Goal: Information Seeking & Learning: Learn about a topic

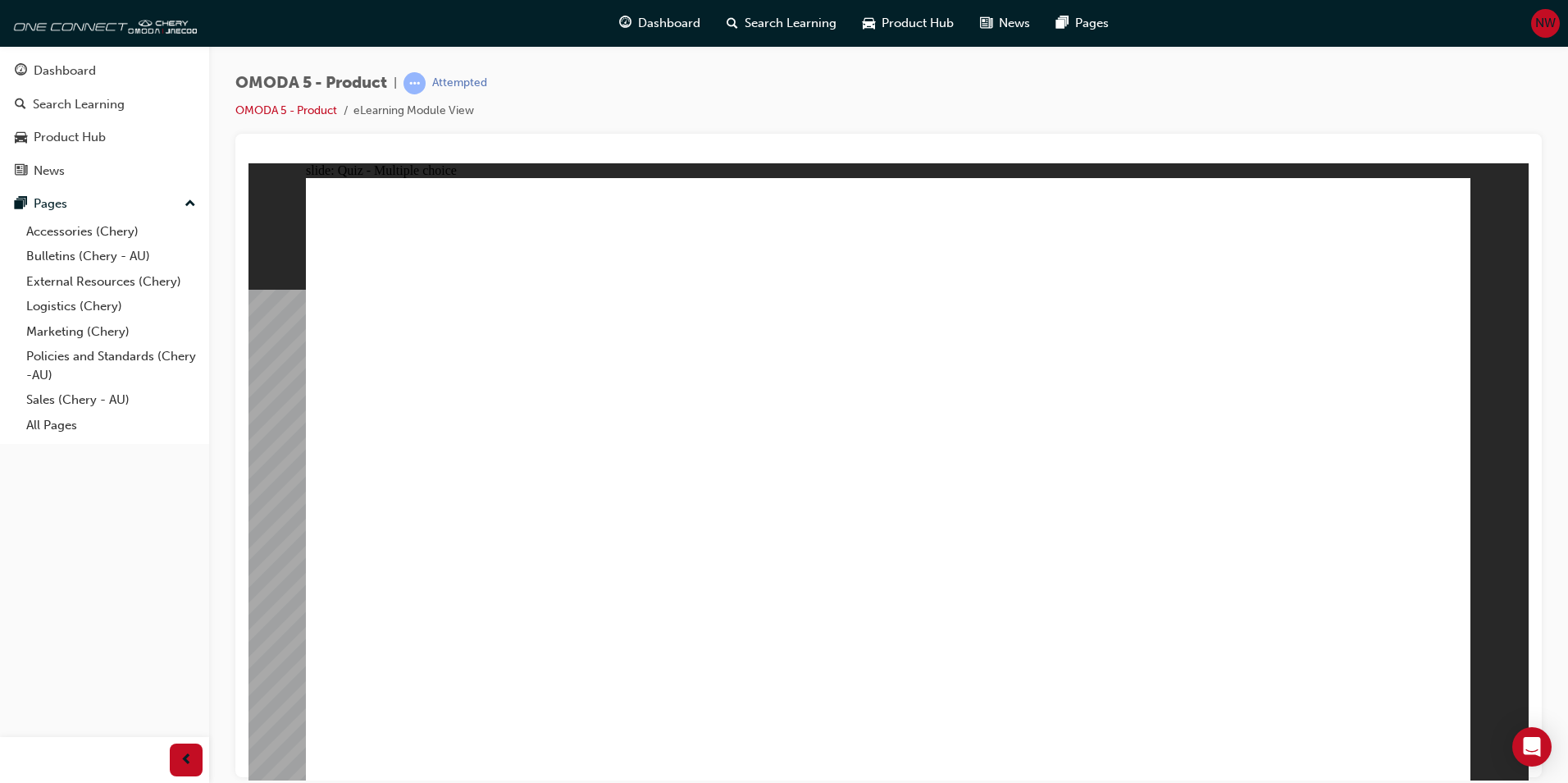
radio input "true"
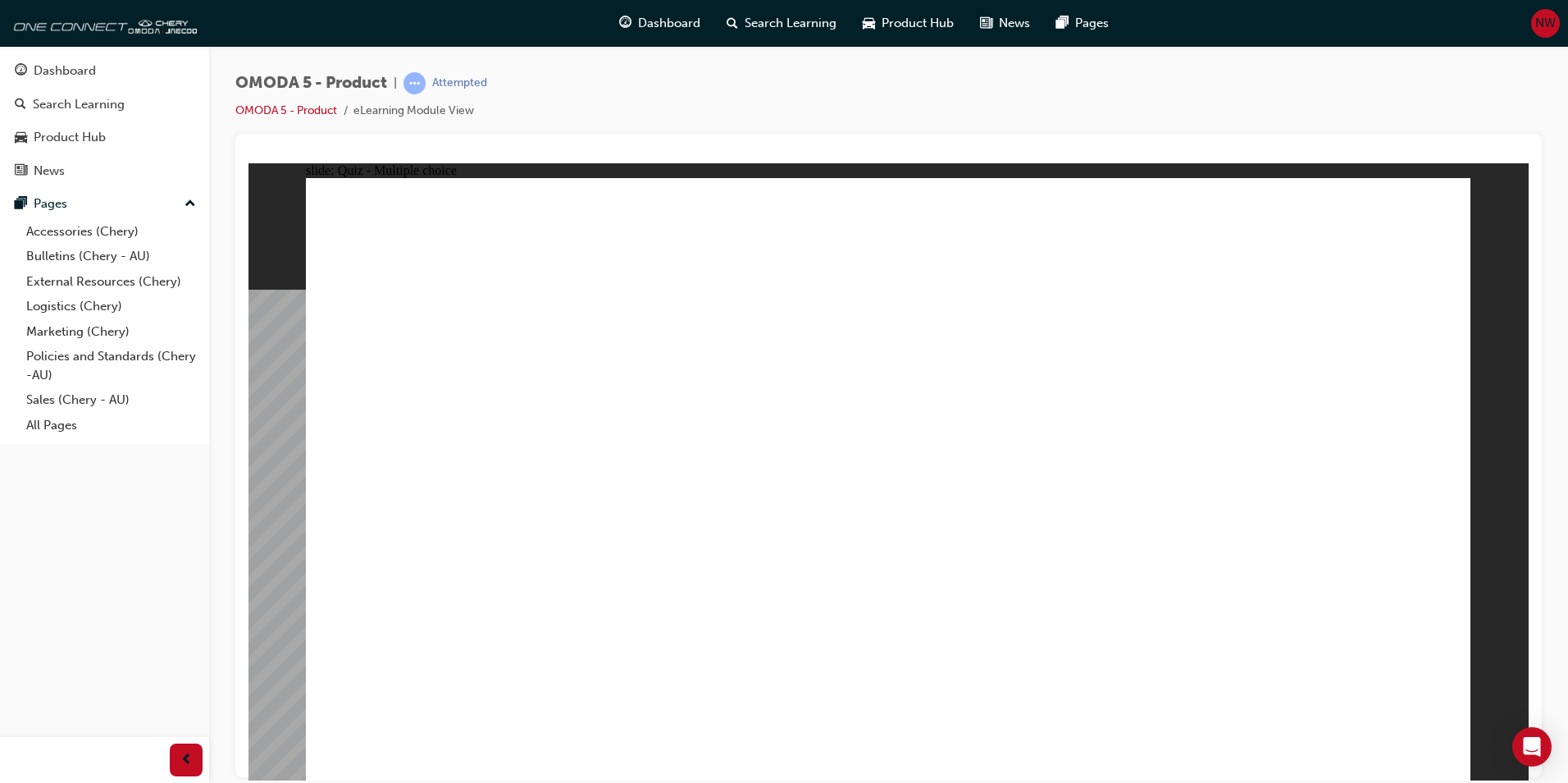
radio input "true"
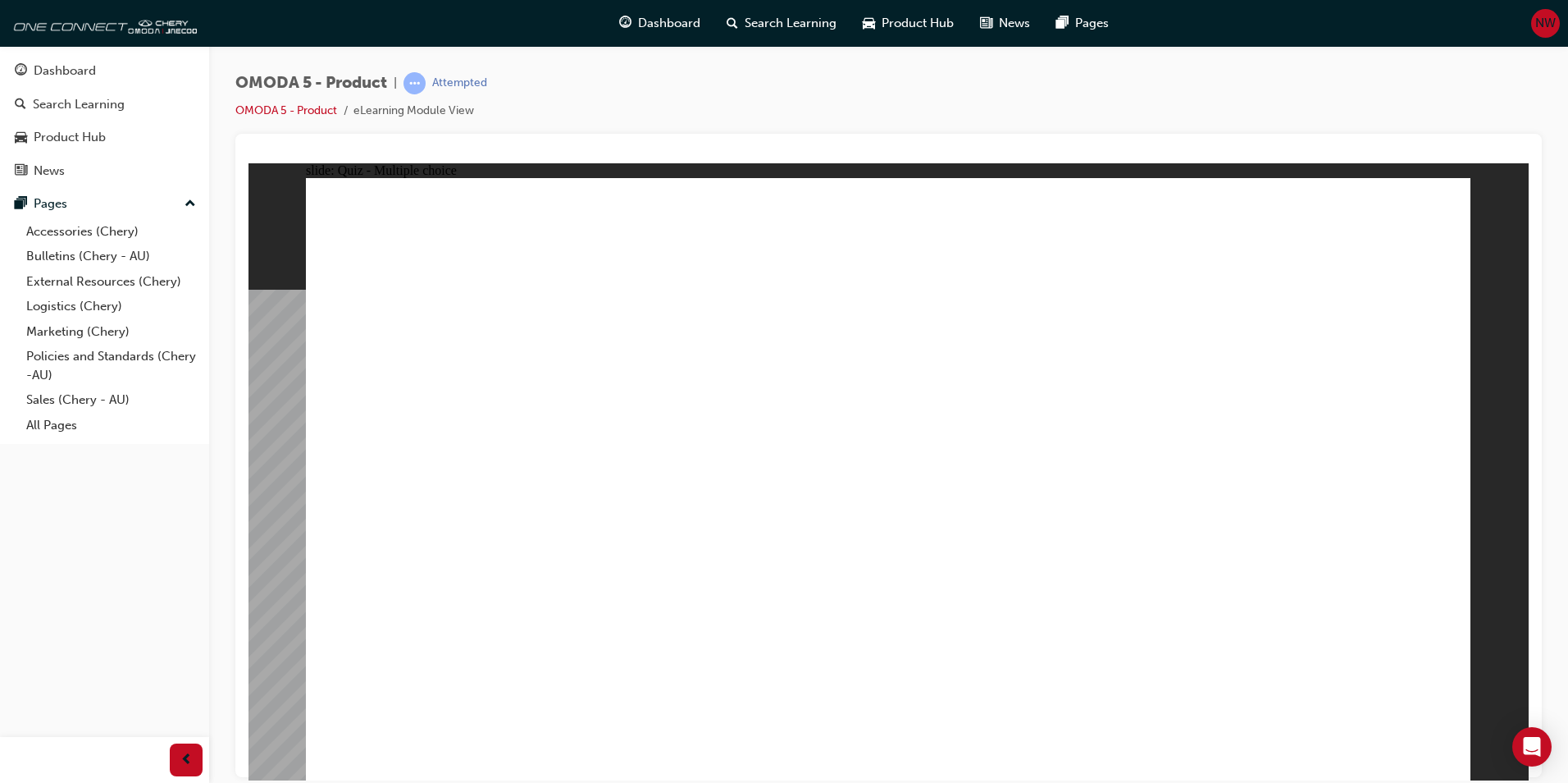
radio input "false"
radio input "true"
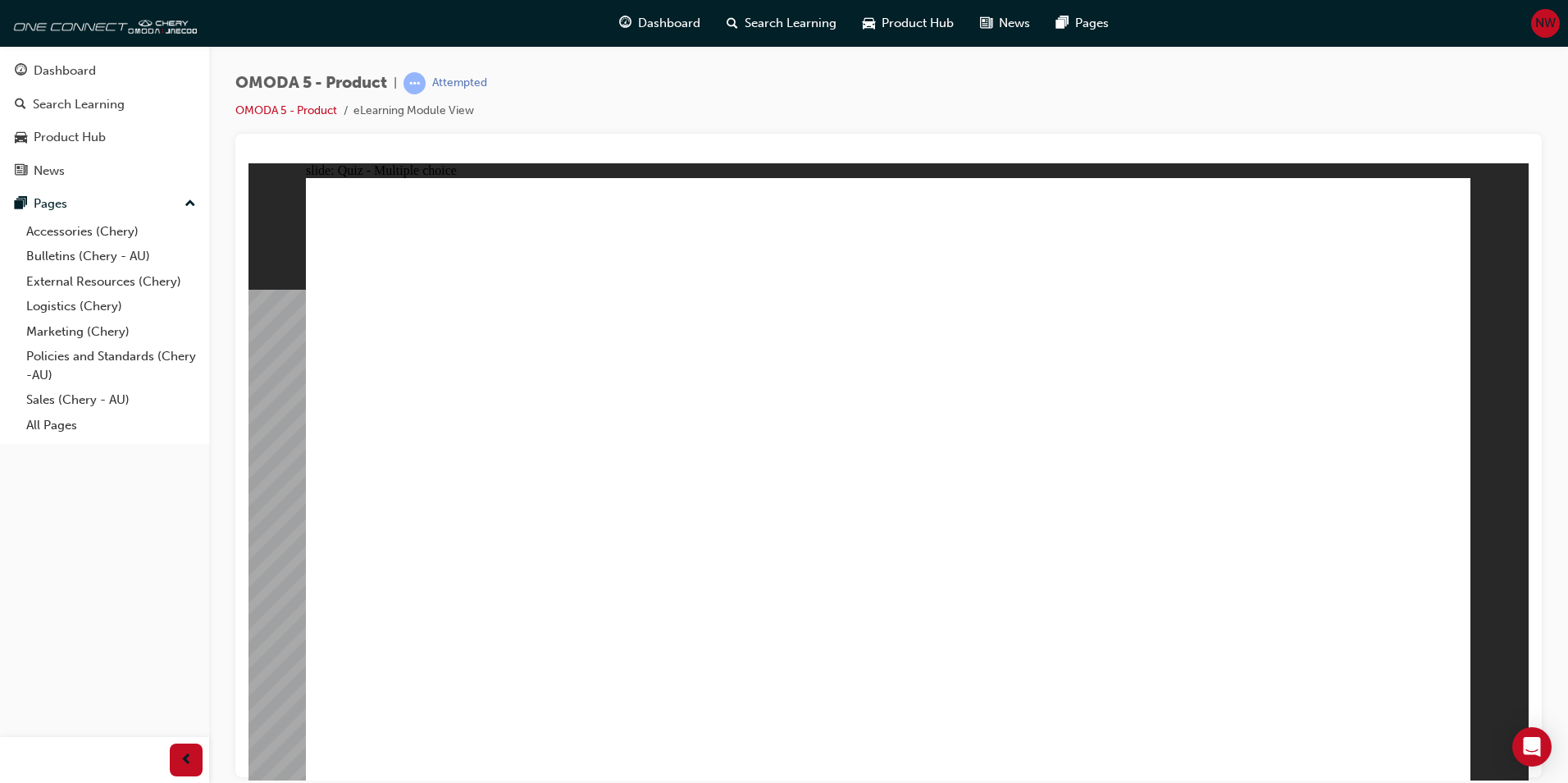
radio input "true"
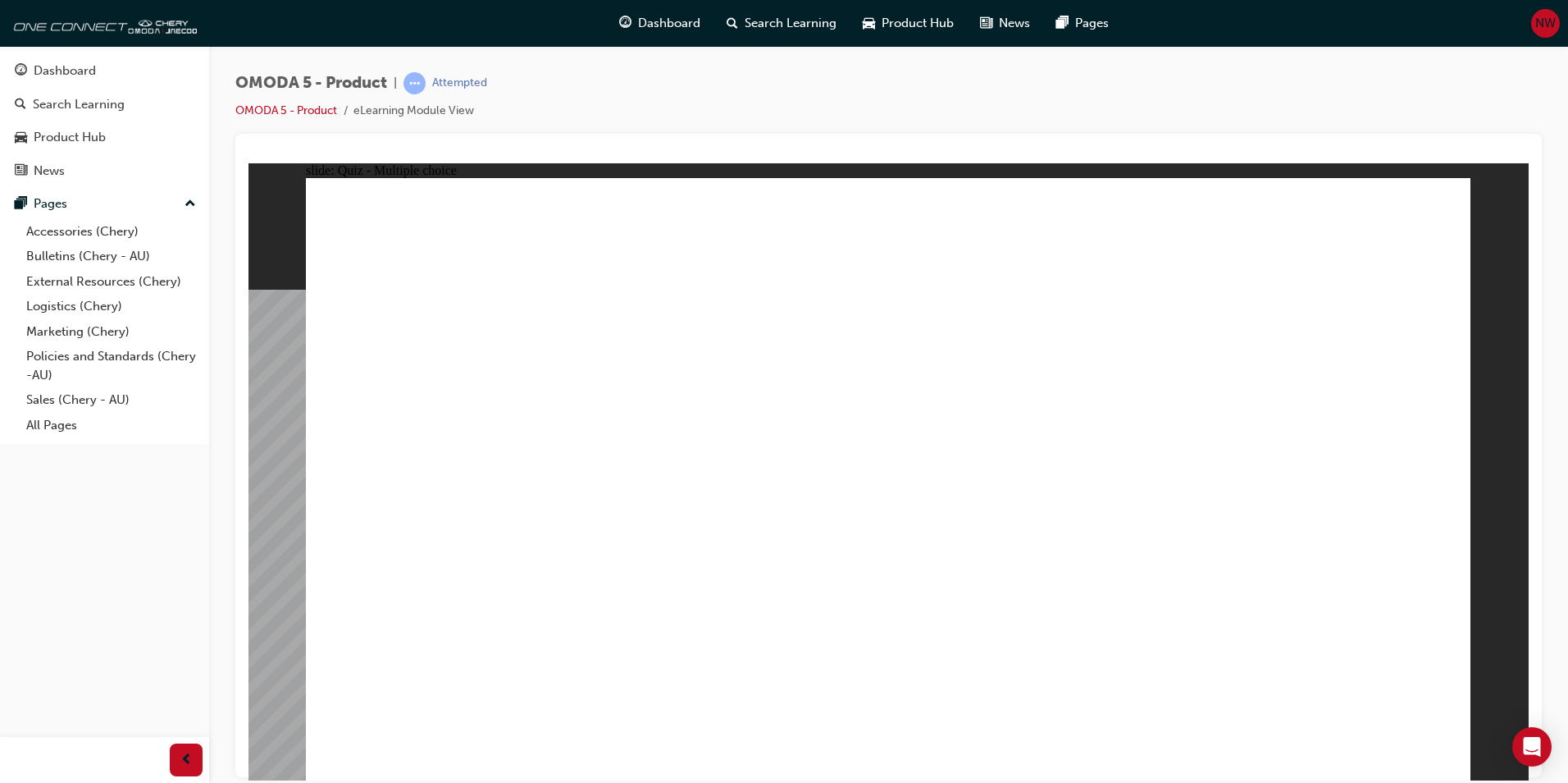
drag, startPoint x: 891, startPoint y: 283, endPoint x: 926, endPoint y: 609, distance: 327.9
drag, startPoint x: 918, startPoint y: 491, endPoint x: 892, endPoint y: 487, distance: 26.3
drag, startPoint x: 874, startPoint y: 476, endPoint x: 708, endPoint y: 583, distance: 197.5
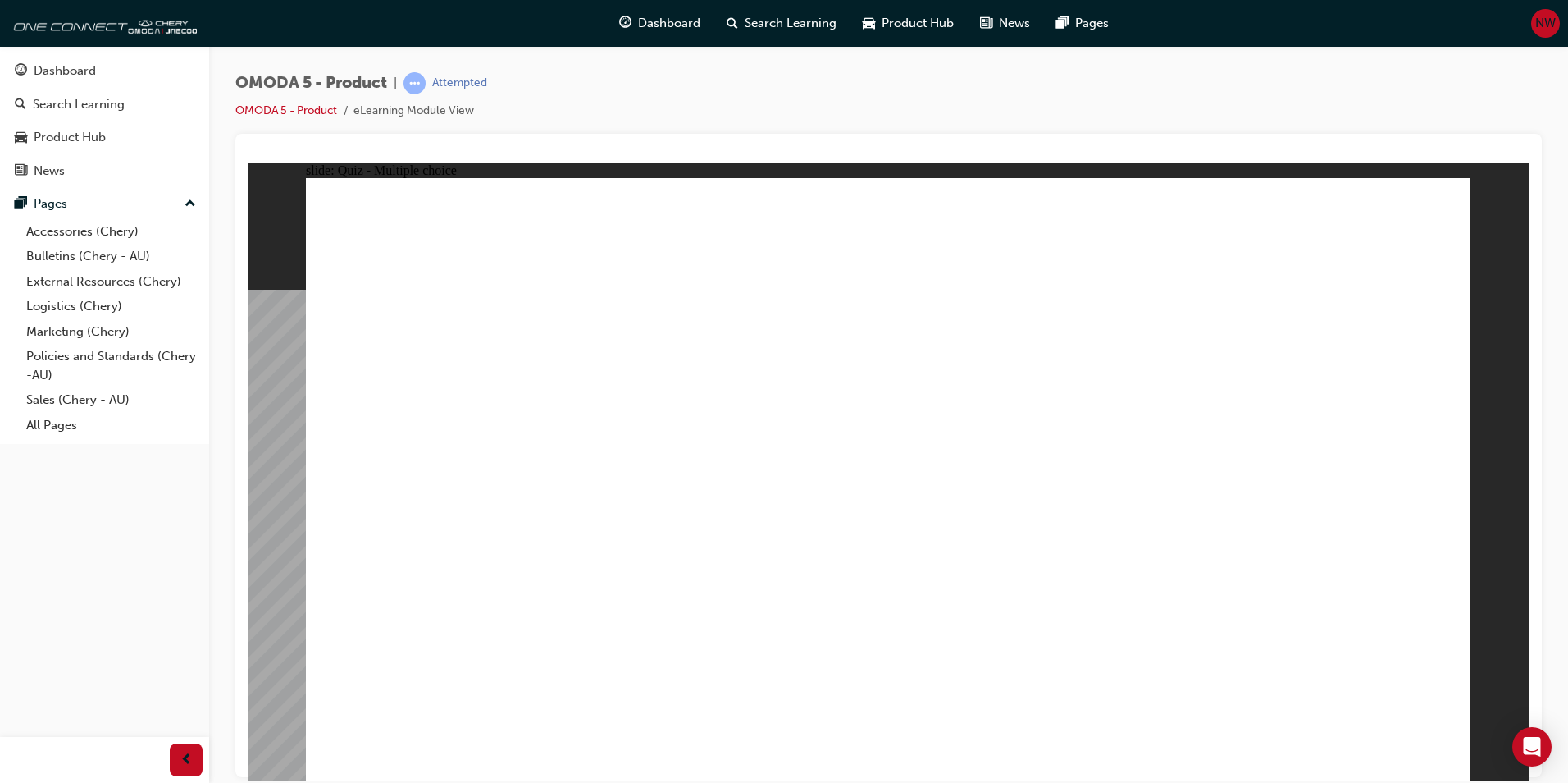
drag, startPoint x: 1081, startPoint y: 442, endPoint x: 1104, endPoint y: 517, distance: 78.4
drag, startPoint x: 1093, startPoint y: 484, endPoint x: 1115, endPoint y: 511, distance: 34.8
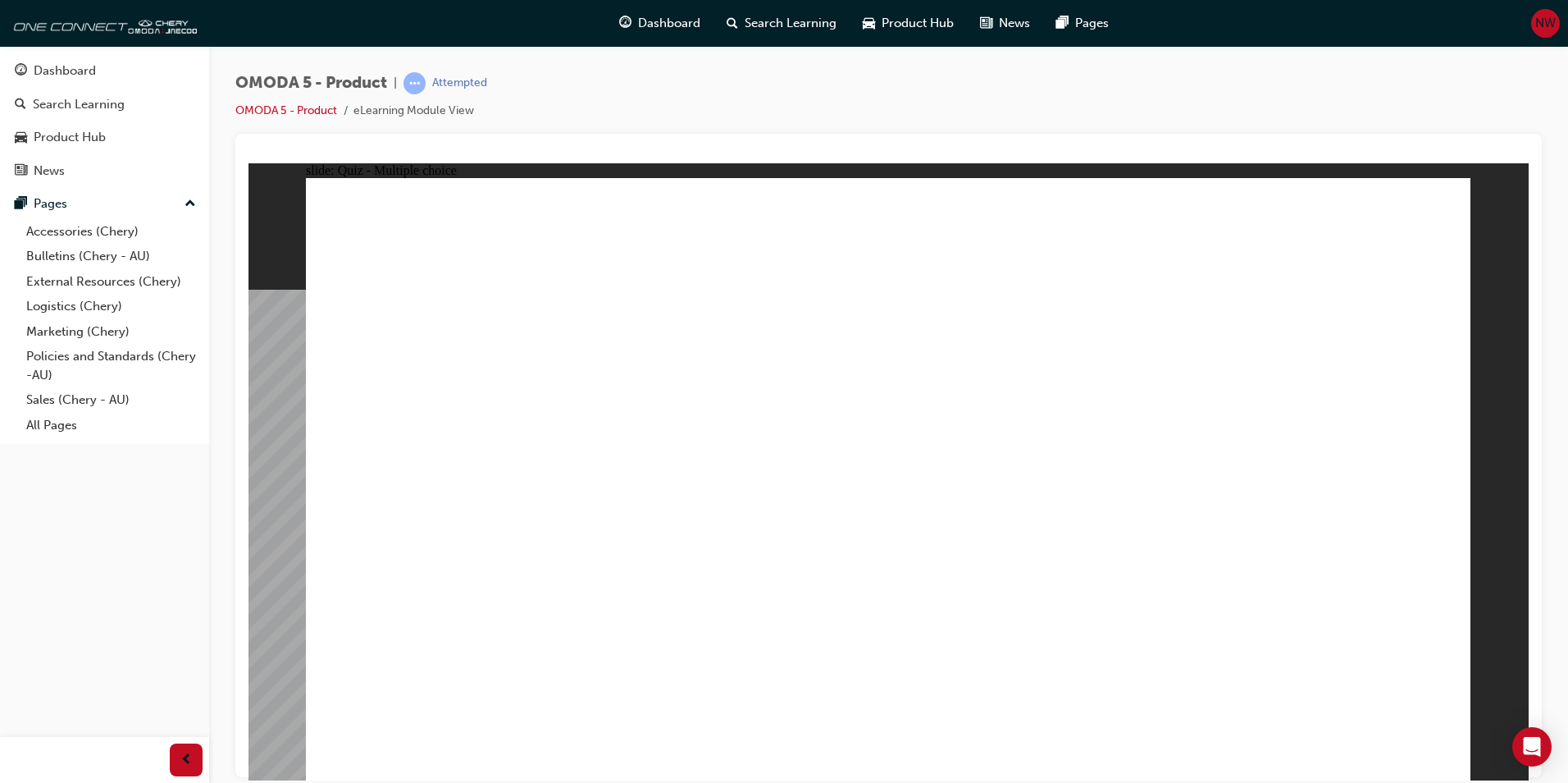
radio input "true"
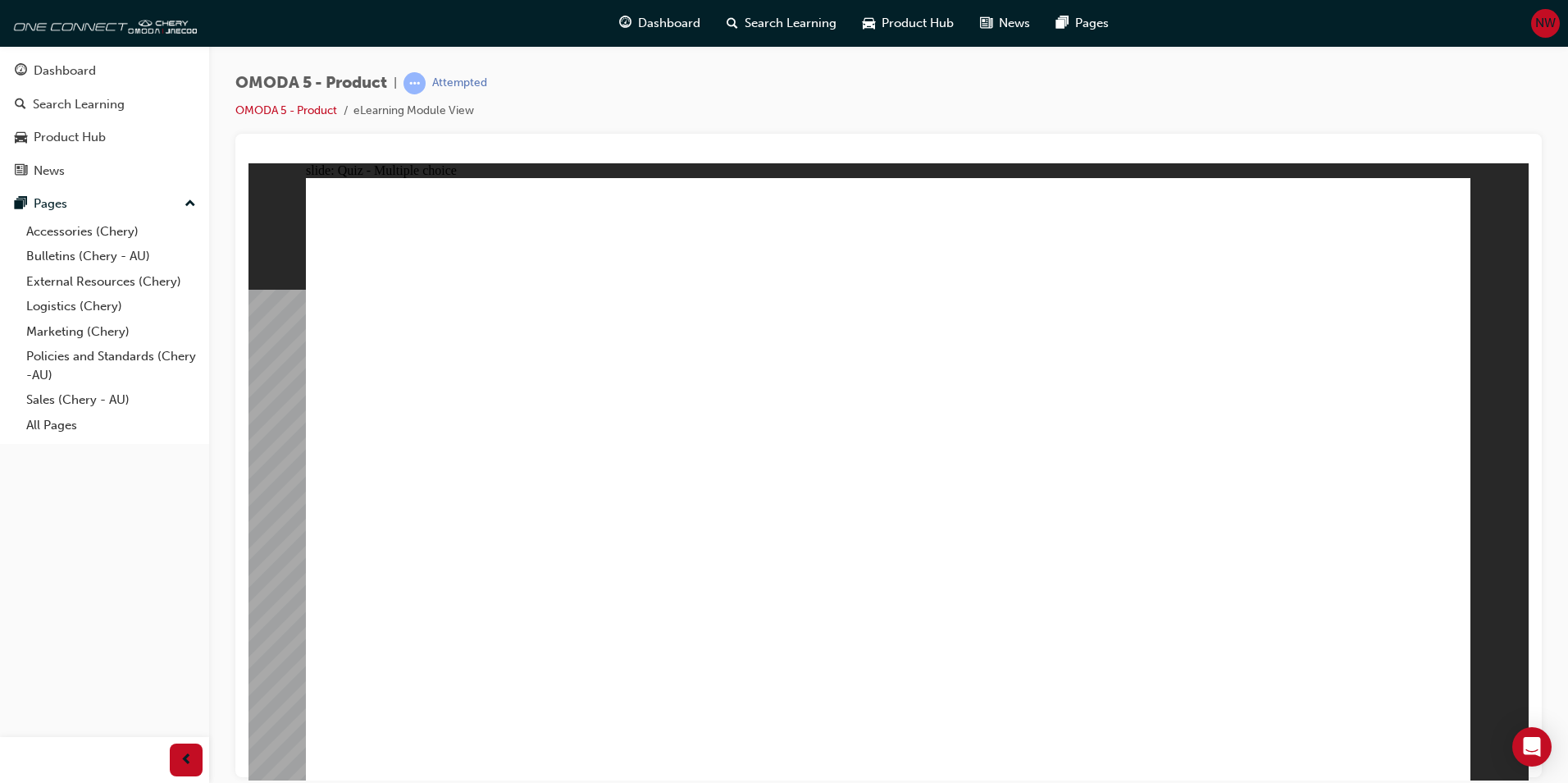
drag, startPoint x: 1023, startPoint y: 309, endPoint x: 861, endPoint y: 575, distance: 311.4
drag, startPoint x: 1069, startPoint y: 487, endPoint x: 1203, endPoint y: 543, distance: 145.2
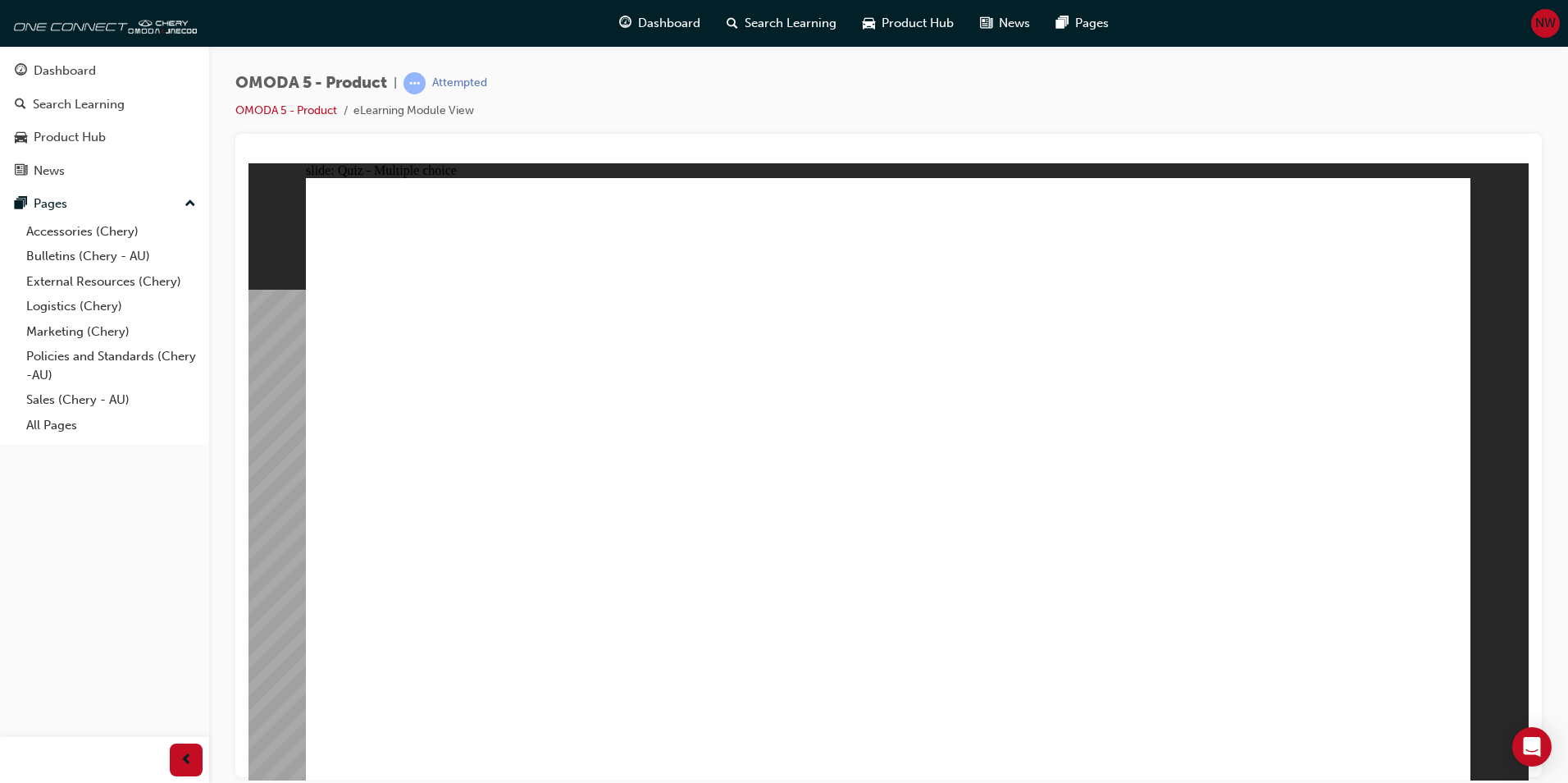
radio input "true"
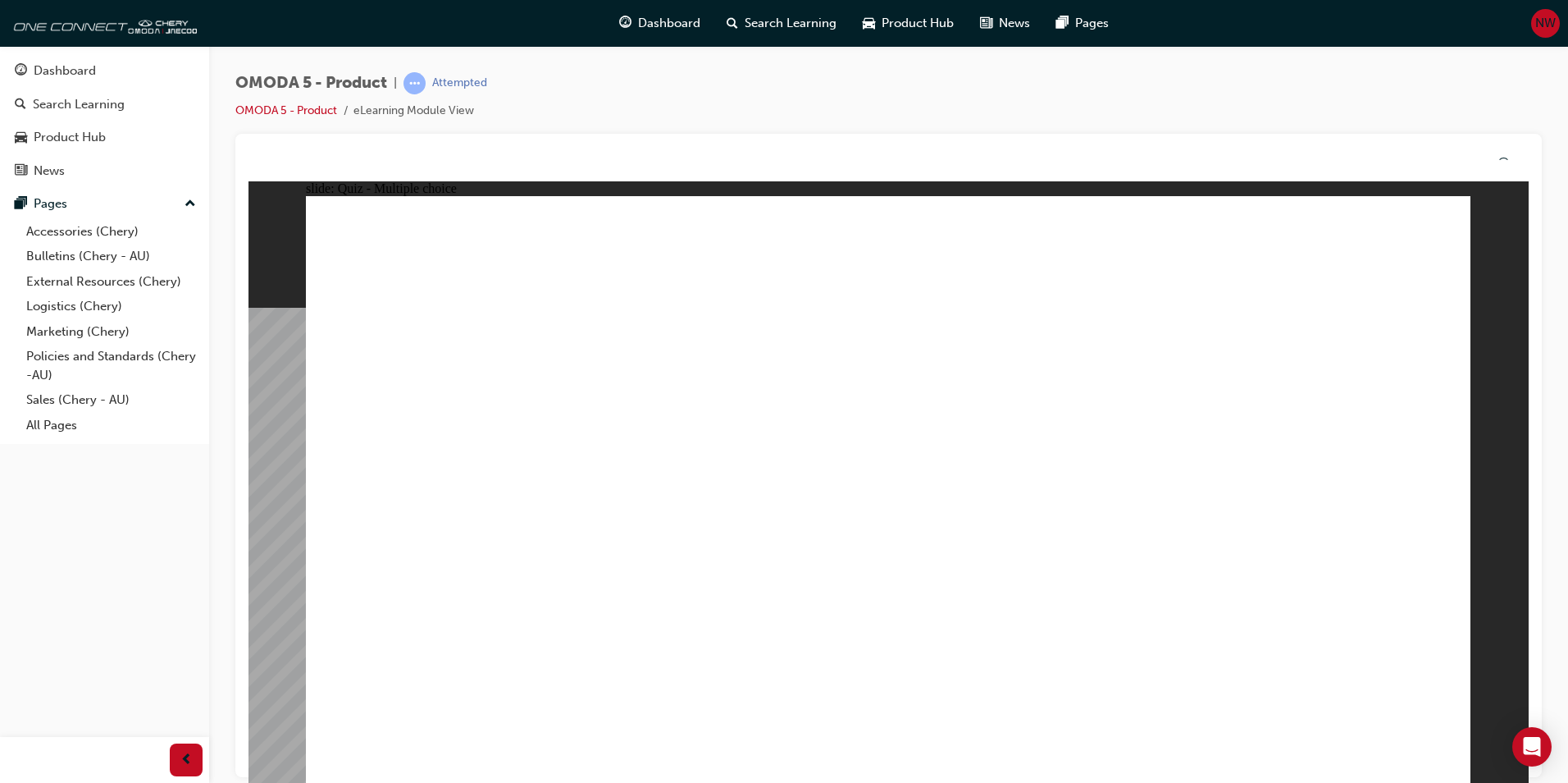
drag, startPoint x: 925, startPoint y: 665, endPoint x: 908, endPoint y: 644, distance: 27.0
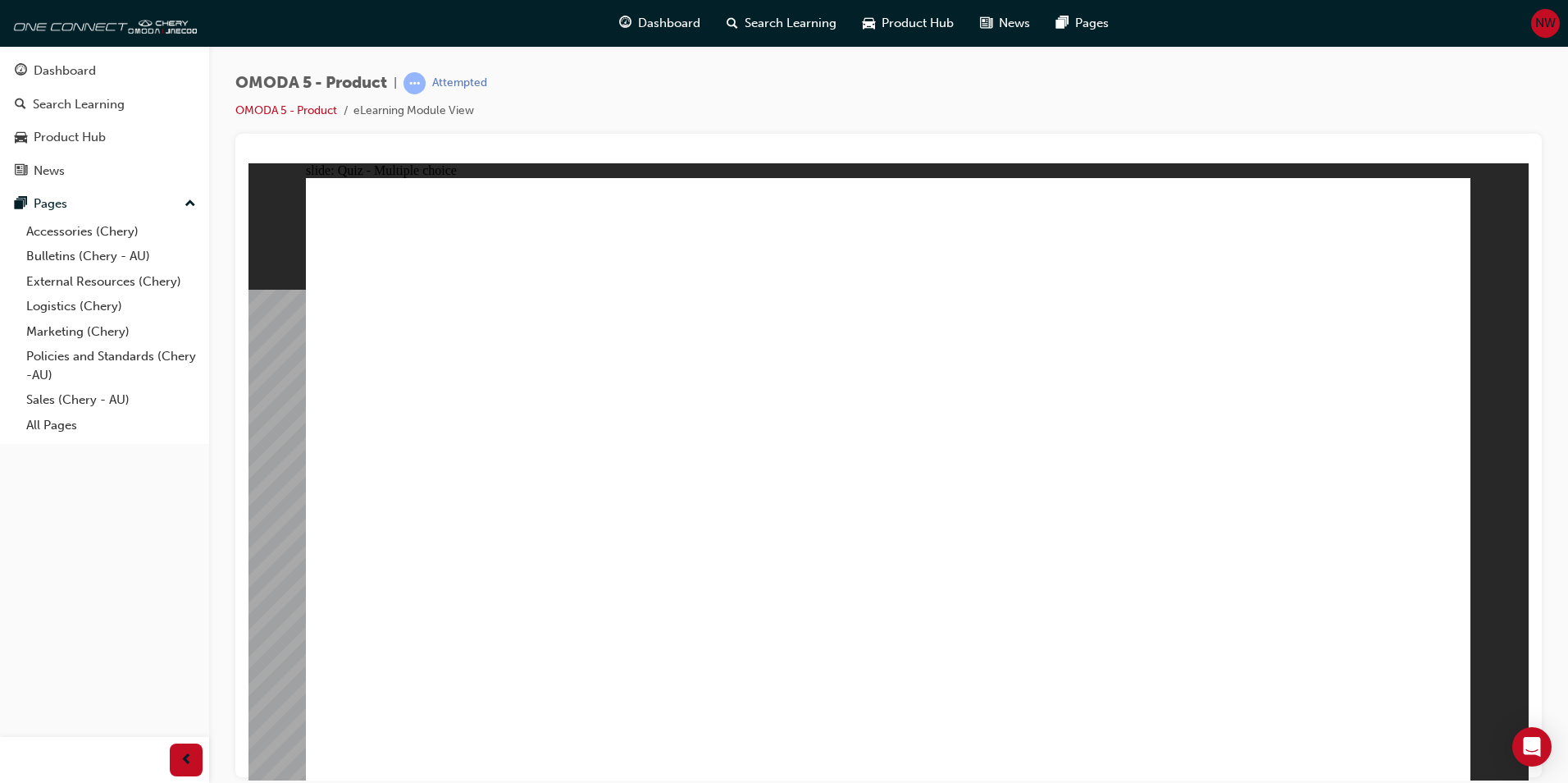
drag, startPoint x: 971, startPoint y: 376, endPoint x: 659, endPoint y: 502, distance: 336.5
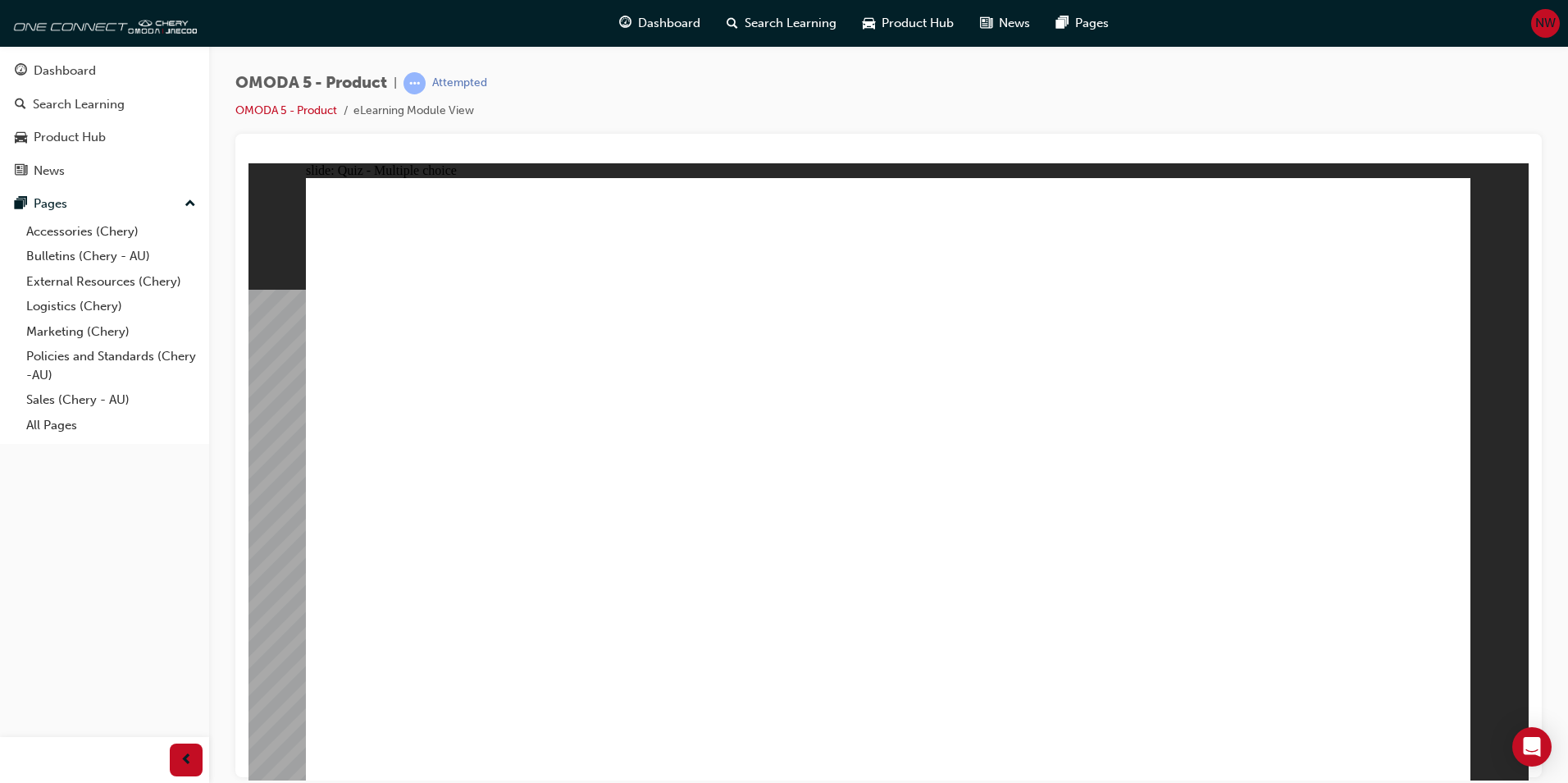
drag, startPoint x: 1076, startPoint y: 506, endPoint x: 673, endPoint y: 525, distance: 403.4
drag, startPoint x: 1049, startPoint y: 406, endPoint x: 483, endPoint y: 529, distance: 579.2
drag, startPoint x: 1046, startPoint y: 390, endPoint x: 937, endPoint y: 524, distance: 172.7
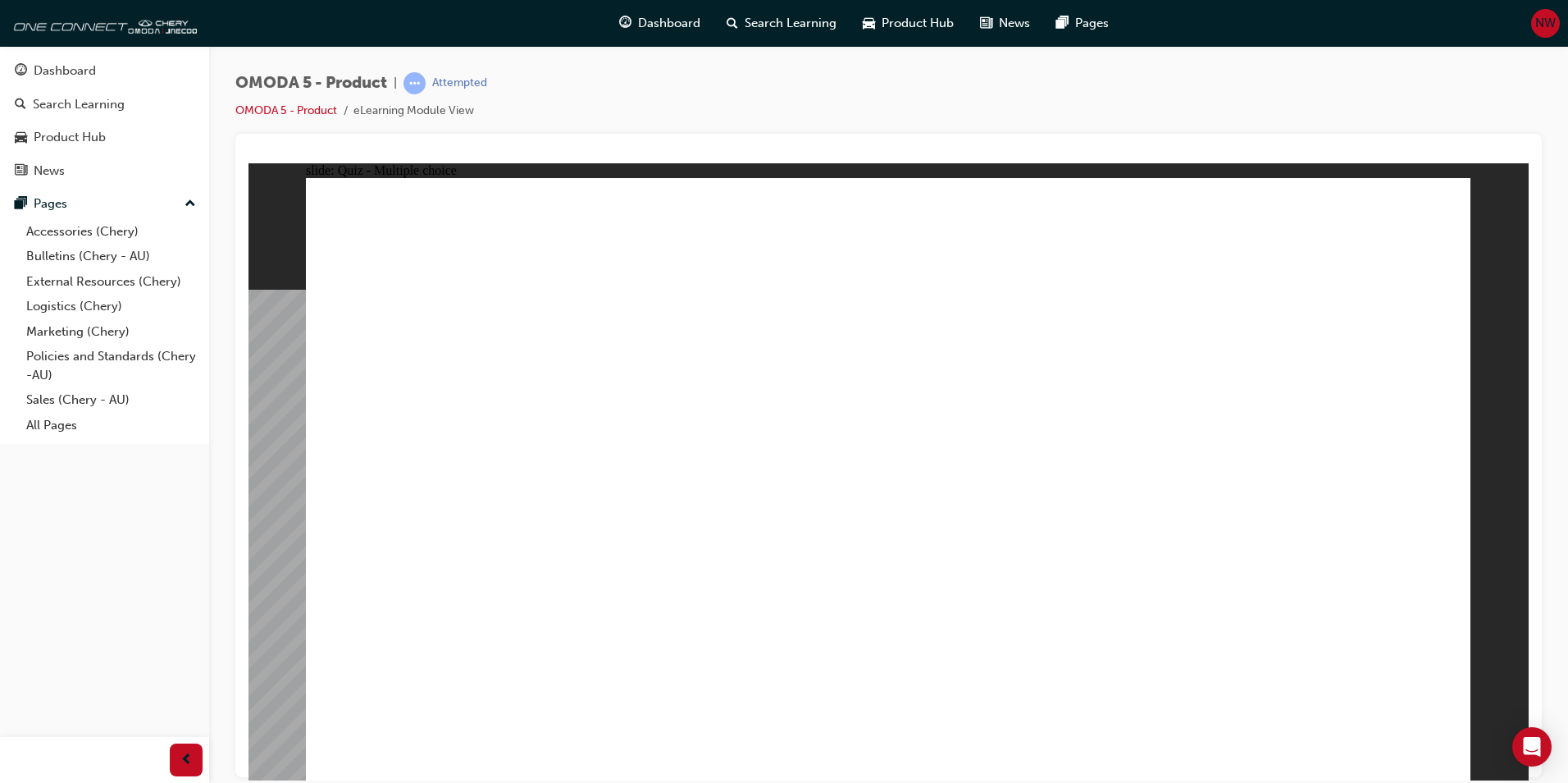
radio input "false"
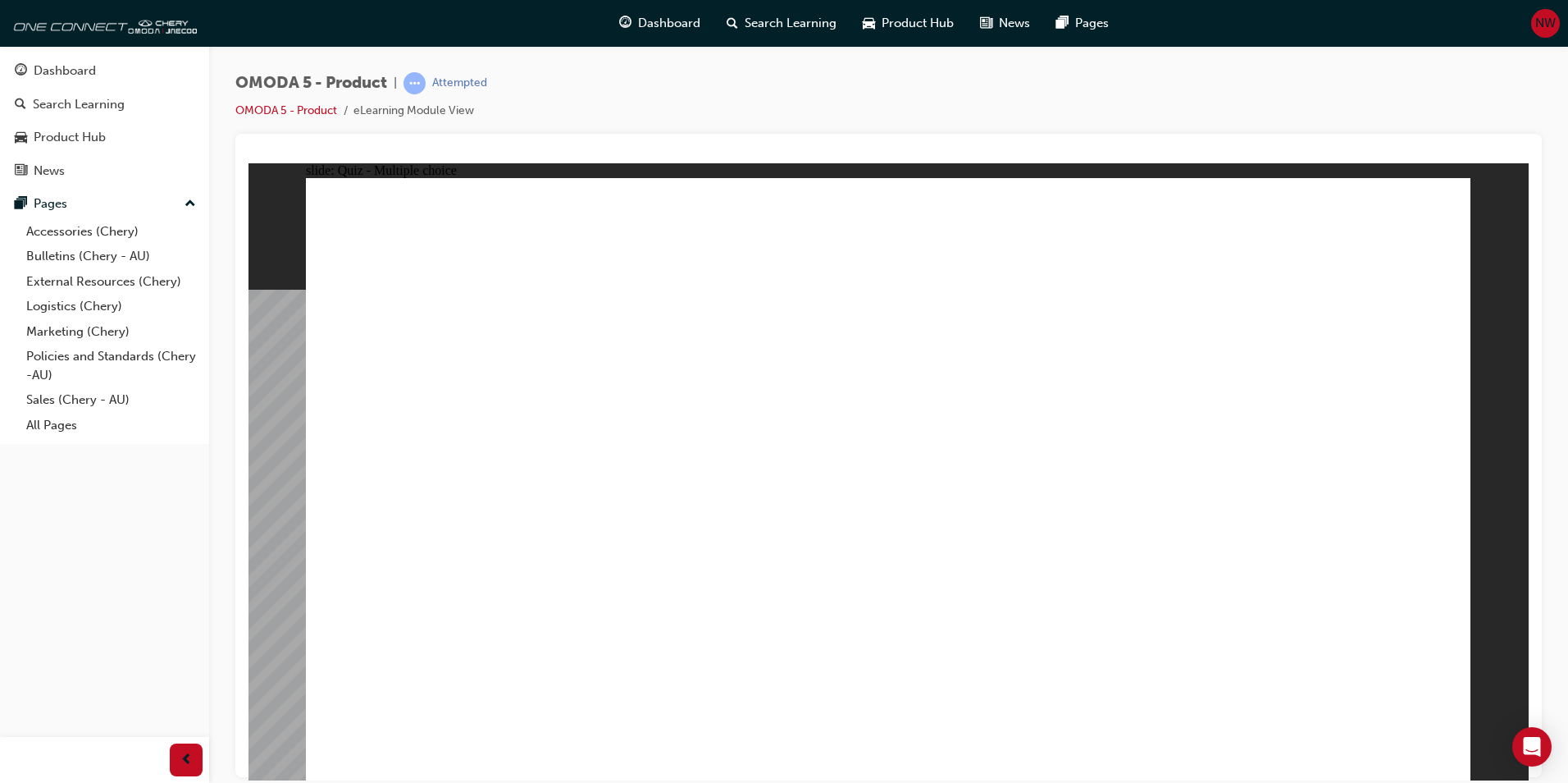
radio input "false"
radio input "true"
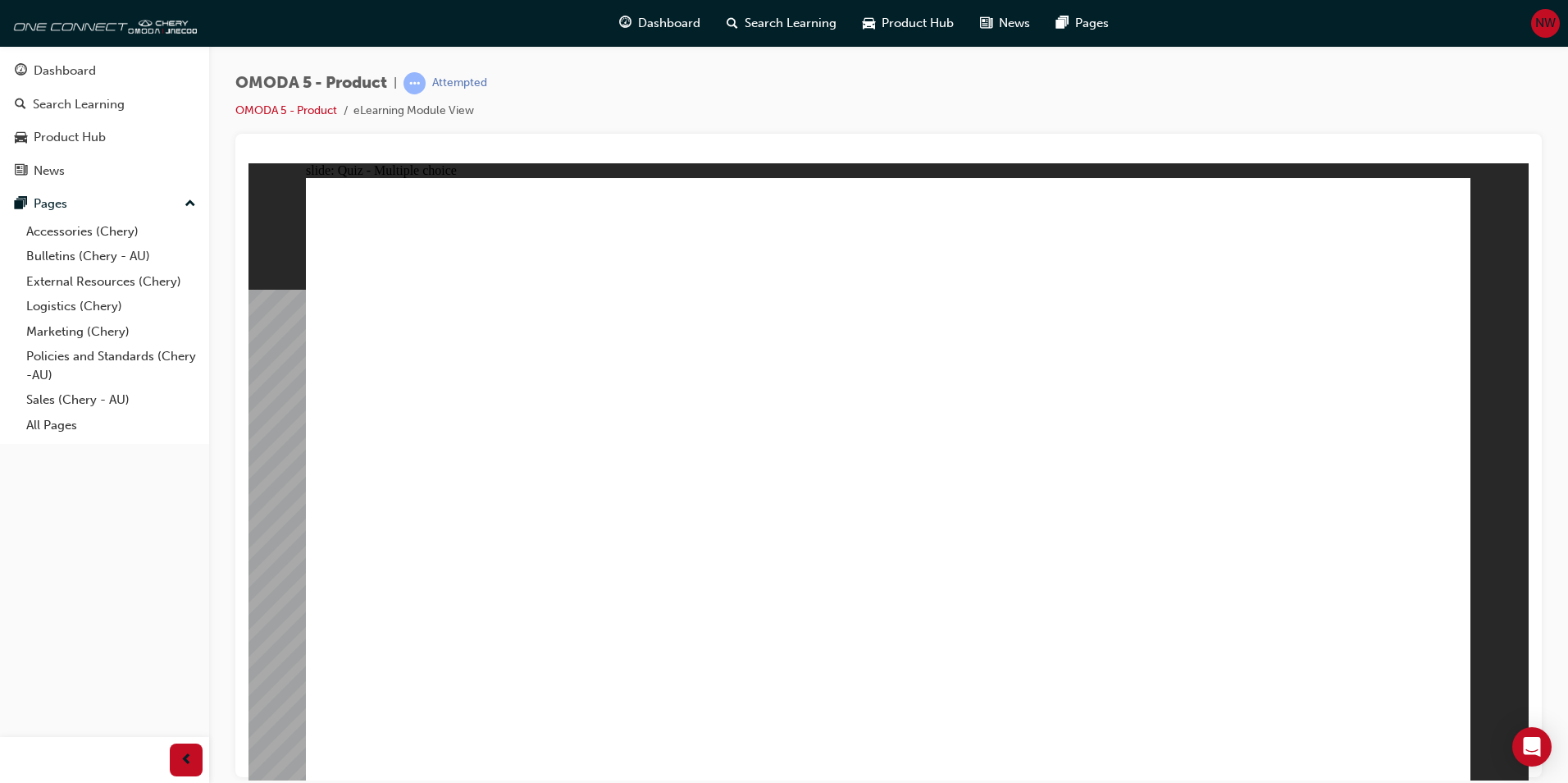
radio input "true"
radio input "false"
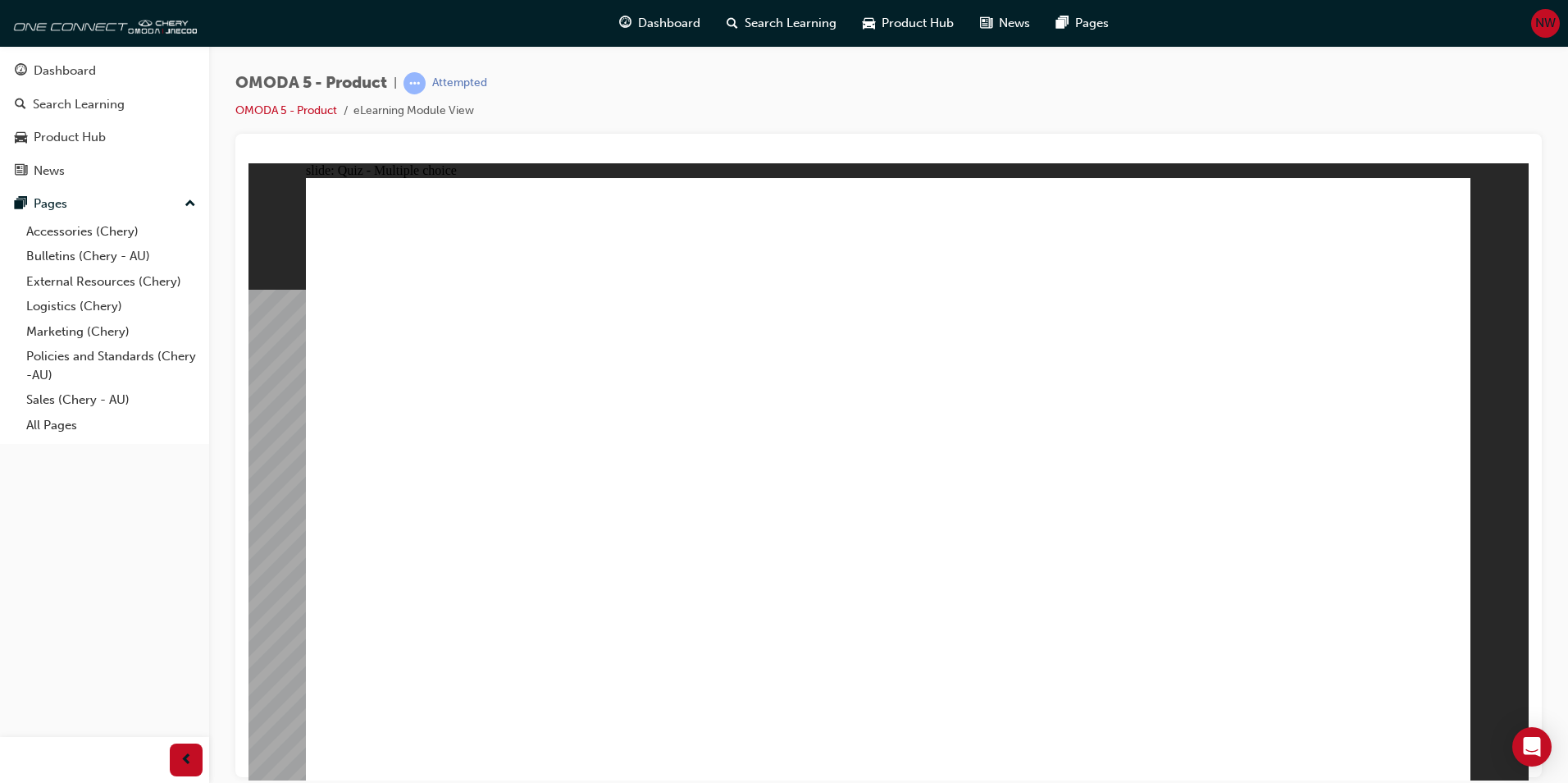
radio input "true"
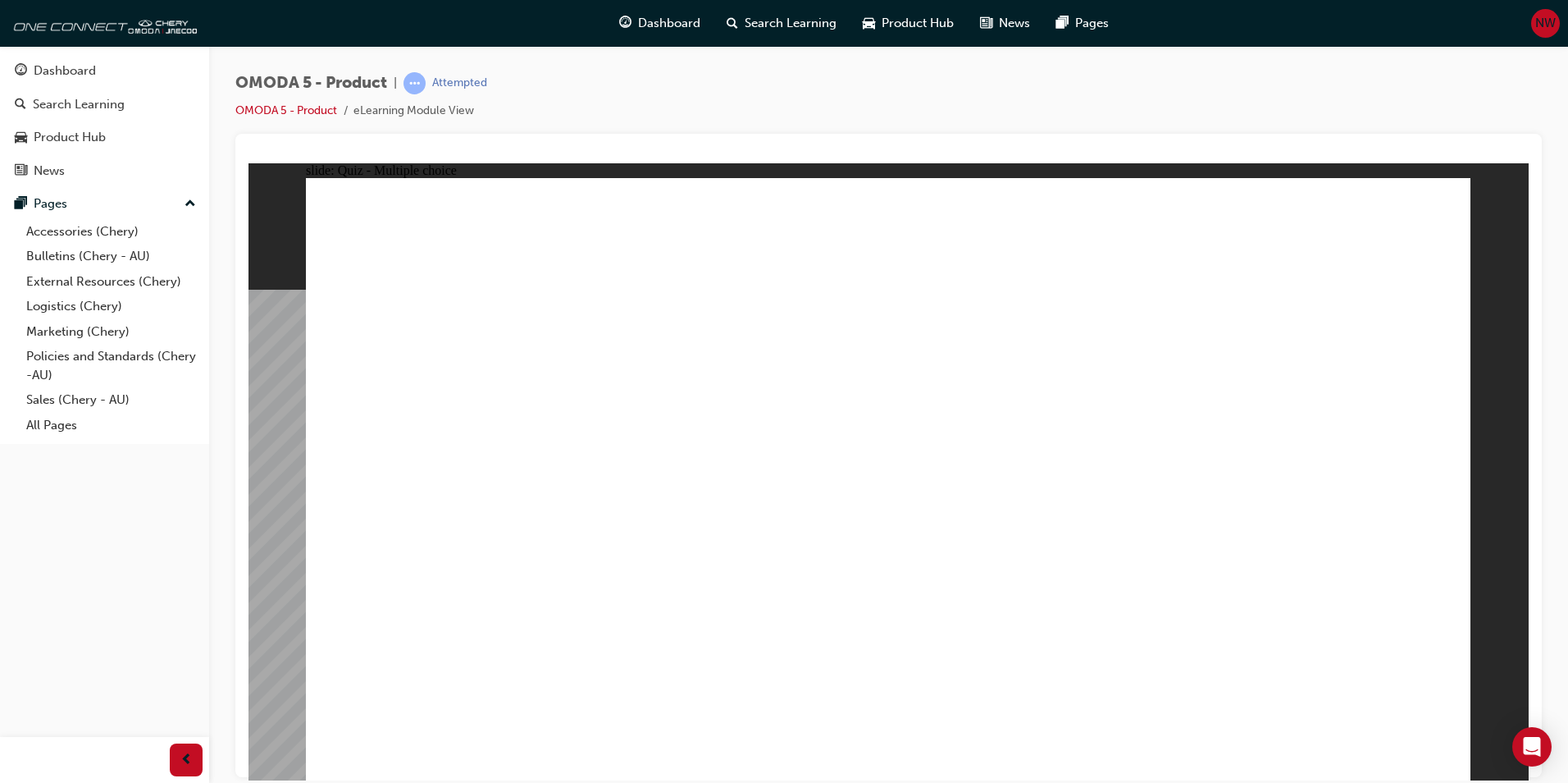
radio input "false"
radio input "true"
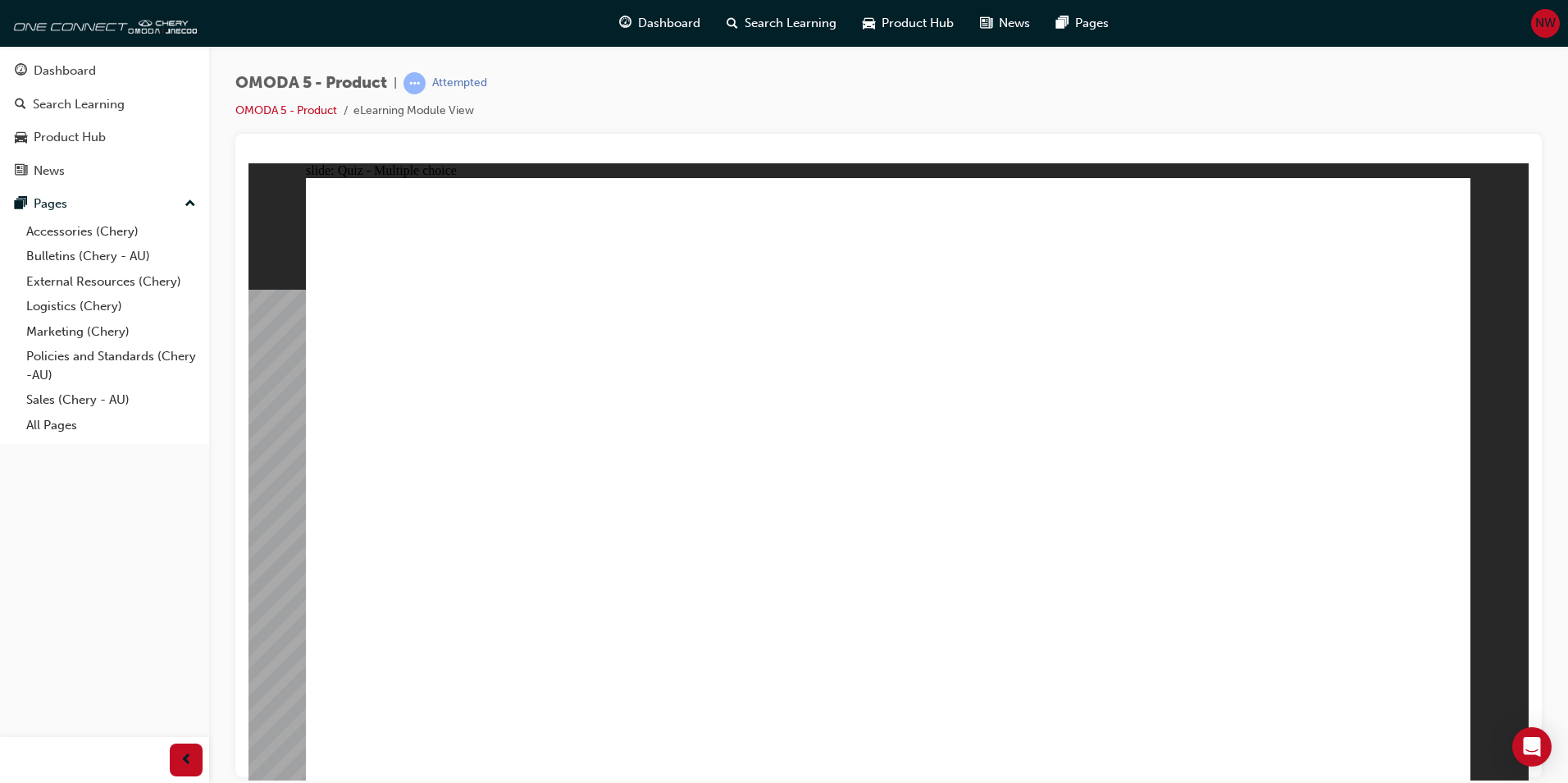
radio input "true"
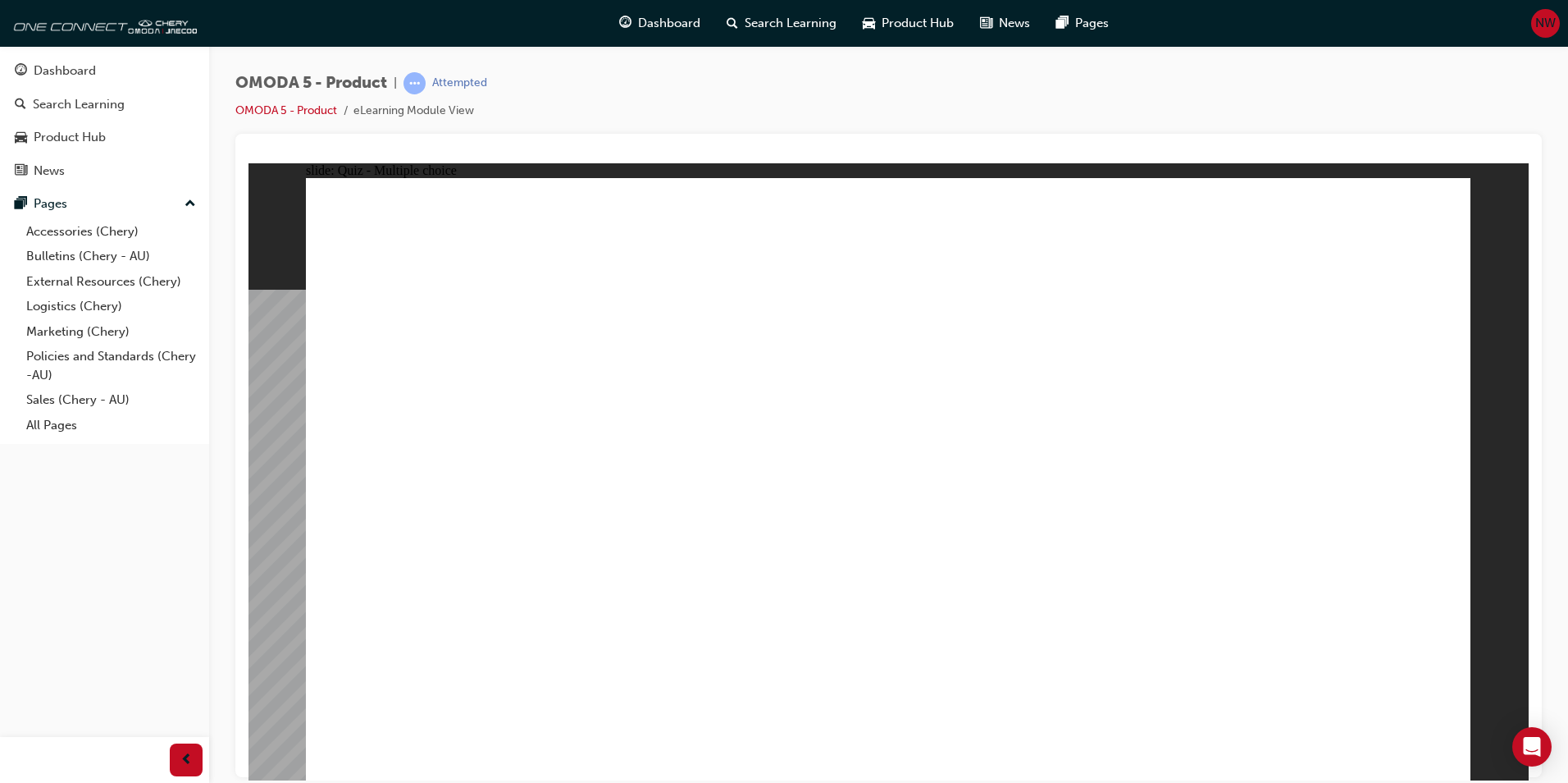
radio input "true"
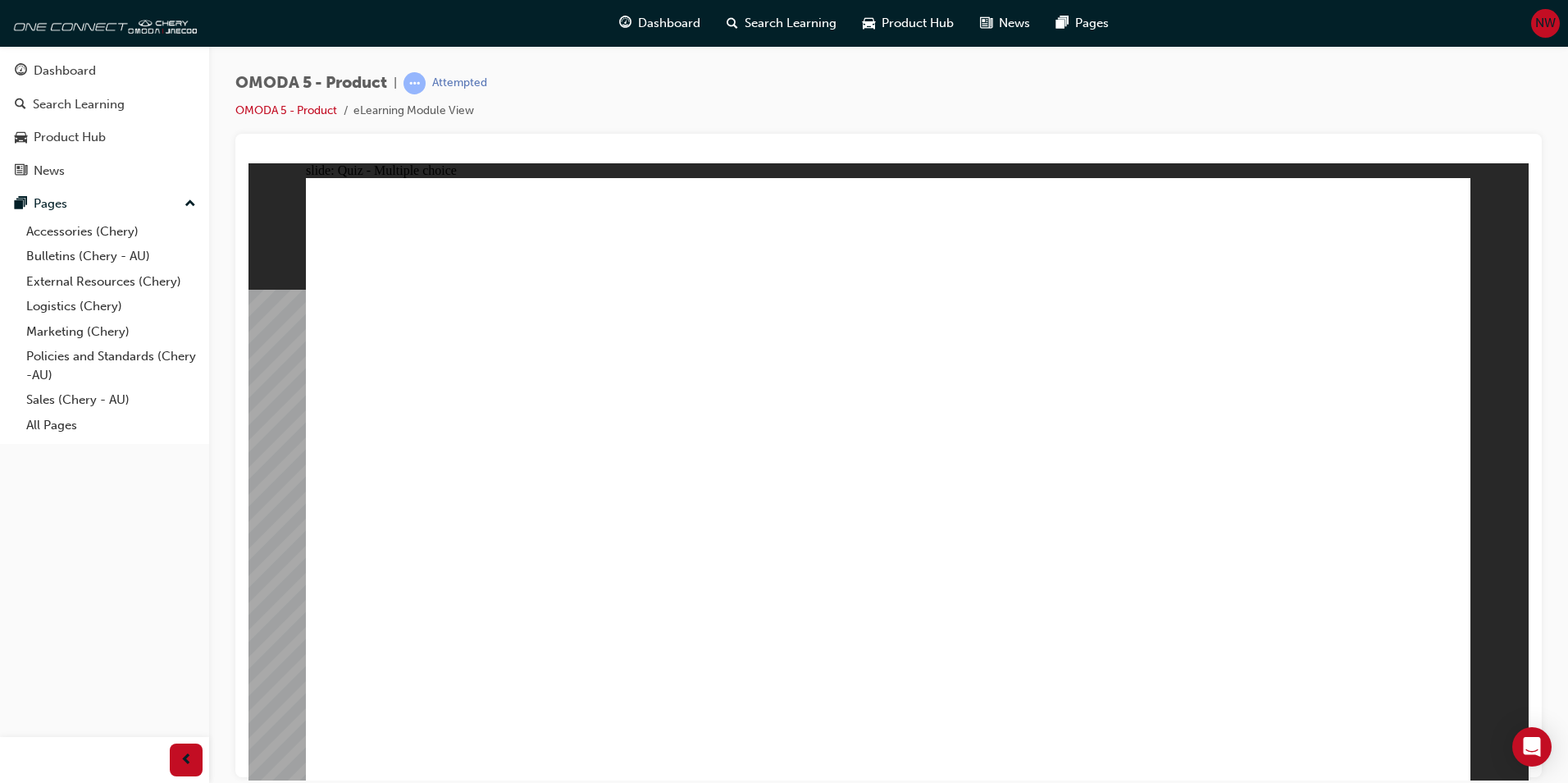
drag, startPoint x: 890, startPoint y: 352, endPoint x: 709, endPoint y: 570, distance: 283.3
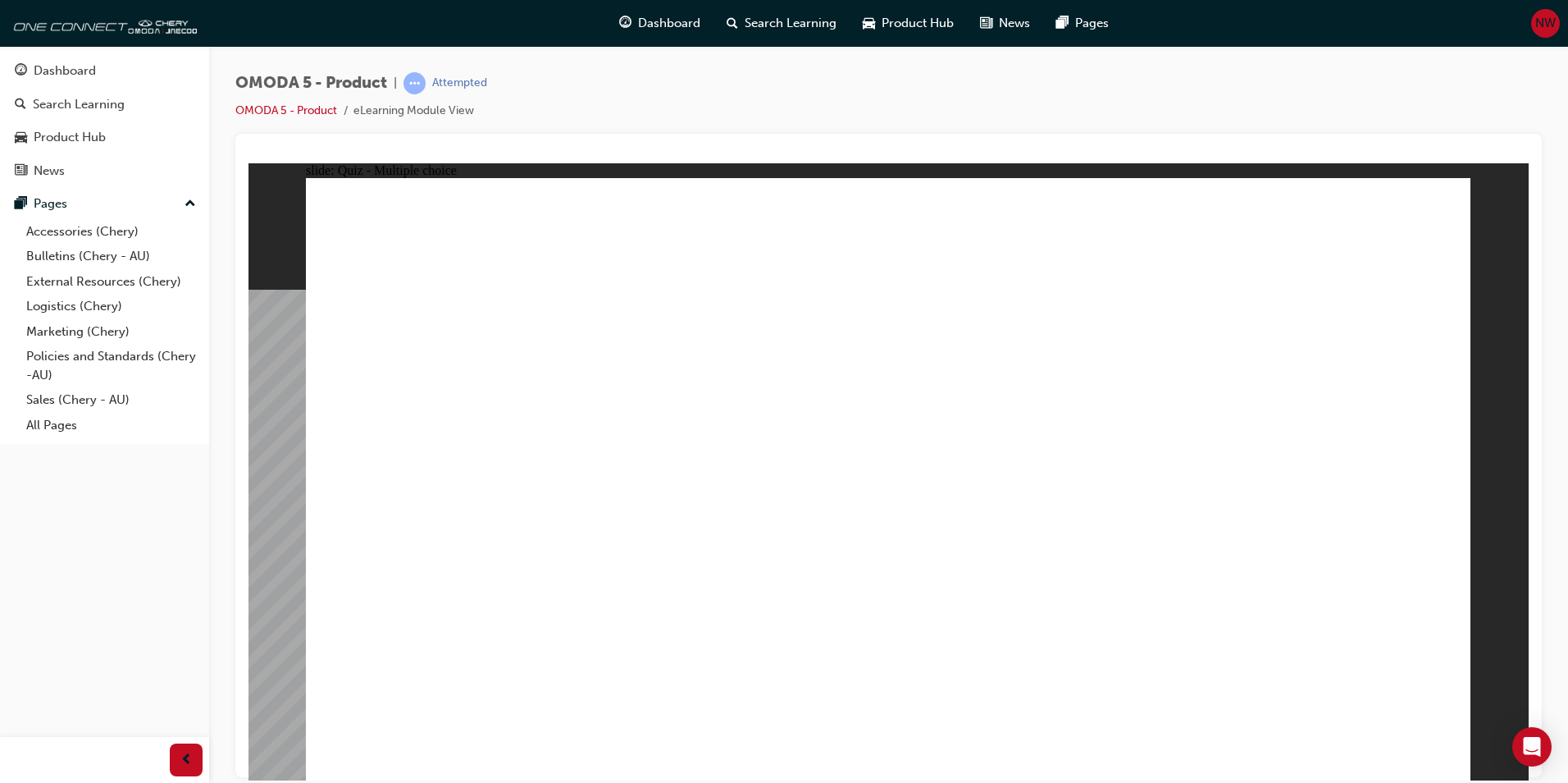
radio input "true"
drag, startPoint x: 985, startPoint y: 297, endPoint x: 932, endPoint y: 493, distance: 203.0
drag, startPoint x: 983, startPoint y: 390, endPoint x: 1060, endPoint y: 473, distance: 113.2
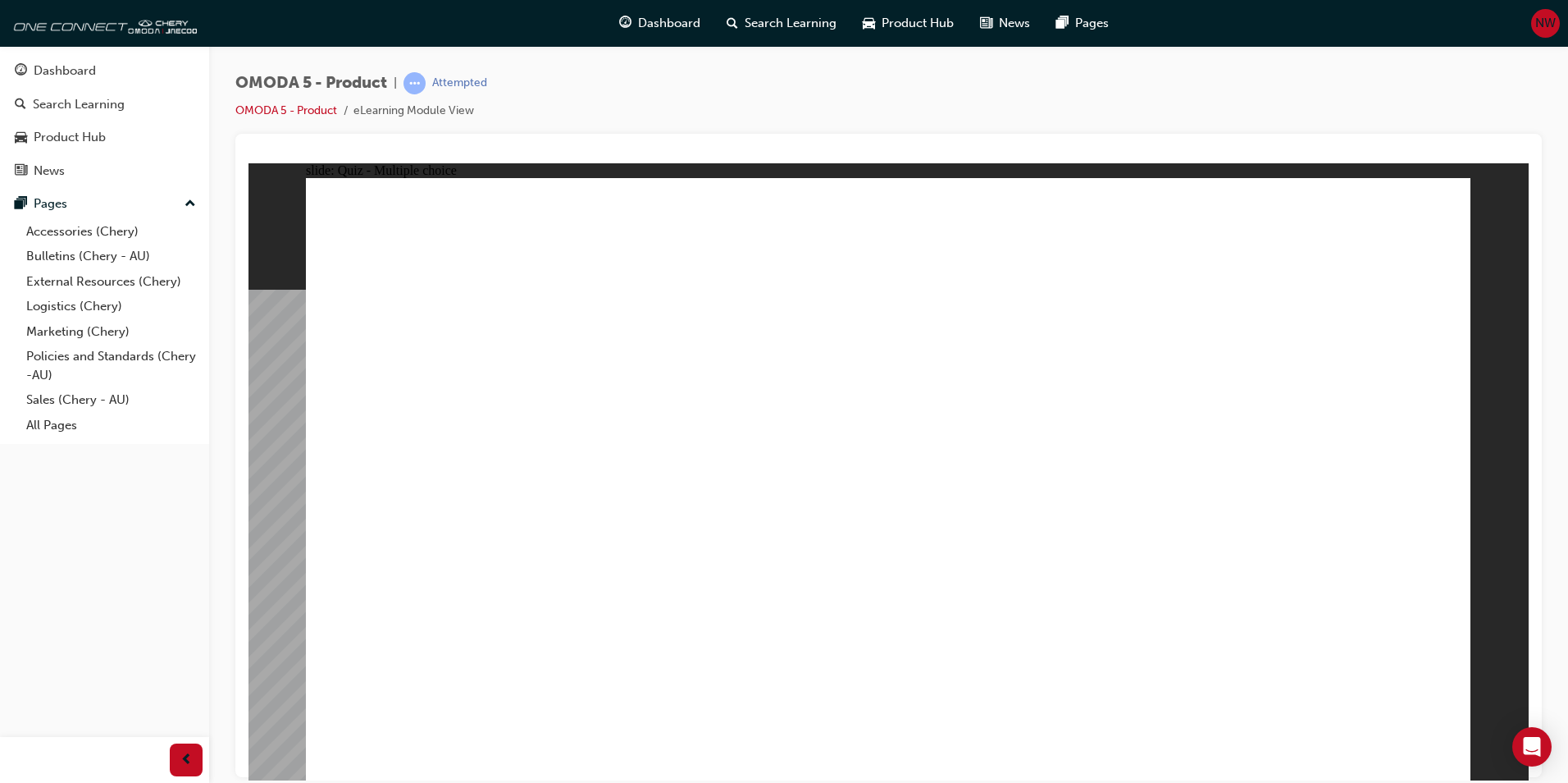
drag, startPoint x: 1262, startPoint y: 376, endPoint x: 414, endPoint y: 511, distance: 858.7
drag, startPoint x: 1248, startPoint y: 331, endPoint x: 1170, endPoint y: 535, distance: 218.4
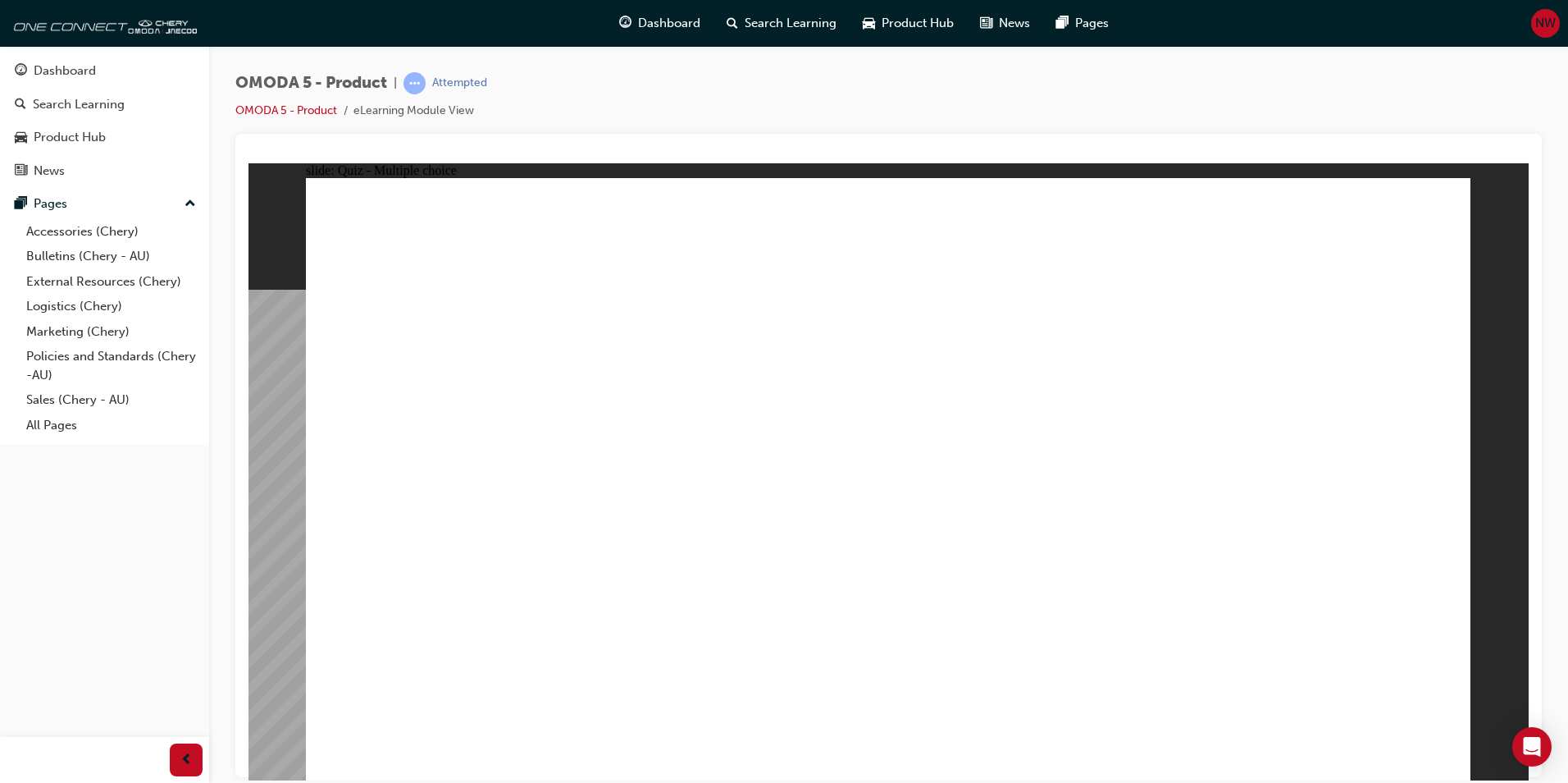
radio input "true"
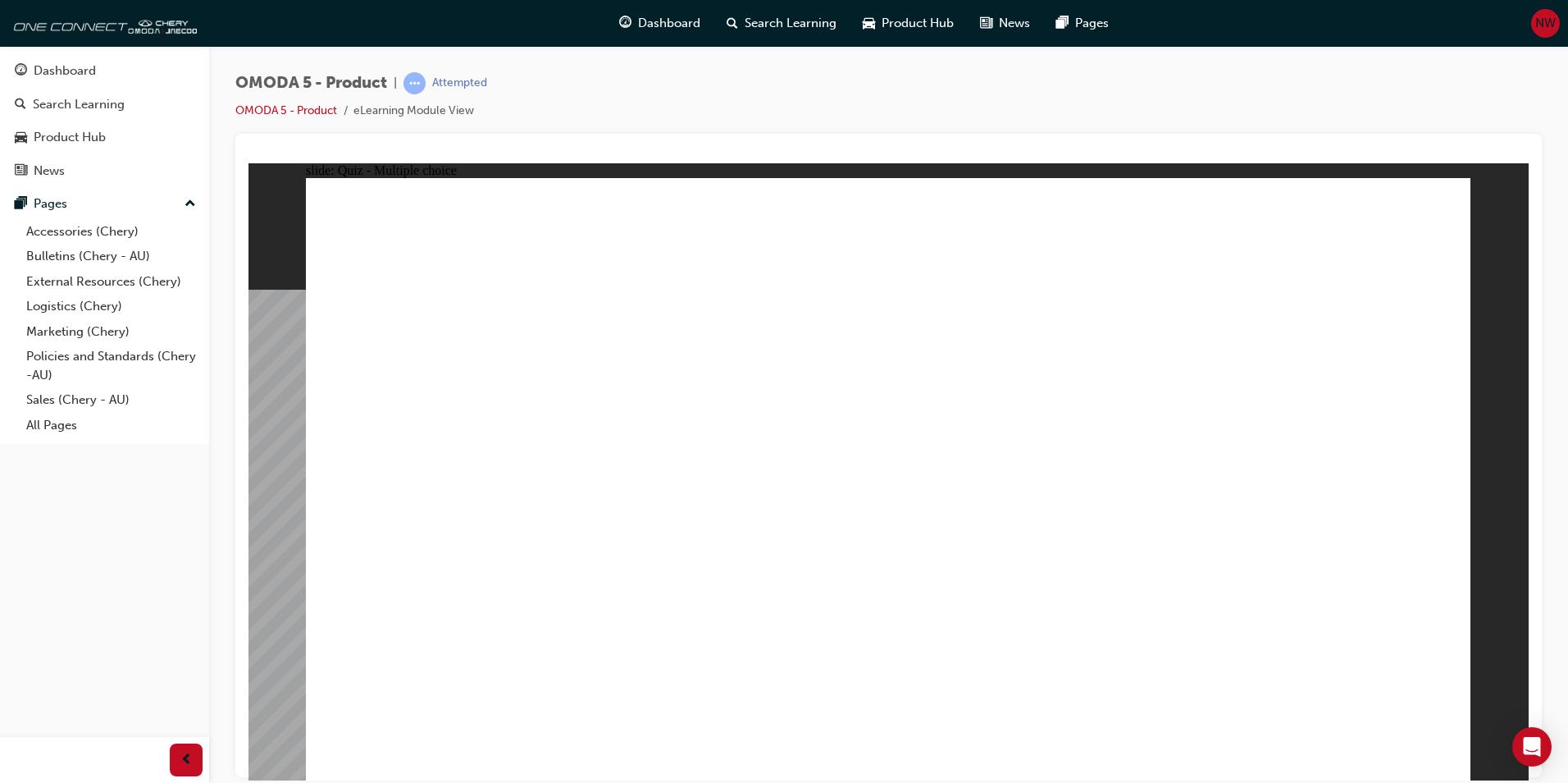
drag, startPoint x: 1234, startPoint y: 436, endPoint x: 593, endPoint y: 518, distance: 646.2
drag, startPoint x: 916, startPoint y: 454, endPoint x: 482, endPoint y: 499, distance: 436.3
drag, startPoint x: 1049, startPoint y: 485, endPoint x: 633, endPoint y: 511, distance: 416.8
drag, startPoint x: 1048, startPoint y: 363, endPoint x: 667, endPoint y: 513, distance: 409.5
drag, startPoint x: 1225, startPoint y: 354, endPoint x: 668, endPoint y: 558, distance: 593.2
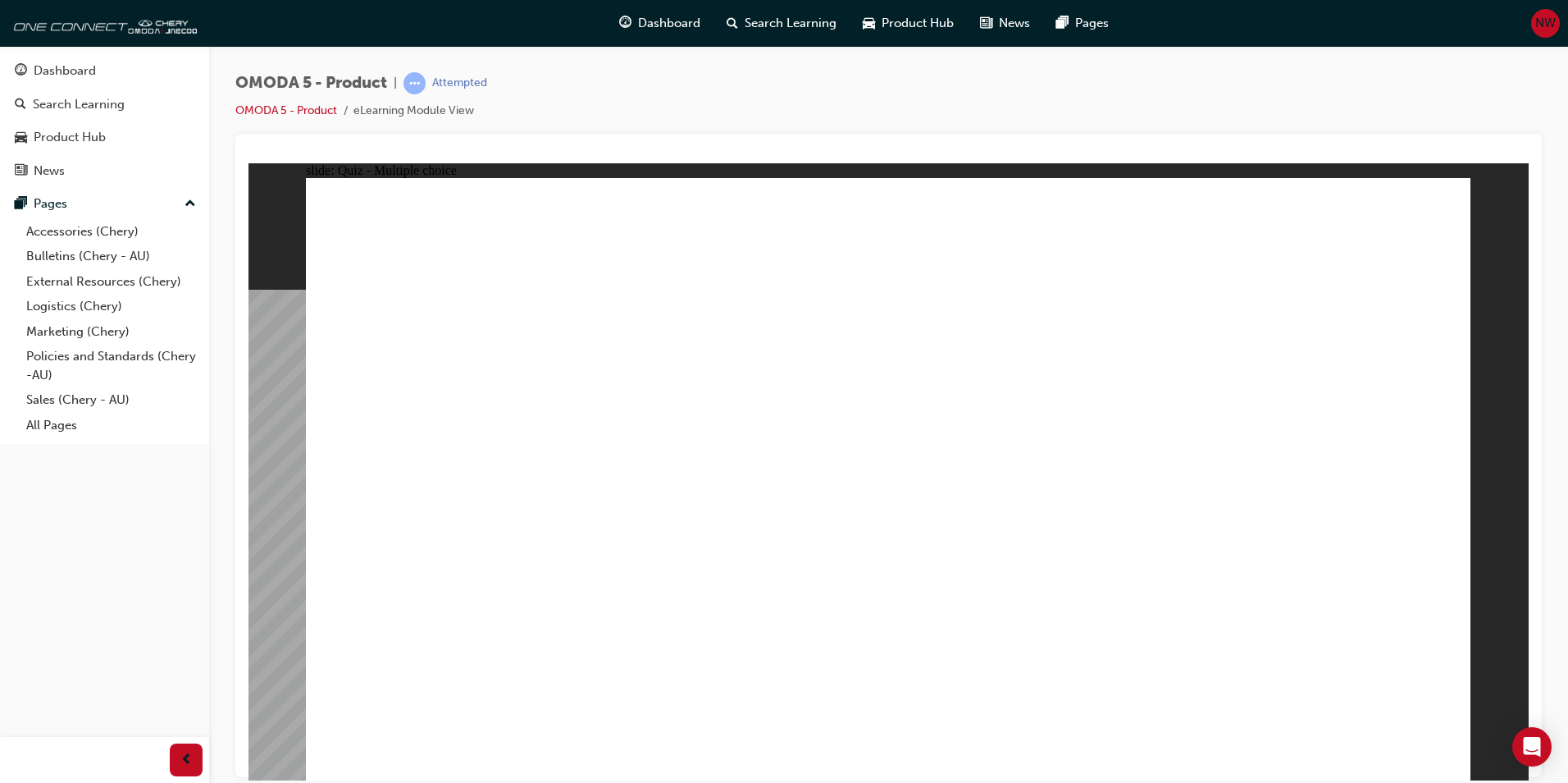
drag, startPoint x: 1046, startPoint y: 341, endPoint x: 798, endPoint y: 473, distance: 280.9
drag, startPoint x: 785, startPoint y: 483, endPoint x: 1063, endPoint y: 420, distance: 285.0
drag, startPoint x: 719, startPoint y: 470, endPoint x: 1112, endPoint y: 419, distance: 396.3
drag, startPoint x: 692, startPoint y: 471, endPoint x: 866, endPoint y: 454, distance: 174.8
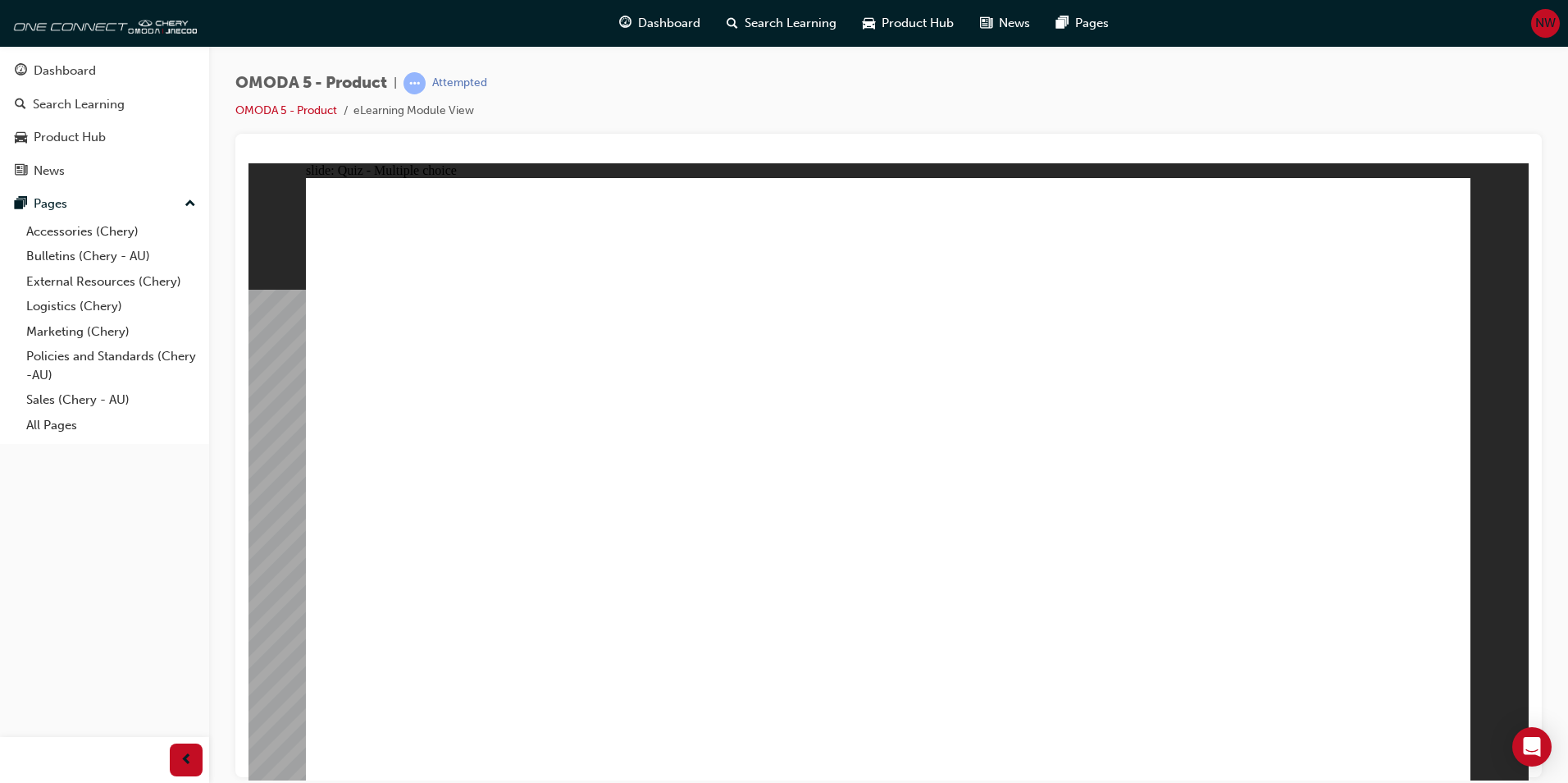
drag, startPoint x: 606, startPoint y: 463, endPoint x: 1013, endPoint y: 454, distance: 407.1
drag, startPoint x: 547, startPoint y: 459, endPoint x: 922, endPoint y: 410, distance: 378.2
drag, startPoint x: 476, startPoint y: 449, endPoint x: 1165, endPoint y: 425, distance: 689.4
drag, startPoint x: 1114, startPoint y: 426, endPoint x: 617, endPoint y: 505, distance: 503.2
drag, startPoint x: 1059, startPoint y: 498, endPoint x: 657, endPoint y: 563, distance: 407.2
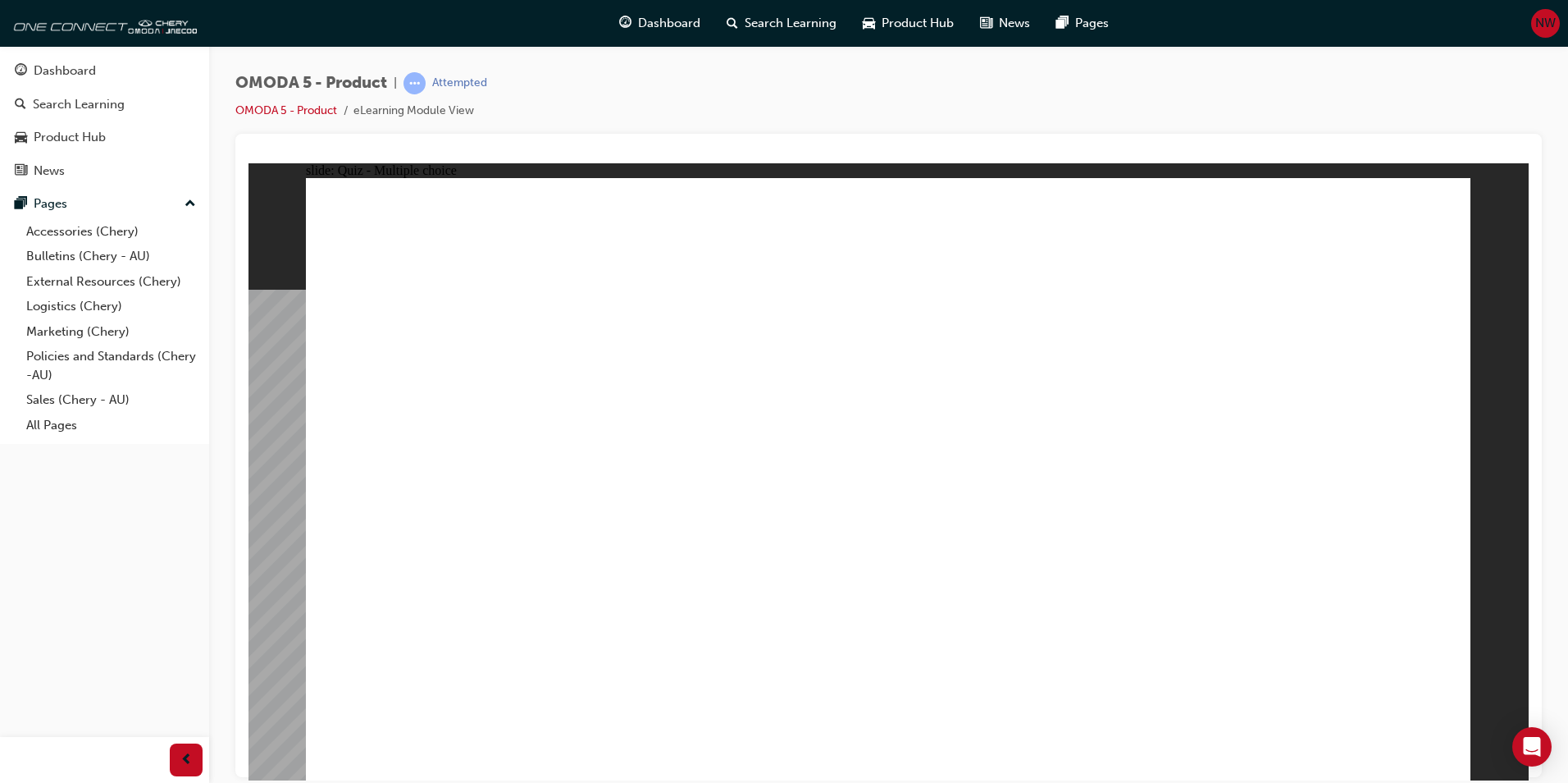
drag, startPoint x: 1064, startPoint y: 282, endPoint x: 734, endPoint y: 477, distance: 383.3
drag, startPoint x: 1236, startPoint y: 372, endPoint x: 652, endPoint y: 537, distance: 606.9
drag, startPoint x: 931, startPoint y: 549, endPoint x: 603, endPoint y: 583, distance: 329.8
drag, startPoint x: 622, startPoint y: 503, endPoint x: 633, endPoint y: 508, distance: 12.1
drag, startPoint x: 642, startPoint y: 511, endPoint x: 644, endPoint y: 520, distance: 9.2
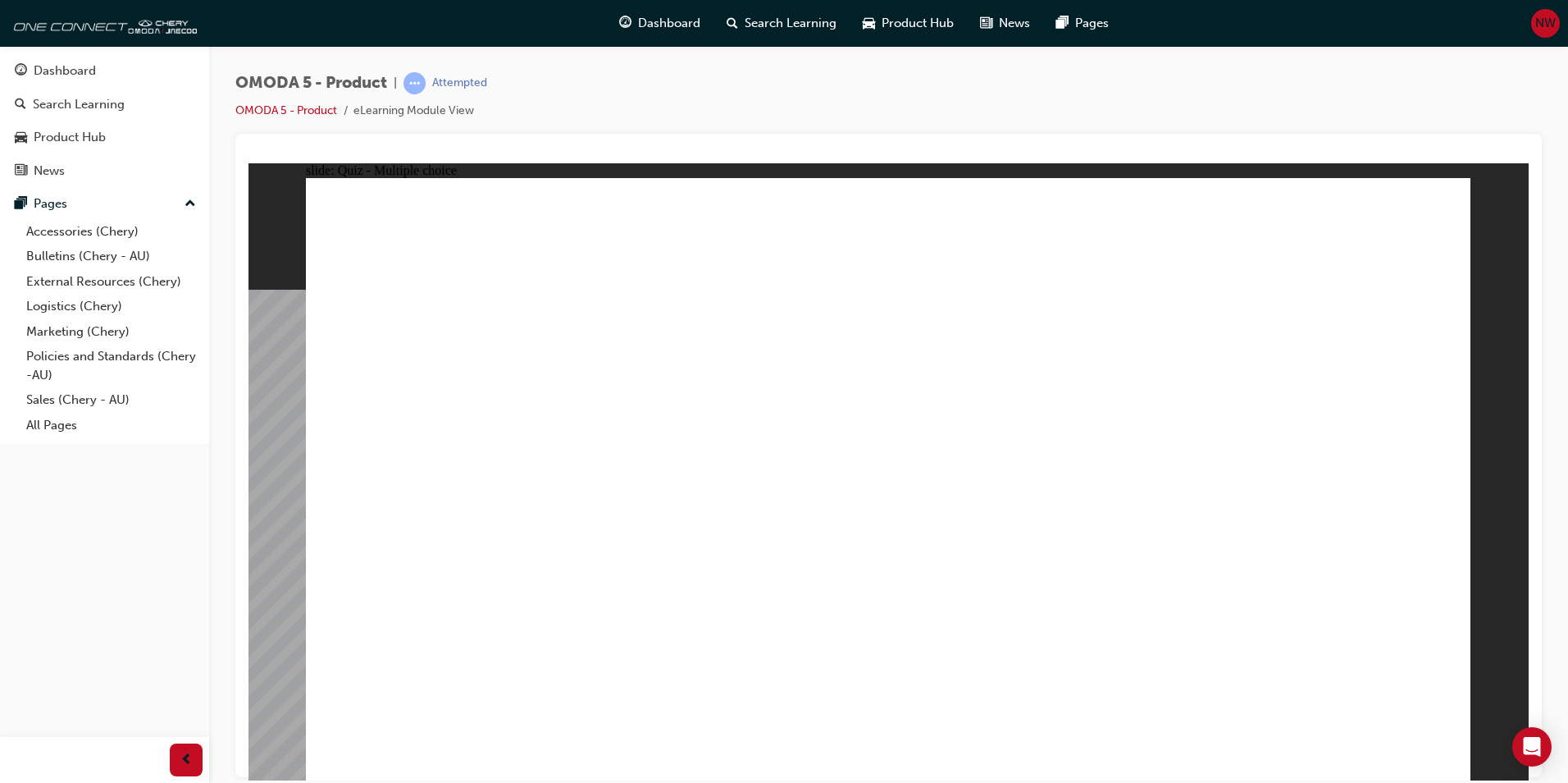
drag, startPoint x: 648, startPoint y: 525, endPoint x: 652, endPoint y: 538, distance: 13.6
drag, startPoint x: 649, startPoint y: 520, endPoint x: 649, endPoint y: 535, distance: 15.0
drag, startPoint x: 641, startPoint y: 514, endPoint x: 642, endPoint y: 537, distance: 23.0
drag, startPoint x: 461, startPoint y: 521, endPoint x: 461, endPoint y: 530, distance: 9.0
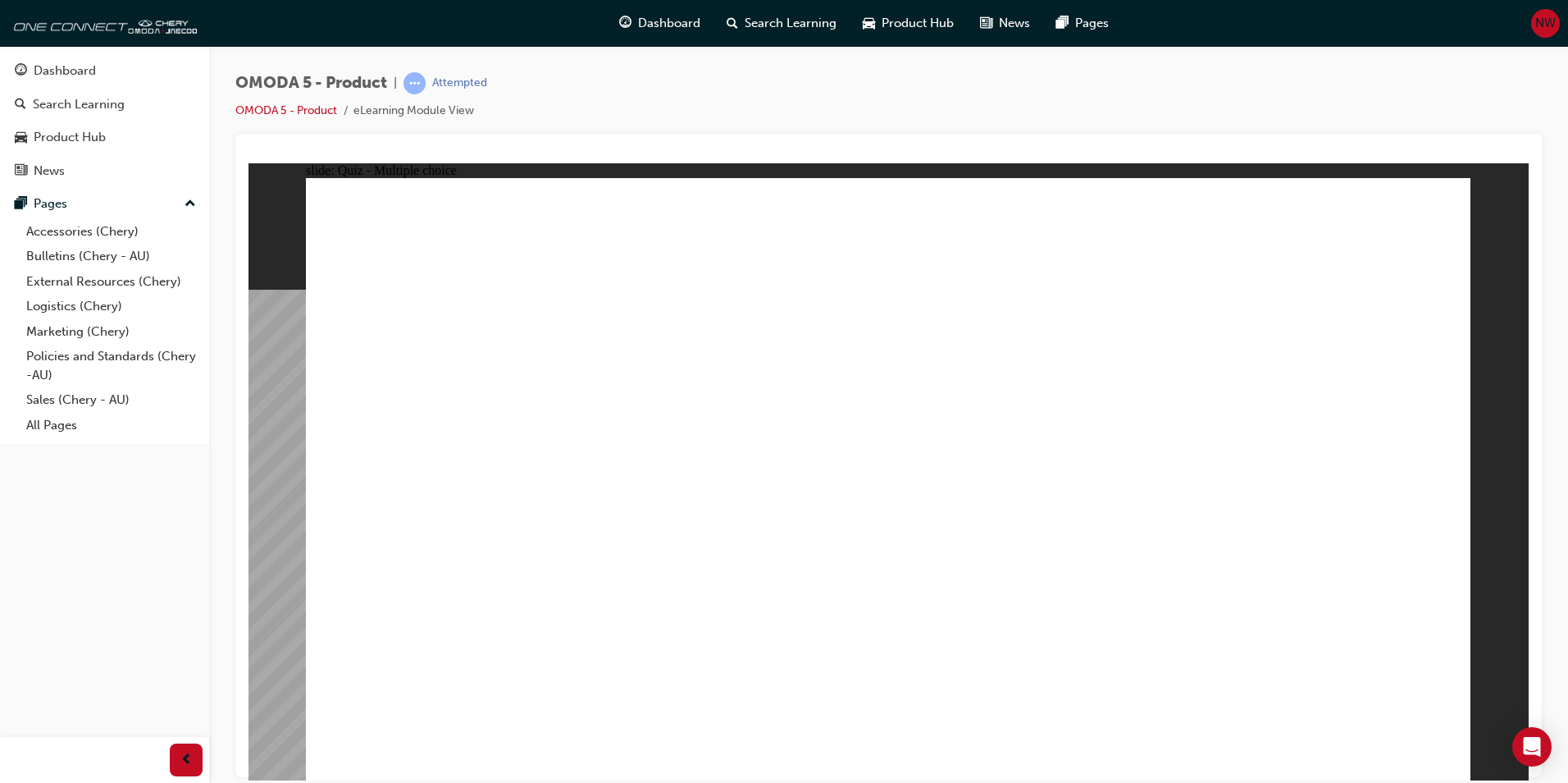
drag, startPoint x: 825, startPoint y: 476, endPoint x: 999, endPoint y: 471, distance: 174.1
drag, startPoint x: 402, startPoint y: 512, endPoint x: 925, endPoint y: 435, distance: 528.6
drag, startPoint x: 1198, startPoint y: 246, endPoint x: 587, endPoint y: 549, distance: 682.0
drag, startPoint x: 603, startPoint y: 452, endPoint x: 978, endPoint y: 511, distance: 379.6
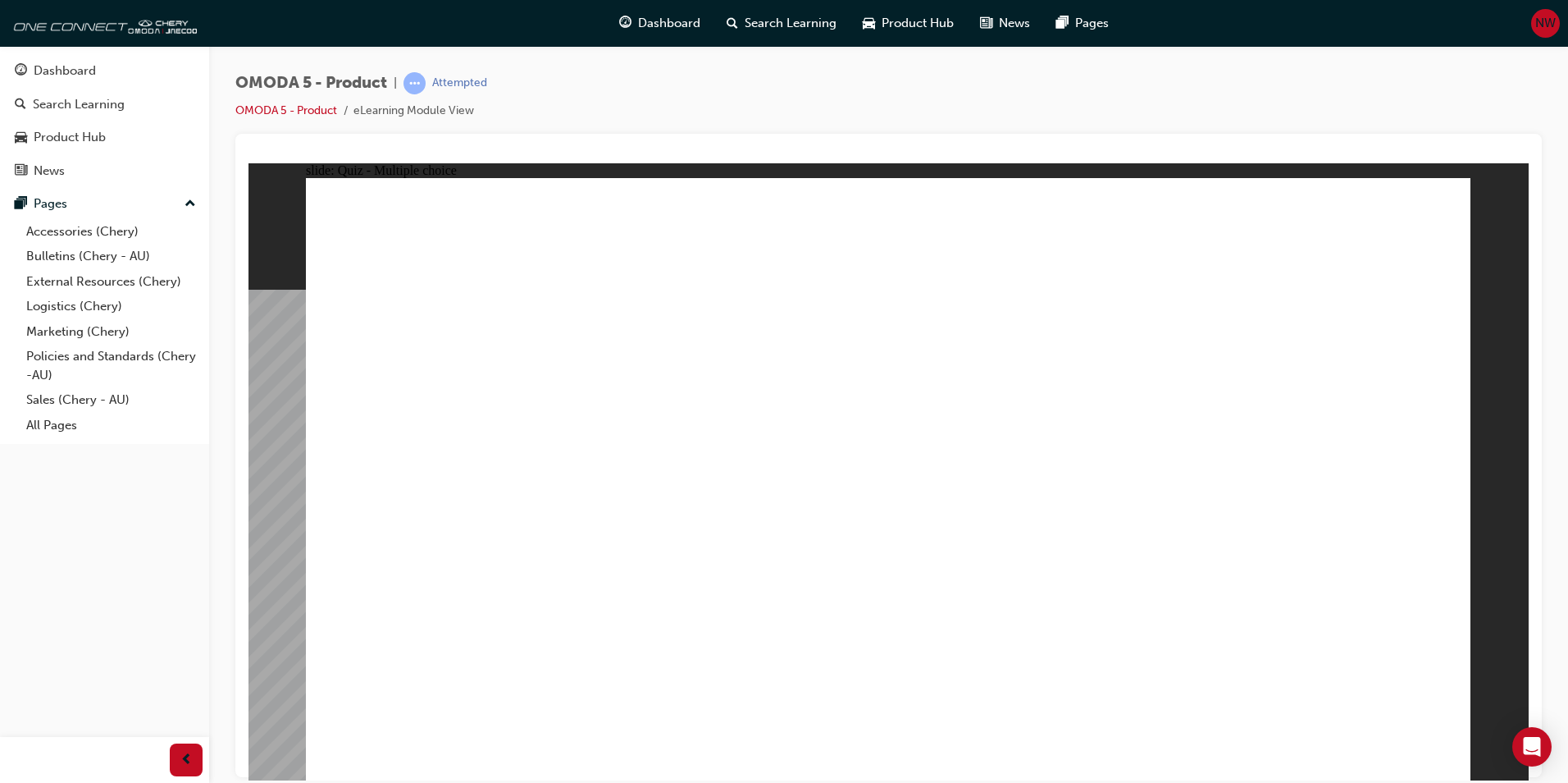
radio input "false"
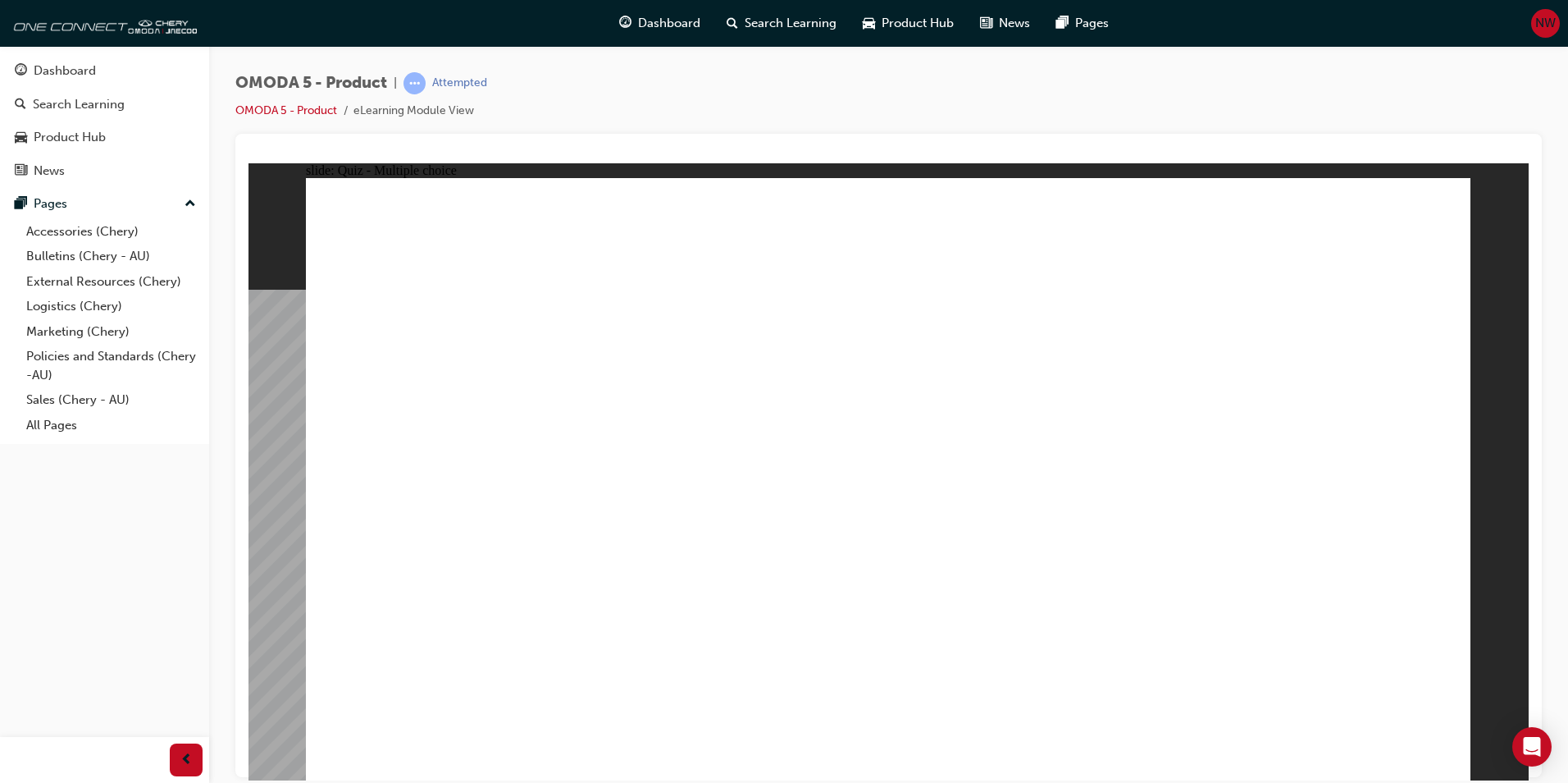
radio input "false"
radio input "true"
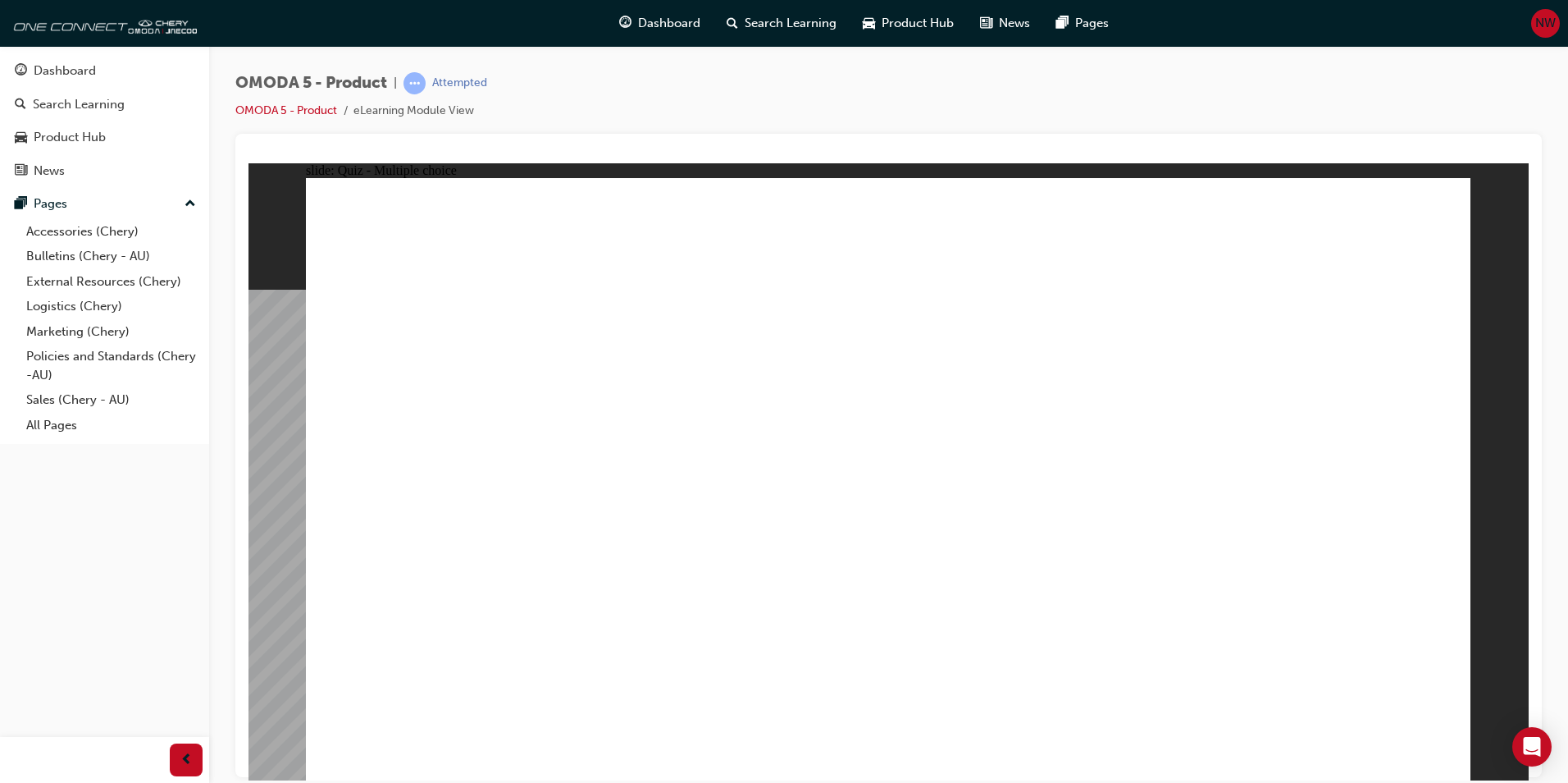
radio input "true"
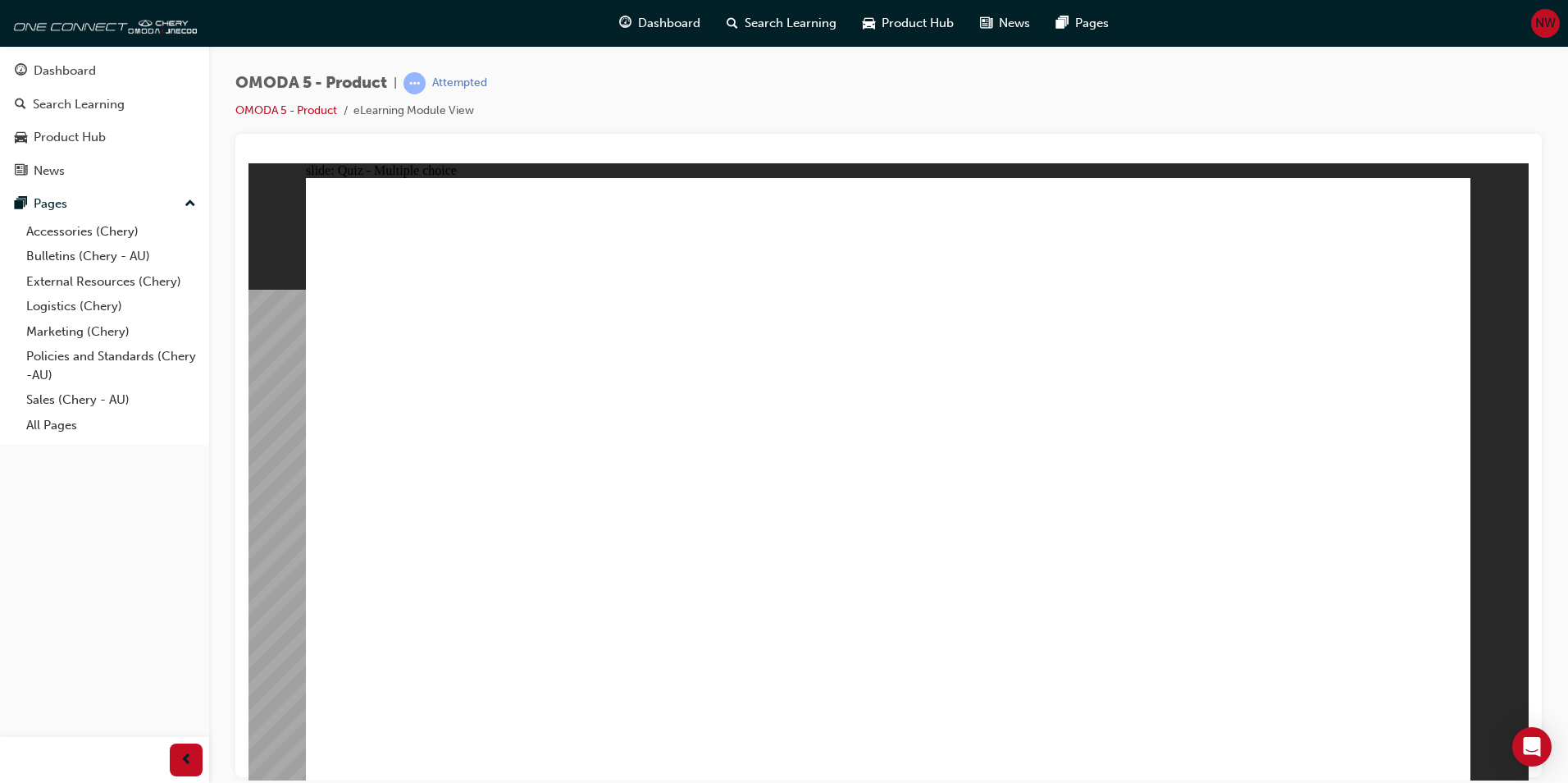
radio input "true"
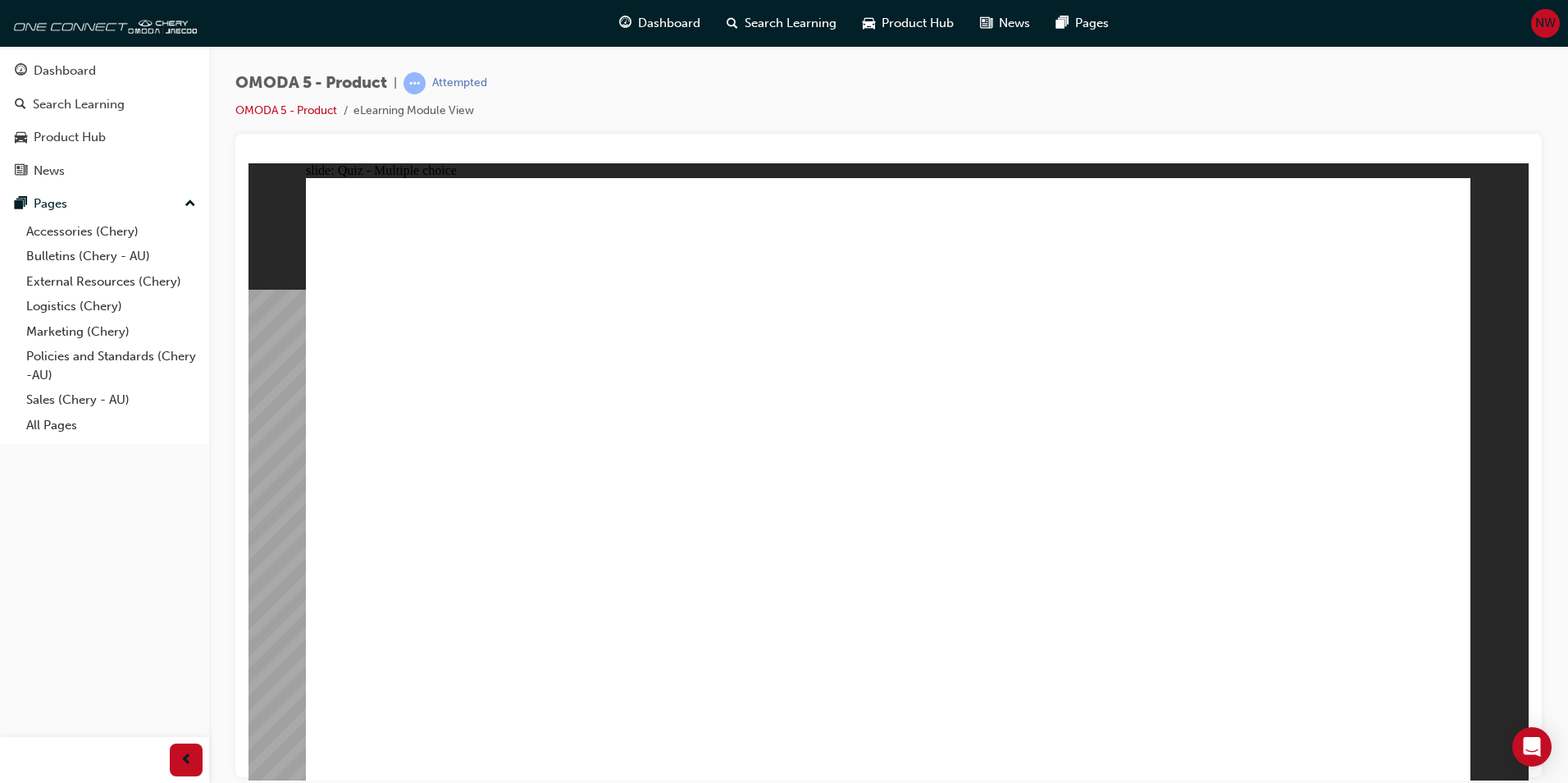
radio input "true"
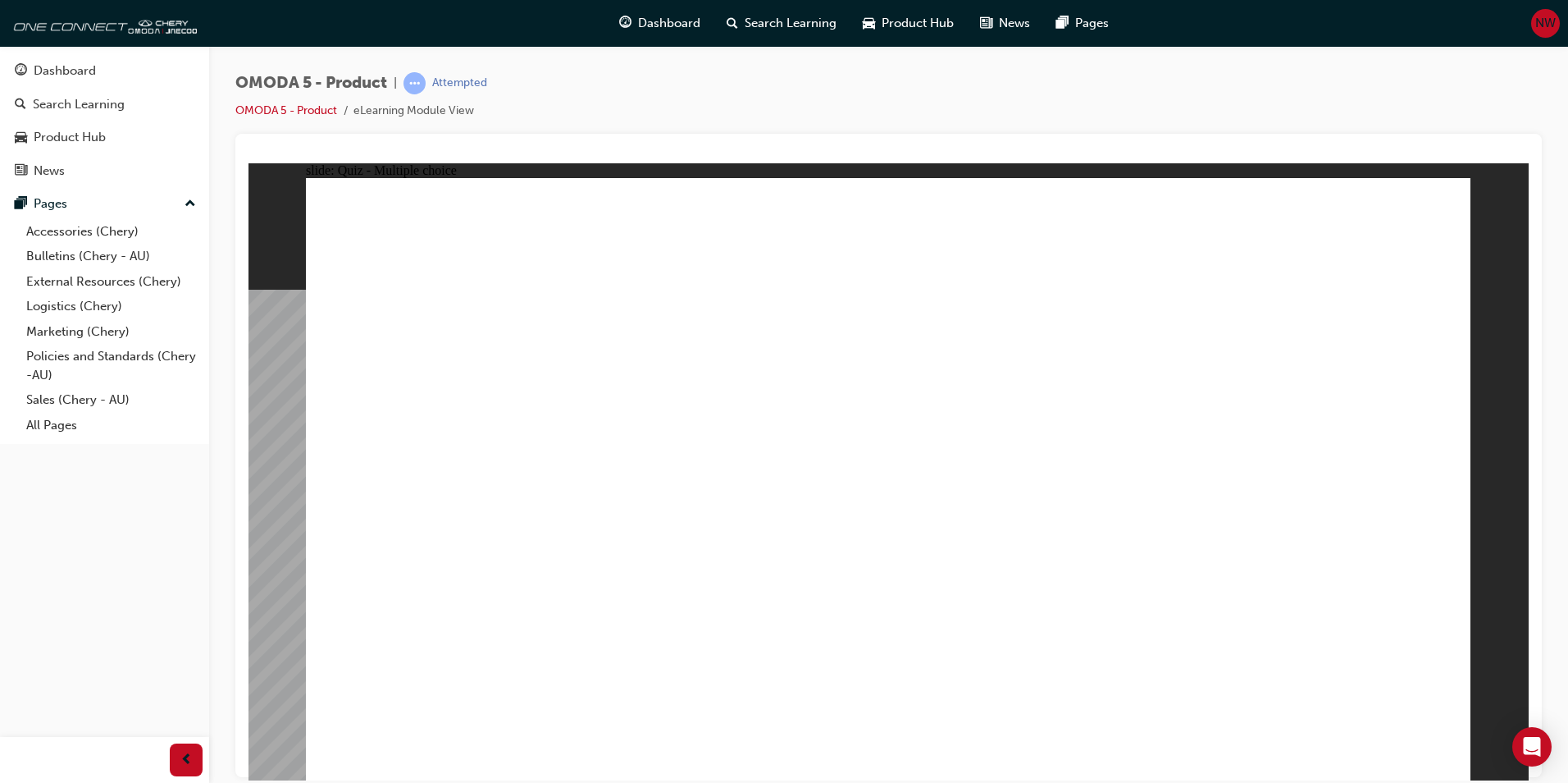
radio input "true"
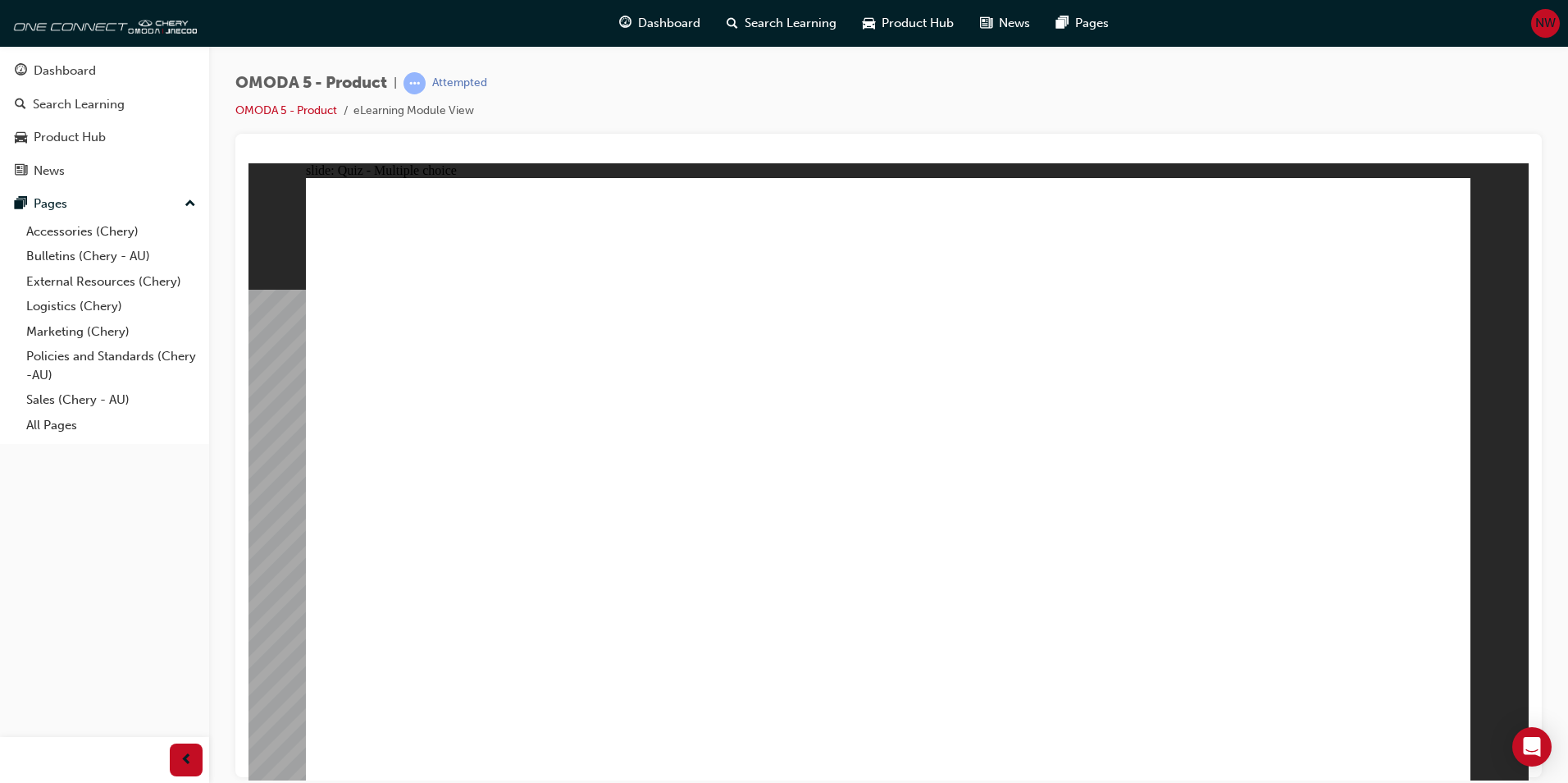
drag, startPoint x: 1116, startPoint y: 531, endPoint x: 1133, endPoint y: 630, distance: 100.4
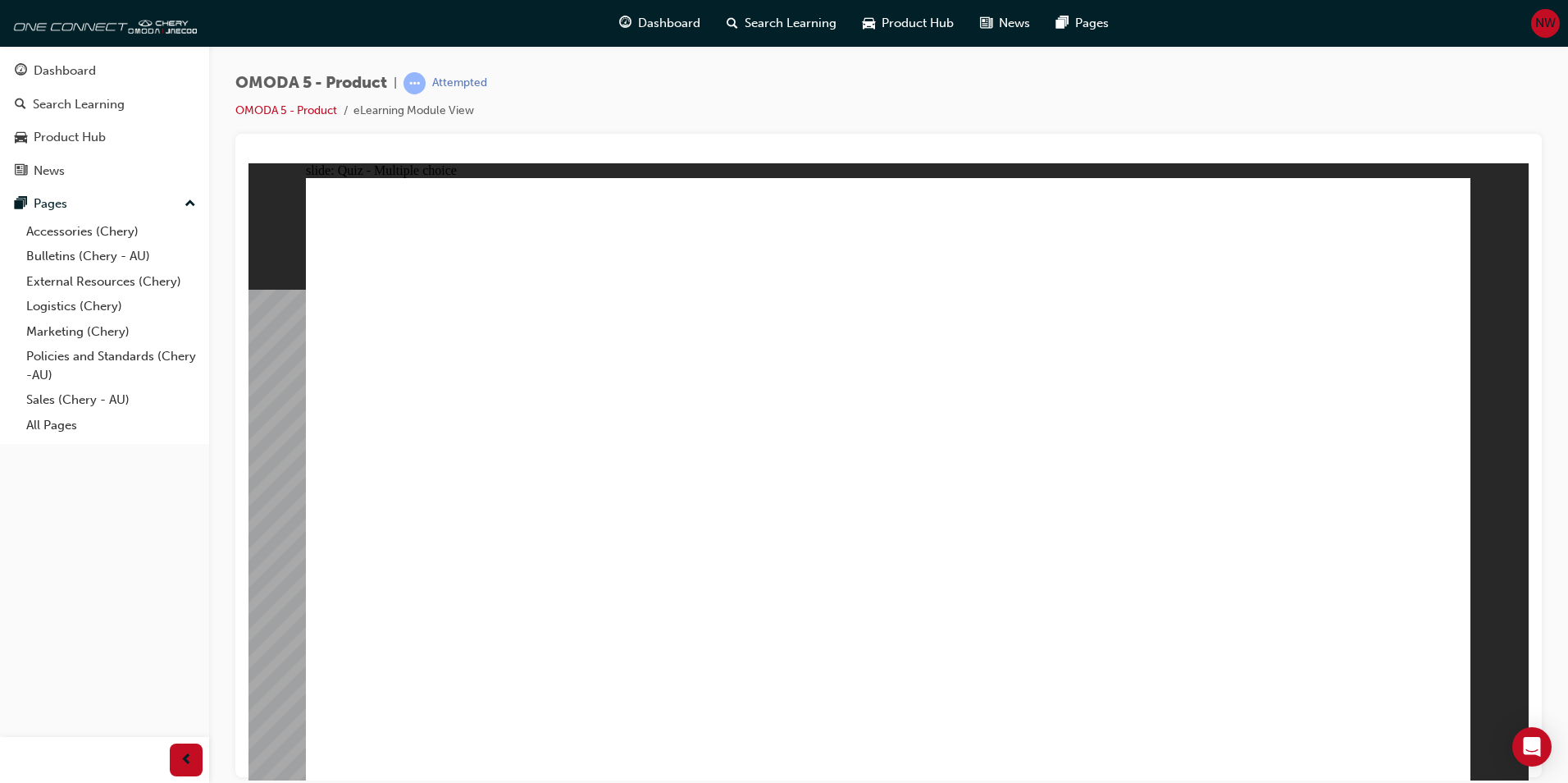
radio input "true"
drag, startPoint x: 976, startPoint y: 299, endPoint x: 904, endPoint y: 548, distance: 259.2
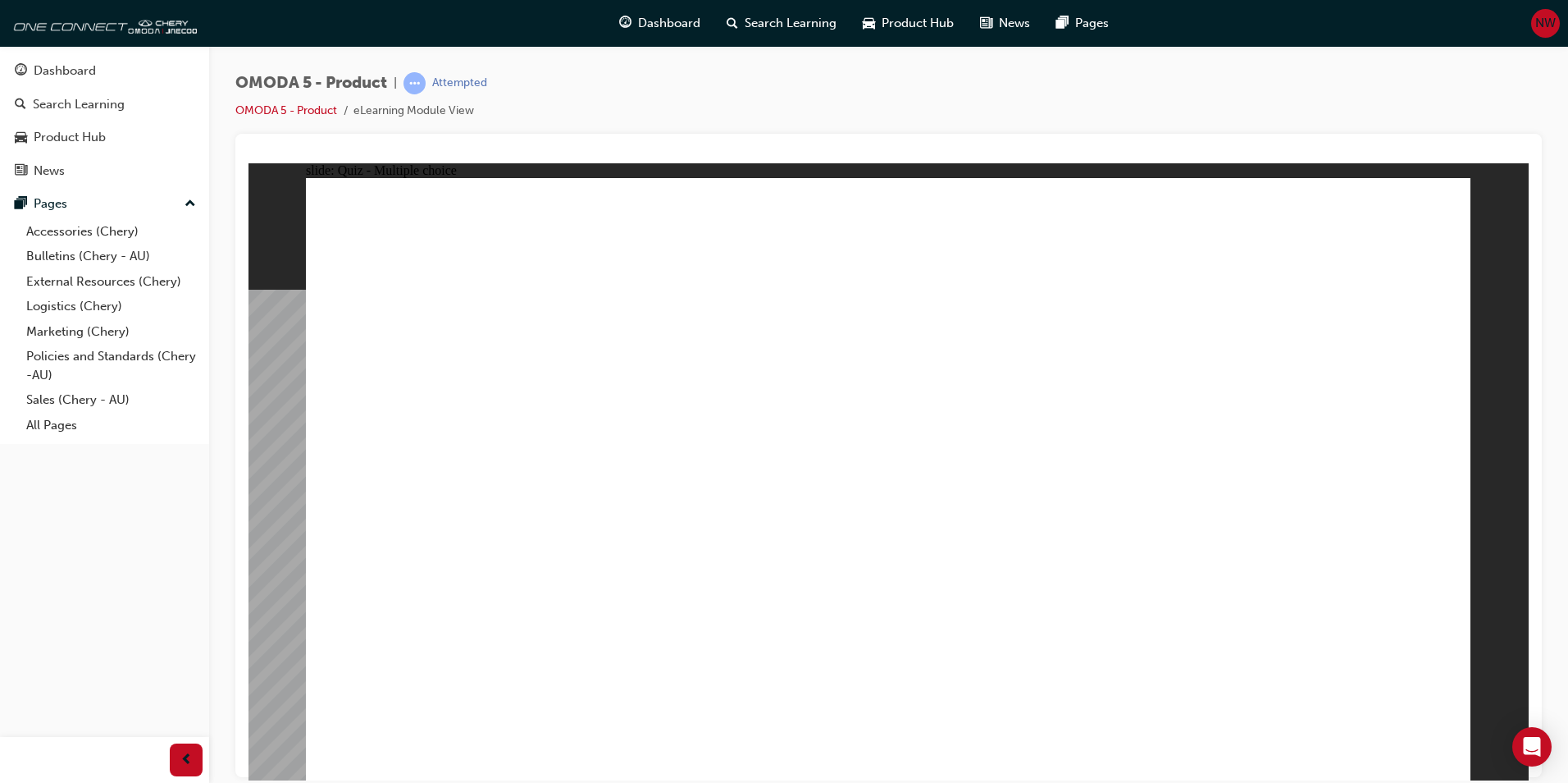
drag, startPoint x: 1027, startPoint y: 393, endPoint x: 696, endPoint y: 547, distance: 365.1
drag, startPoint x: 1233, startPoint y: 361, endPoint x: 420, endPoint y: 510, distance: 826.5
drag, startPoint x: 1198, startPoint y: 469, endPoint x: 1206, endPoint y: 562, distance: 93.3
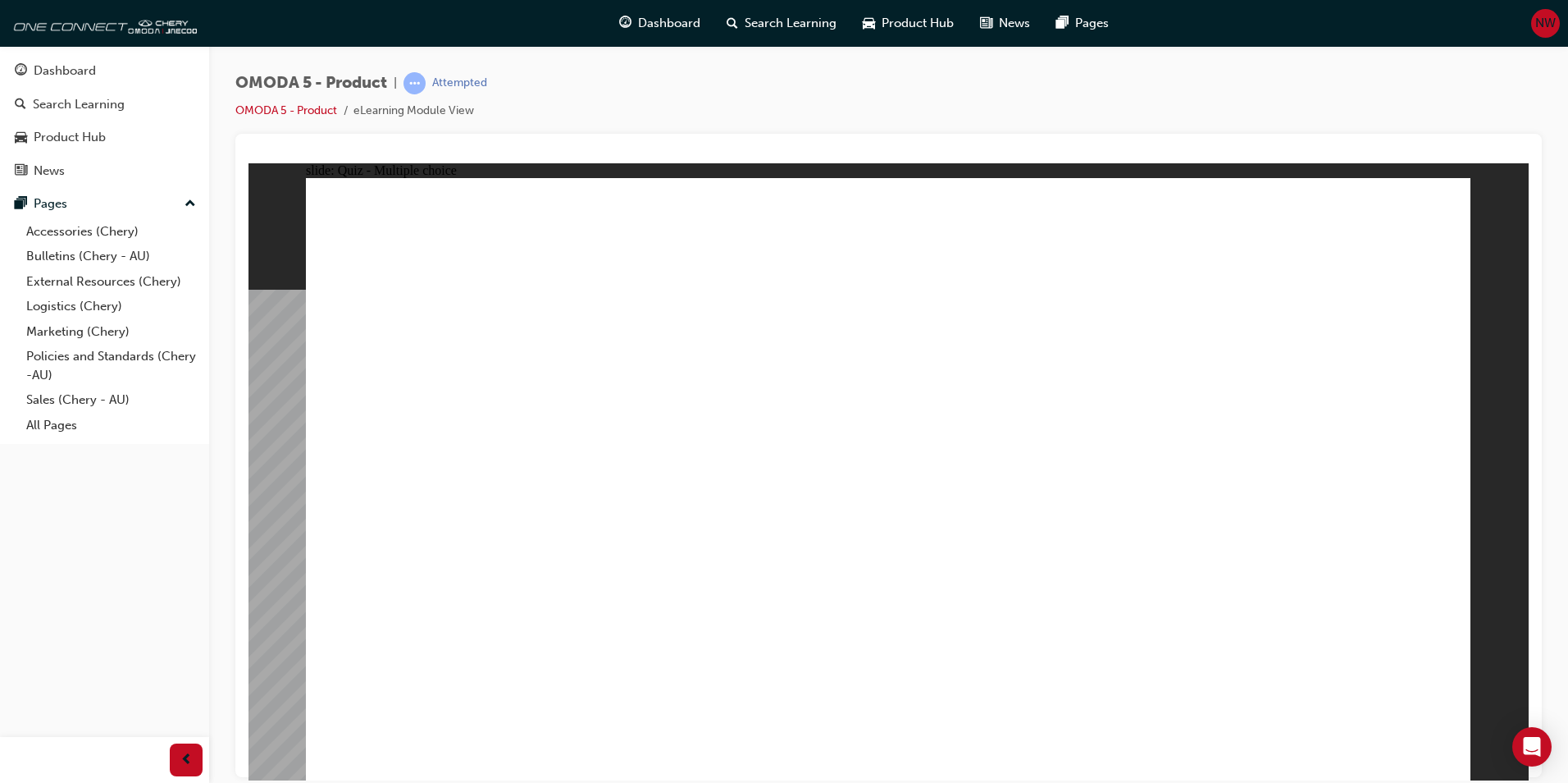
radio input "true"
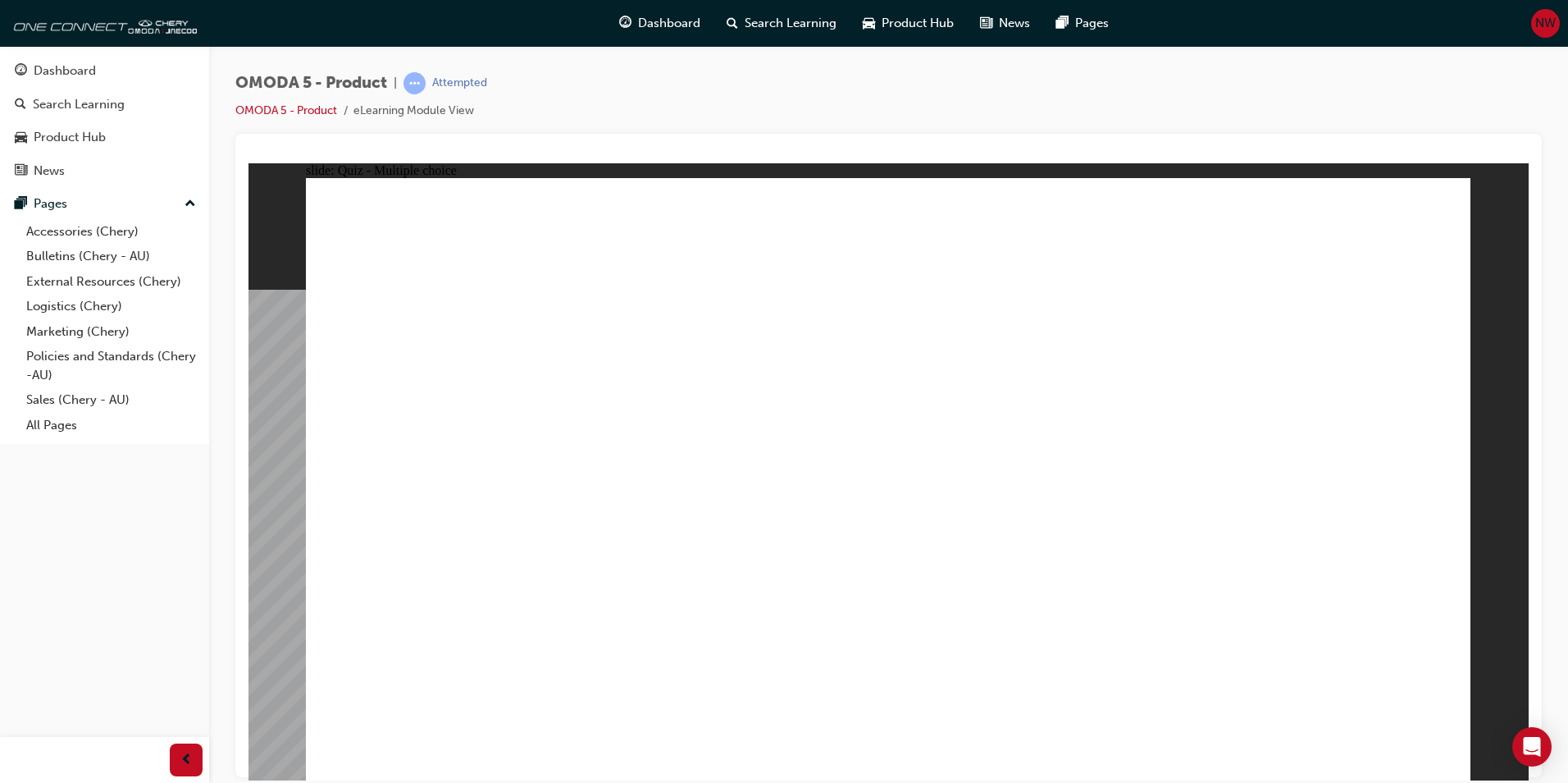
drag, startPoint x: 1041, startPoint y: 306, endPoint x: 773, endPoint y: 491, distance: 325.7
drag, startPoint x: 1093, startPoint y: 416, endPoint x: 733, endPoint y: 486, distance: 366.7
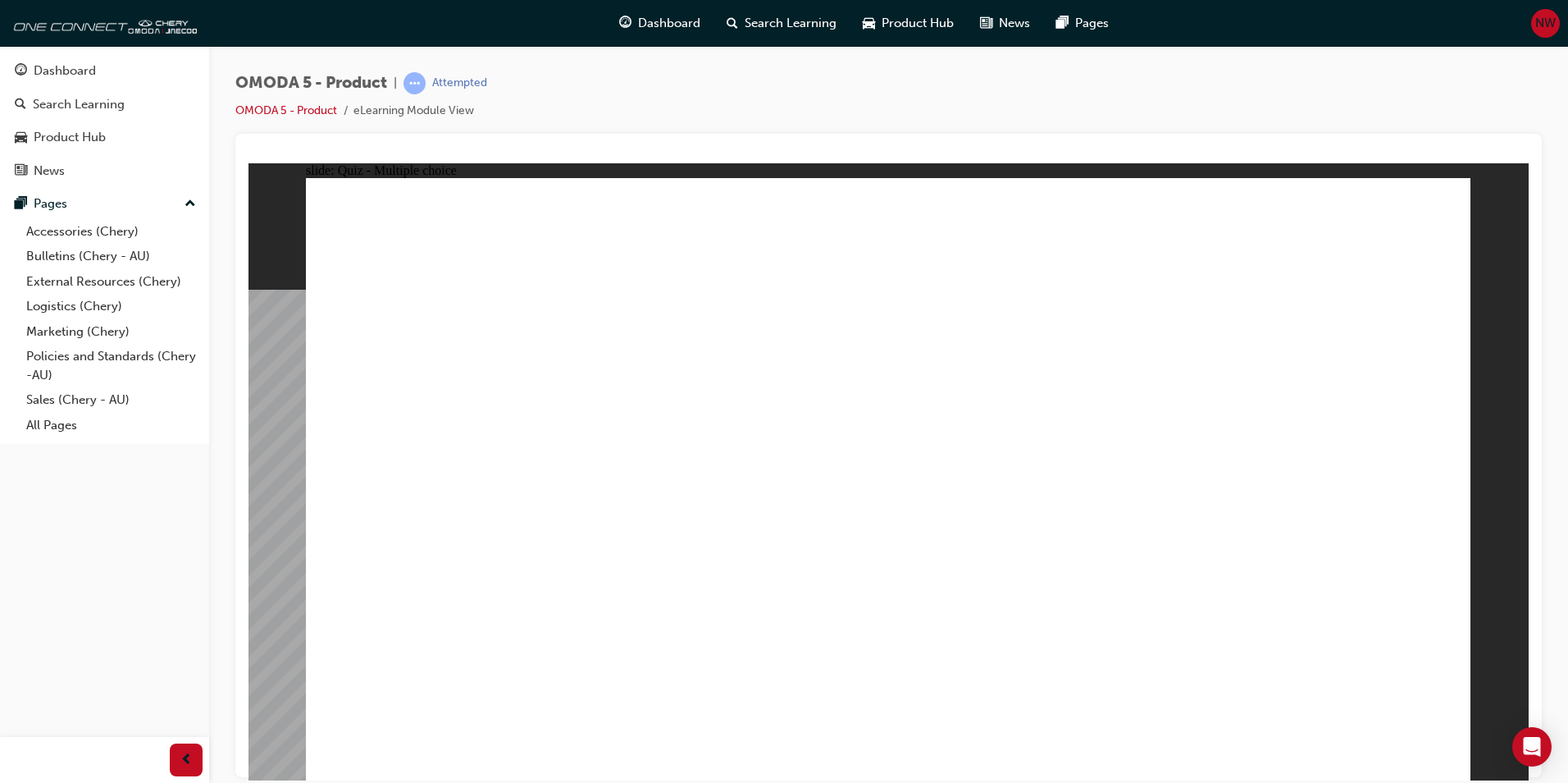
radio input "true"
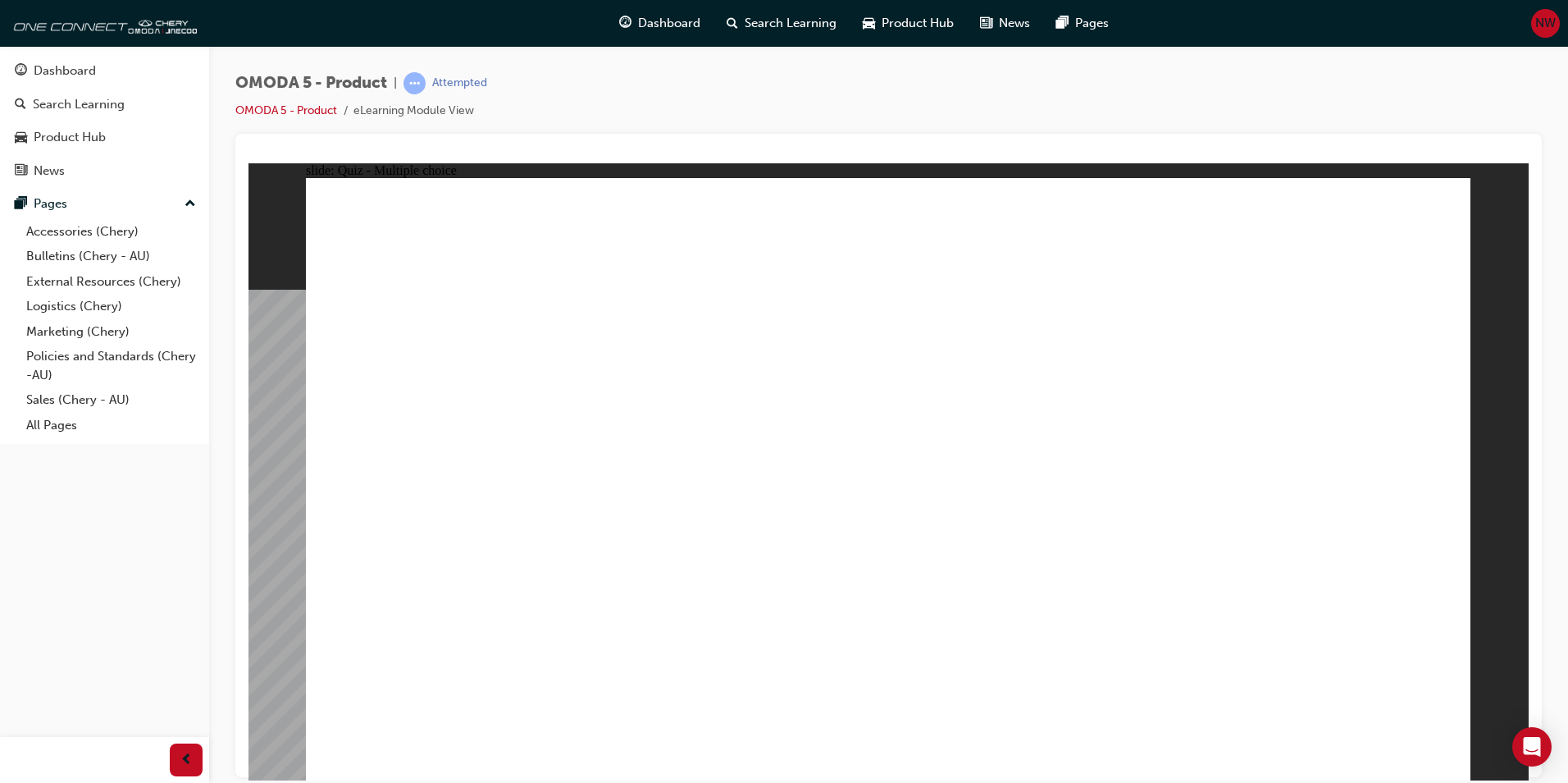
click at [62, 83] on link "Dashboard" at bounding box center [105, 70] width 196 height 31
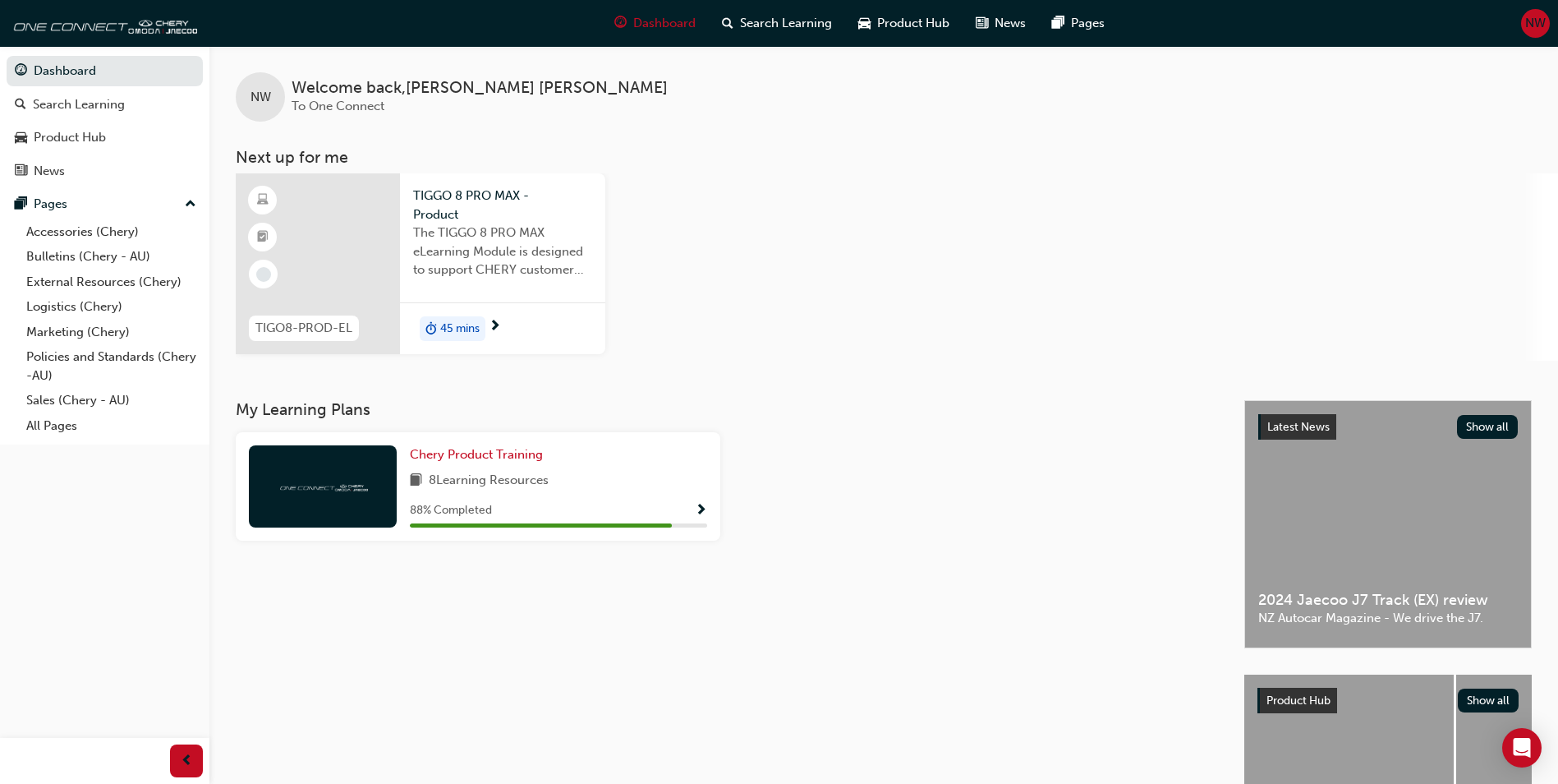
click at [530, 260] on span "The TIGGO 8 PRO MAX eLearning Module is designed to support CHERY customer faci…" at bounding box center [502, 251] width 179 height 56
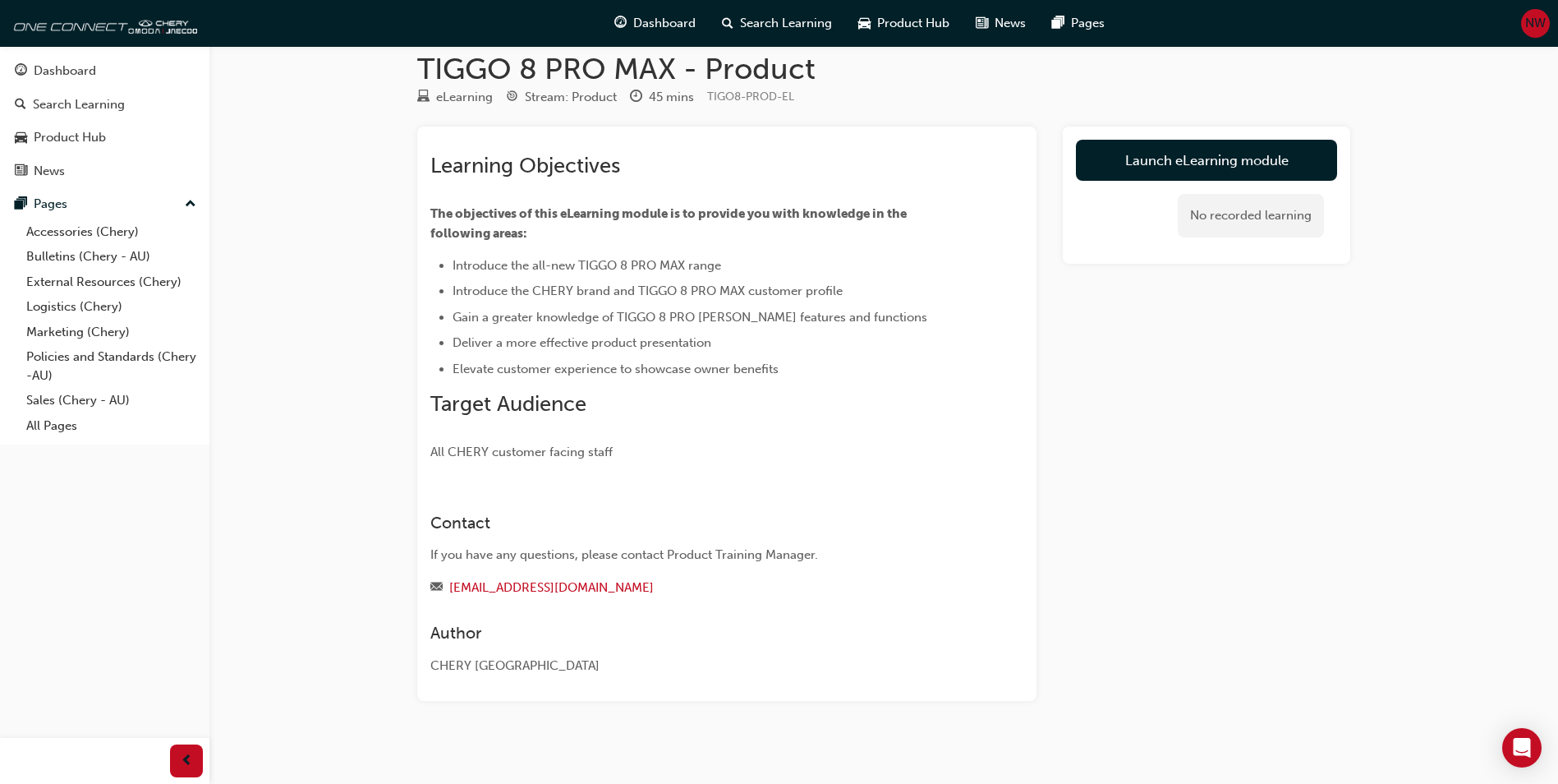
scroll to position [32, 0]
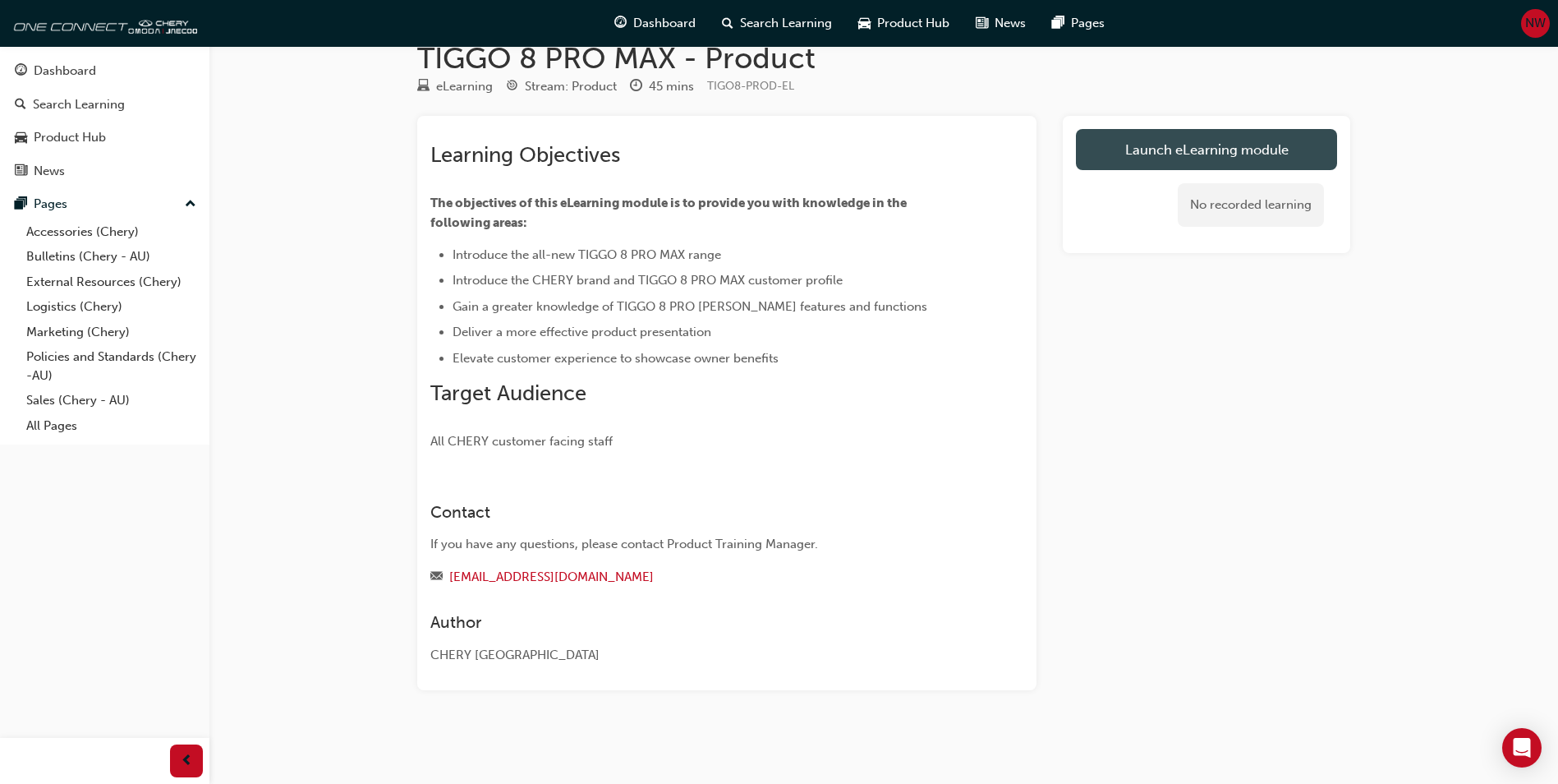
click at [1185, 147] on link "Launch eLearning module" at bounding box center [1207, 149] width 262 height 41
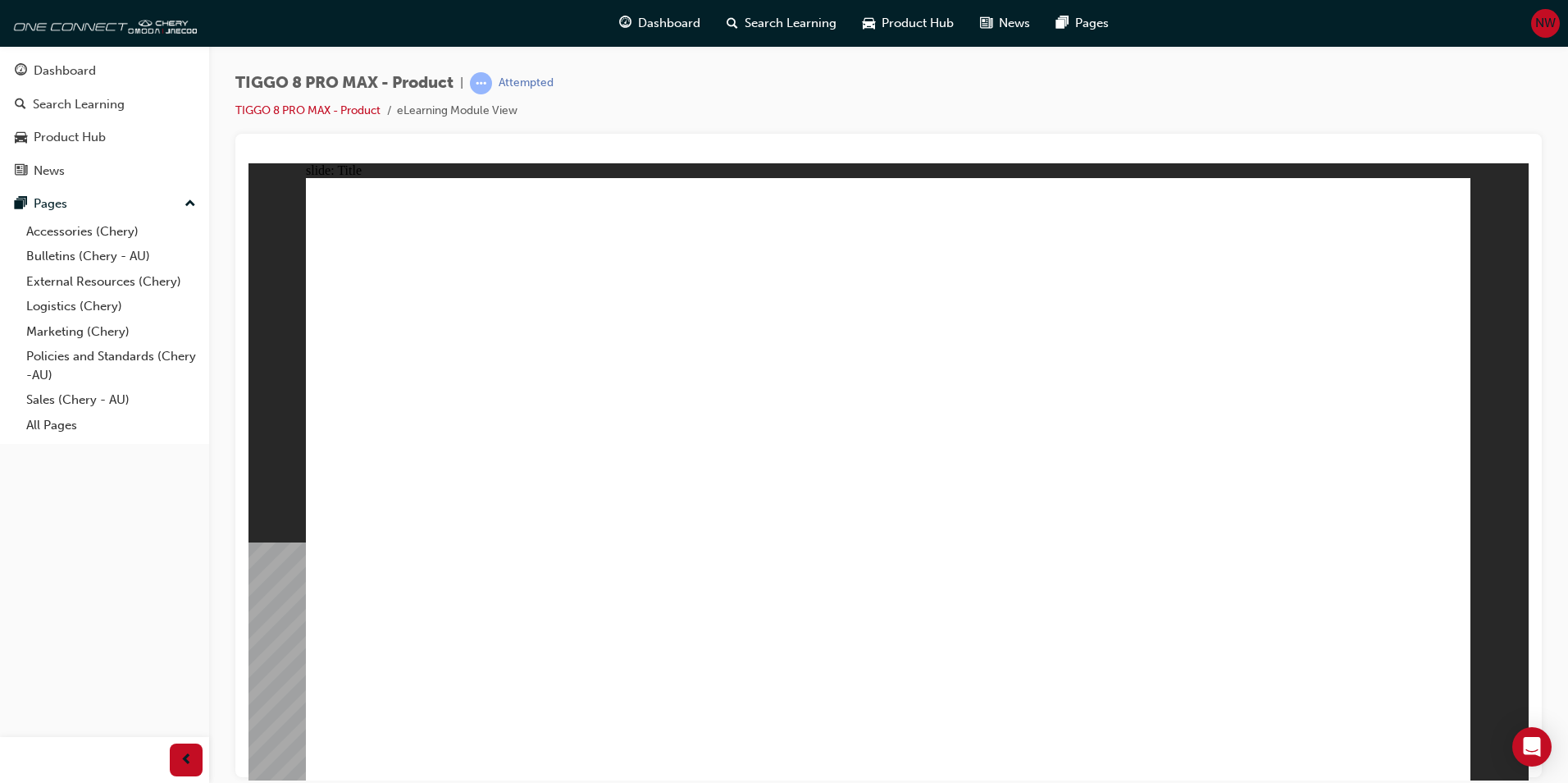
drag, startPoint x: 1436, startPoint y: 743, endPoint x: 1443, endPoint y: 747, distance: 8.1
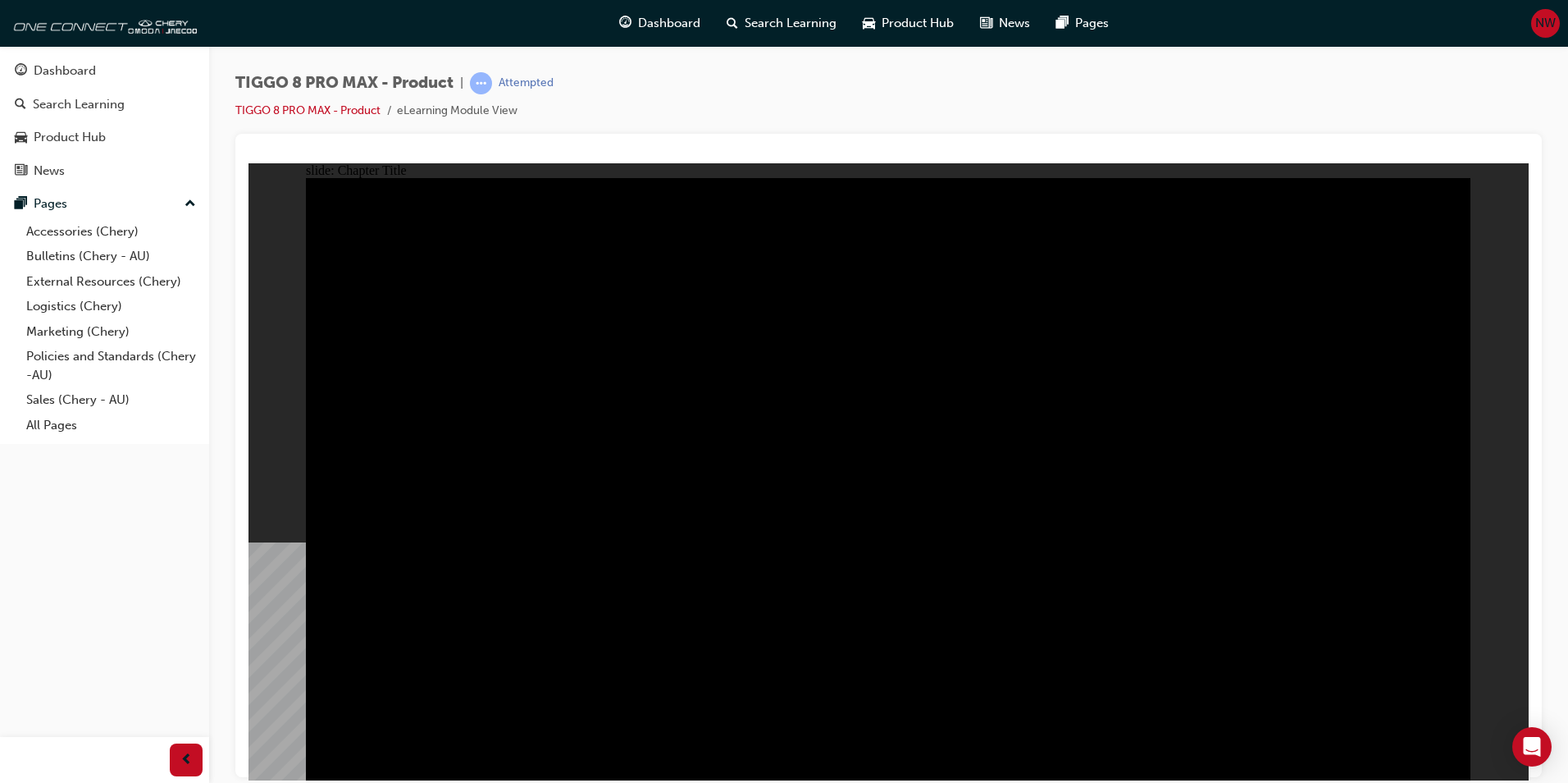
click at [1449, 745] on div "INTRODUCTION Line 1 Rectangle MENU RESOURCES left-arrow.png right-arrow.png MEN…" at bounding box center [887, 486] width 1164 height 617
drag, startPoint x: 1443, startPoint y: 747, endPoint x: 1430, endPoint y: 734, distance: 18.4
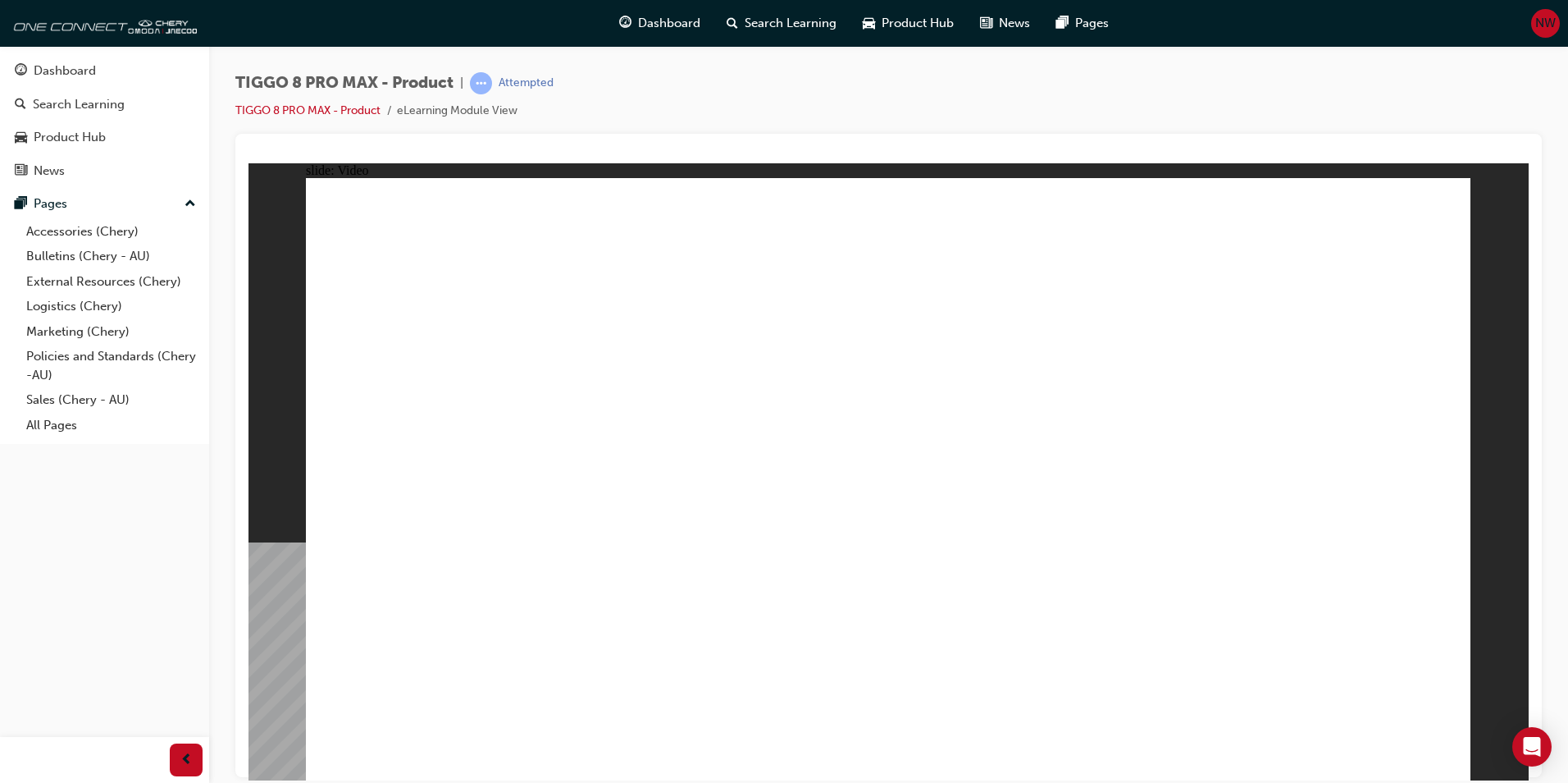
drag, startPoint x: 884, startPoint y: 282, endPoint x: 919, endPoint y: 273, distance: 36.1
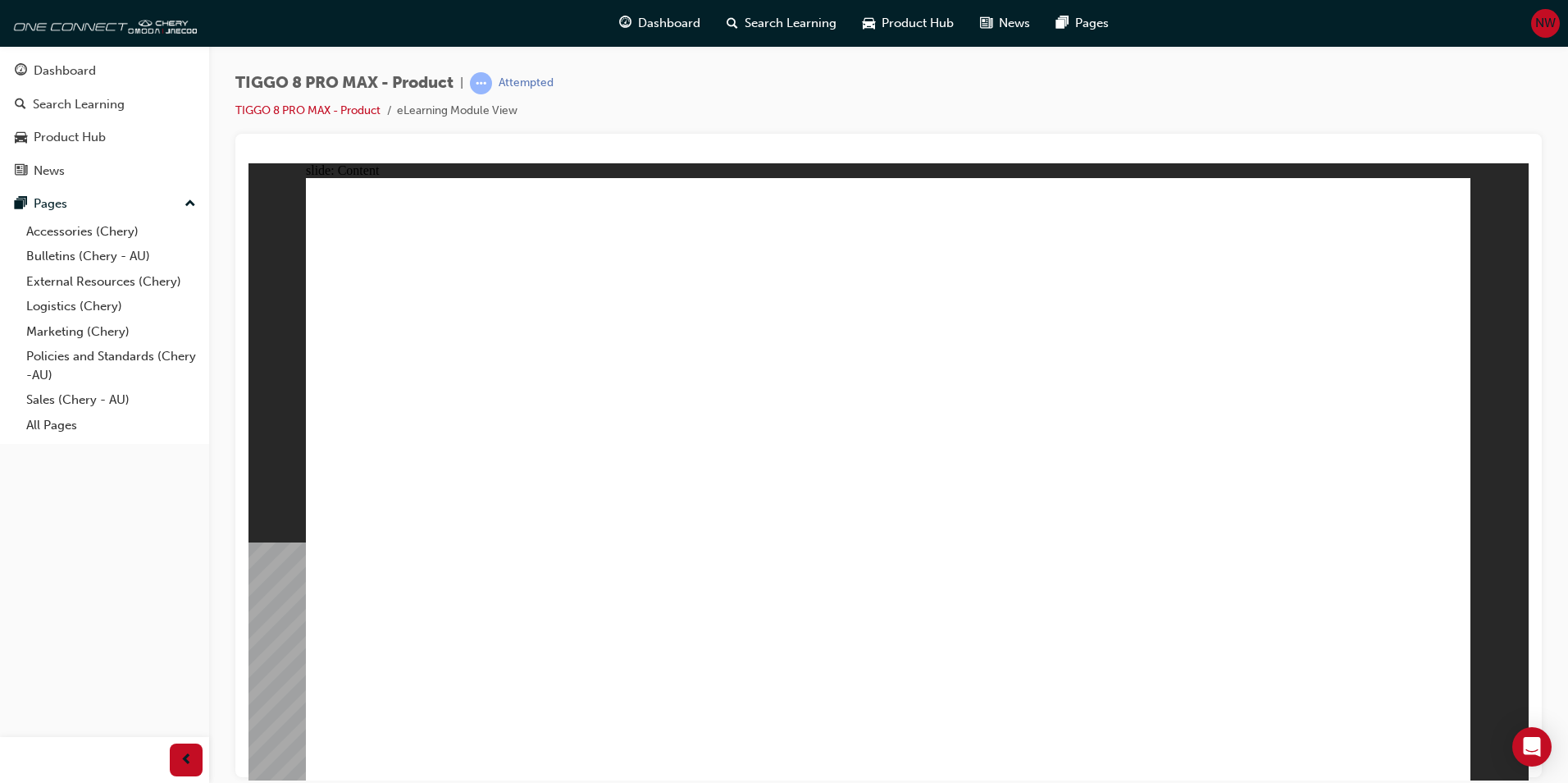
drag, startPoint x: 656, startPoint y: 441, endPoint x: 683, endPoint y: 426, distance: 30.9
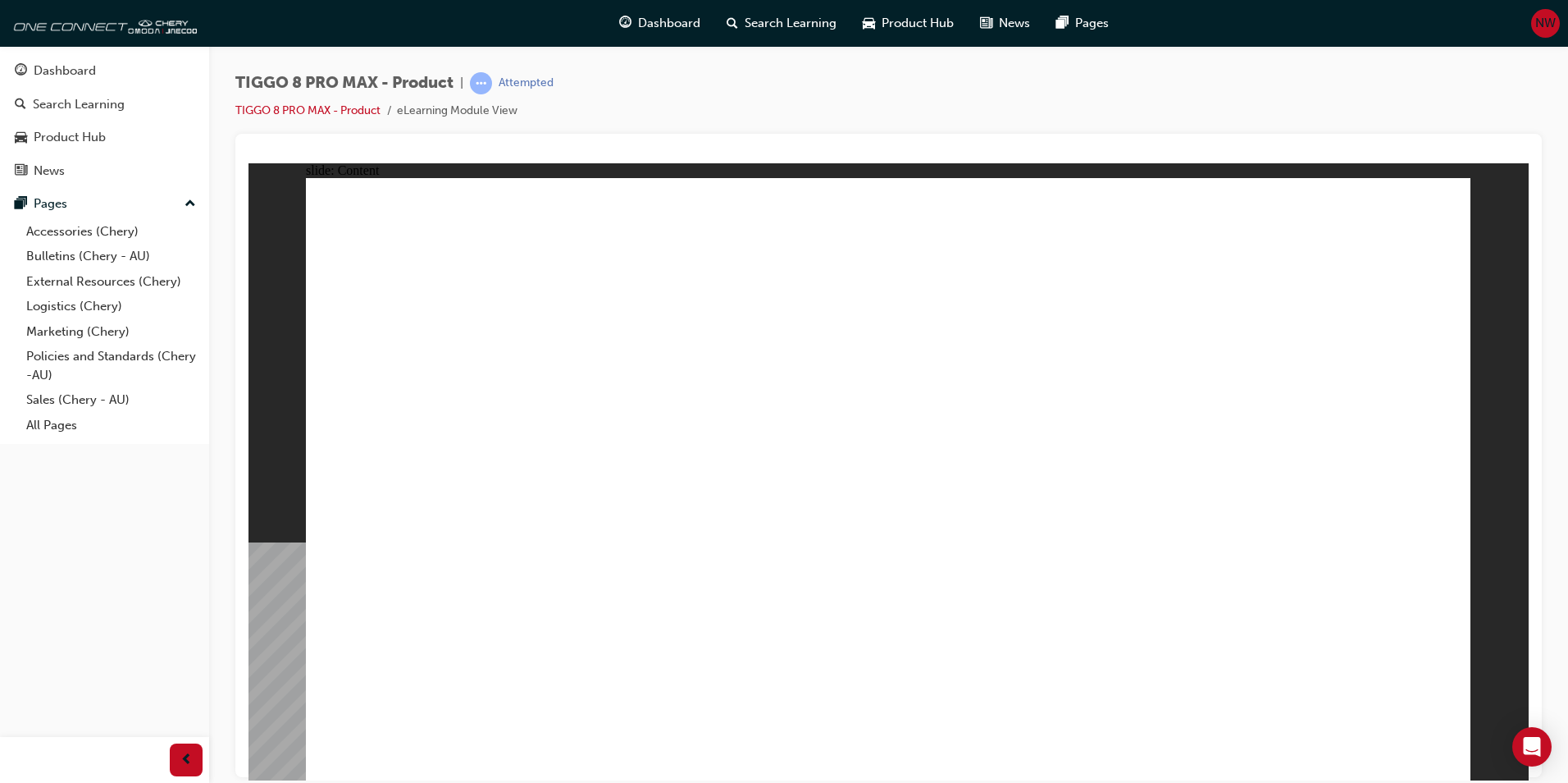
drag, startPoint x: 1333, startPoint y: 458, endPoint x: 1335, endPoint y: 619, distance: 161.0
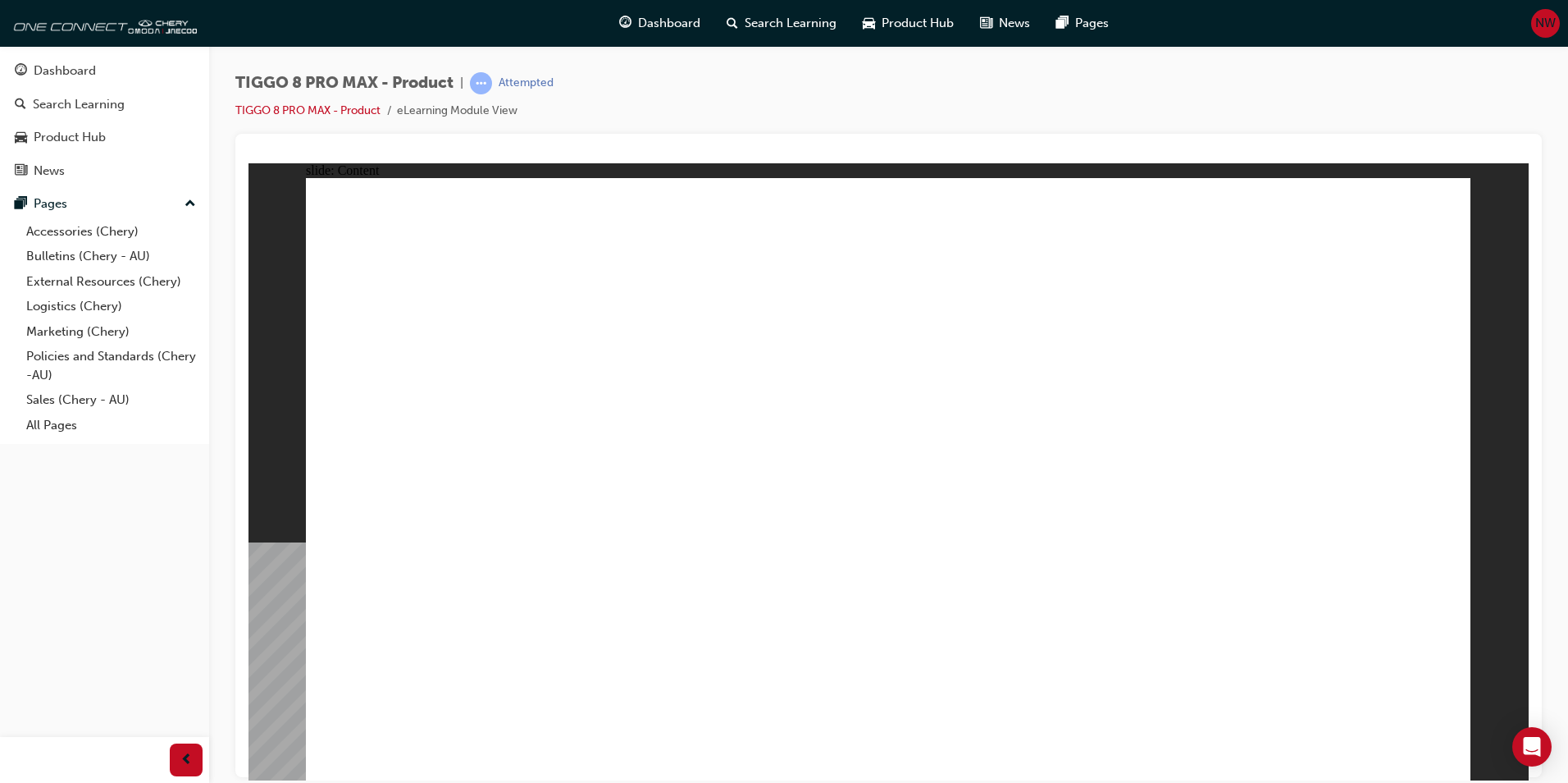
drag, startPoint x: 766, startPoint y: 557, endPoint x: 809, endPoint y: 568, distance: 44.4
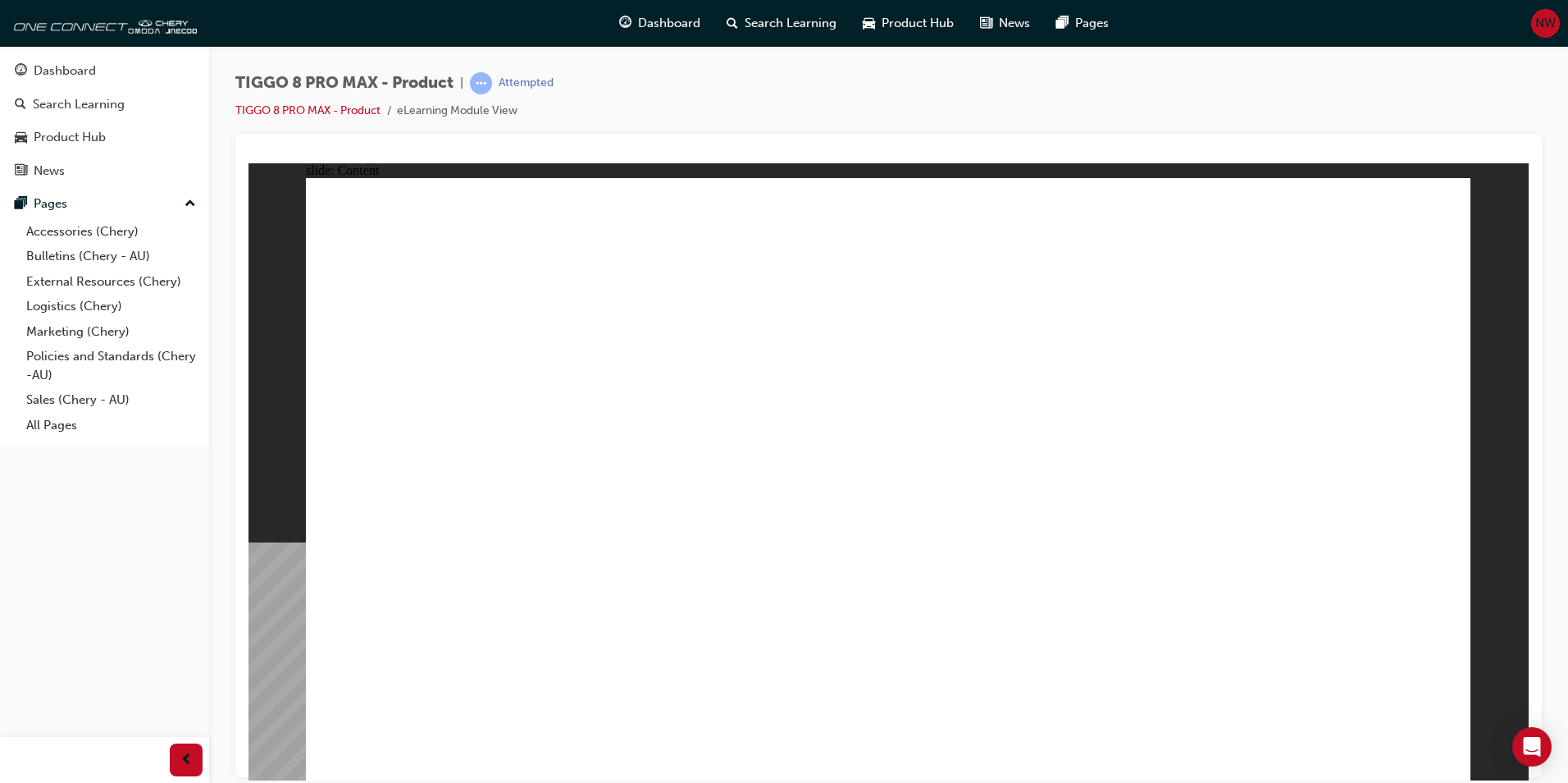
drag, startPoint x: 787, startPoint y: 633, endPoint x: 1050, endPoint y: 643, distance: 263.2
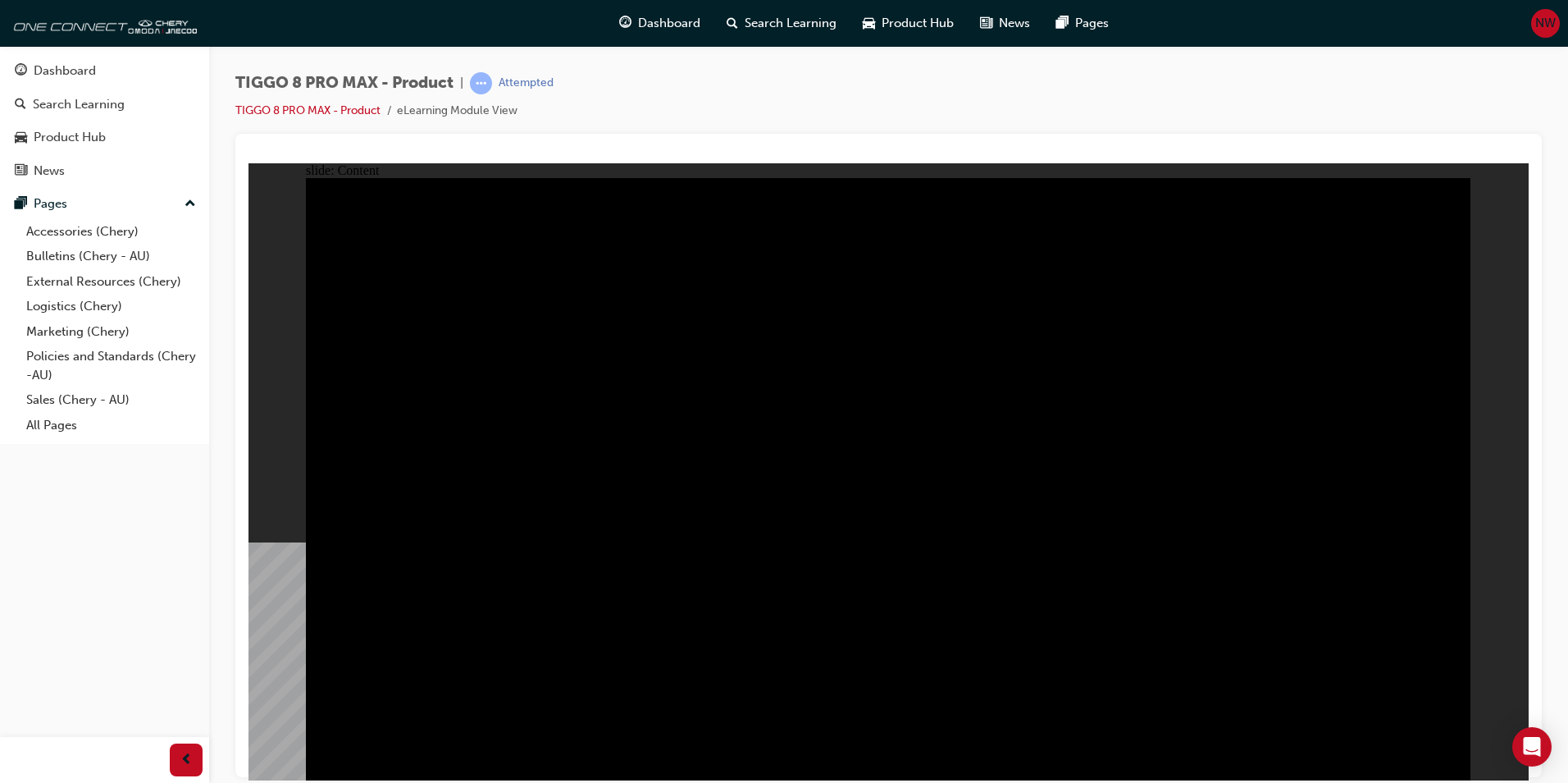
drag, startPoint x: 421, startPoint y: 556, endPoint x: 430, endPoint y: 587, distance: 32.3
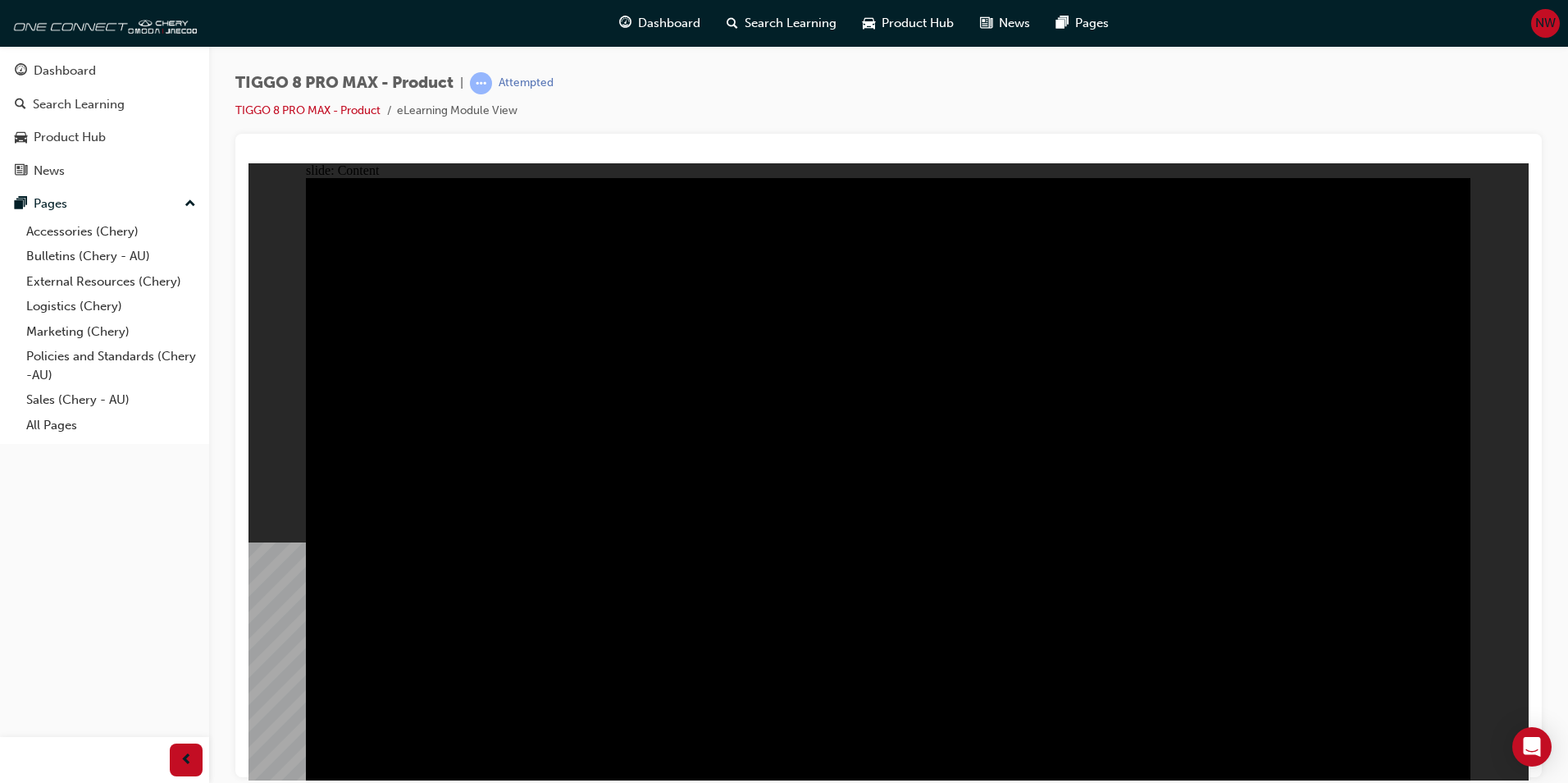
drag, startPoint x: 450, startPoint y: 672, endPoint x: 460, endPoint y: 669, distance: 10.4
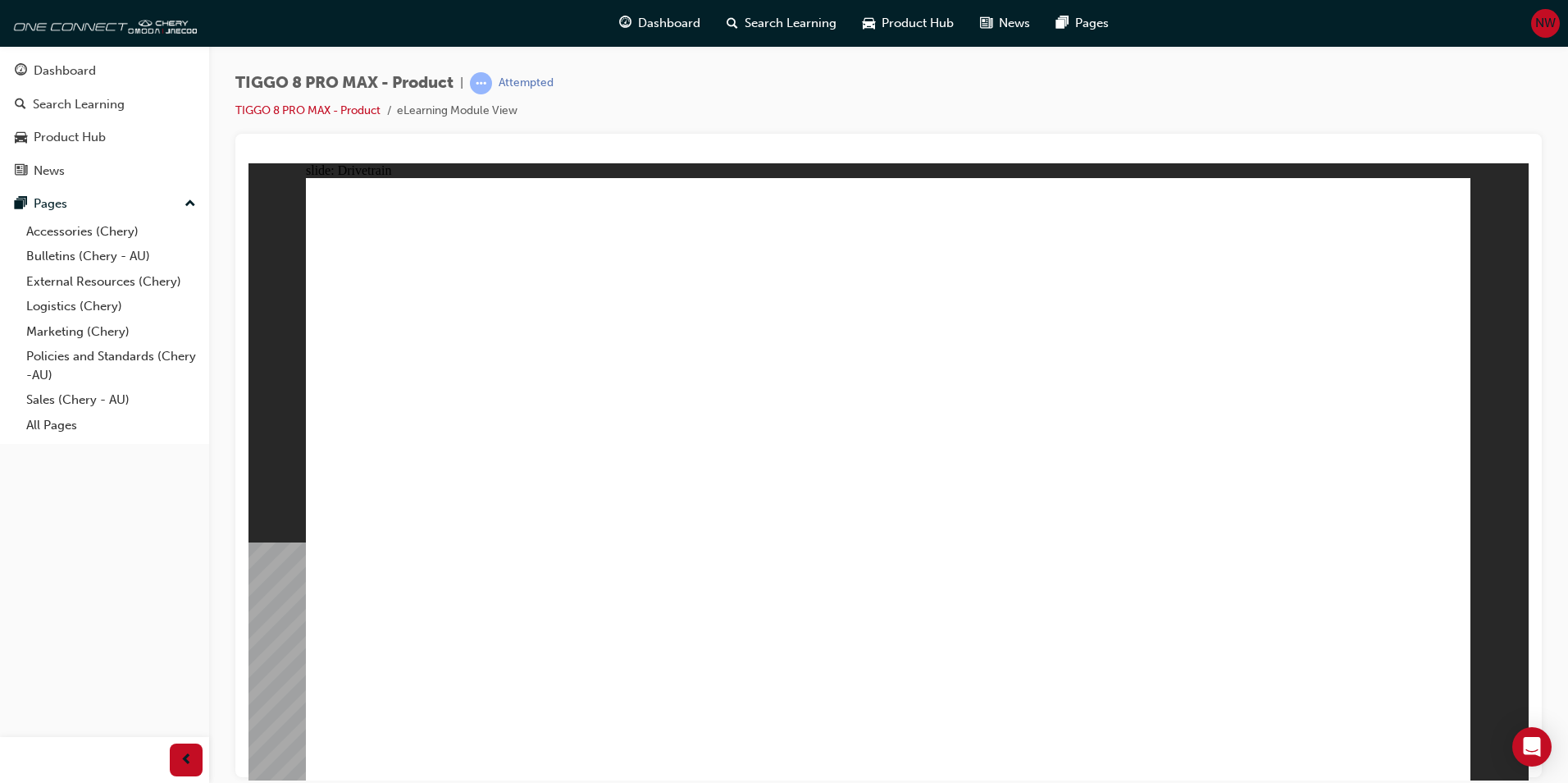
drag, startPoint x: 508, startPoint y: 667, endPoint x: 519, endPoint y: 690, distance: 25.5
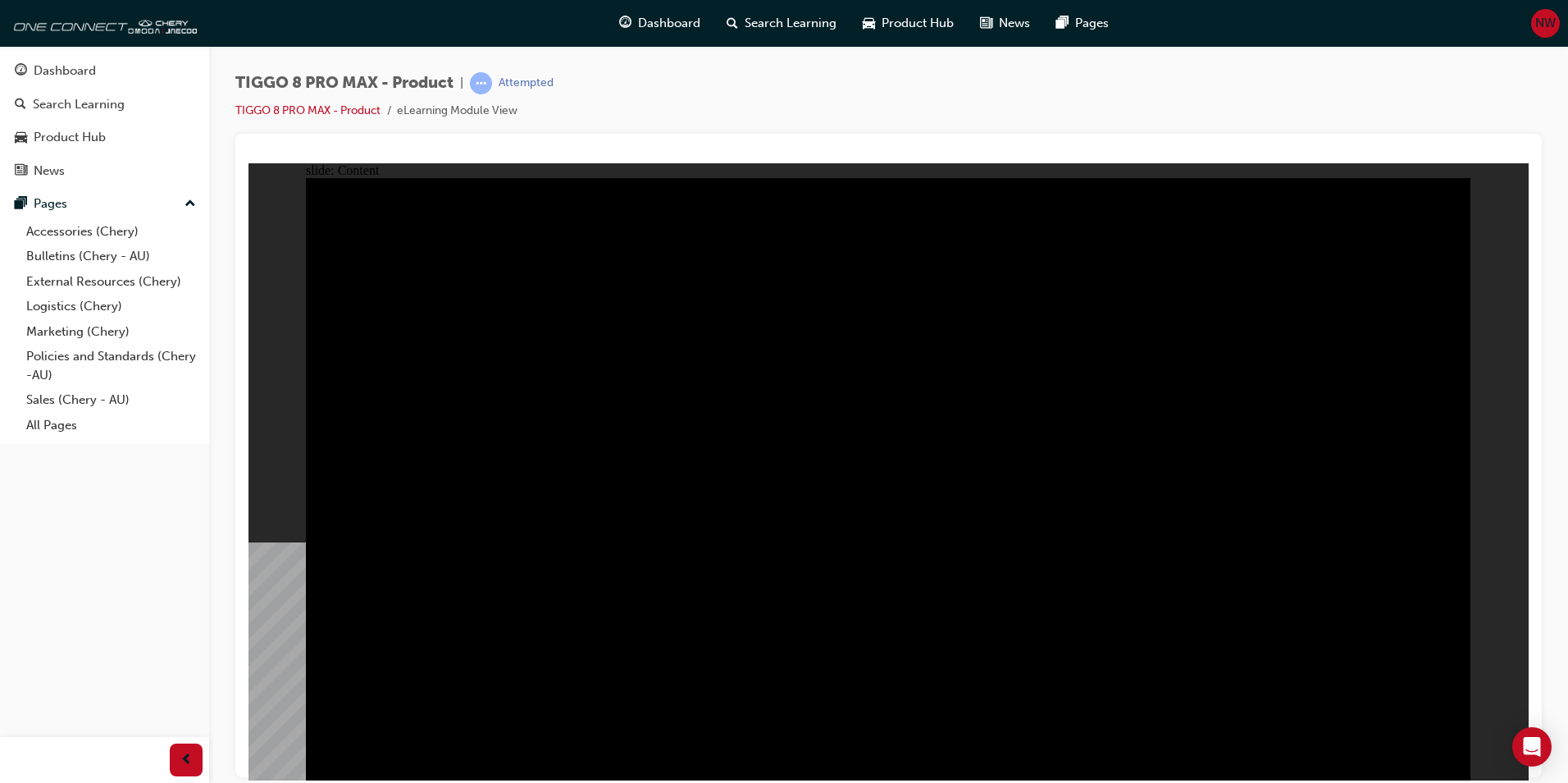
click at [1306, 581] on div "EXTERIOR DESIGN INTERIOR DESIGN DRIVETRAIN TECHNOLOGY SAFETY Click the boxes ab…" at bounding box center [887, 486] width 1164 height 617
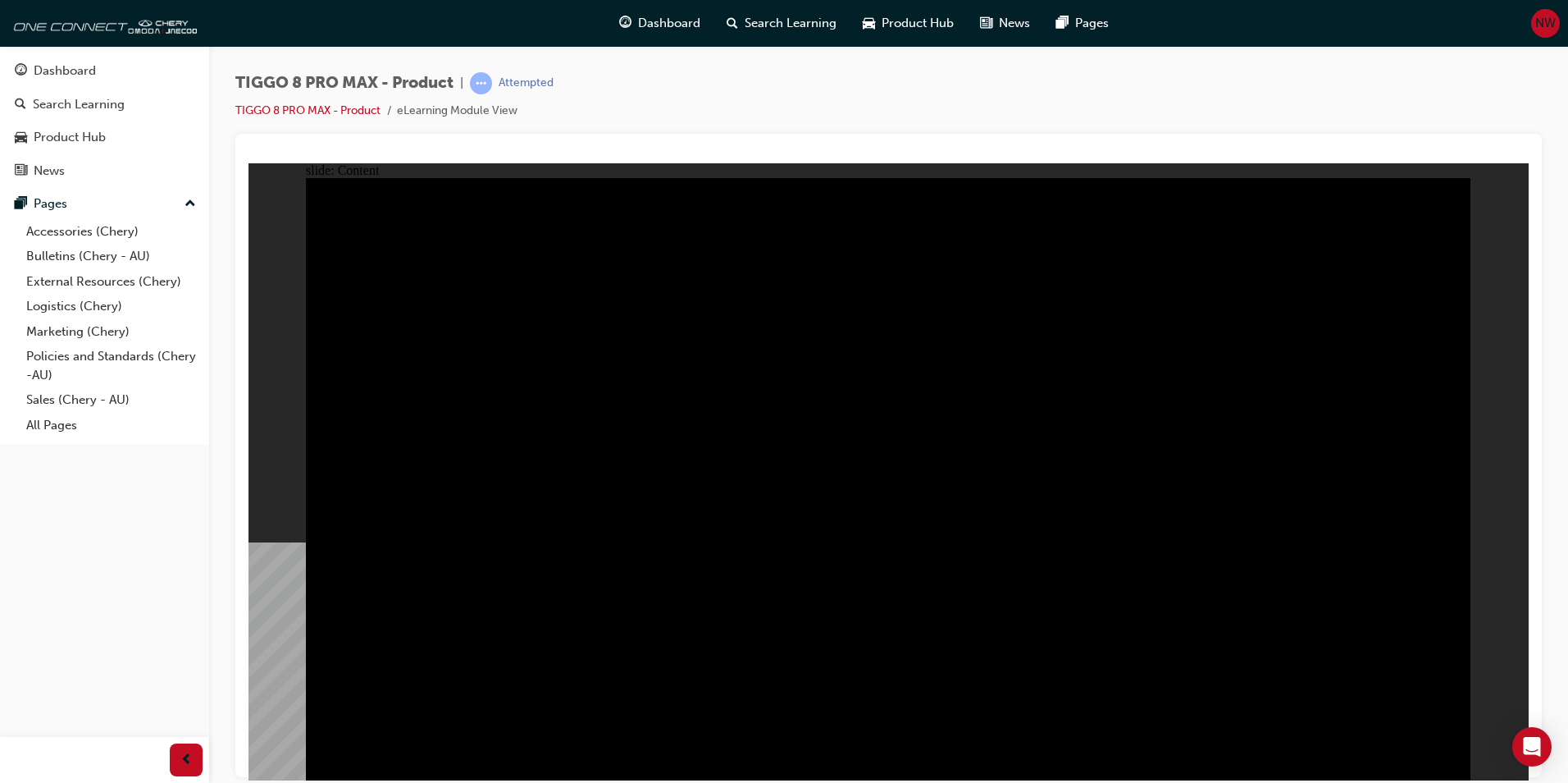
drag, startPoint x: 873, startPoint y: 299, endPoint x: 517, endPoint y: 321, distance: 356.7
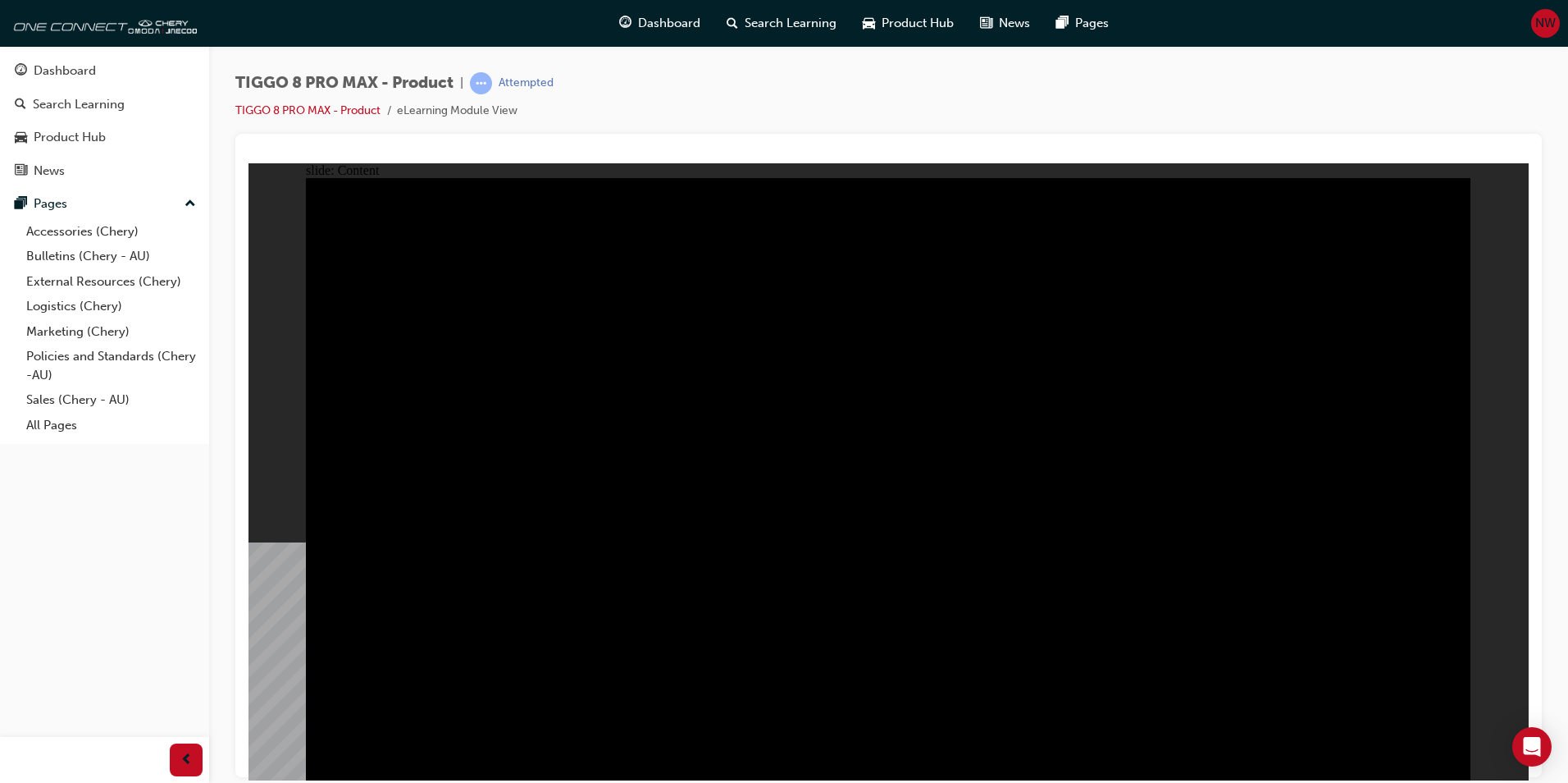
drag, startPoint x: 899, startPoint y: 554, endPoint x: 930, endPoint y: 525, distance: 42.4
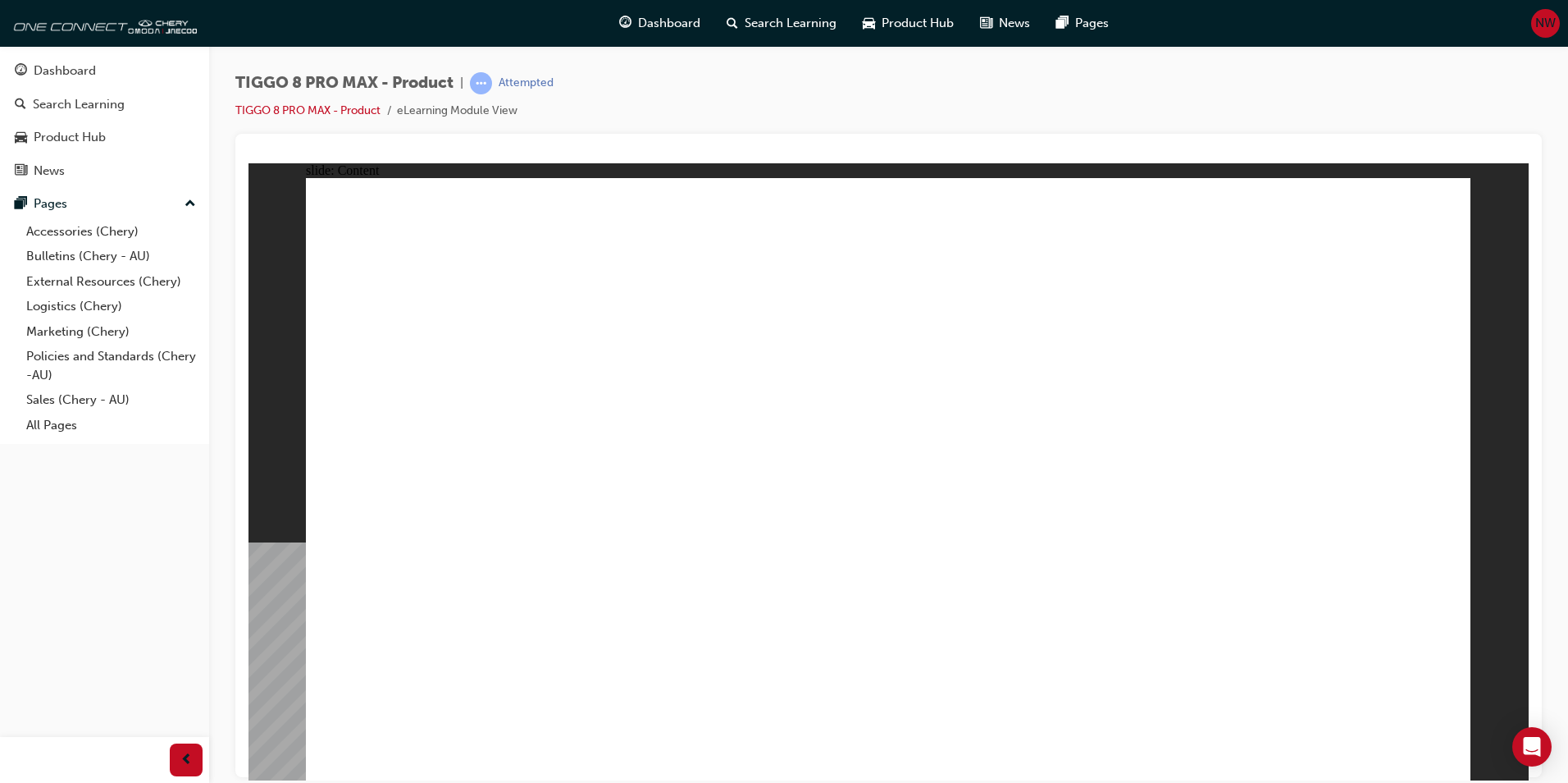
drag, startPoint x: 441, startPoint y: 347, endPoint x: 461, endPoint y: 462, distance: 116.7
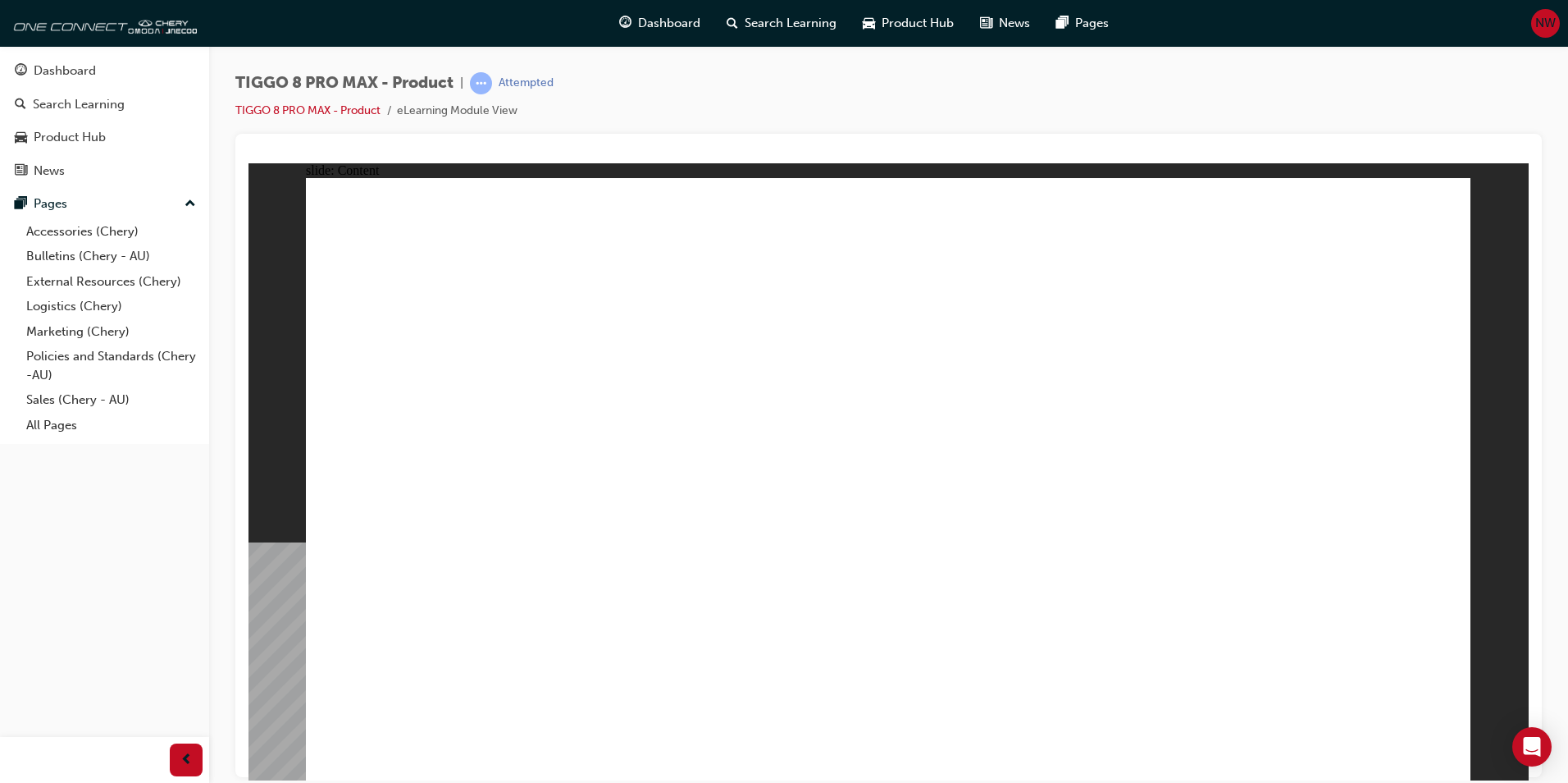
drag, startPoint x: 461, startPoint y: 462, endPoint x: 453, endPoint y: 502, distance: 40.8
drag, startPoint x: 456, startPoint y: 506, endPoint x: 460, endPoint y: 549, distance: 43.2
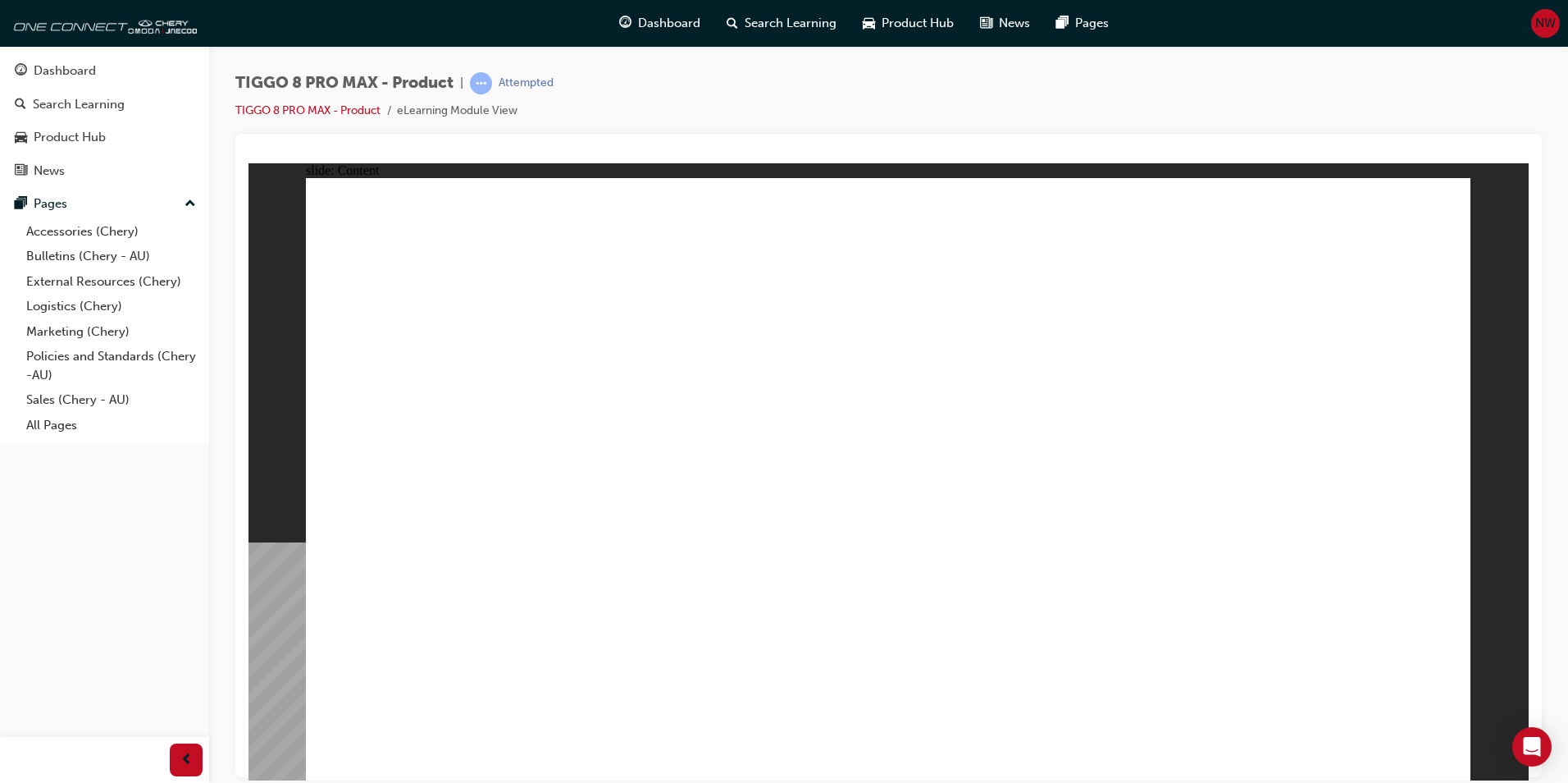
drag, startPoint x: 460, startPoint y: 549, endPoint x: 448, endPoint y: 604, distance: 56.3
drag, startPoint x: 448, startPoint y: 604, endPoint x: 426, endPoint y: 609, distance: 22.6
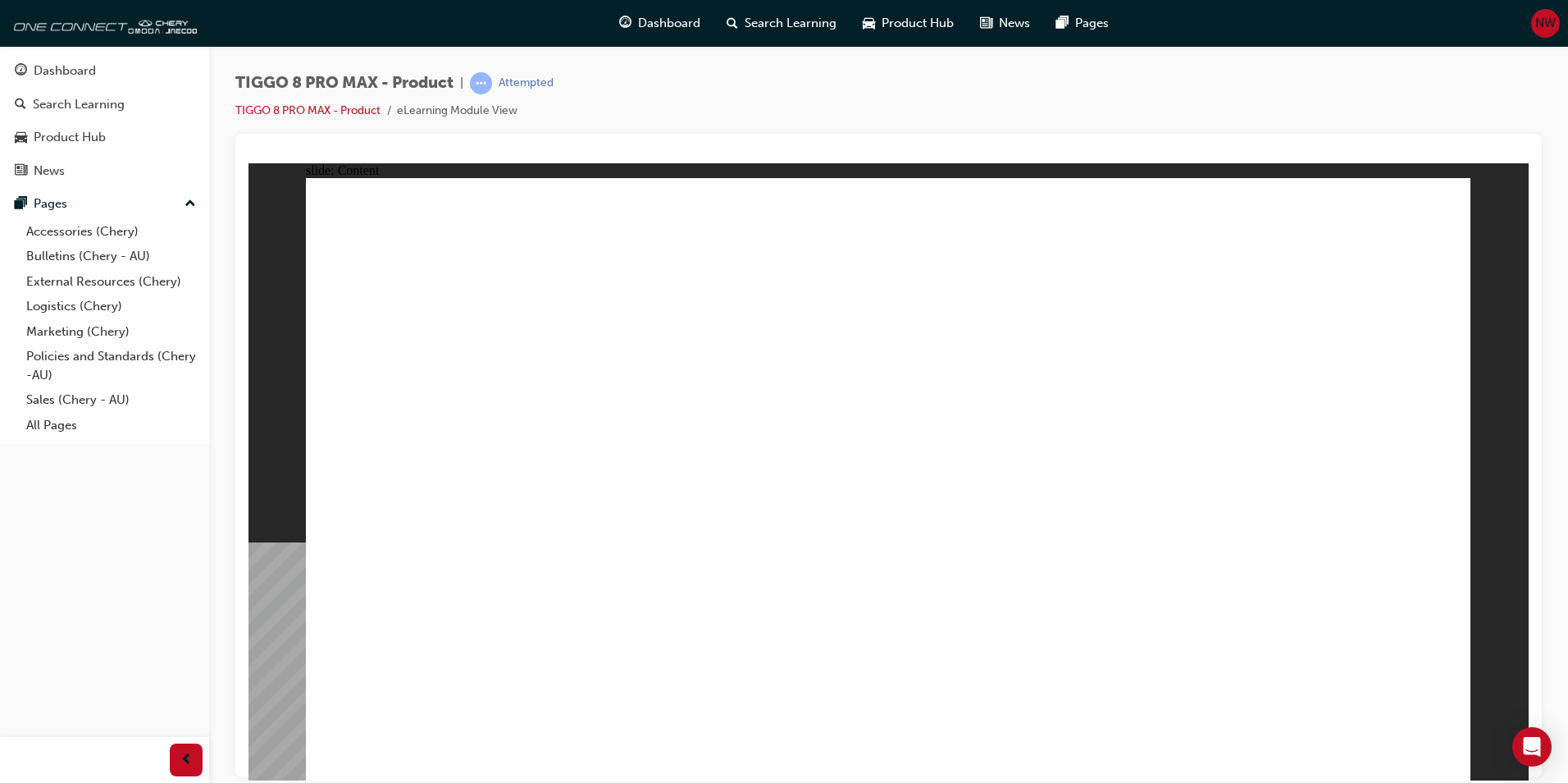
drag, startPoint x: 355, startPoint y: 280, endPoint x: 383, endPoint y: 398, distance: 121.3
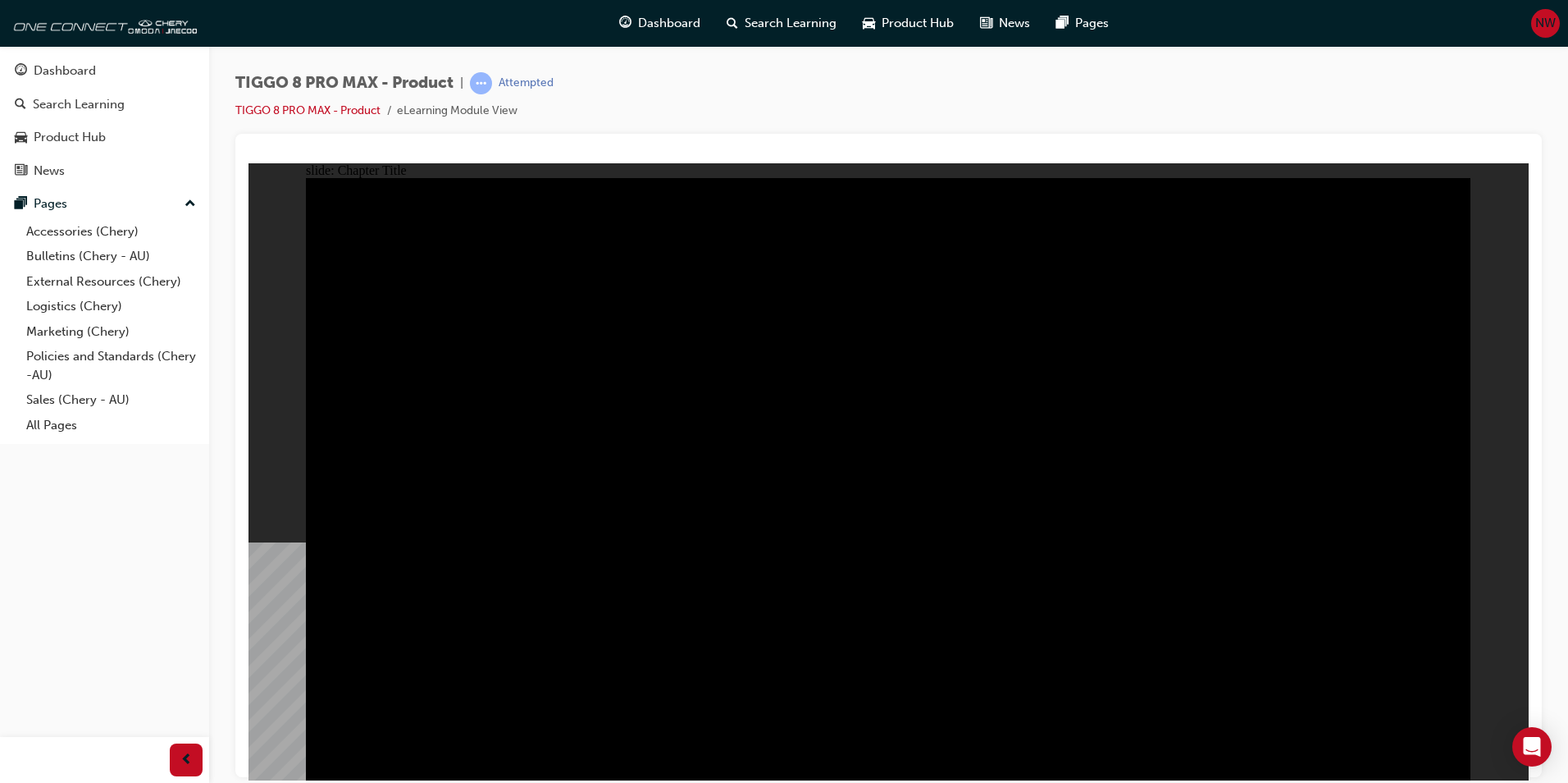
radio input "false"
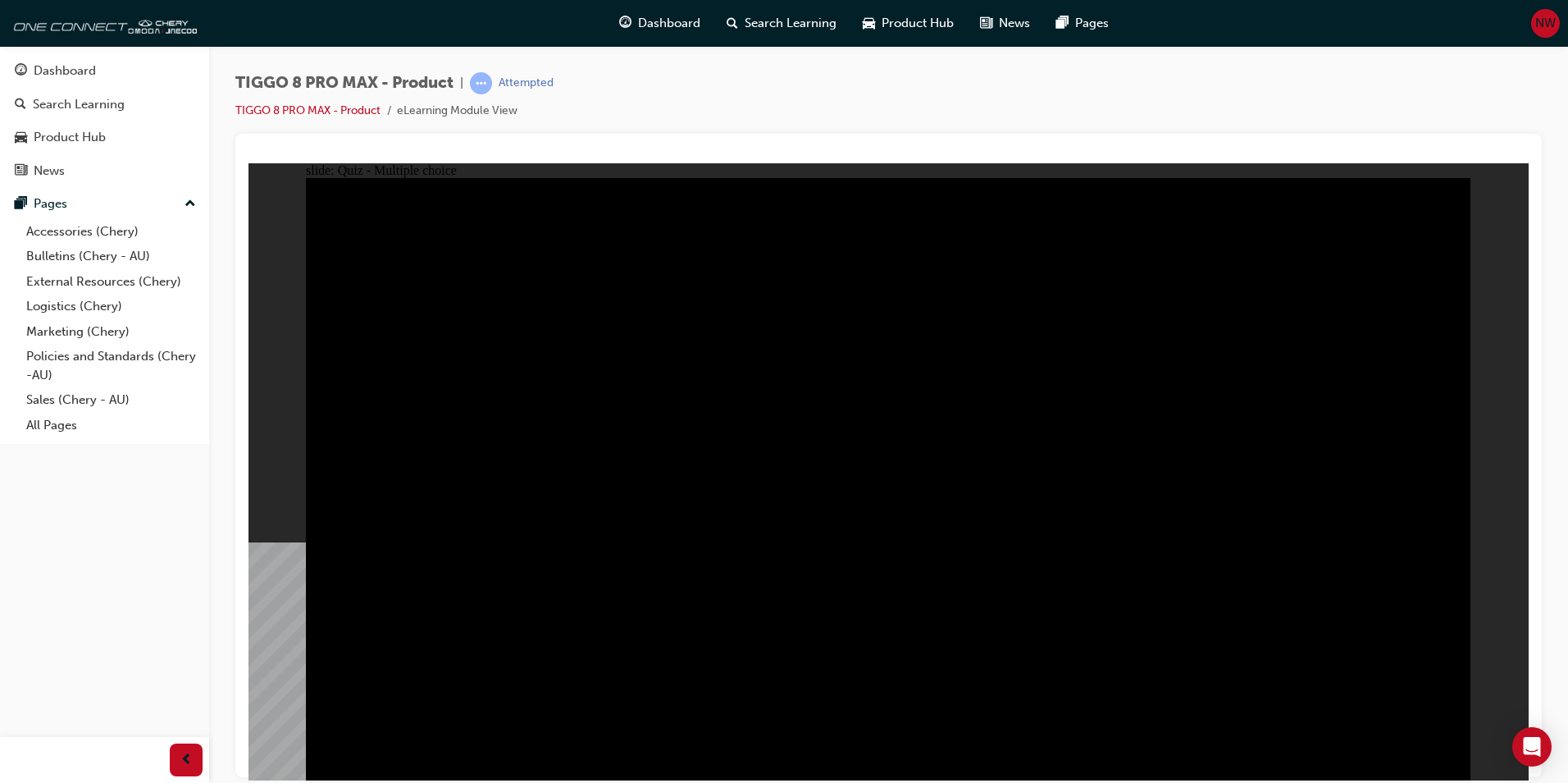
radio input "true"
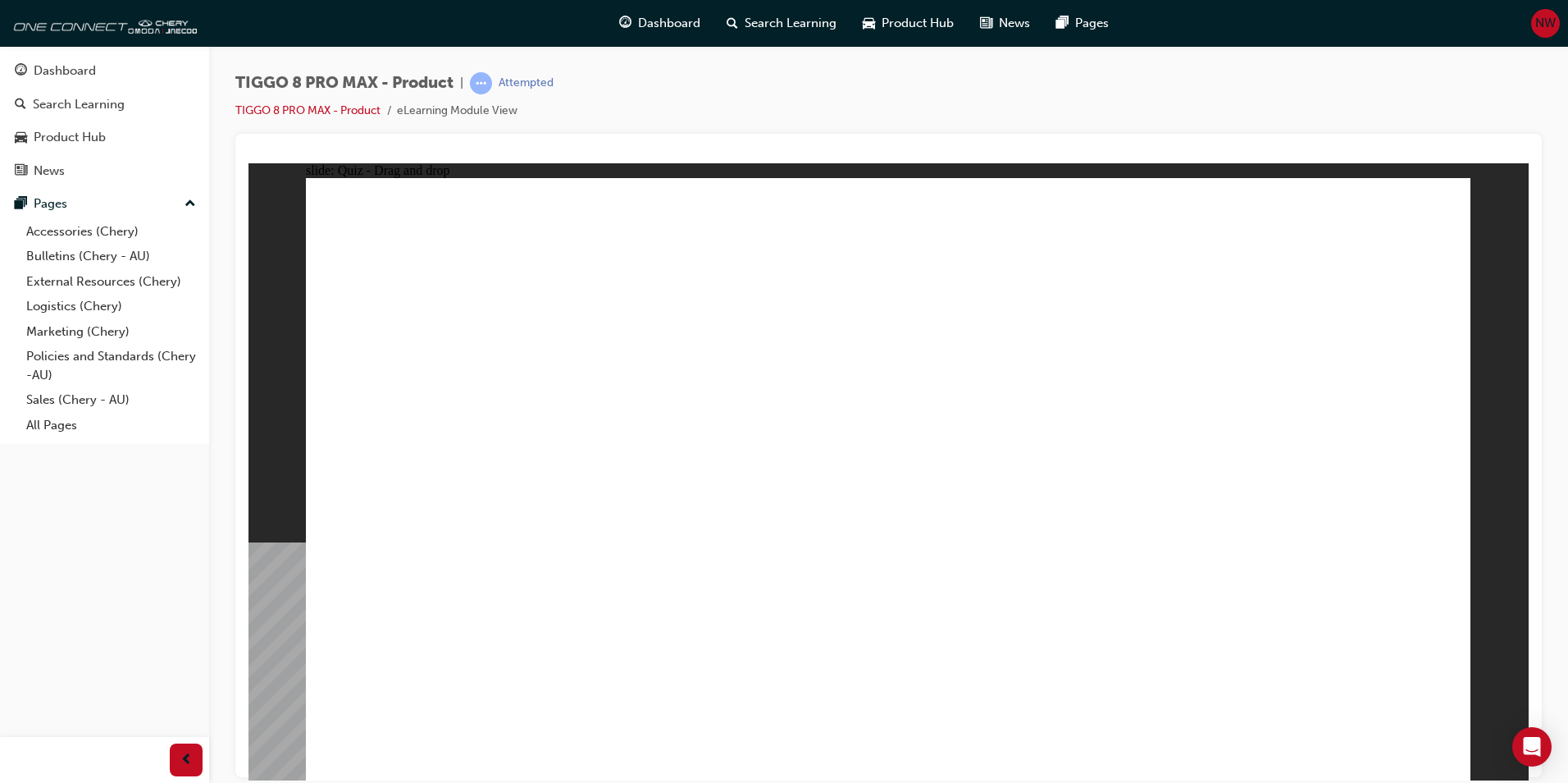
drag, startPoint x: 884, startPoint y: 358, endPoint x: 878, endPoint y: 390, distance: 32.6
drag, startPoint x: 1048, startPoint y: 385, endPoint x: 978, endPoint y: 531, distance: 161.9
drag, startPoint x: 877, startPoint y: 259, endPoint x: 719, endPoint y: 516, distance: 301.7
drag, startPoint x: 1148, startPoint y: 259, endPoint x: 723, endPoint y: 531, distance: 504.6
drag, startPoint x: 901, startPoint y: 232, endPoint x: 471, endPoint y: 509, distance: 511.5
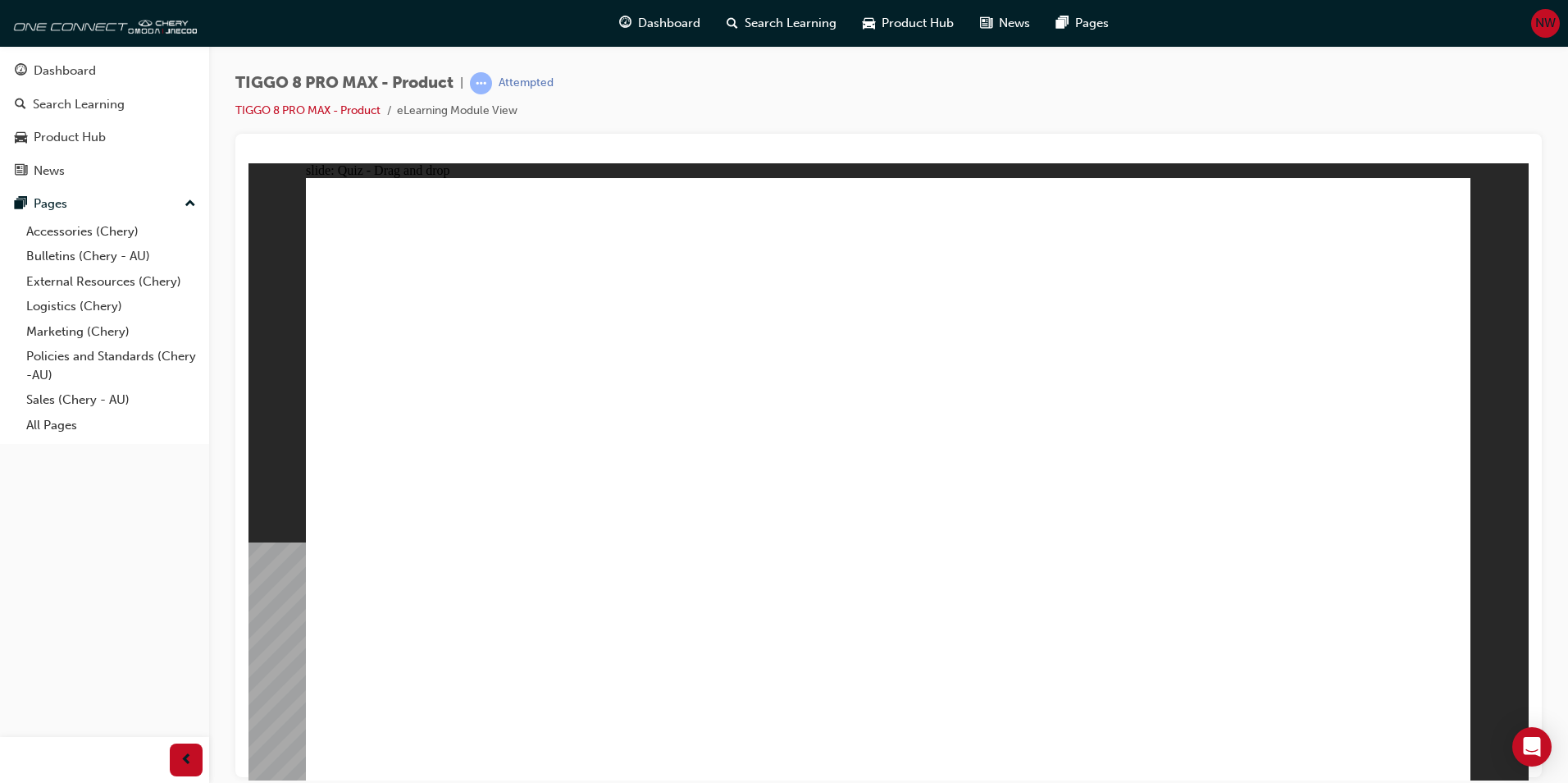
drag, startPoint x: 1154, startPoint y: 333, endPoint x: 1154, endPoint y: 344, distance: 11.0
drag, startPoint x: 1154, startPoint y: 364, endPoint x: 1283, endPoint y: 508, distance: 193.3
drag, startPoint x: 1298, startPoint y: 277, endPoint x: 1120, endPoint y: 511, distance: 294.0
drag, startPoint x: 1143, startPoint y: 526, endPoint x: 470, endPoint y: 538, distance: 673.1
drag, startPoint x: 830, startPoint y: 213, endPoint x: 1113, endPoint y: 495, distance: 399.5
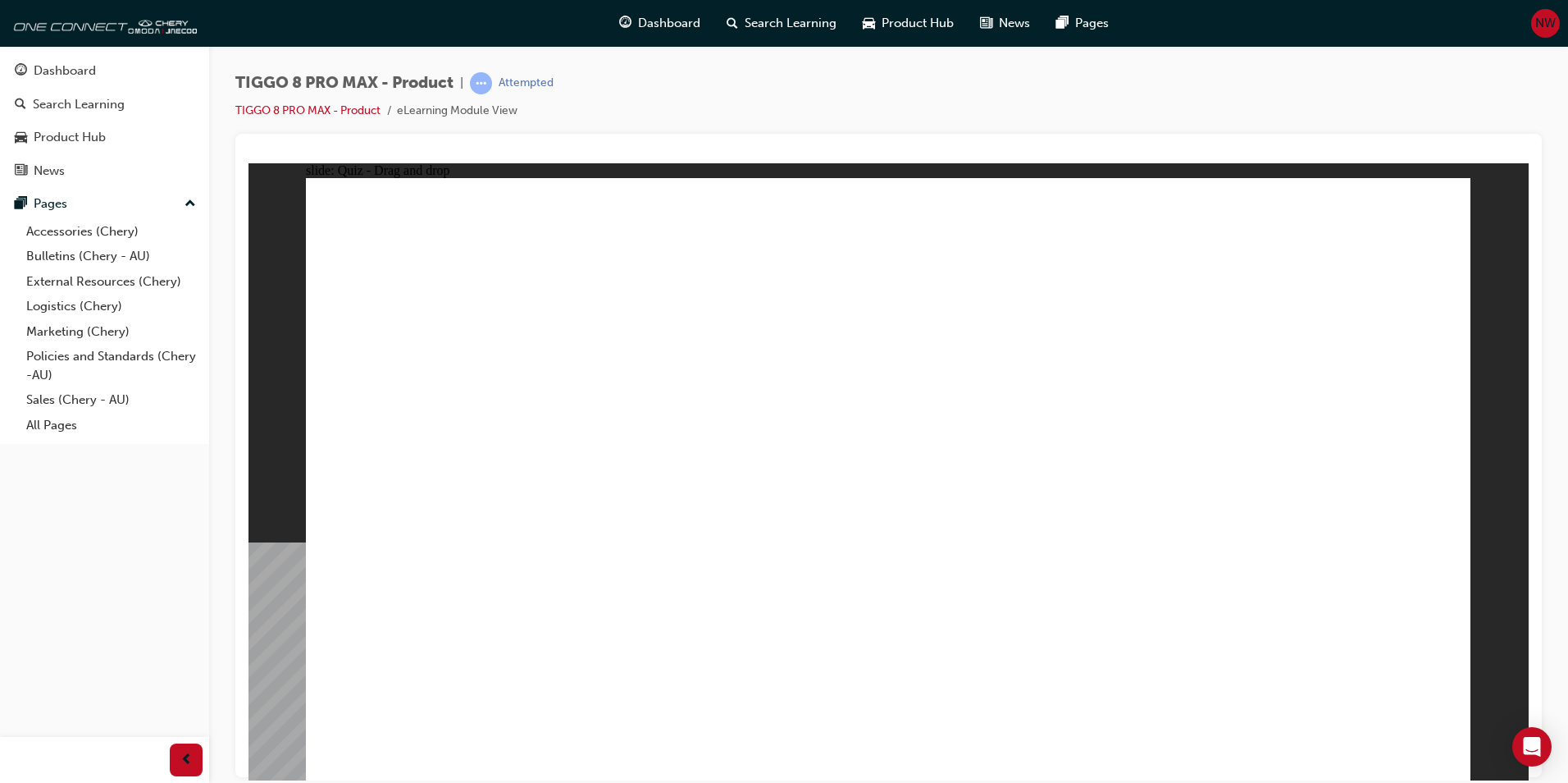
checkbox input "true"
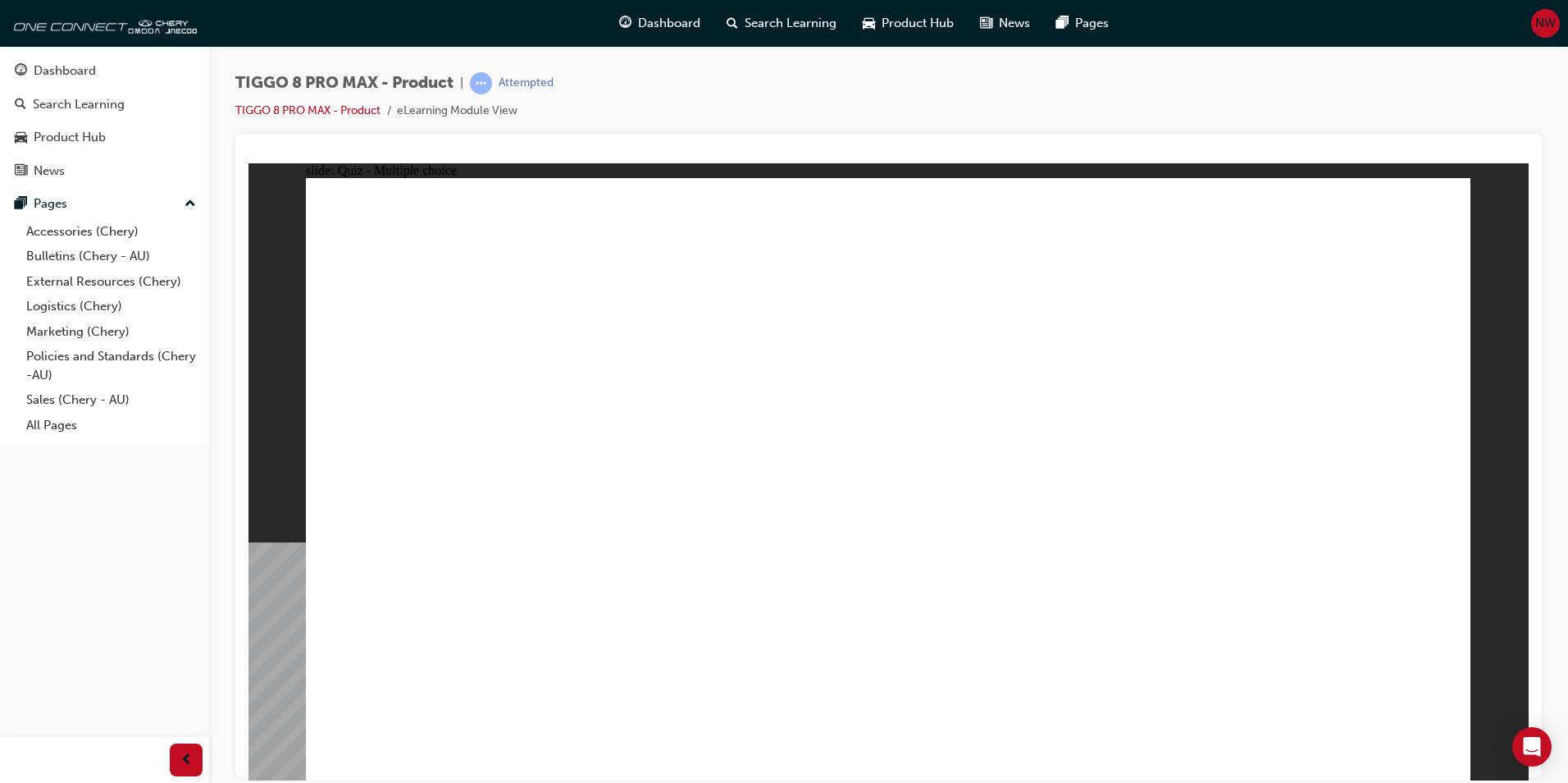
radio input "true"
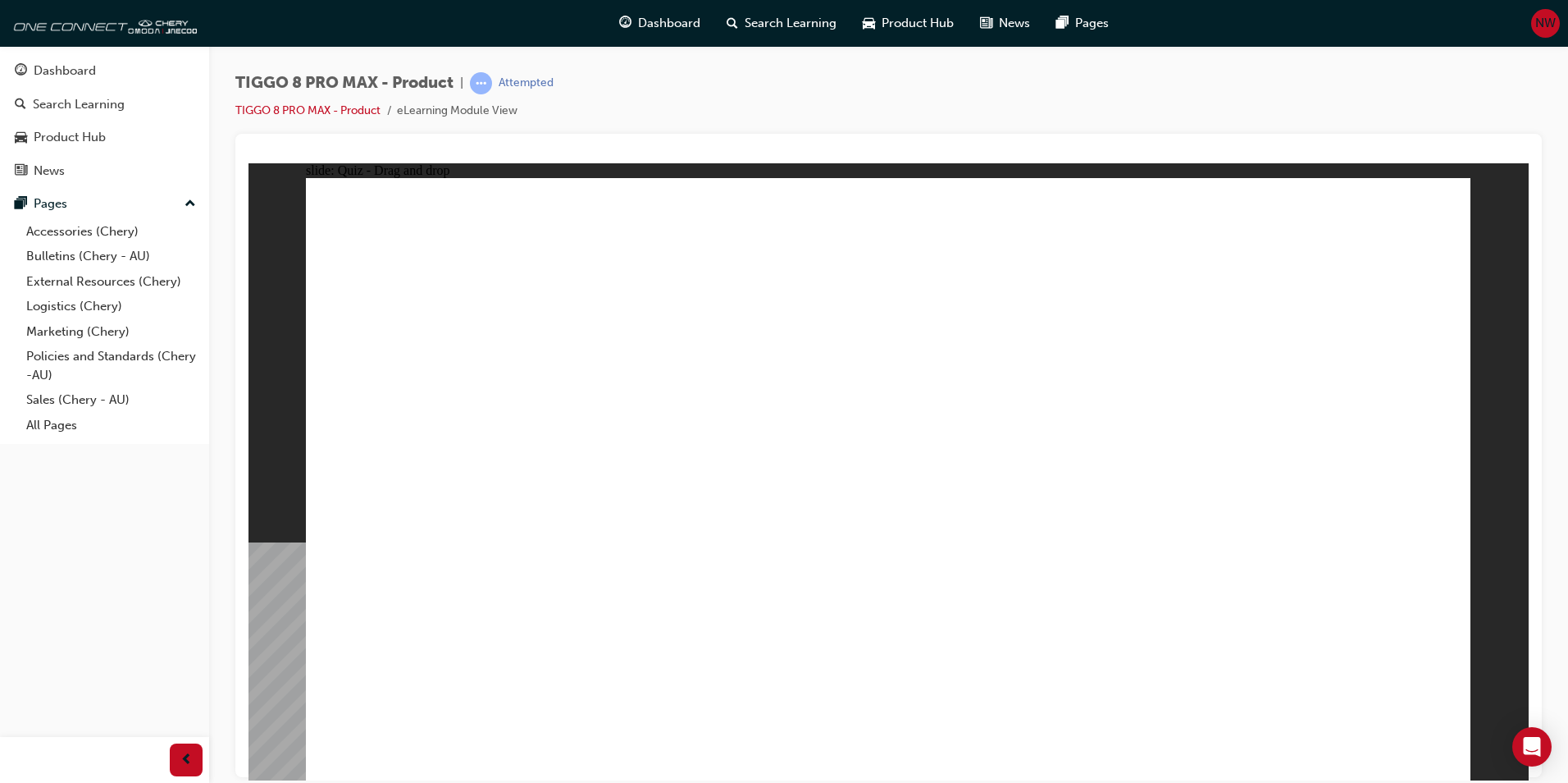
drag, startPoint x: 895, startPoint y: 254, endPoint x: 1008, endPoint y: 543, distance: 310.3
drag, startPoint x: 903, startPoint y: 298, endPoint x: 1000, endPoint y: 583, distance: 301.1
drag, startPoint x: 1060, startPoint y: 233, endPoint x: 969, endPoint y: 575, distance: 353.9
drag, startPoint x: 1089, startPoint y: 300, endPoint x: 486, endPoint y: 533, distance: 646.5
drag, startPoint x: 1082, startPoint y: 290, endPoint x: 619, endPoint y: 591, distance: 552.2
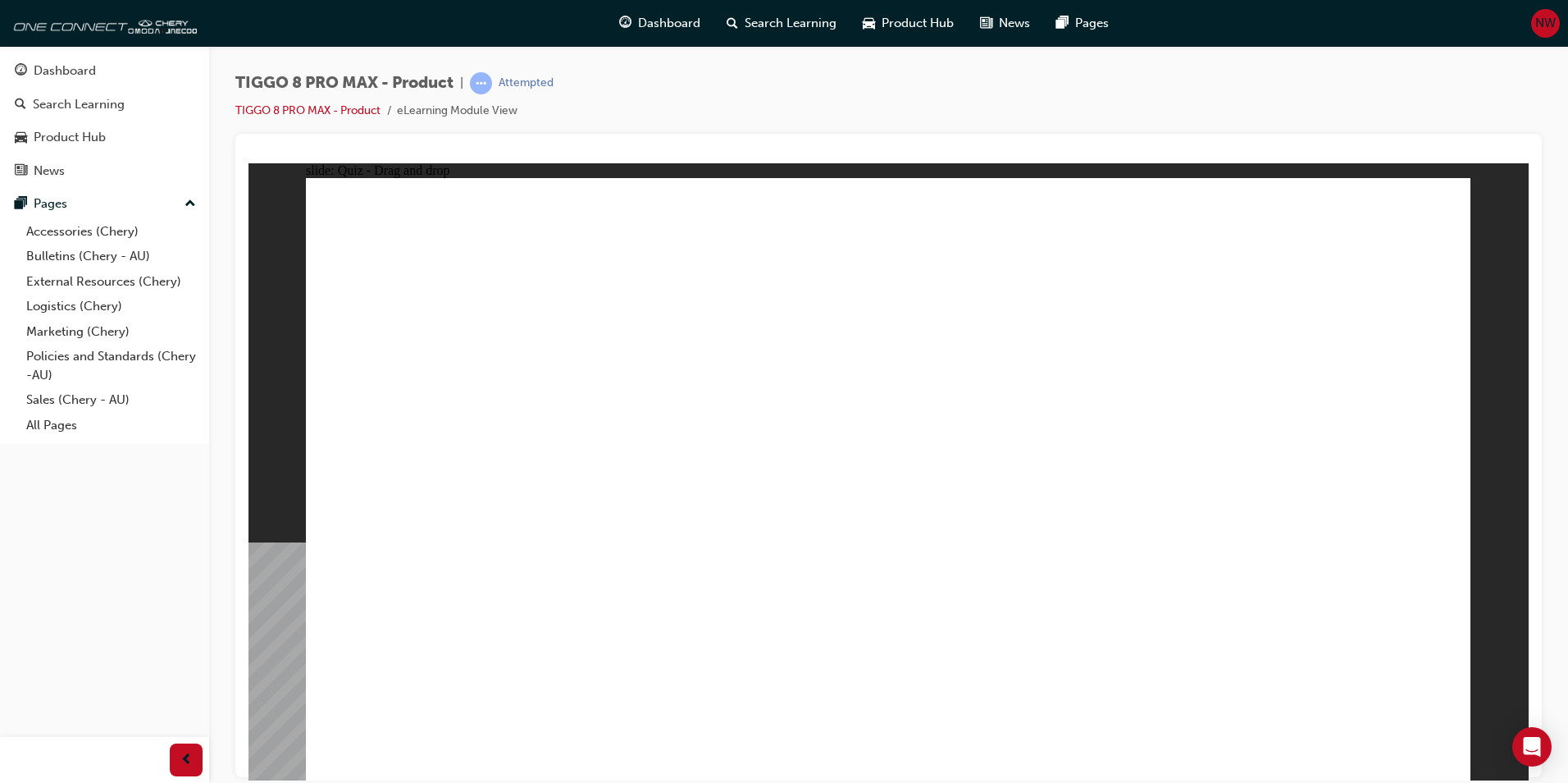
drag, startPoint x: 1132, startPoint y: 295, endPoint x: 1138, endPoint y: 562, distance: 267.1
drag, startPoint x: 1138, startPoint y: 322, endPoint x: 1125, endPoint y: 307, distance: 19.8
drag, startPoint x: 1123, startPoint y: 341, endPoint x: 1126, endPoint y: 373, distance: 32.1
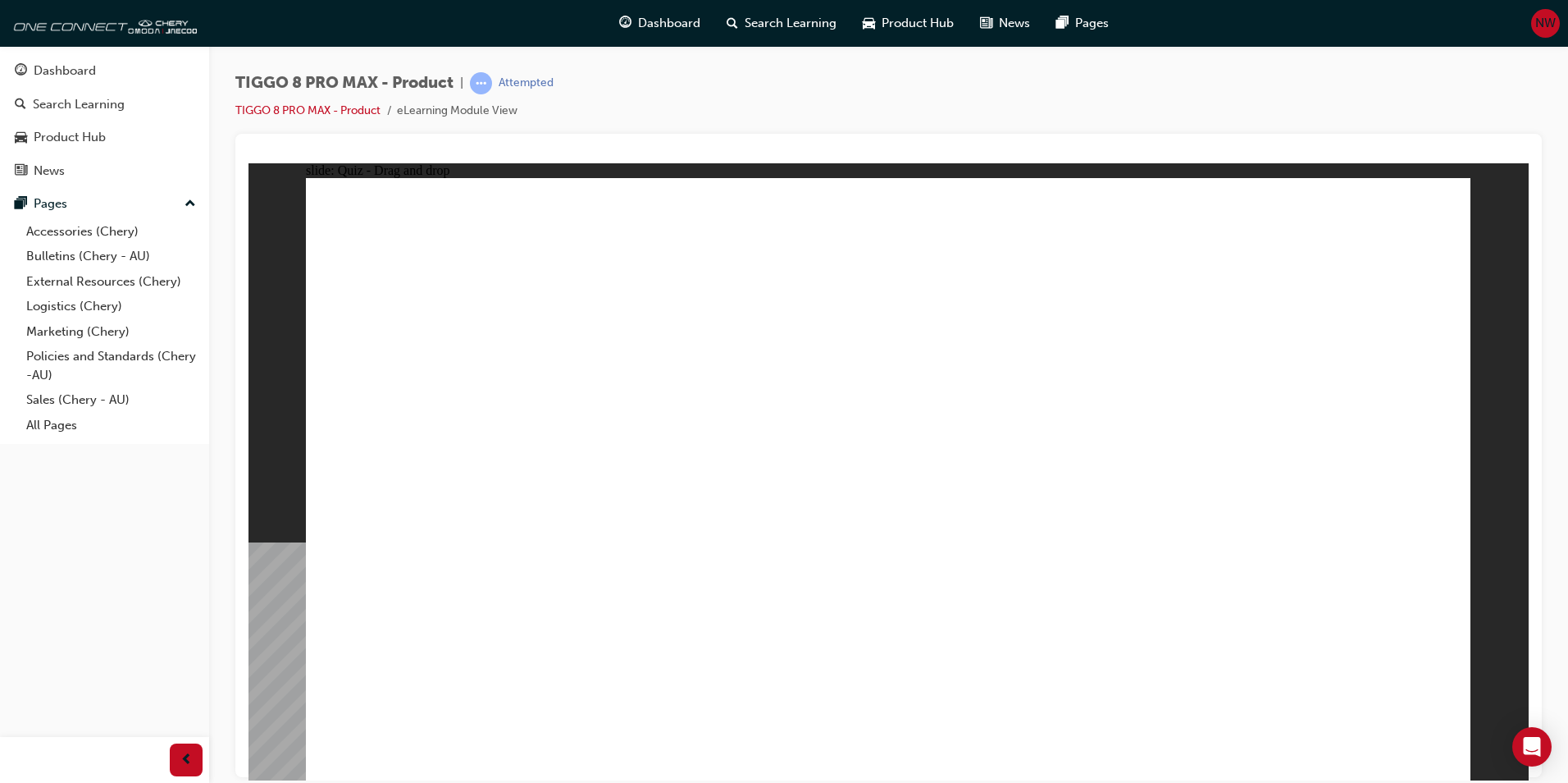
drag, startPoint x: 1134, startPoint y: 332, endPoint x: 1175, endPoint y: 497, distance: 170.0
drag, startPoint x: 1304, startPoint y: 284, endPoint x: 1209, endPoint y: 584, distance: 314.7
drag, startPoint x: 1301, startPoint y: 218, endPoint x: 1261, endPoint y: 411, distance: 197.1
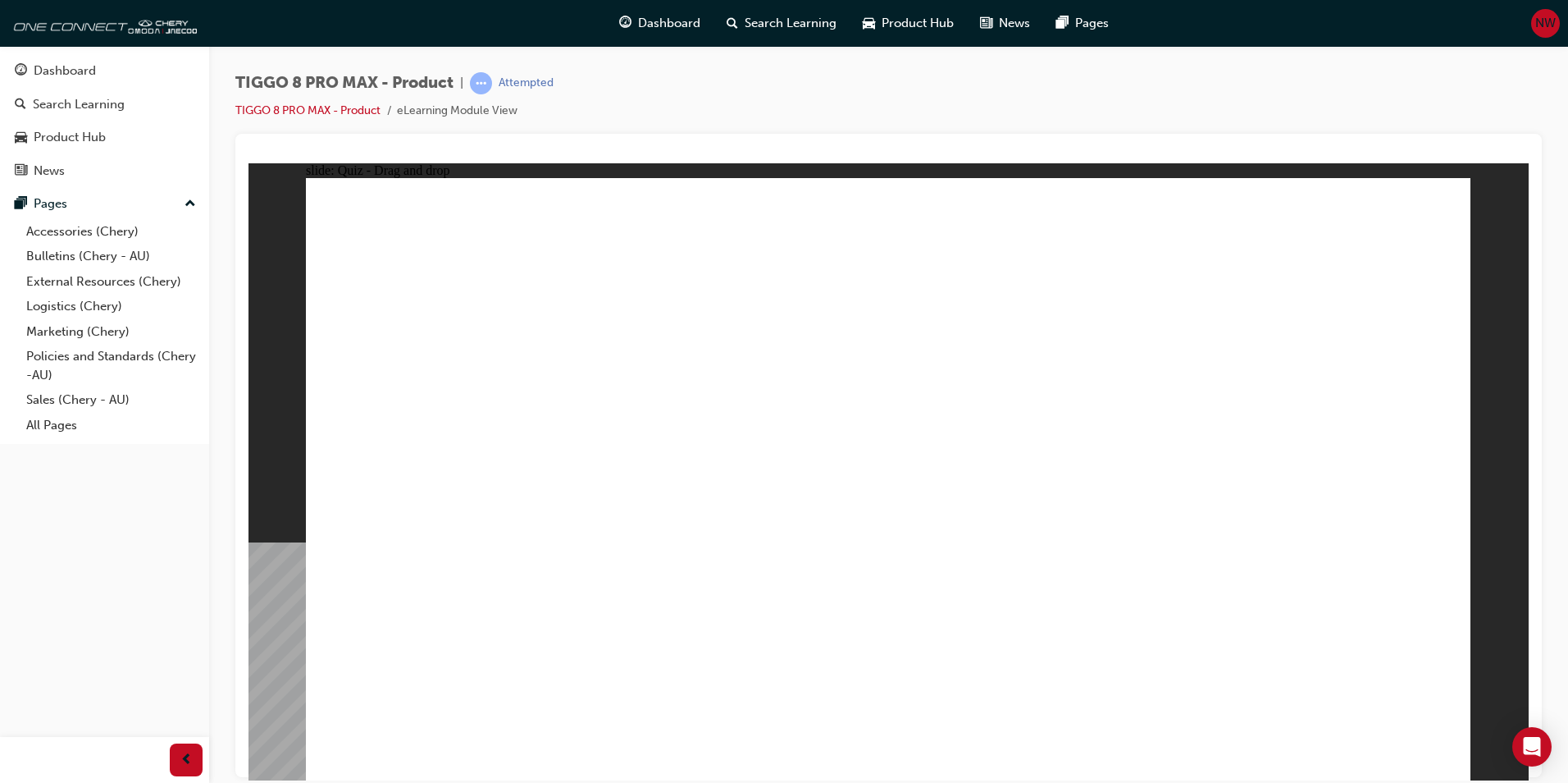
drag, startPoint x: 1287, startPoint y: 241, endPoint x: 1148, endPoint y: 584, distance: 370.1
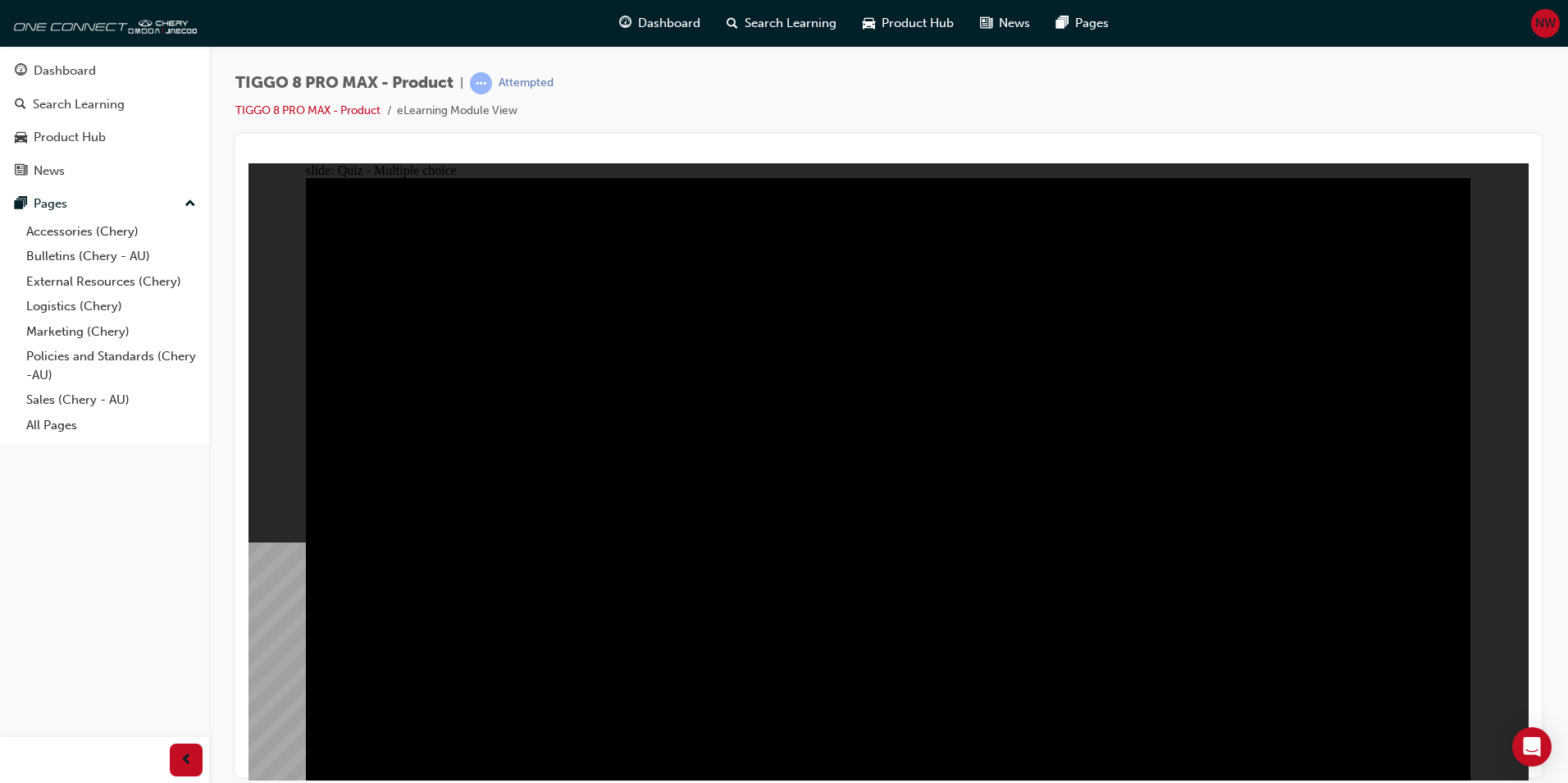
radio input "true"
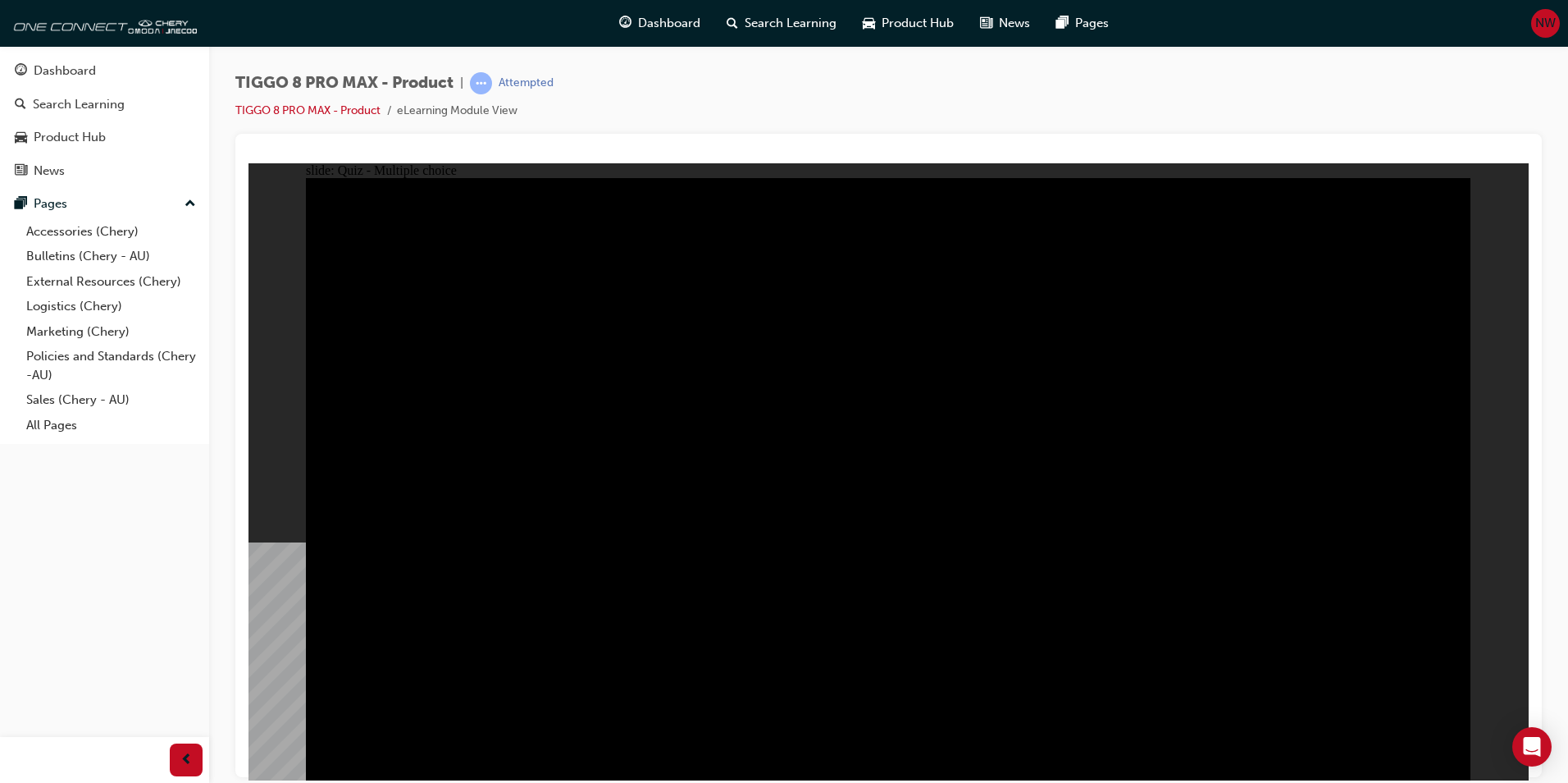
radio input "true"
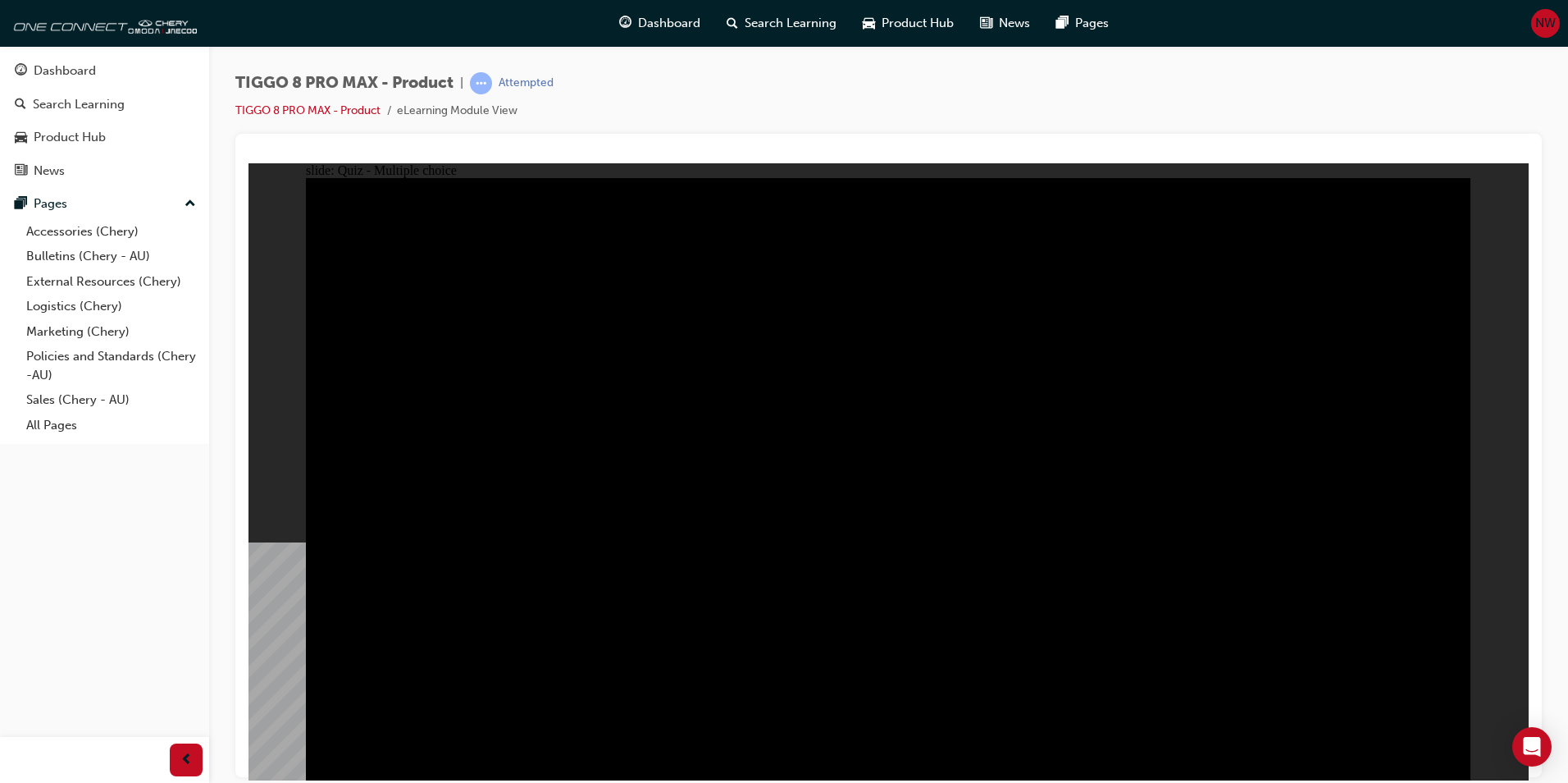
checkbox input "true"
drag, startPoint x: 1187, startPoint y: 607, endPoint x: 1123, endPoint y: 619, distance: 65.1
checkbox input "true"
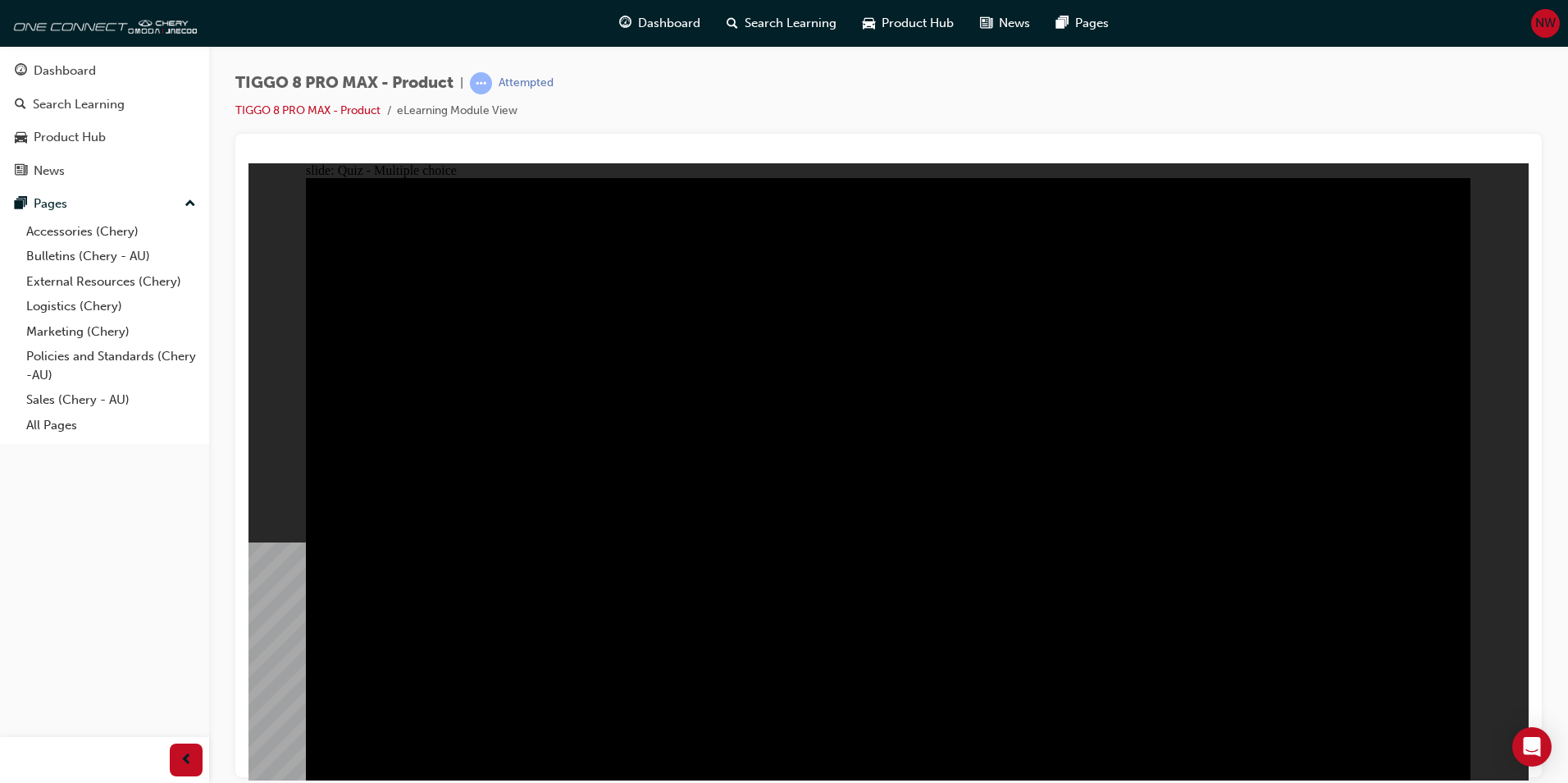
checkbox input "false"
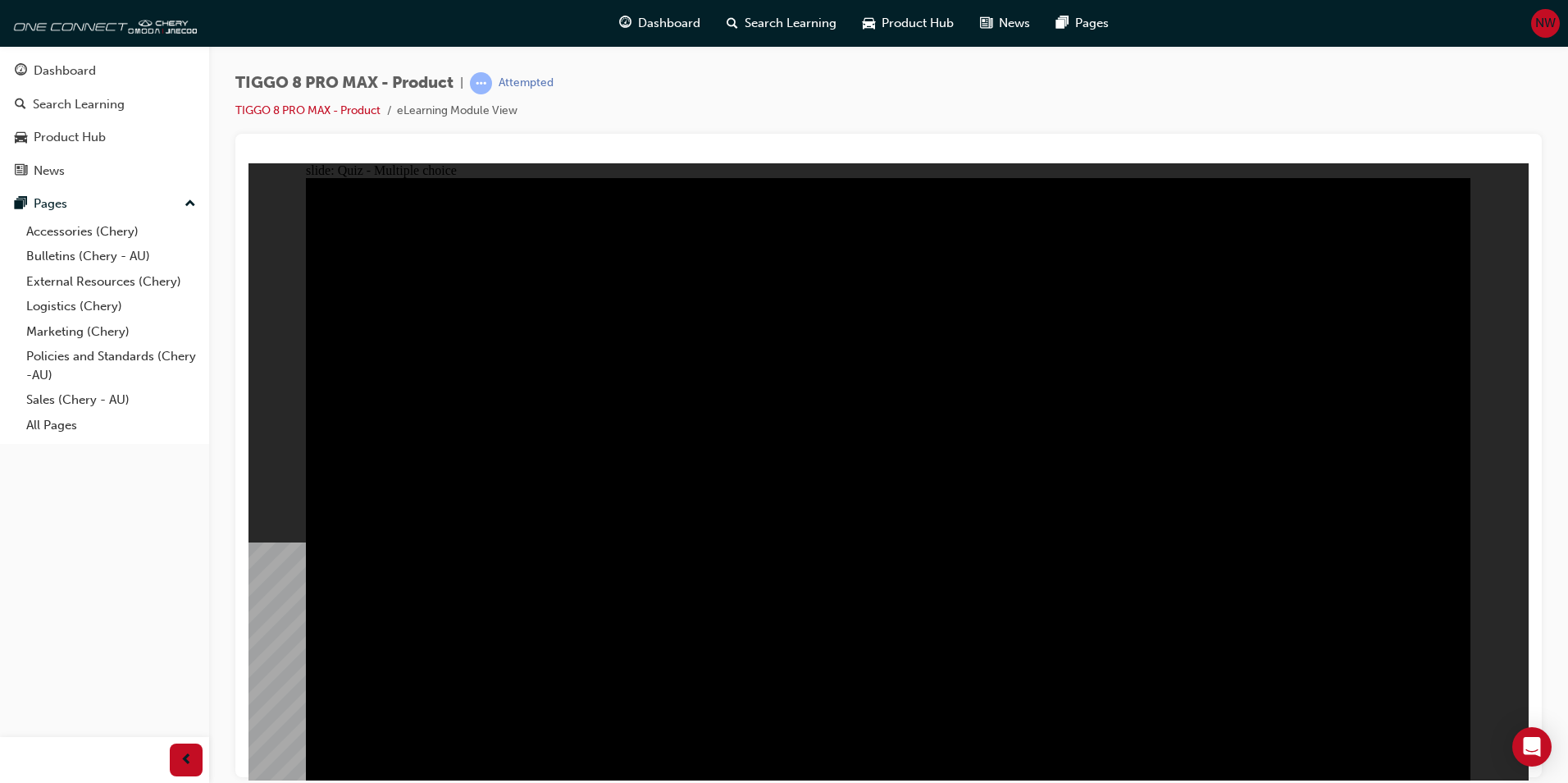
checkbox input "false"
checkbox input "true"
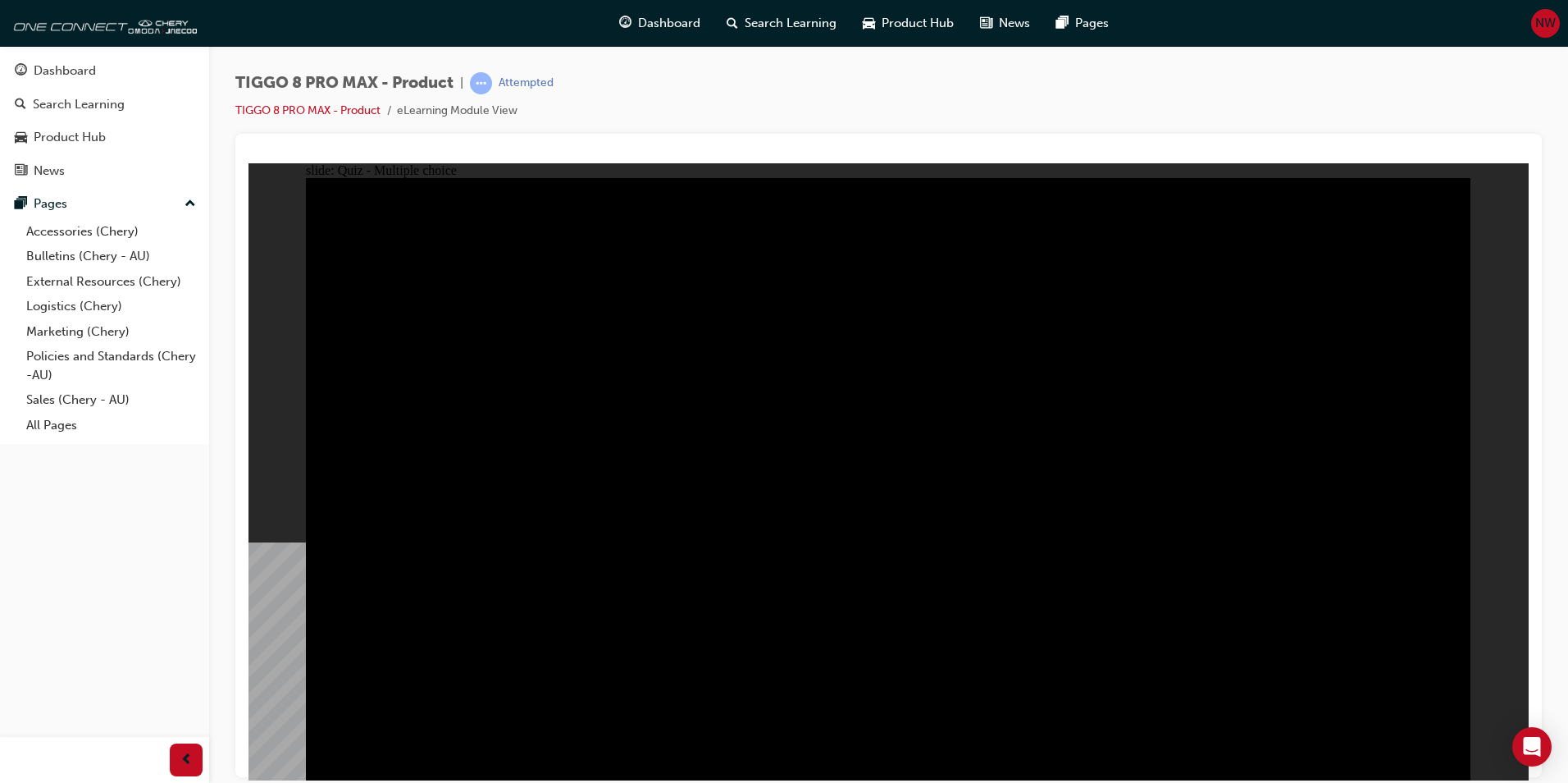
checkbox input "true"
checkbox input "false"
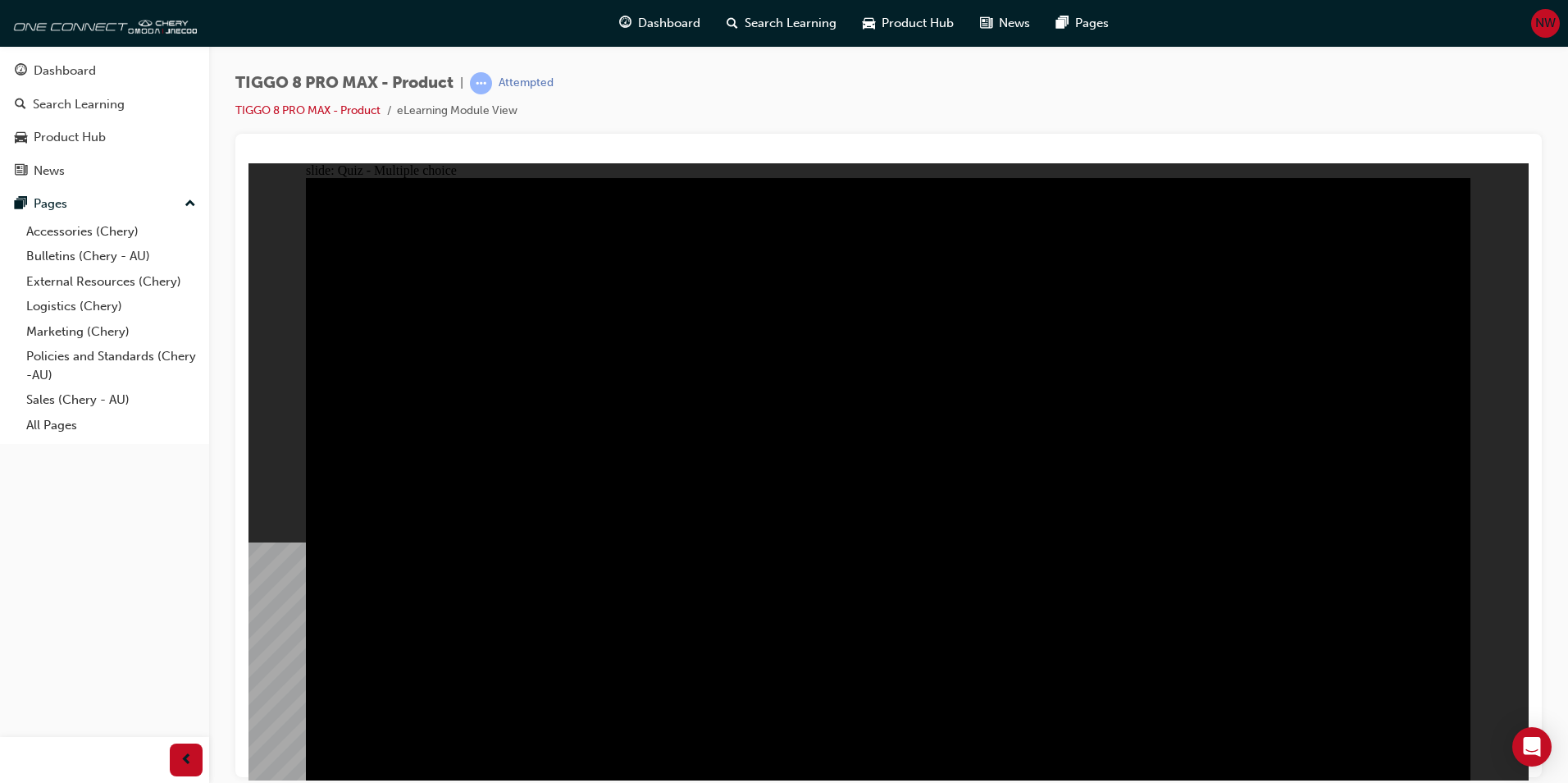
checkbox input "false"
checkbox input "true"
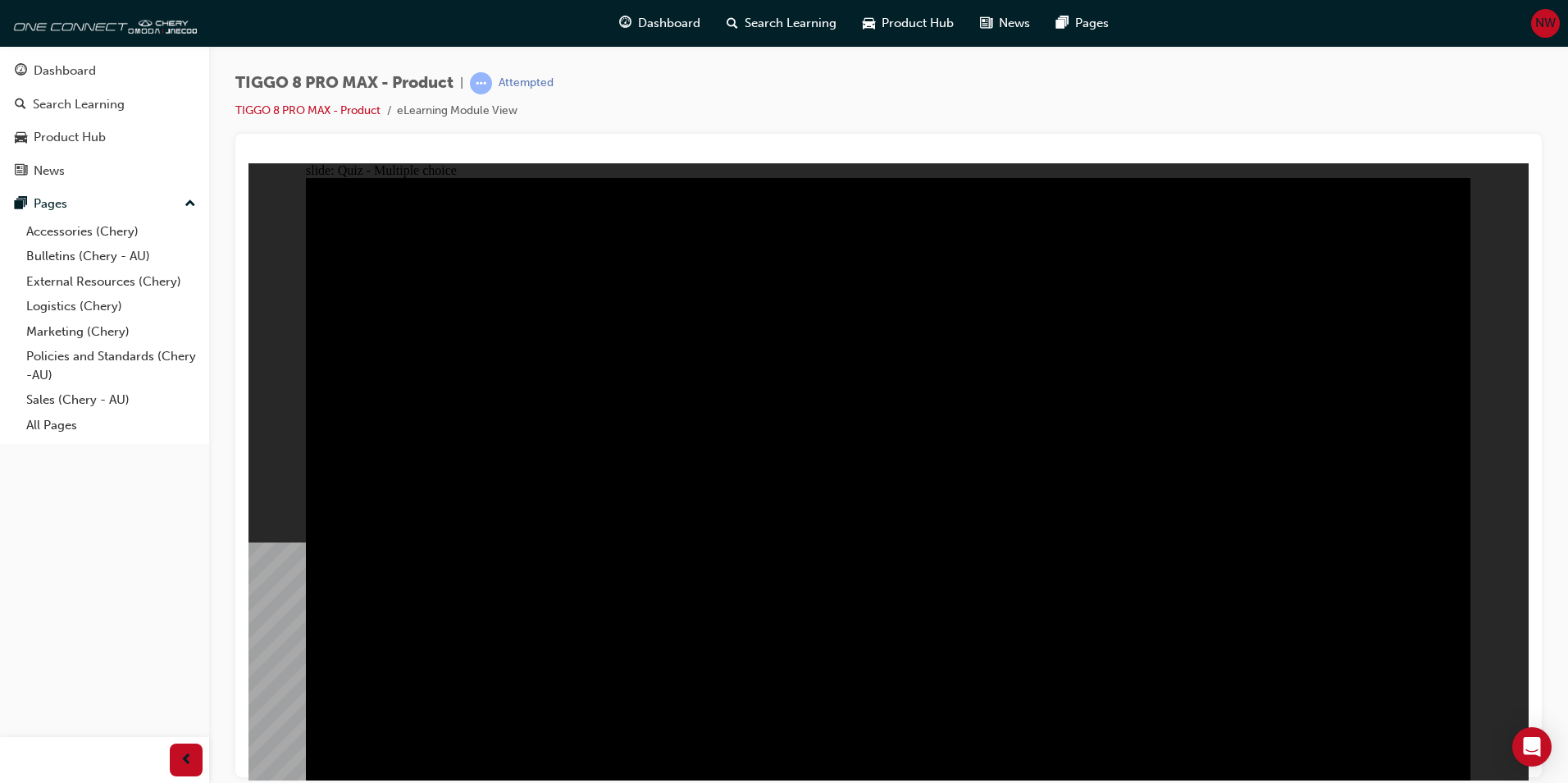
checkbox input "false"
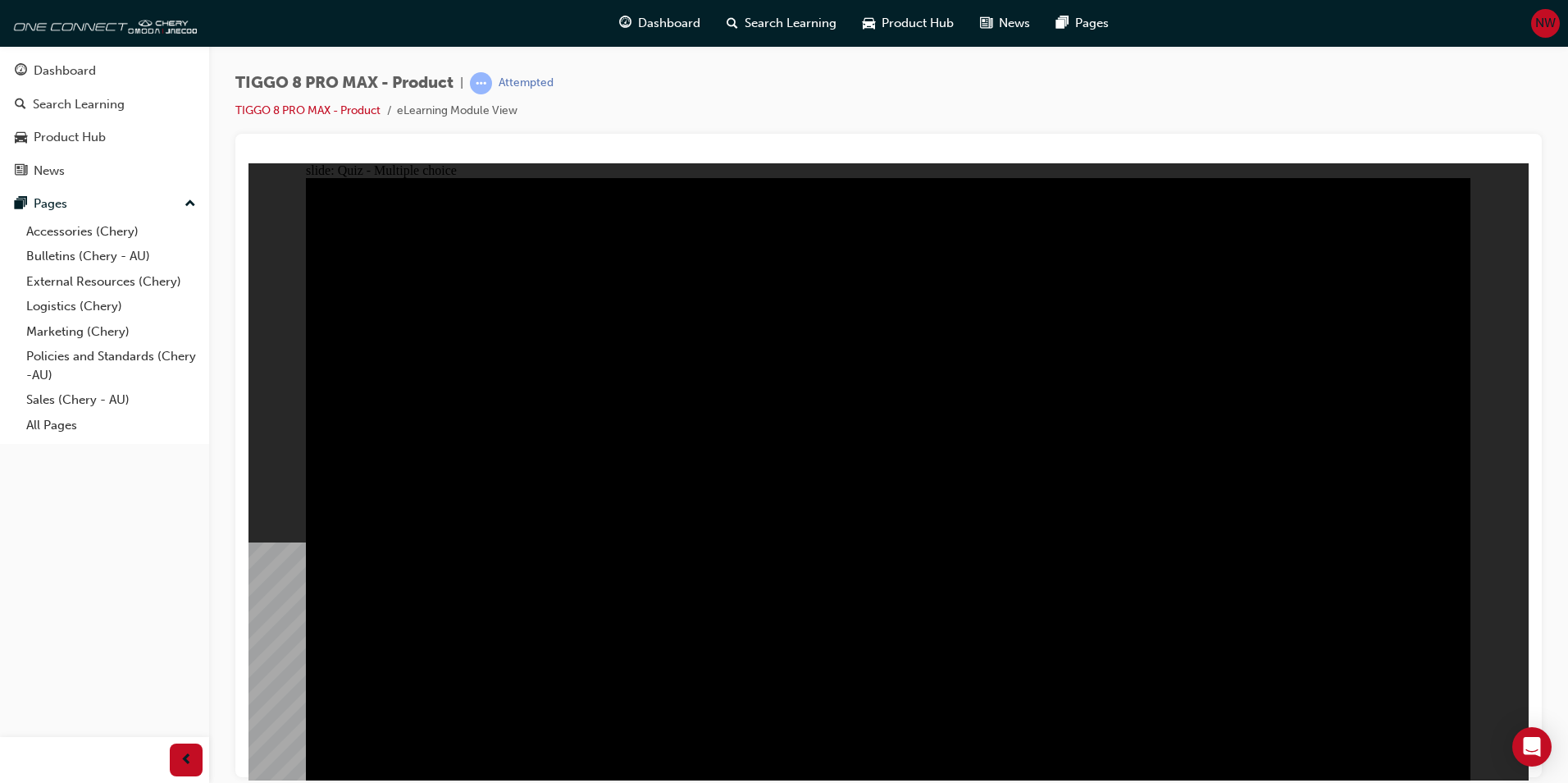
checkbox input "true"
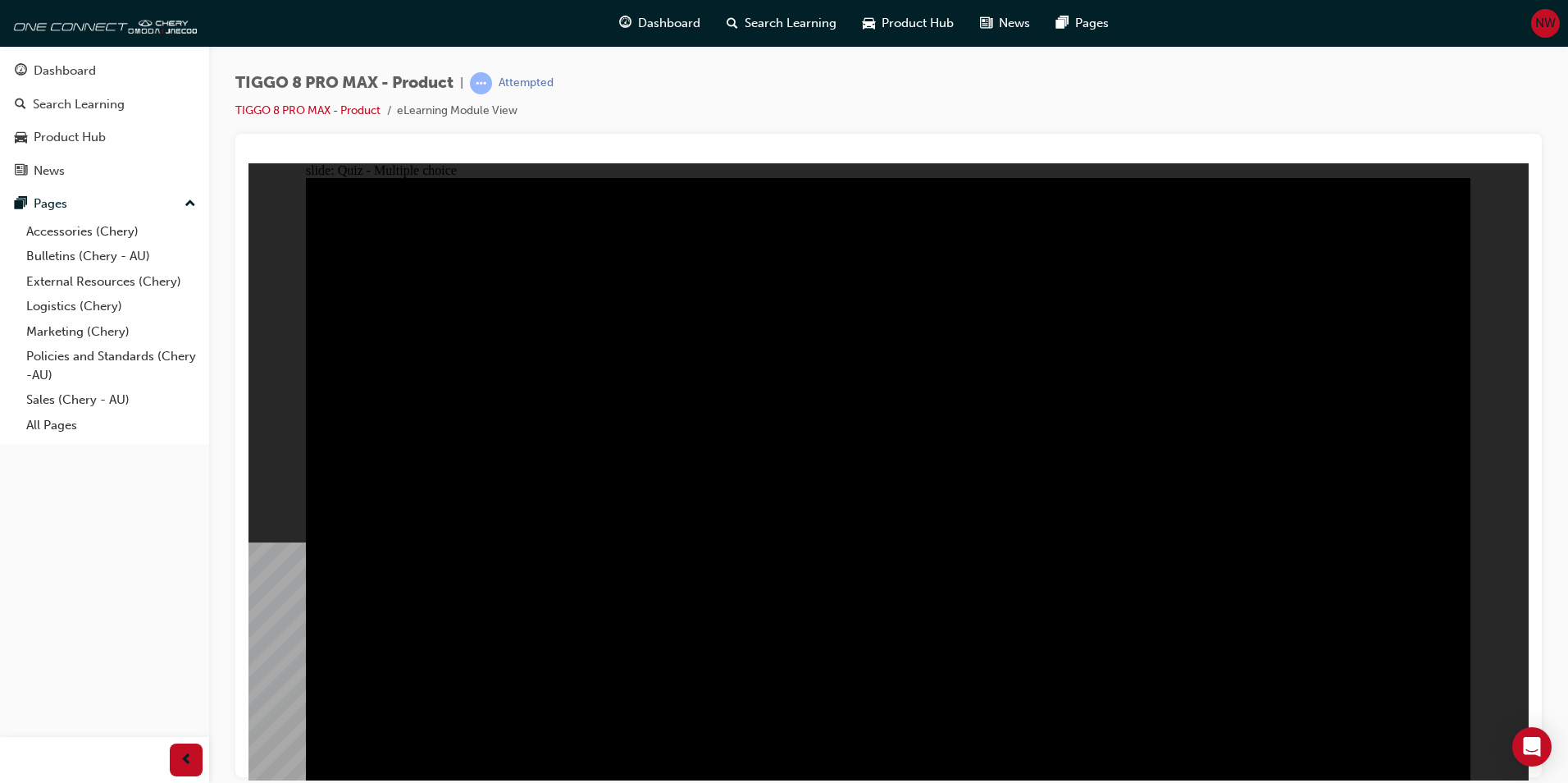
checkbox input "true"
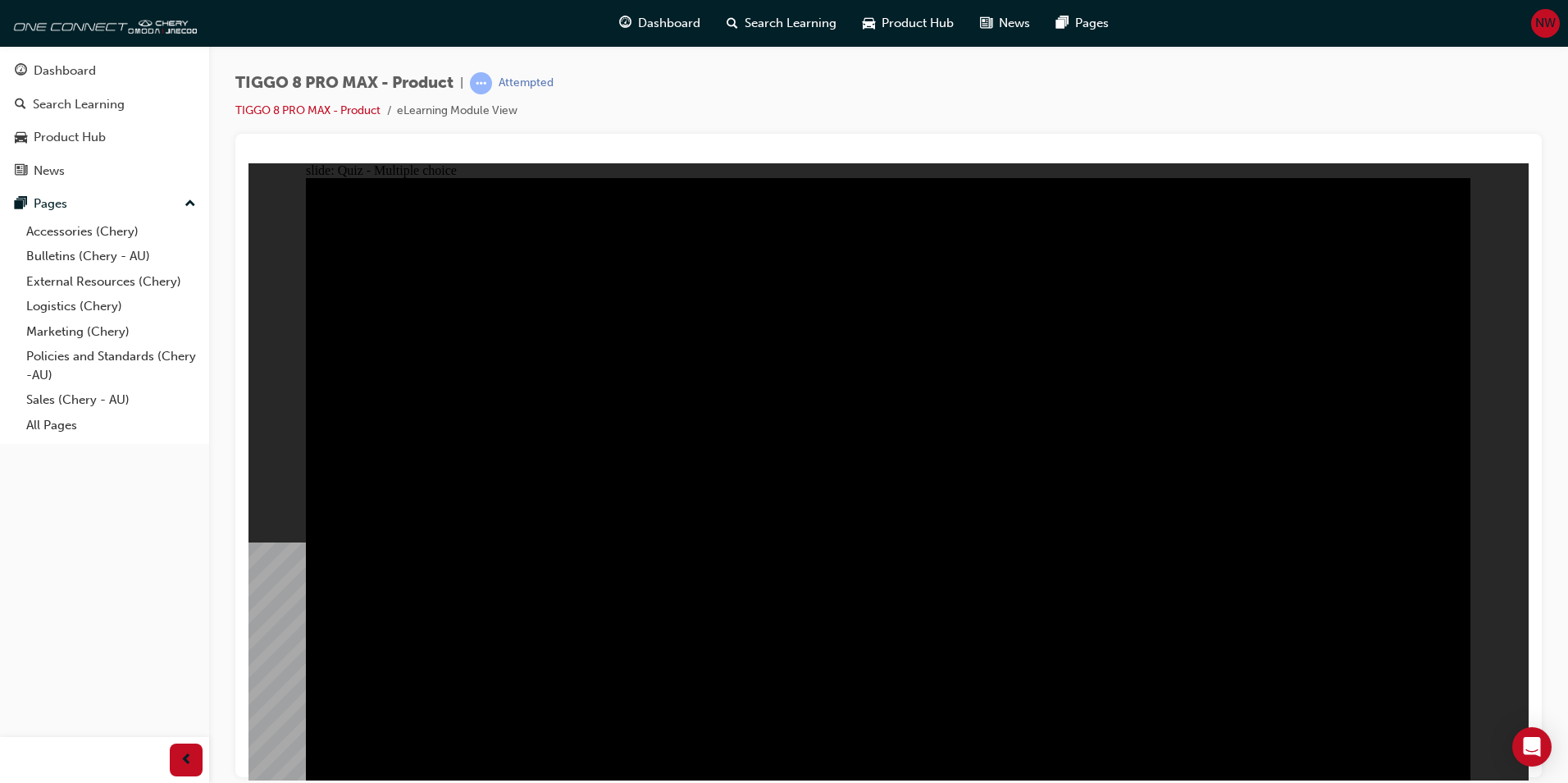
checkbox input "true"
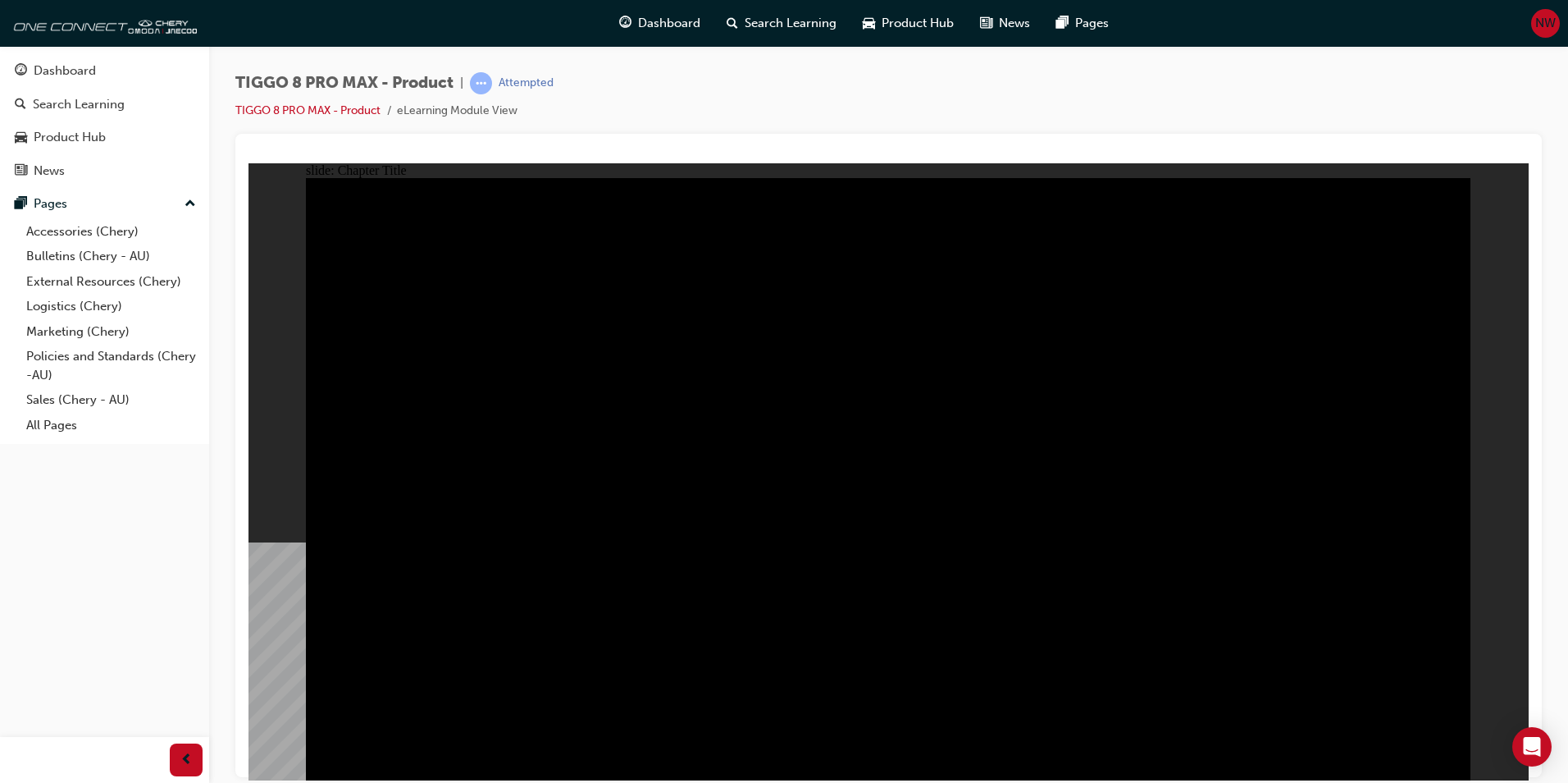
radio input "true"
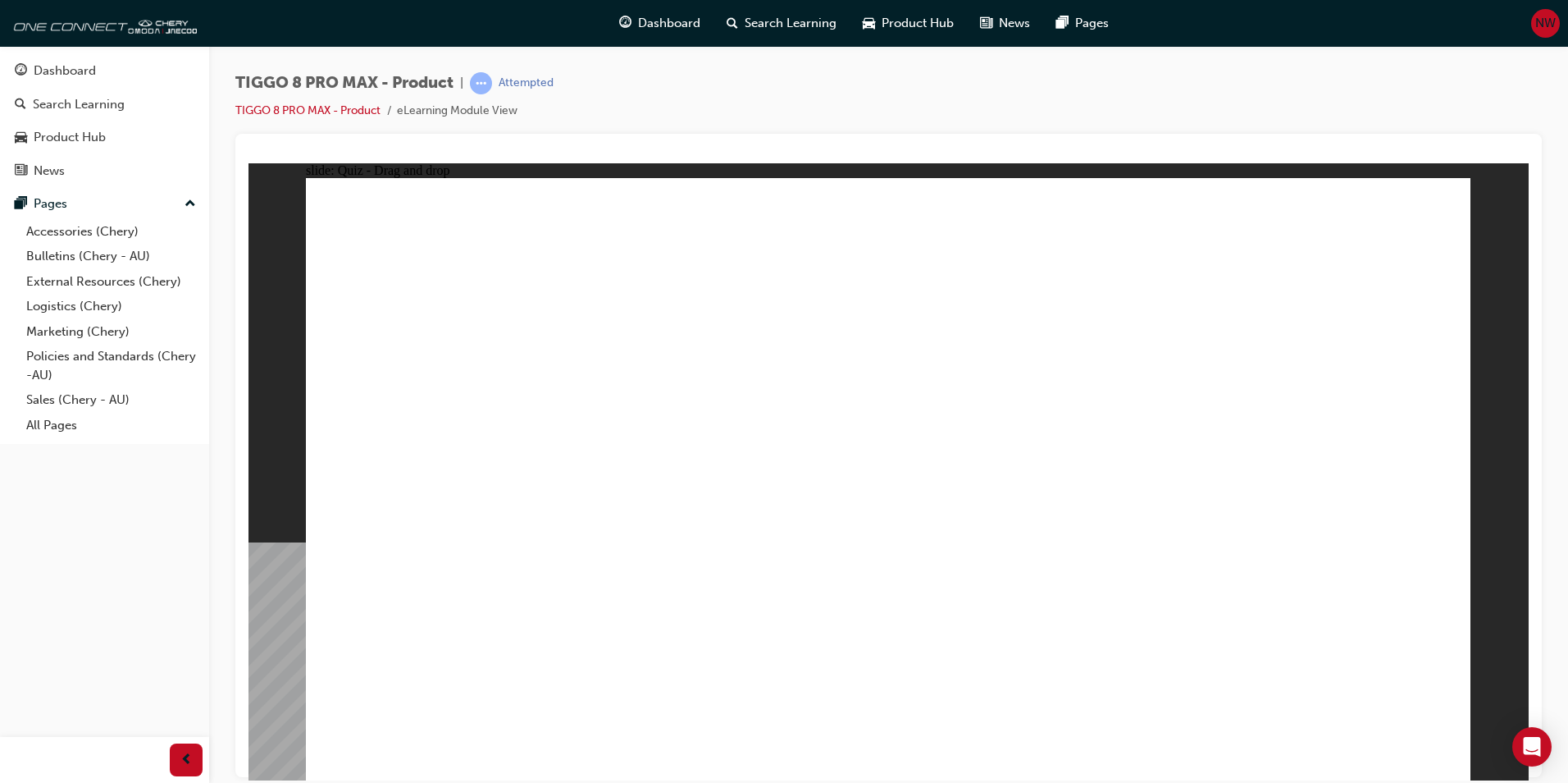
drag, startPoint x: 1188, startPoint y: 397, endPoint x: 1303, endPoint y: 525, distance: 172.1
drag, startPoint x: 1028, startPoint y: 390, endPoint x: 925, endPoint y: 520, distance: 165.9
drag, startPoint x: 858, startPoint y: 284, endPoint x: 1130, endPoint y: 501, distance: 348.0
drag, startPoint x: 1089, startPoint y: 289, endPoint x: 617, endPoint y: 444, distance: 496.8
drag, startPoint x: 1385, startPoint y: 247, endPoint x: 706, endPoint y: 504, distance: 726.0
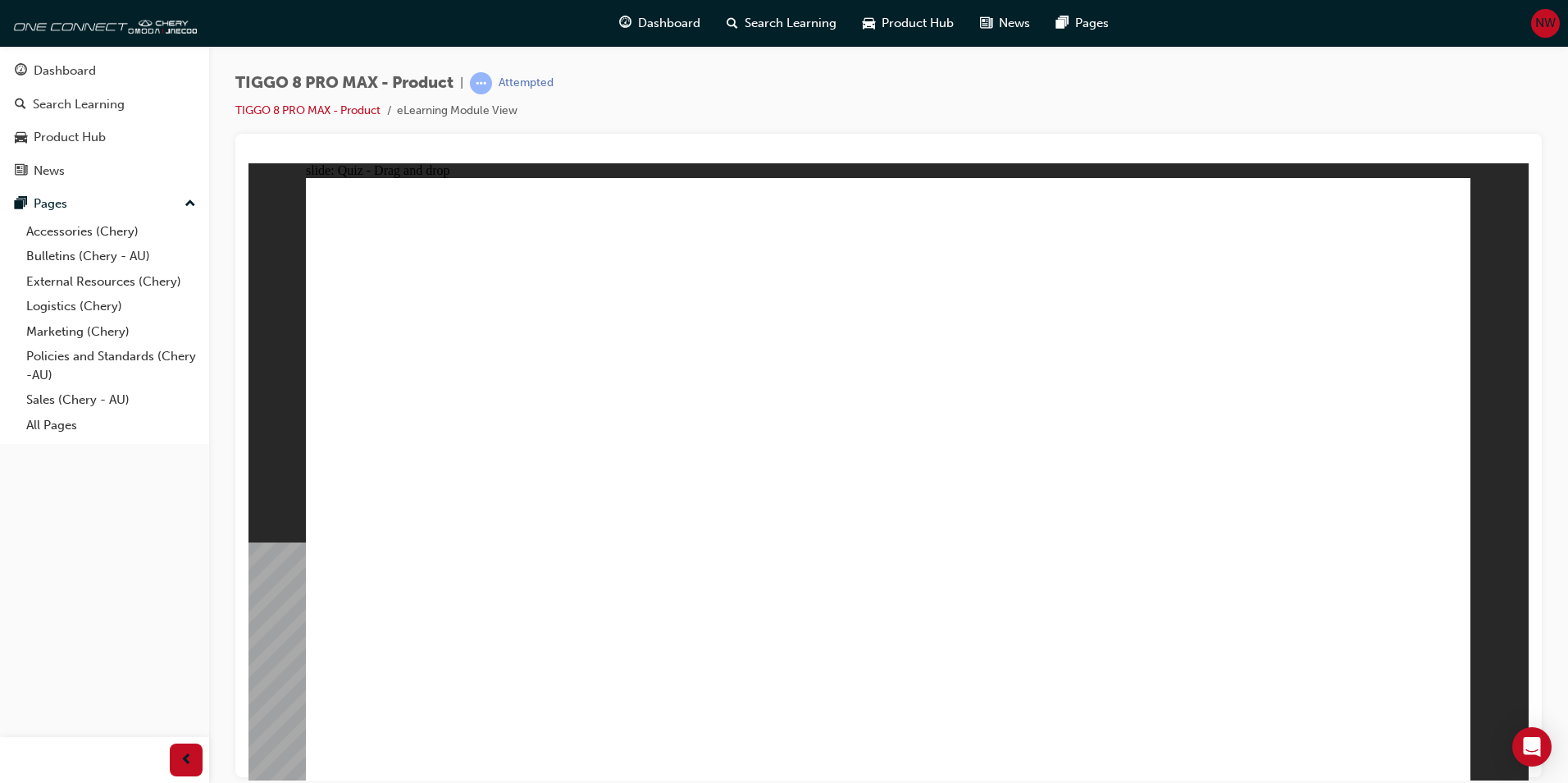
drag, startPoint x: 706, startPoint y: 504, endPoint x: 511, endPoint y: 514, distance: 195.3
drag, startPoint x: 1060, startPoint y: 239, endPoint x: 693, endPoint y: 524, distance: 464.7
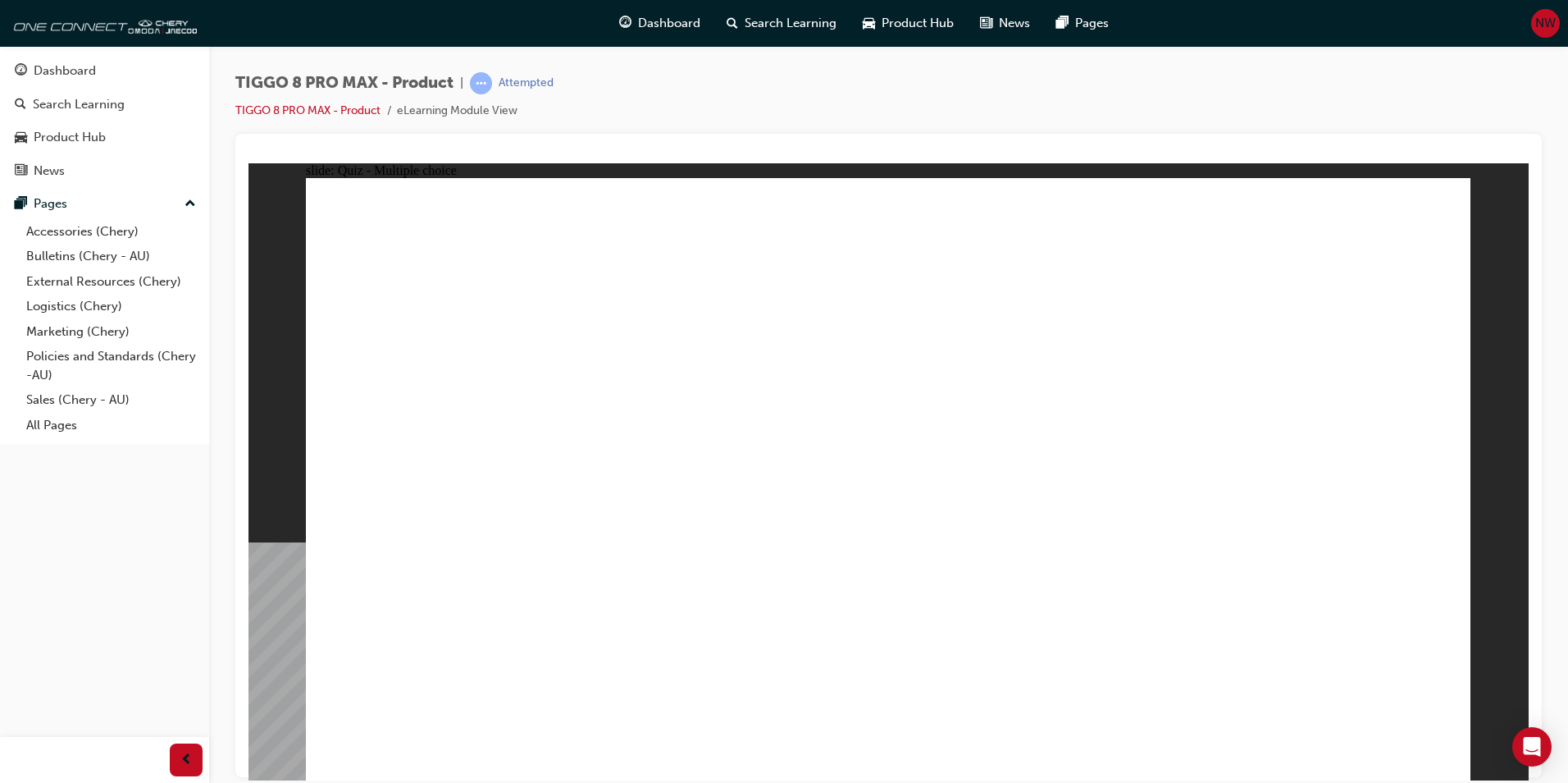
checkbox input "true"
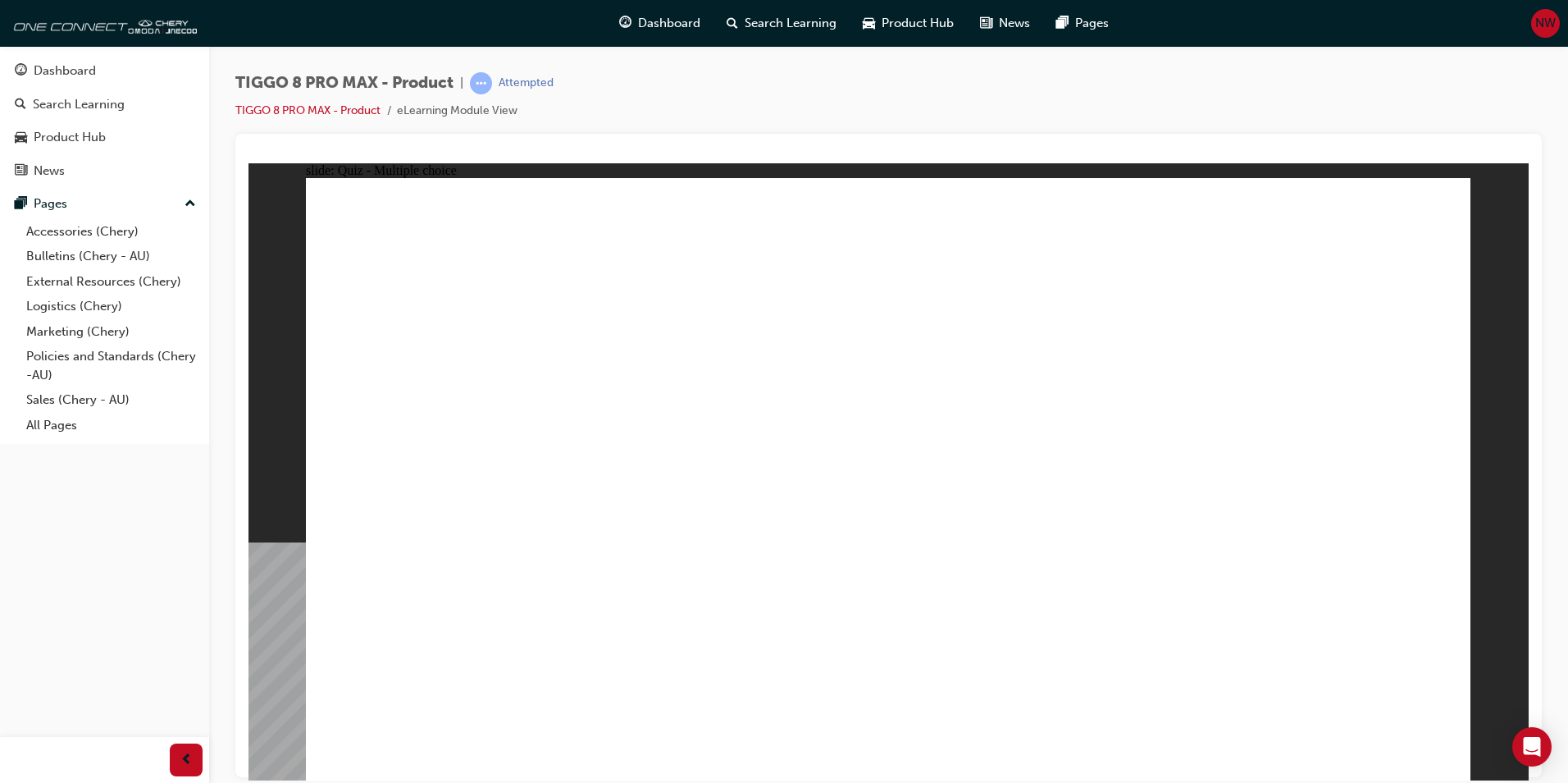
checkbox input "false"
radio input "true"
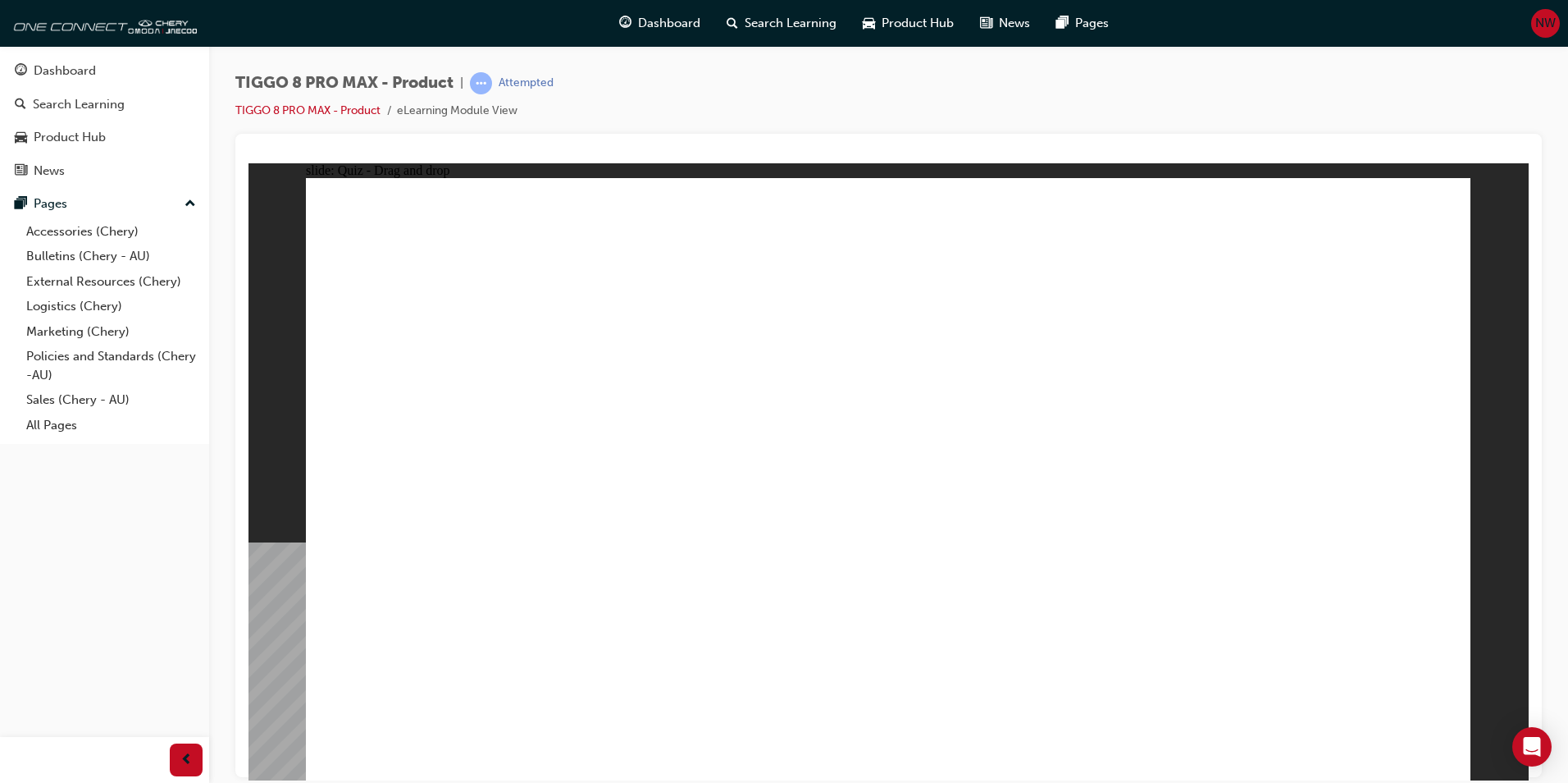
drag, startPoint x: 1090, startPoint y: 626, endPoint x: 1076, endPoint y: 787, distance: 161.6
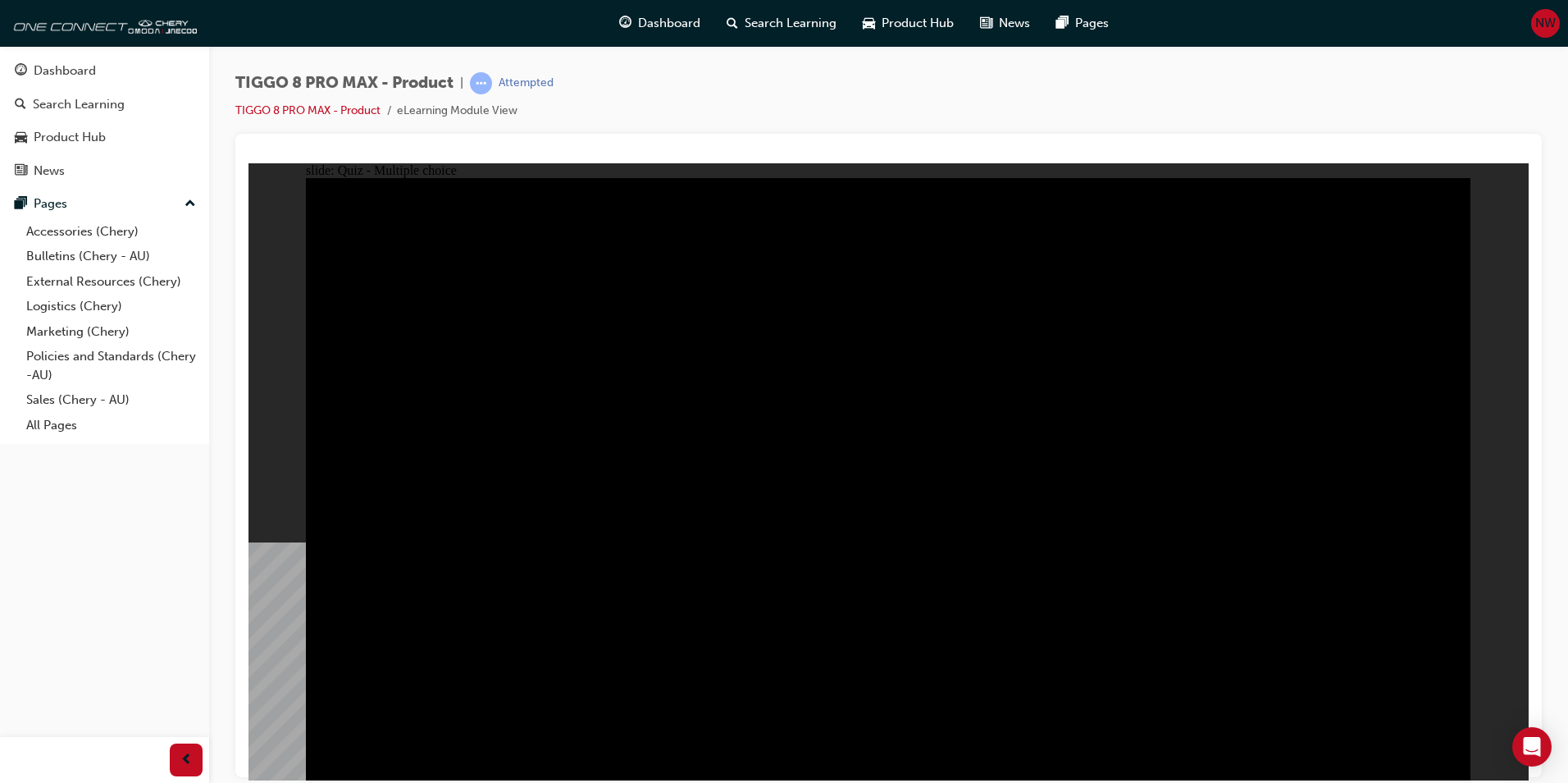
radio input "true"
drag, startPoint x: 1050, startPoint y: 688, endPoint x: 1047, endPoint y: 679, distance: 9.5
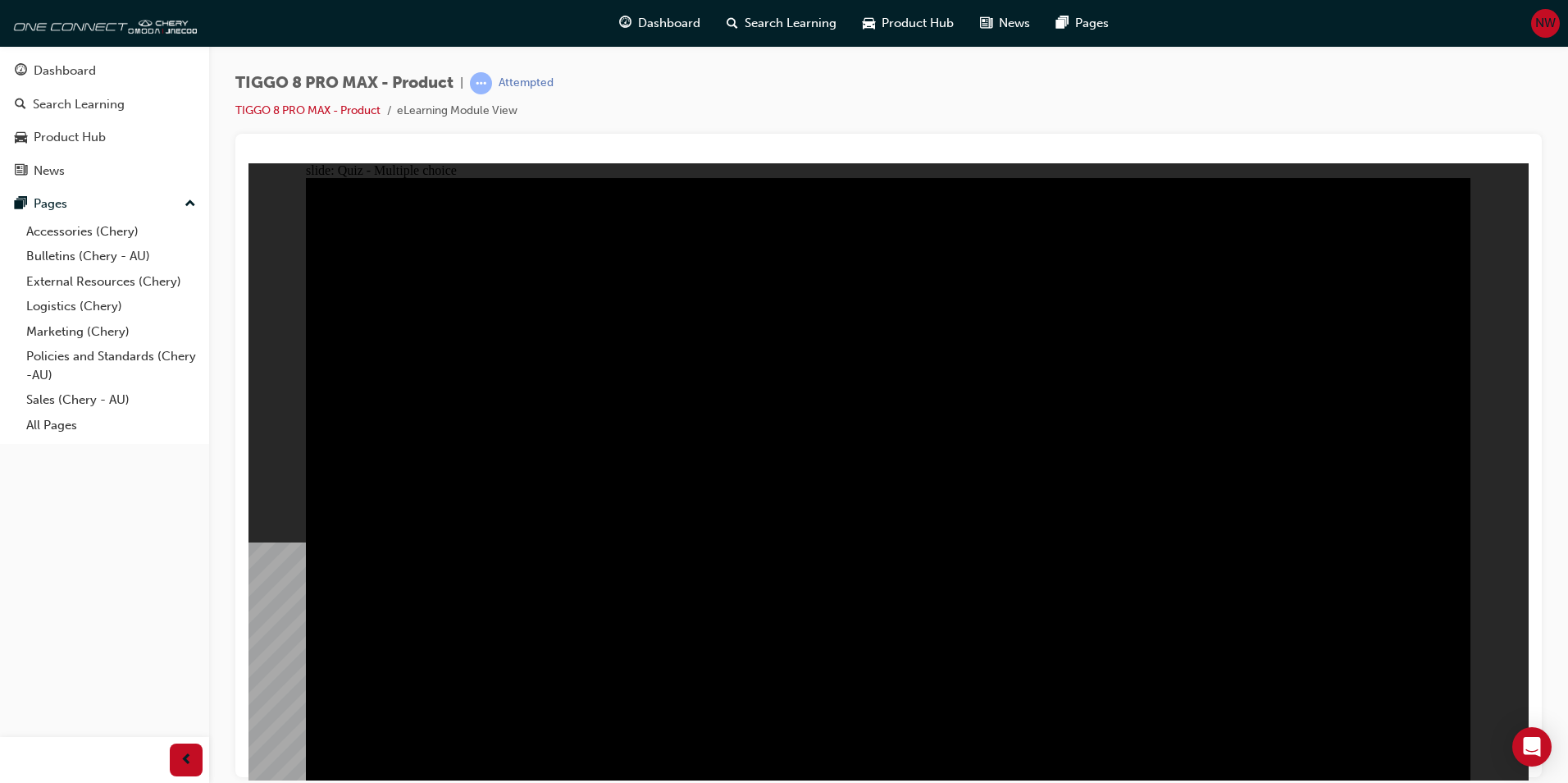
radio input "true"
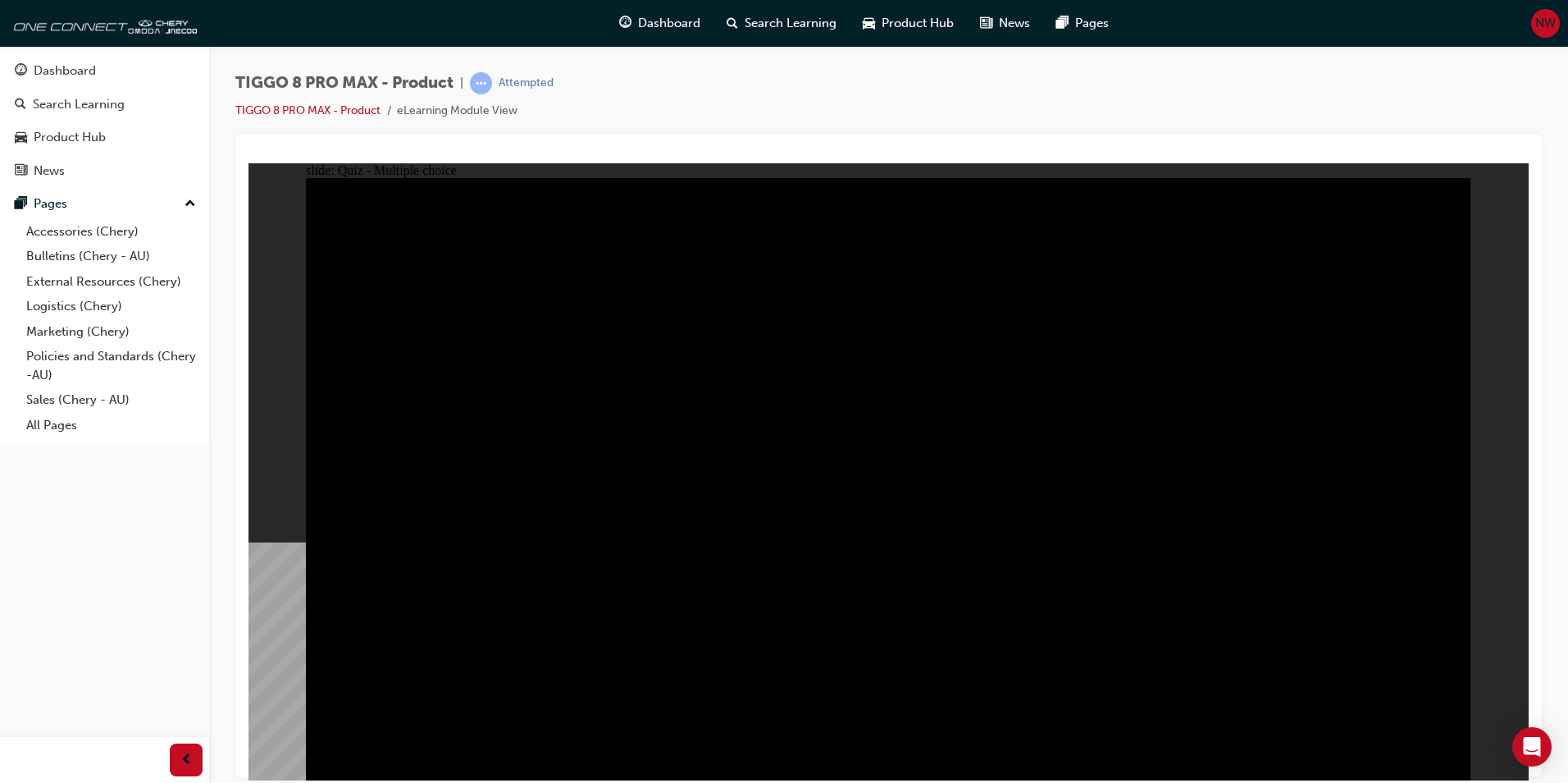
radio input "true"
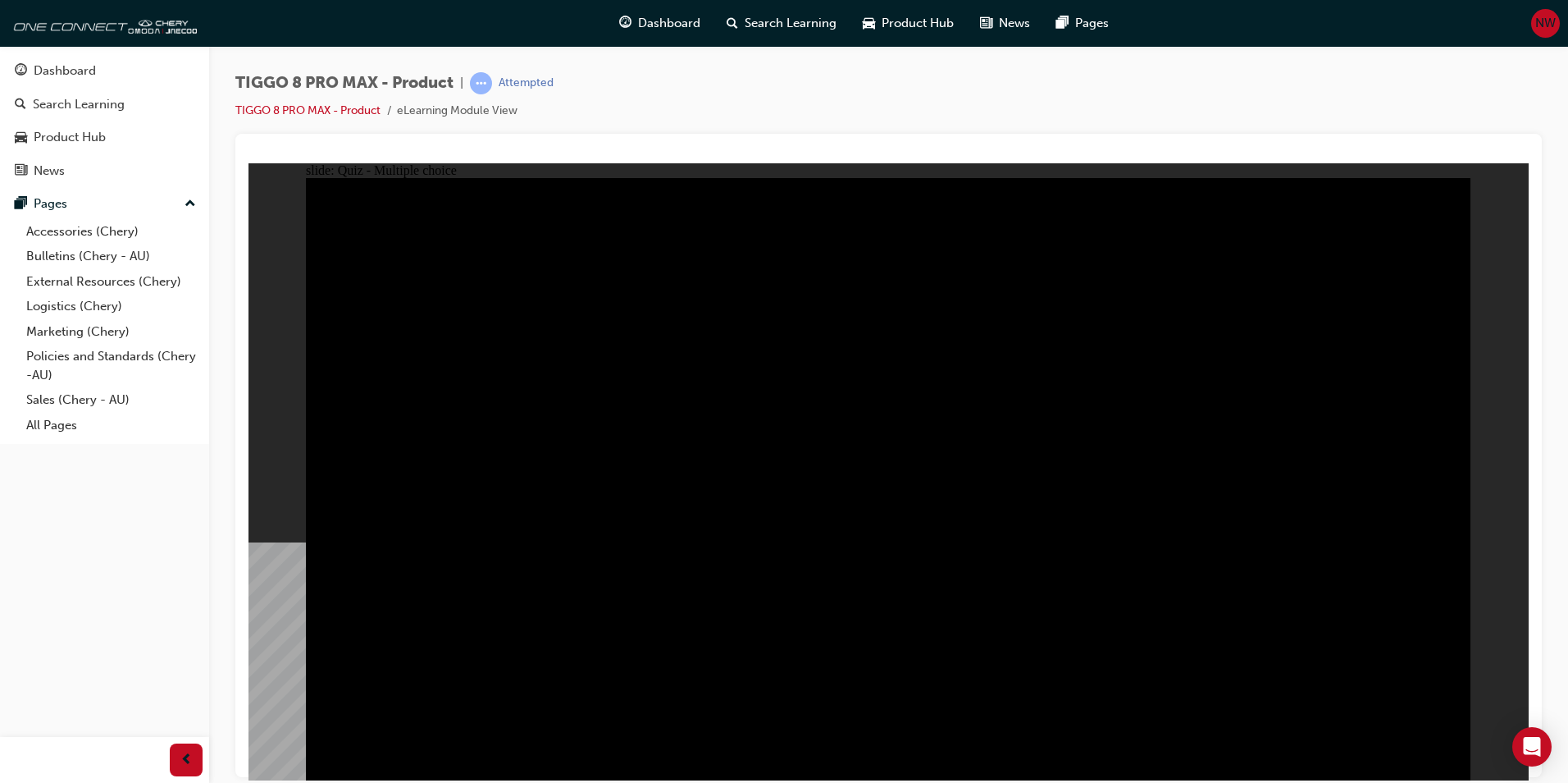
checkbox input "true"
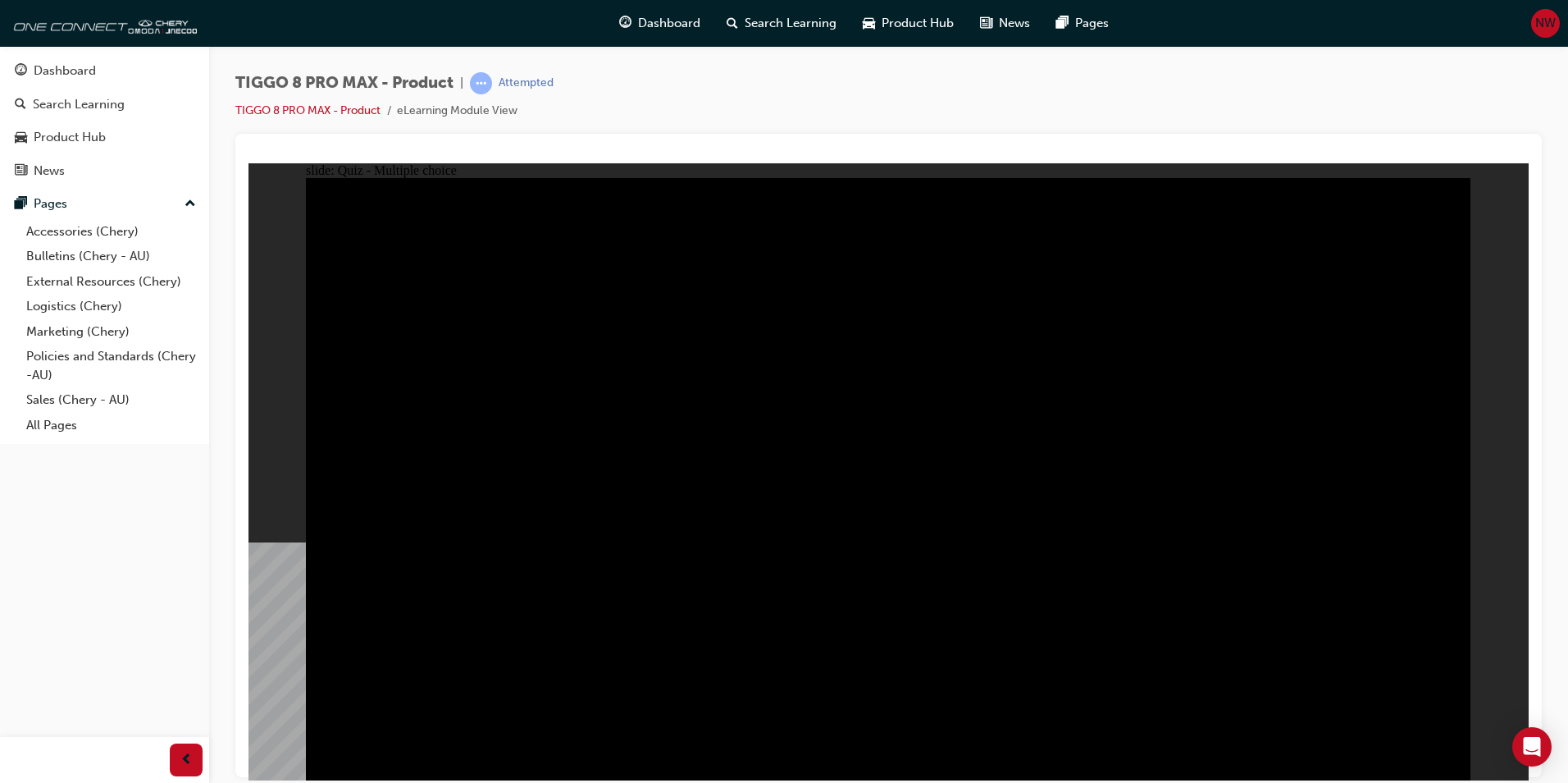
checkbox input "true"
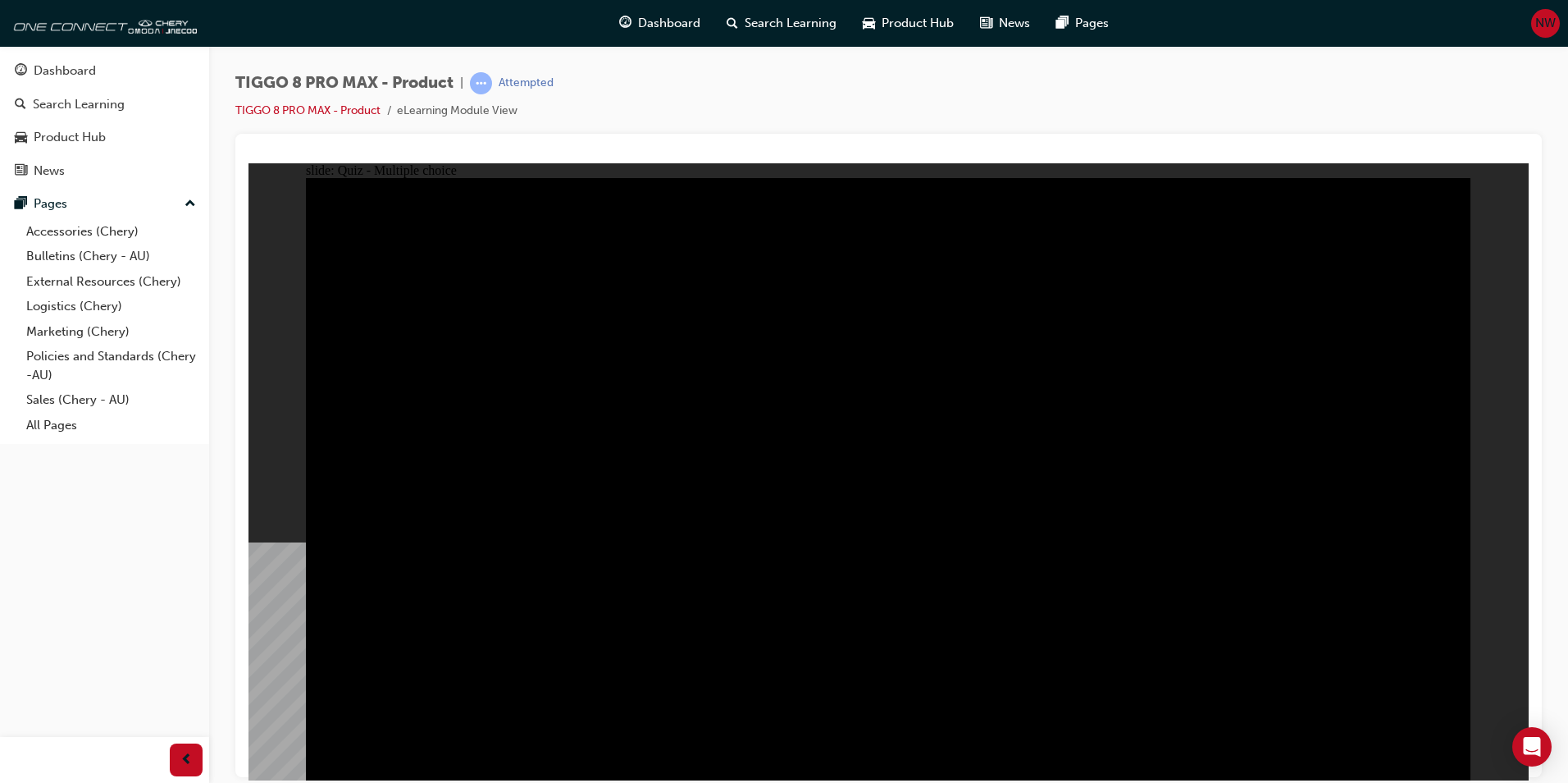
checkbox input "false"
drag, startPoint x: 914, startPoint y: 399, endPoint x: 900, endPoint y: 412, distance: 19.1
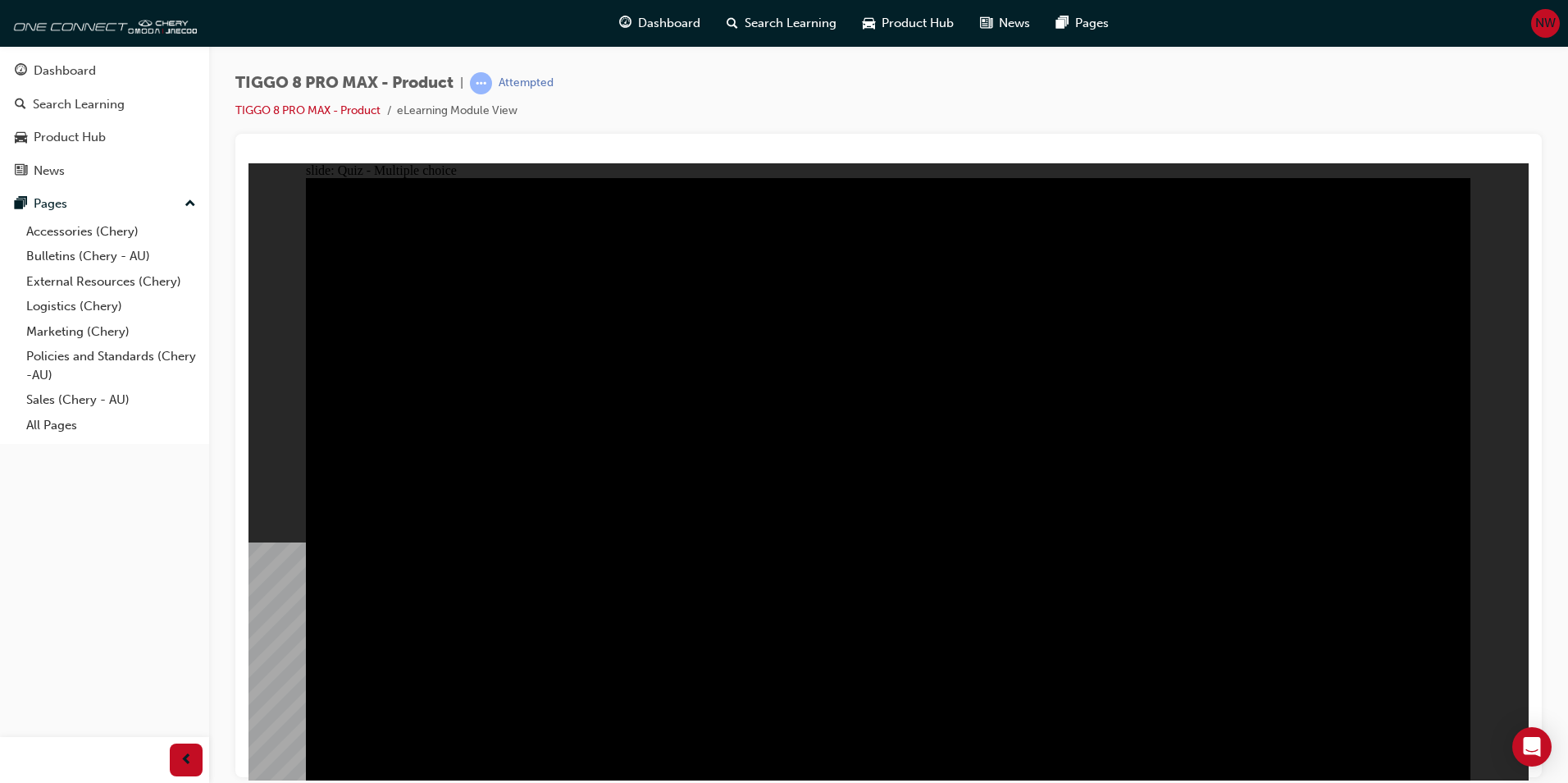
checkbox input "true"
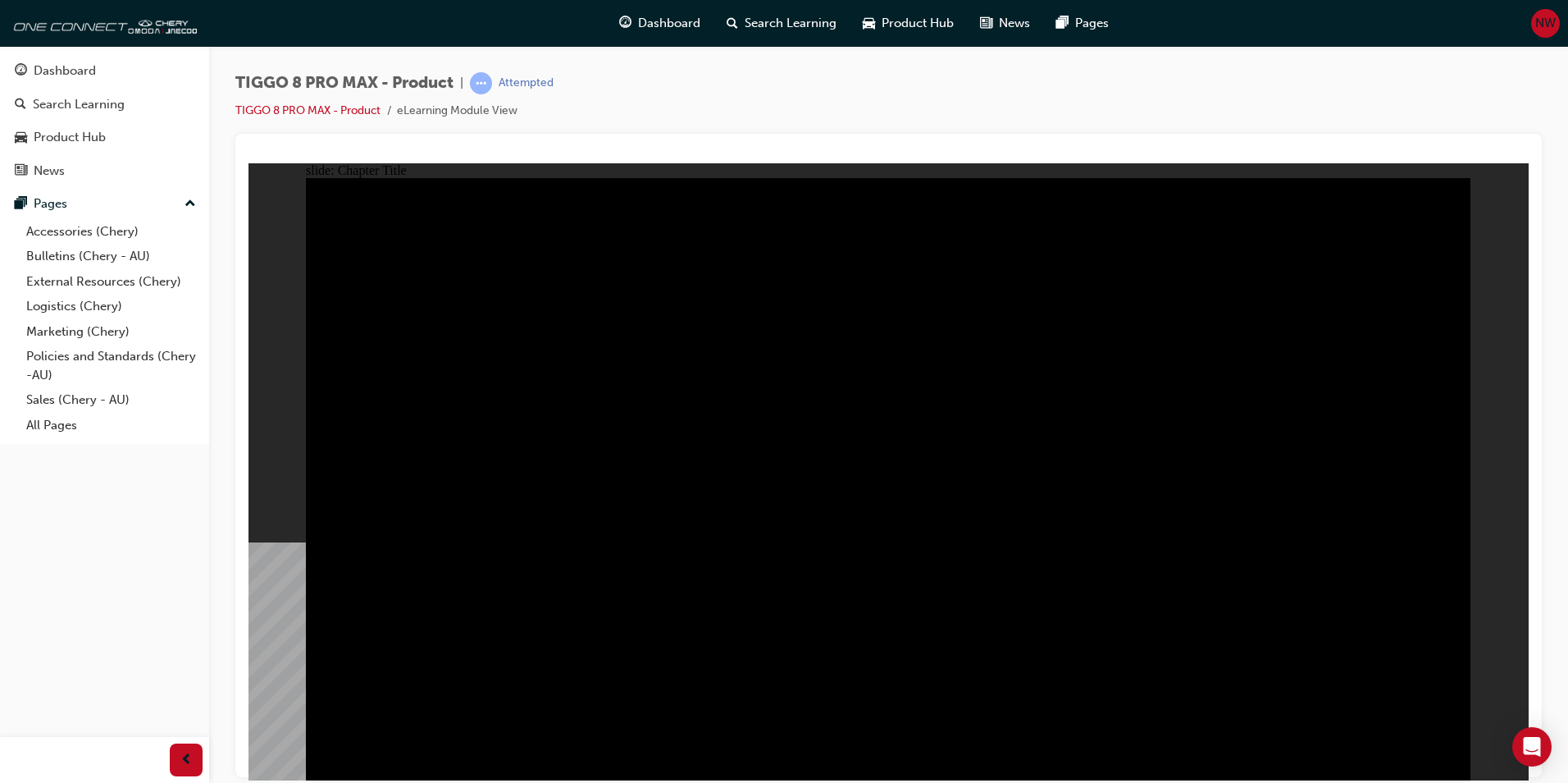
radio input "true"
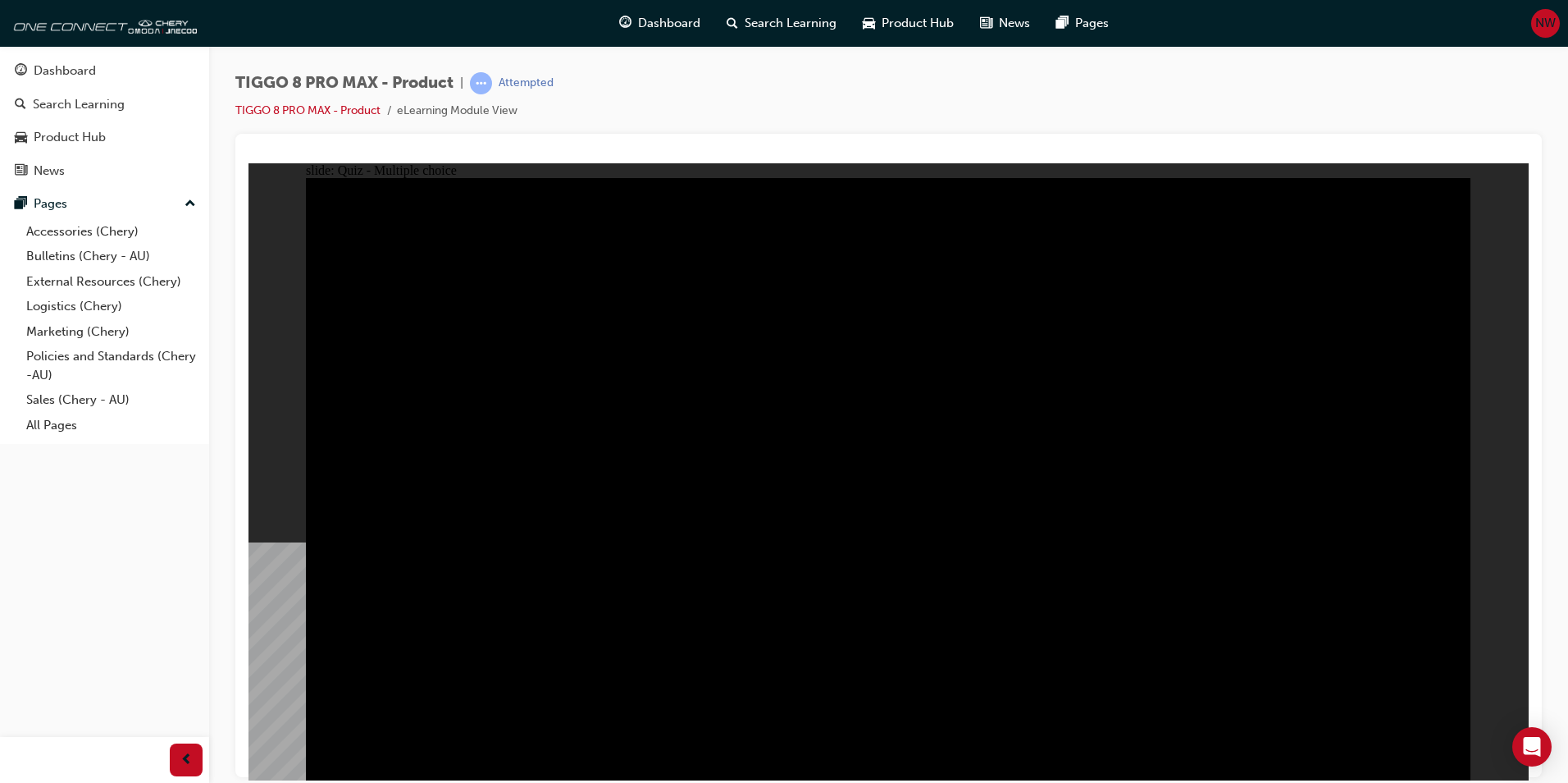
radio input "false"
radio input "true"
drag, startPoint x: 669, startPoint y: 575, endPoint x: 700, endPoint y: 575, distance: 31.0
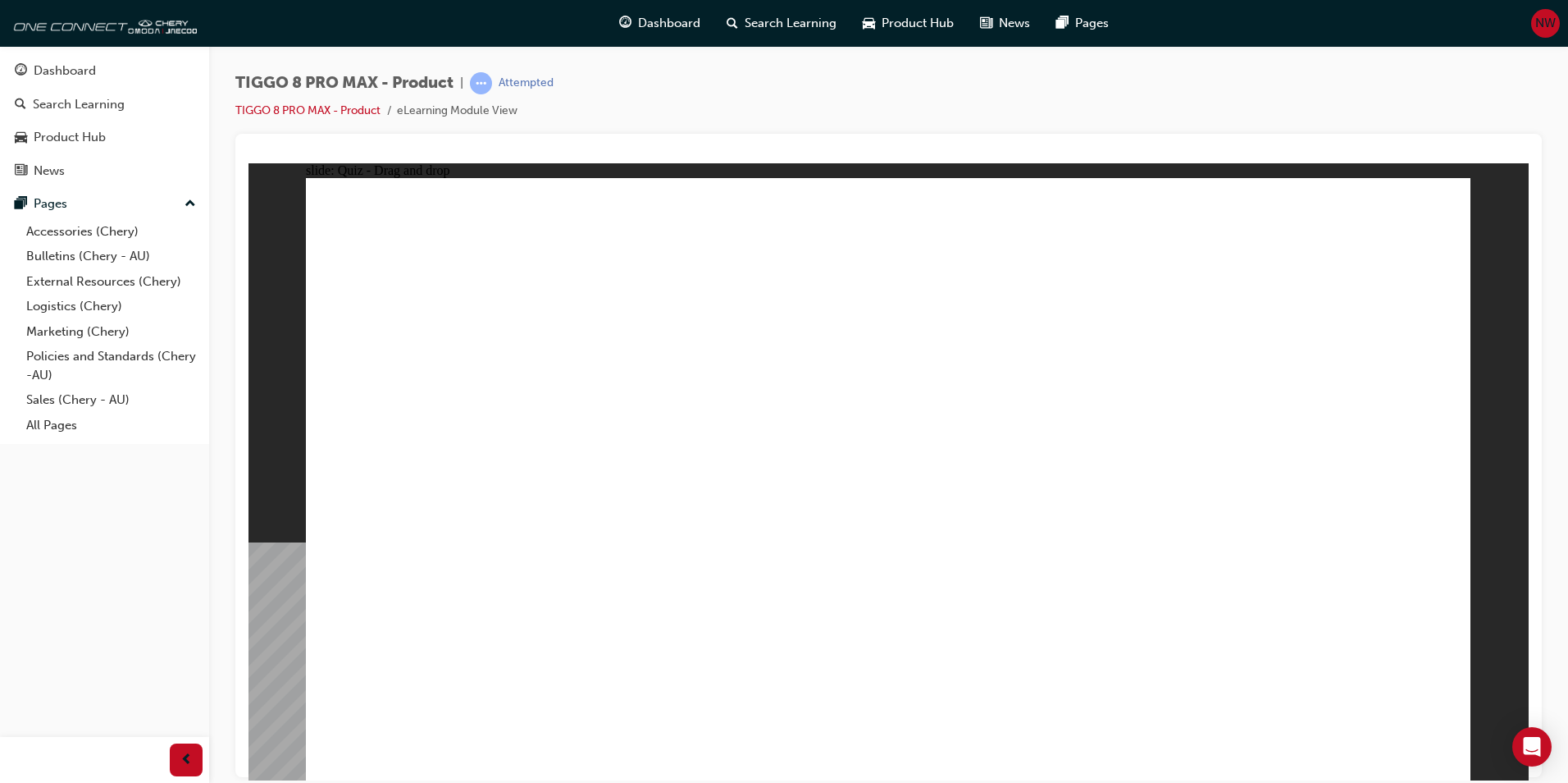
drag, startPoint x: 974, startPoint y: 362, endPoint x: 929, endPoint y: 492, distance: 137.6
drag, startPoint x: 1201, startPoint y: 363, endPoint x: 1290, endPoint y: 515, distance: 176.1
drag, startPoint x: 1104, startPoint y: 236, endPoint x: 717, endPoint y: 513, distance: 475.9
drag, startPoint x: 808, startPoint y: 231, endPoint x: 1063, endPoint y: 483, distance: 358.5
drag, startPoint x: 1262, startPoint y: 255, endPoint x: 410, endPoint y: 543, distance: 899.4
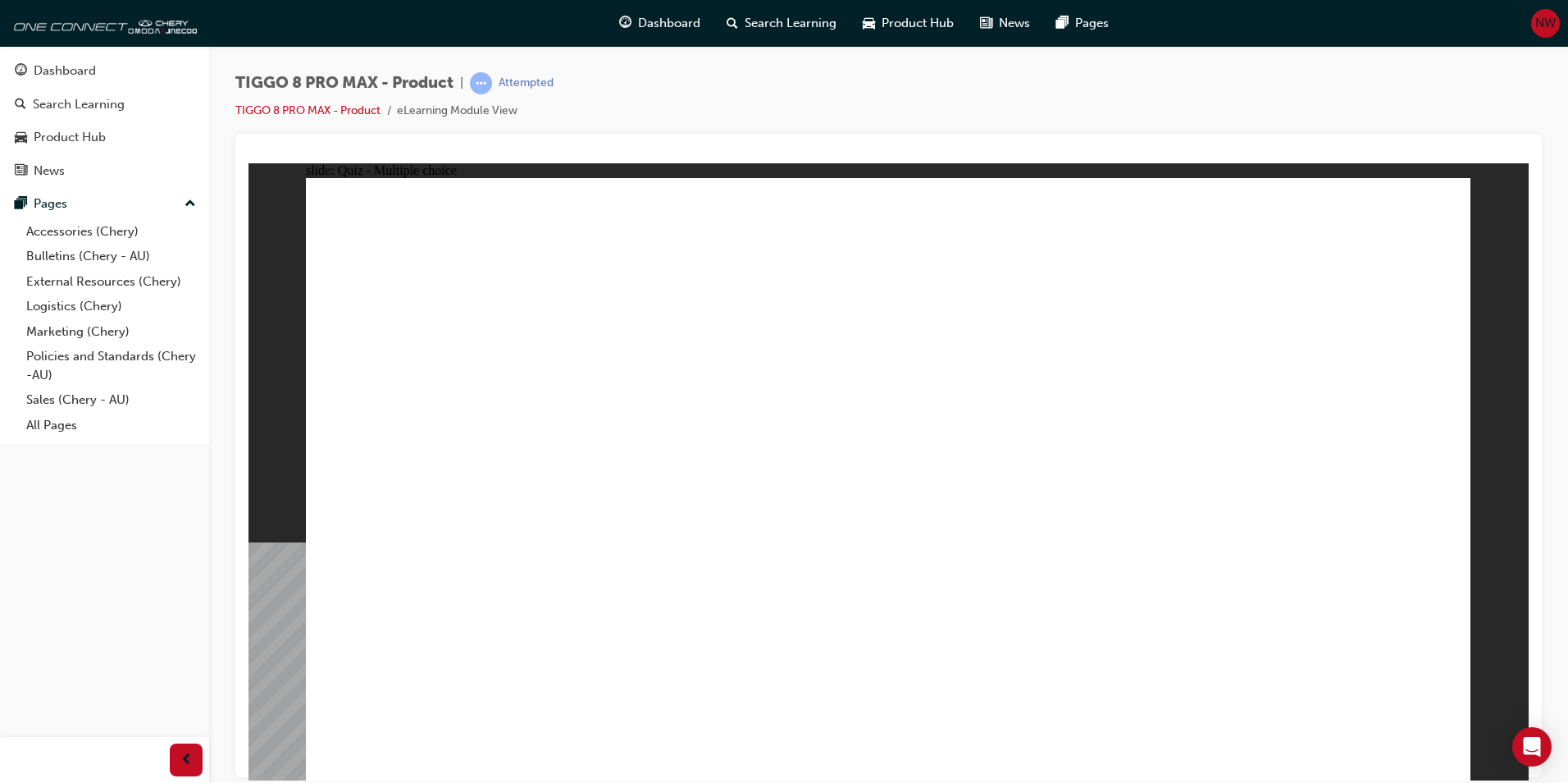
drag, startPoint x: 440, startPoint y: 436, endPoint x: 433, endPoint y: 382, distance: 54.5
checkbox input "true"
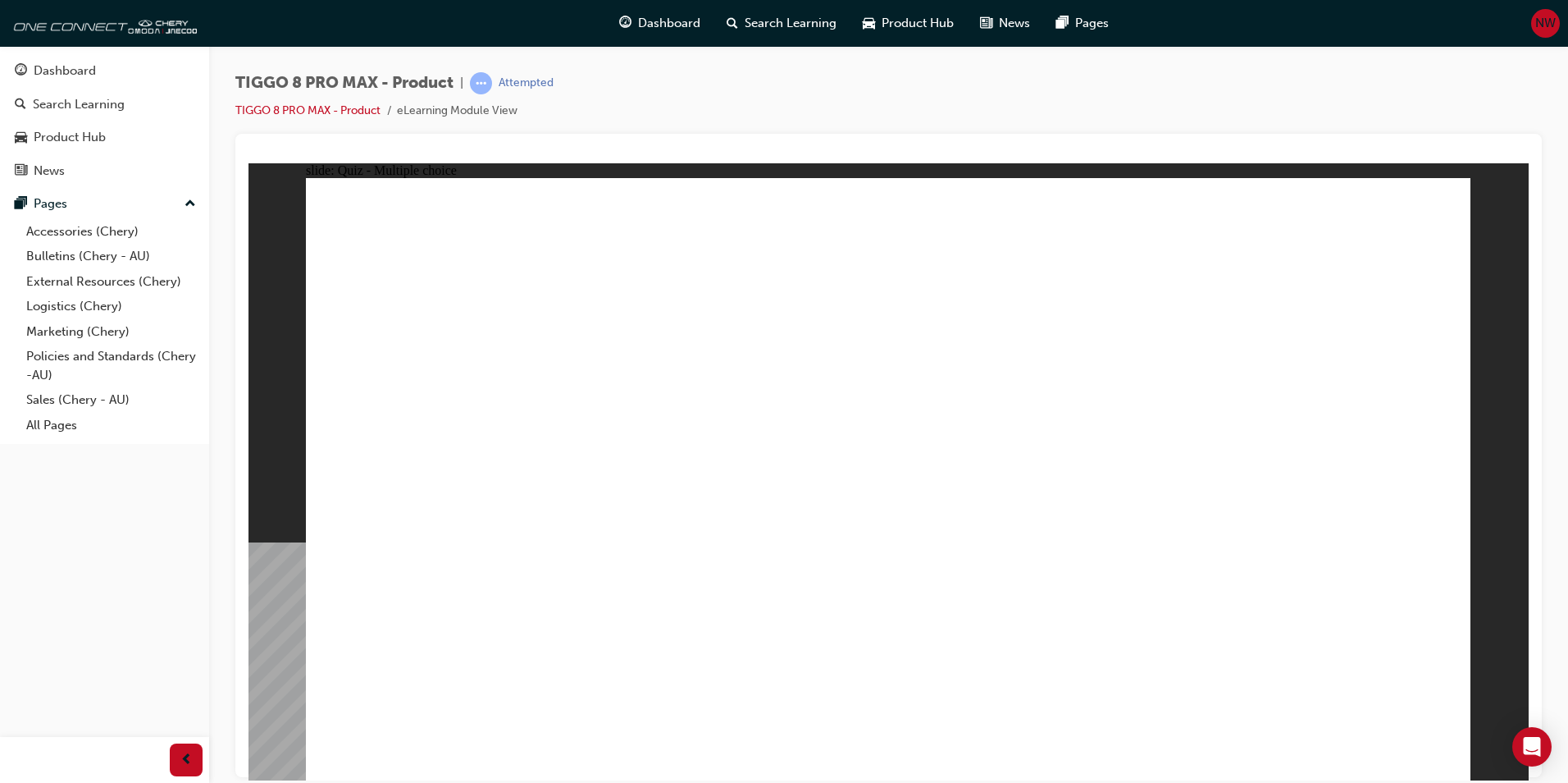
checkbox input "true"
checkbox input "false"
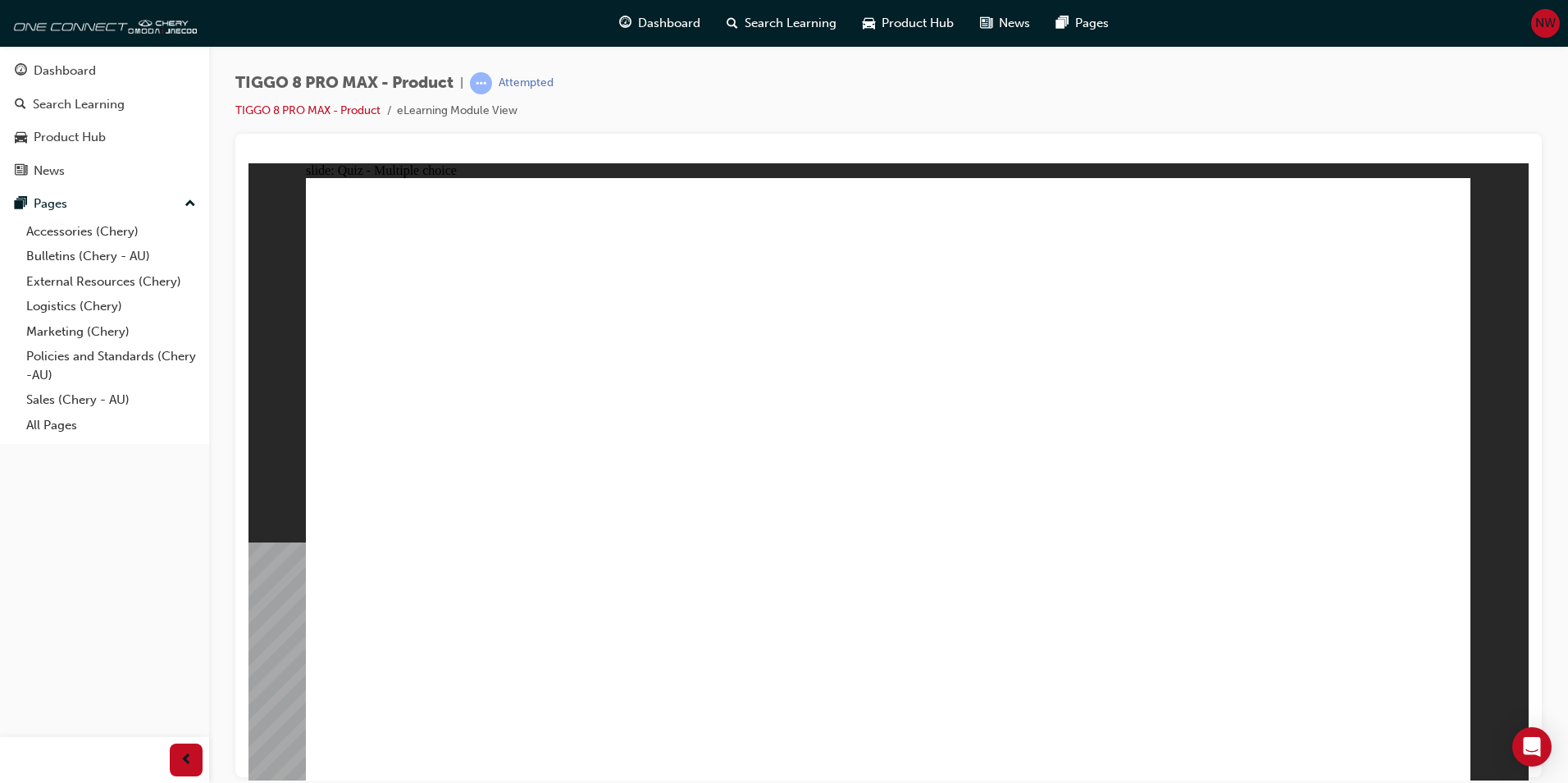
checkbox input "false"
checkbox input "true"
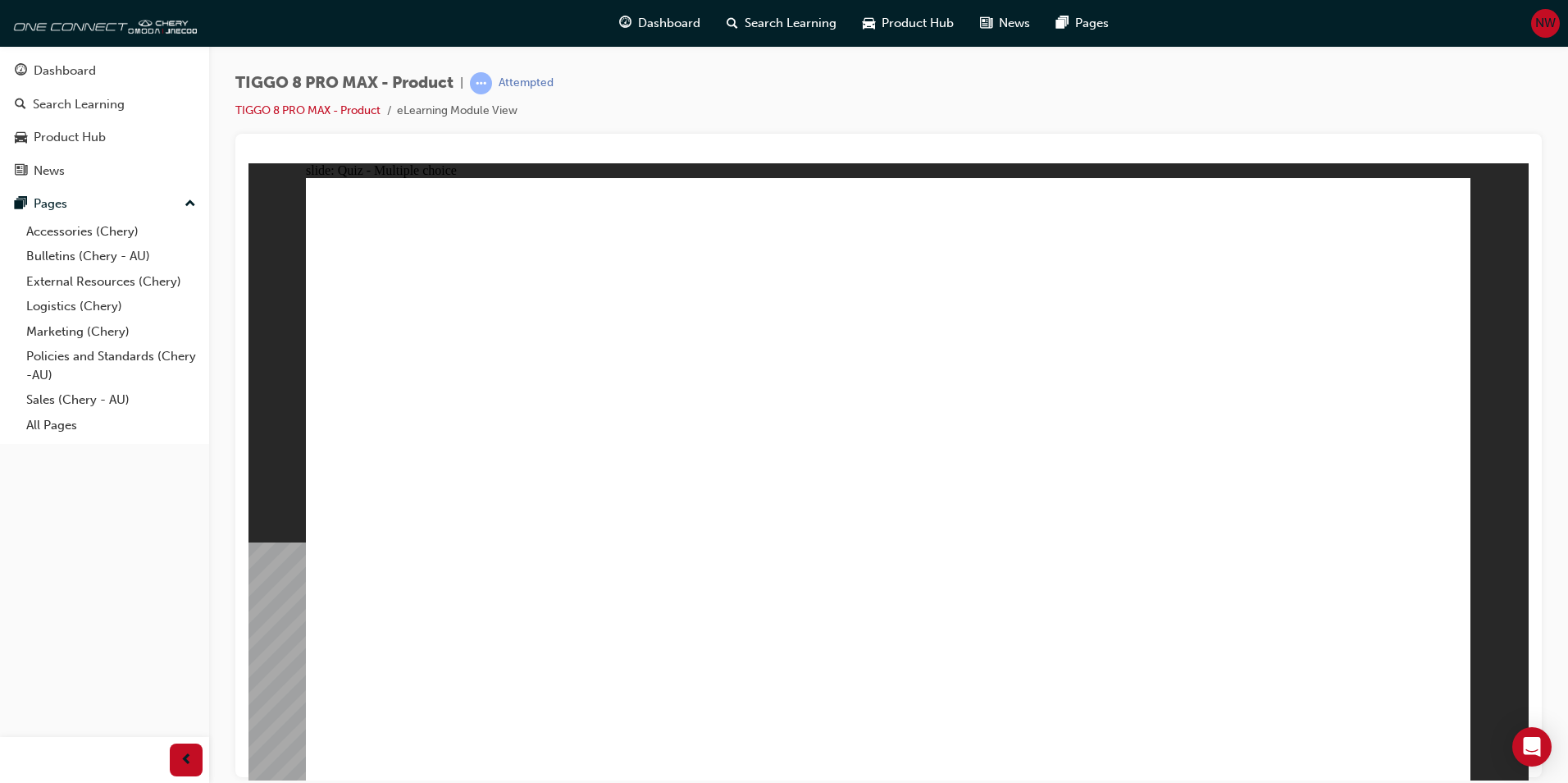
checkbox input "false"
checkbox input "true"
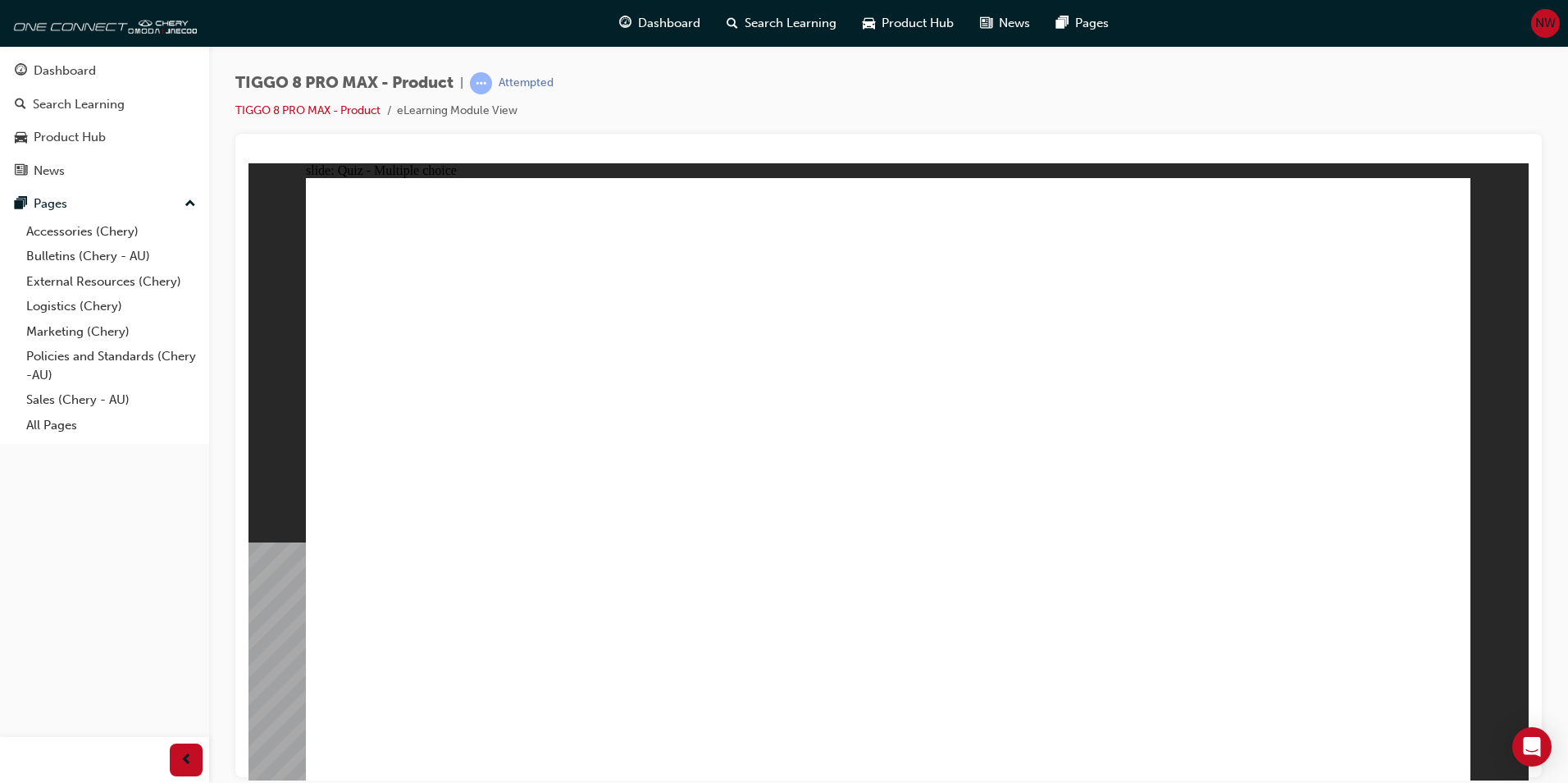
checkbox input "false"
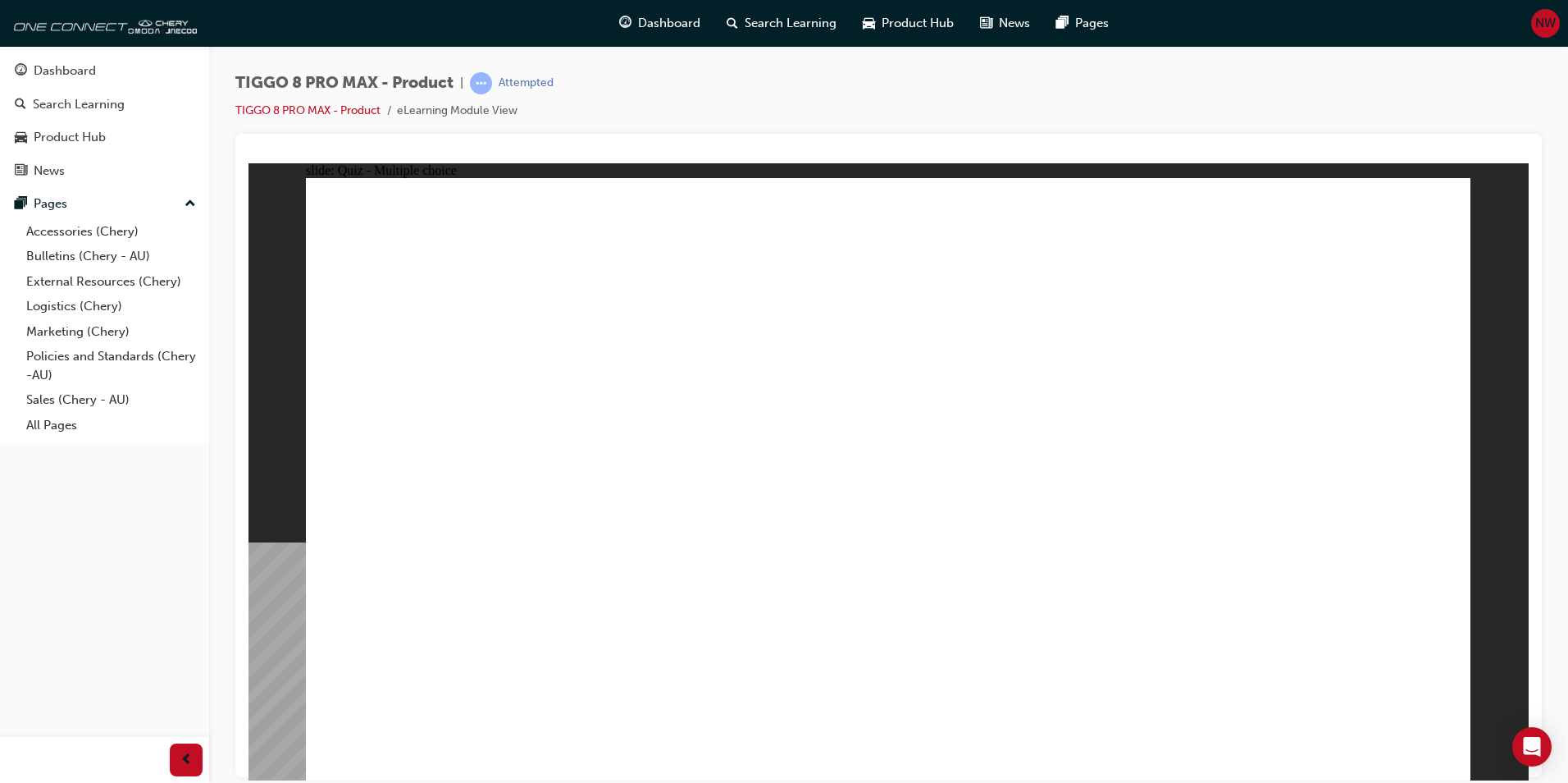
drag, startPoint x: 1198, startPoint y: 333, endPoint x: 1186, endPoint y: 353, distance: 23.3
checkbox input "true"
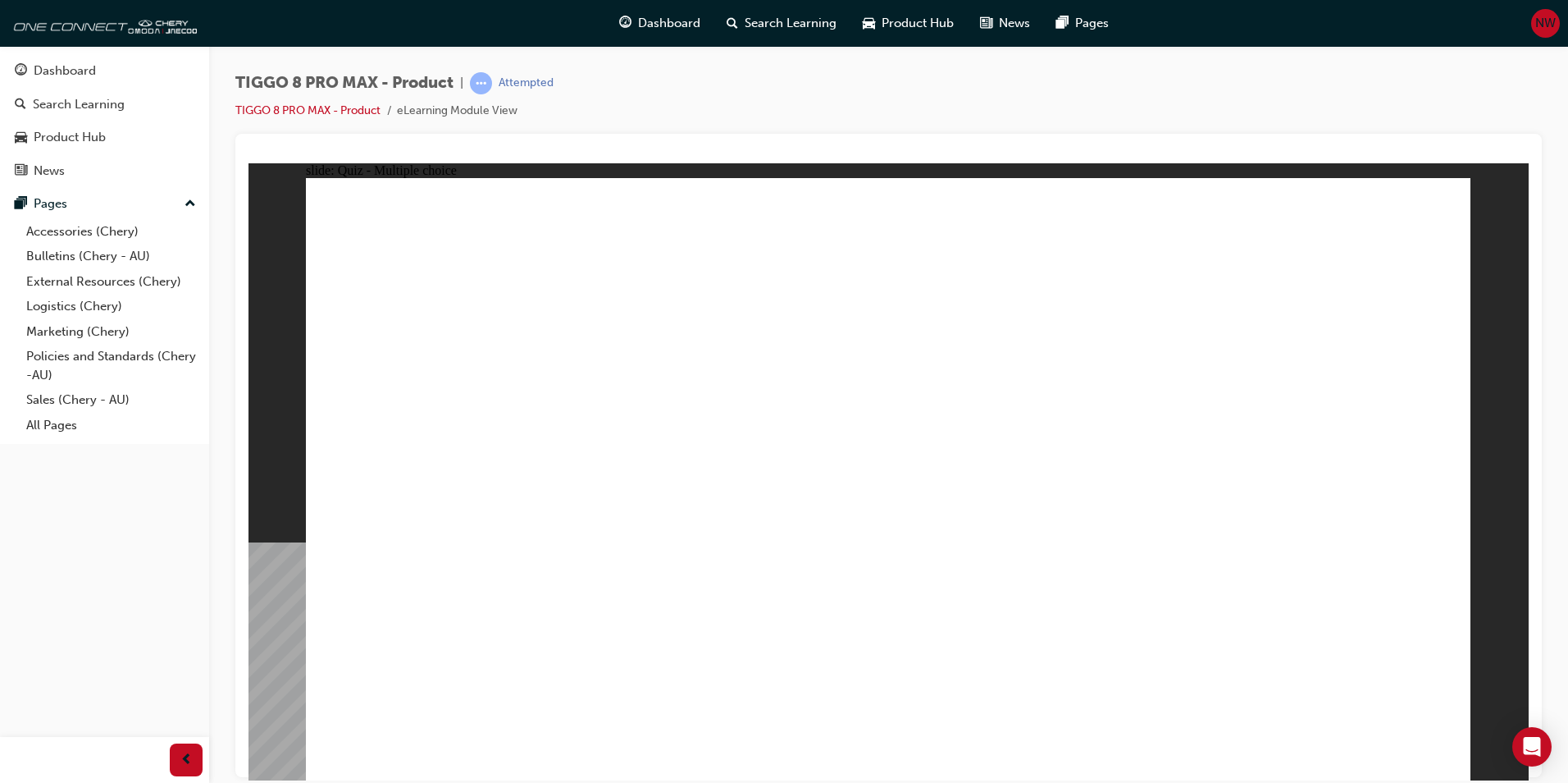
drag, startPoint x: 1169, startPoint y: 399, endPoint x: 1165, endPoint y: 444, distance: 45.2
checkbox input "true"
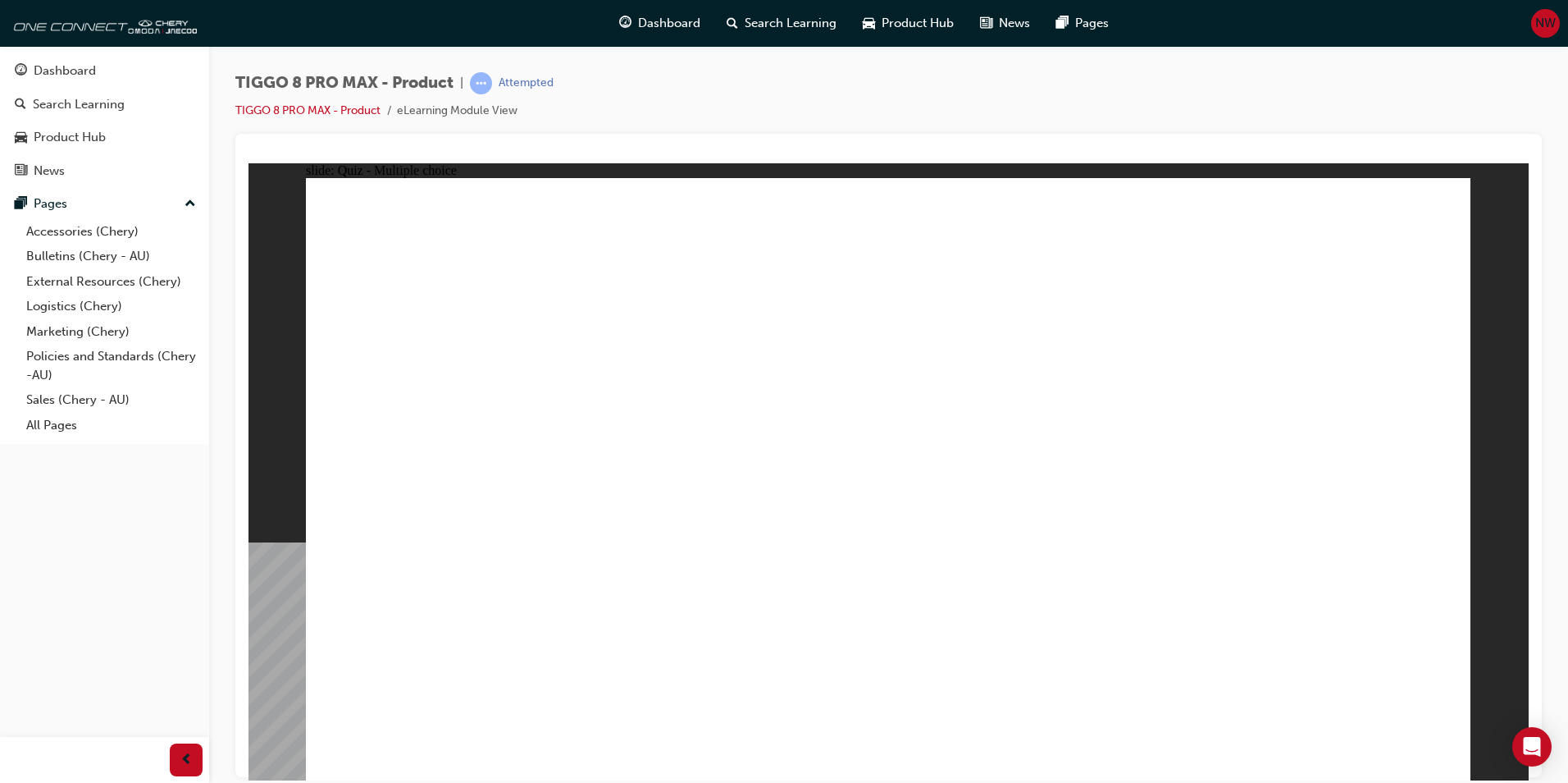
radio input "true"
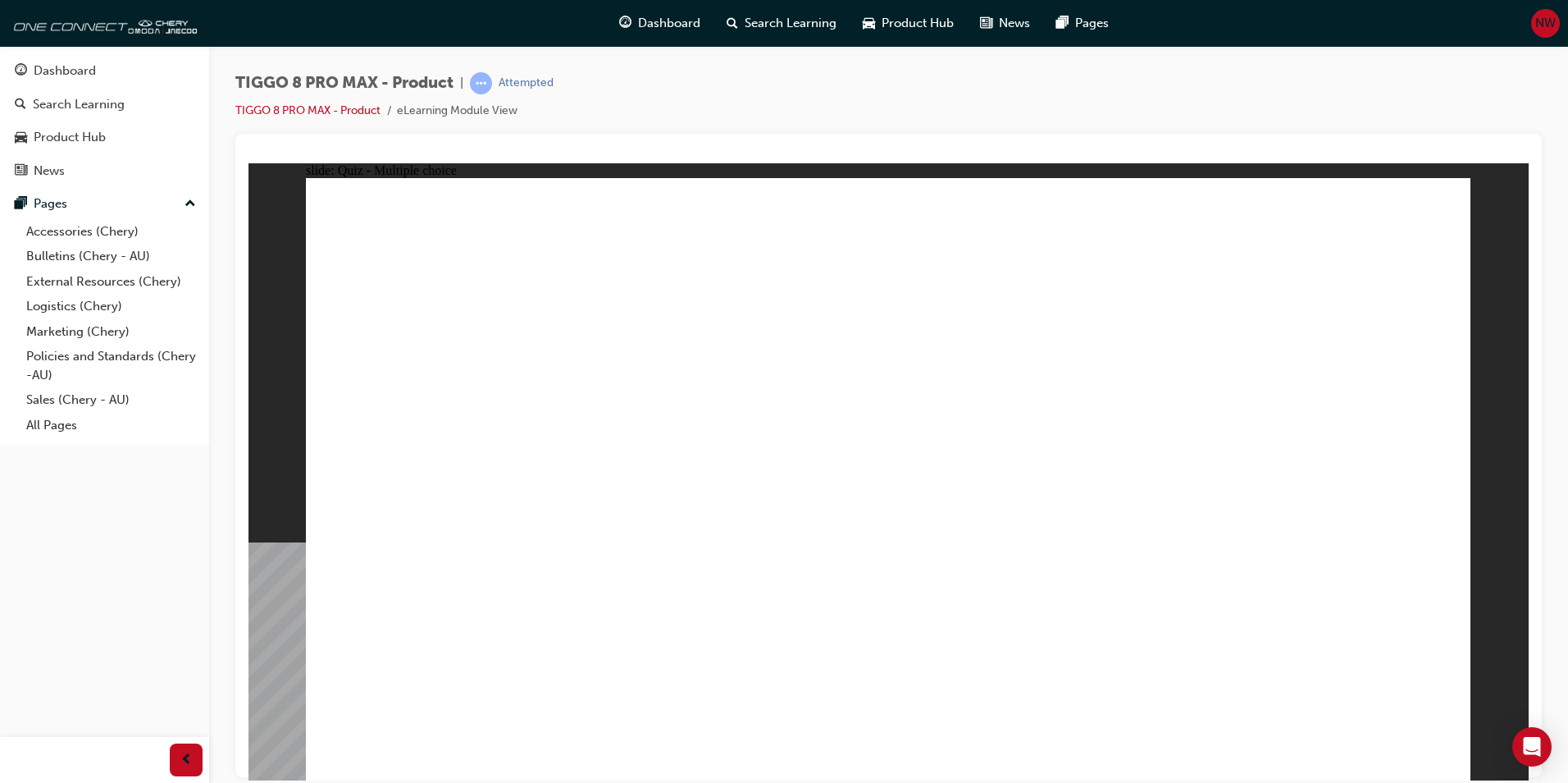
drag, startPoint x: 863, startPoint y: 245, endPoint x: 895, endPoint y: 525, distance: 281.8
drag, startPoint x: 1047, startPoint y: 246, endPoint x: 888, endPoint y: 504, distance: 303.1
drag, startPoint x: 839, startPoint y: 275, endPoint x: 976, endPoint y: 548, distance: 305.4
drag, startPoint x: 1075, startPoint y: 339, endPoint x: 1105, endPoint y: 570, distance: 232.9
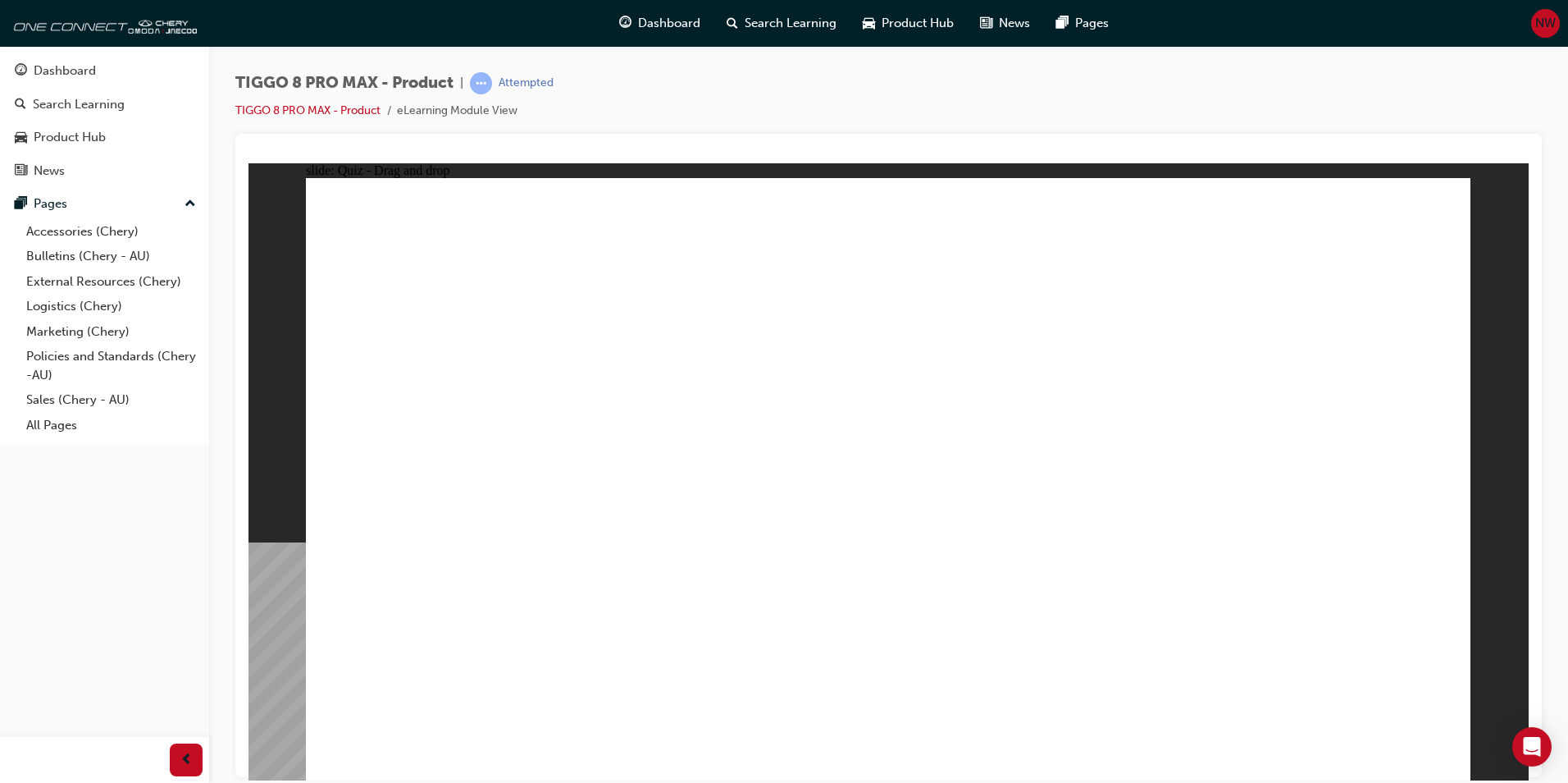
drag, startPoint x: 1125, startPoint y: 401, endPoint x: 1253, endPoint y: 385, distance: 129.0
drag, startPoint x: 1274, startPoint y: 287, endPoint x: 1187, endPoint y: 536, distance: 263.8
drag, startPoint x: 1249, startPoint y: 239, endPoint x: 1190, endPoint y: 573, distance: 339.2
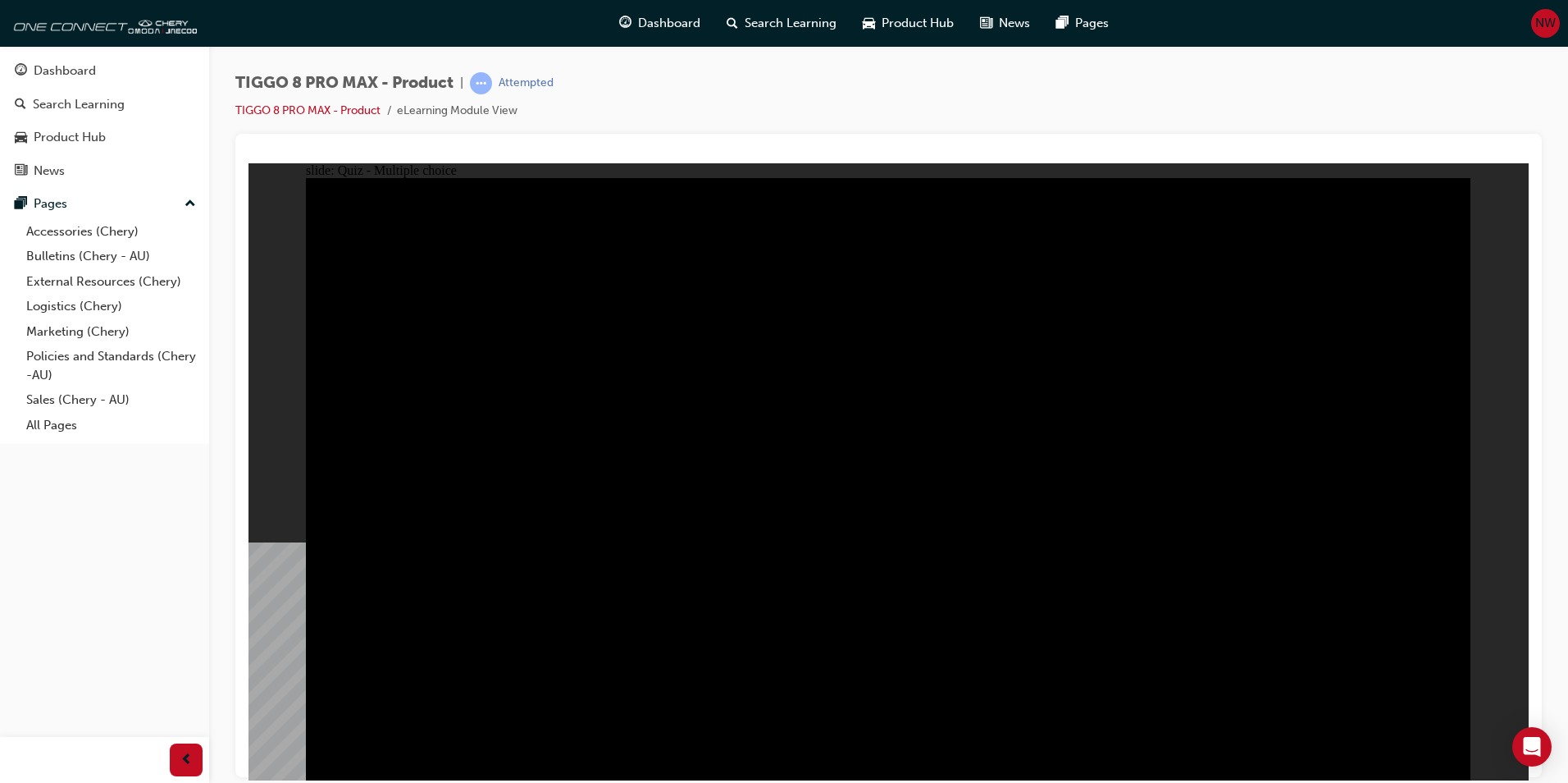
radio input "true"
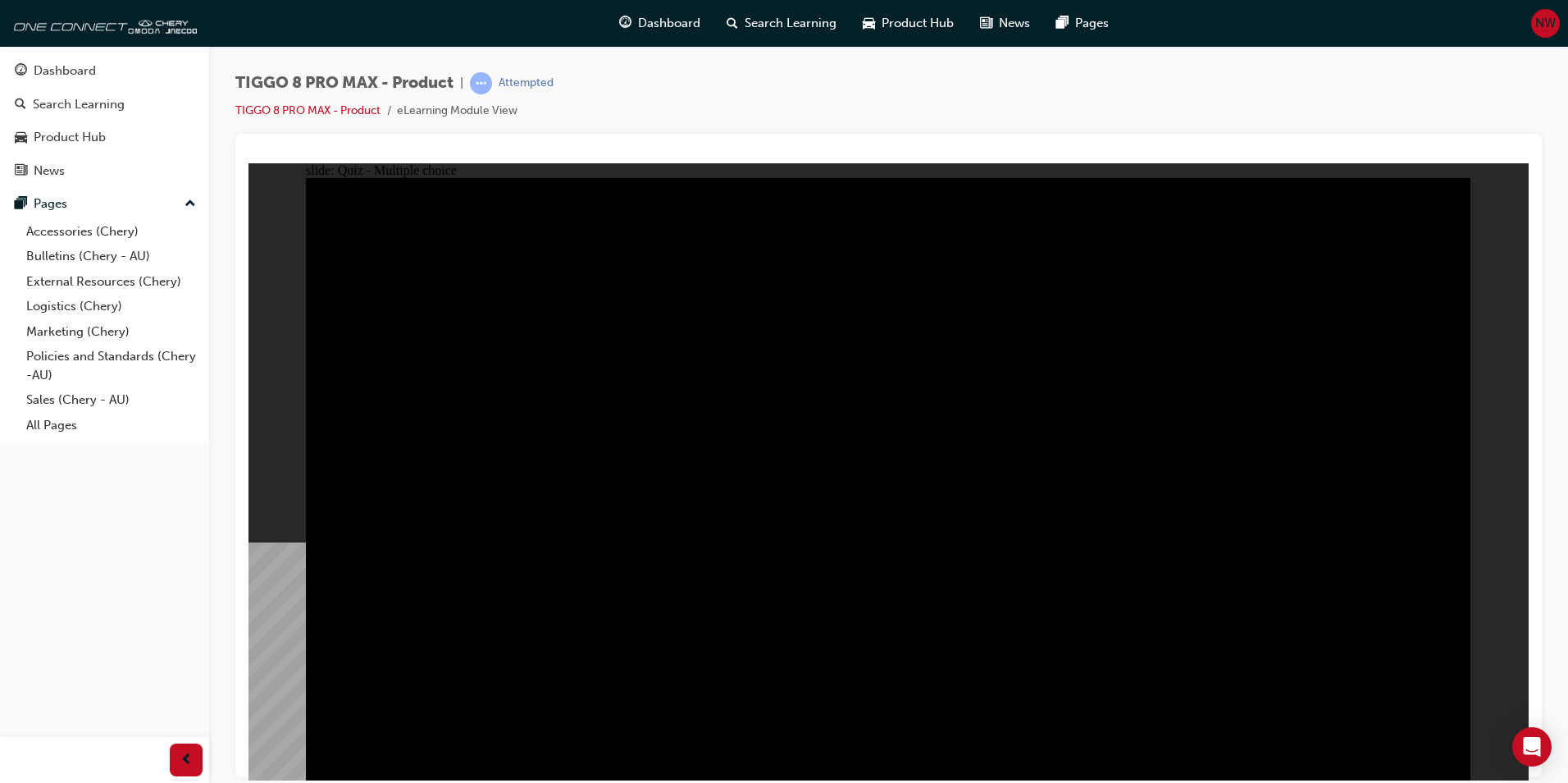
radio input "false"
radio input "true"
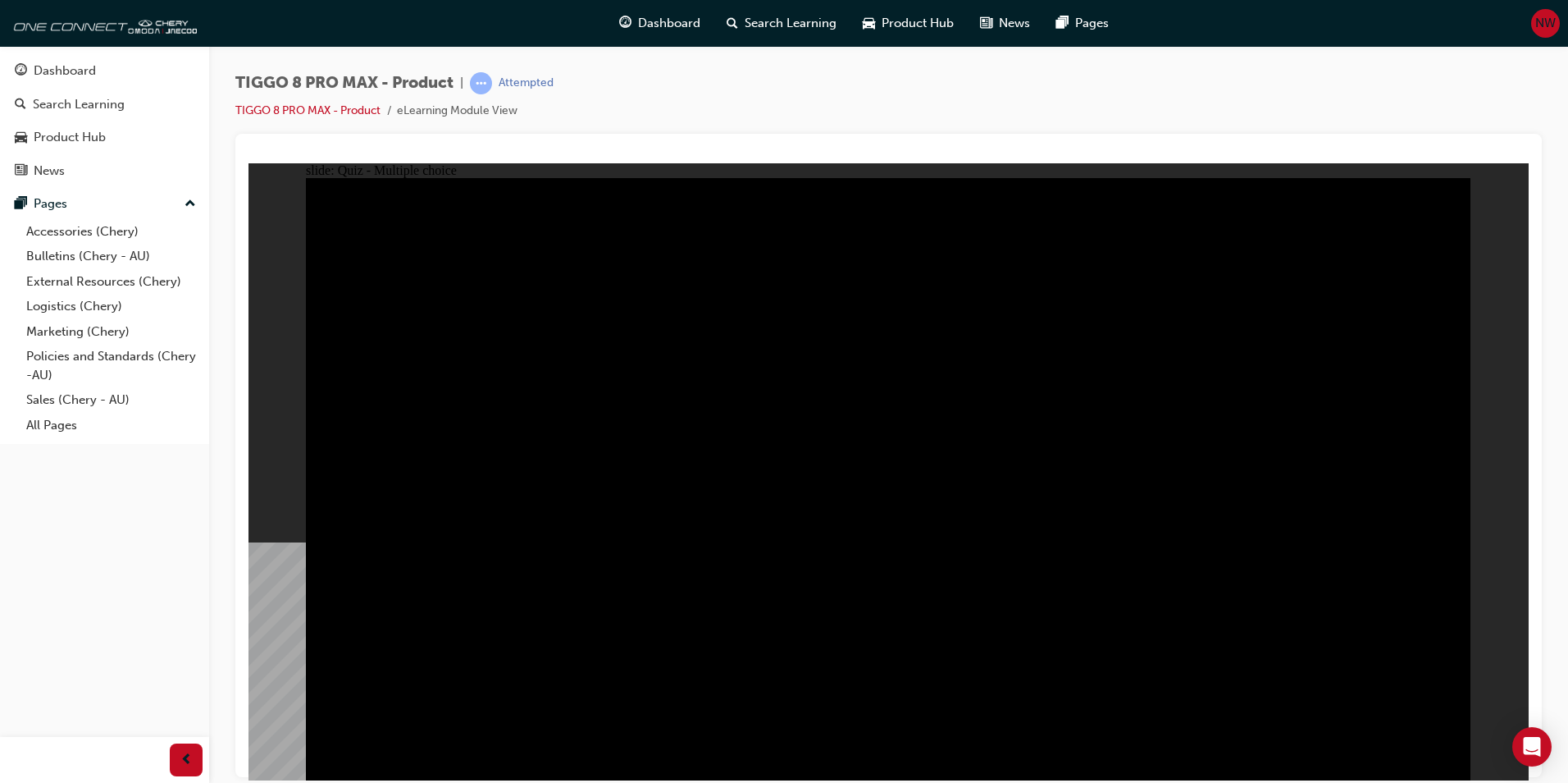
radio input "true"
checkbox input "true"
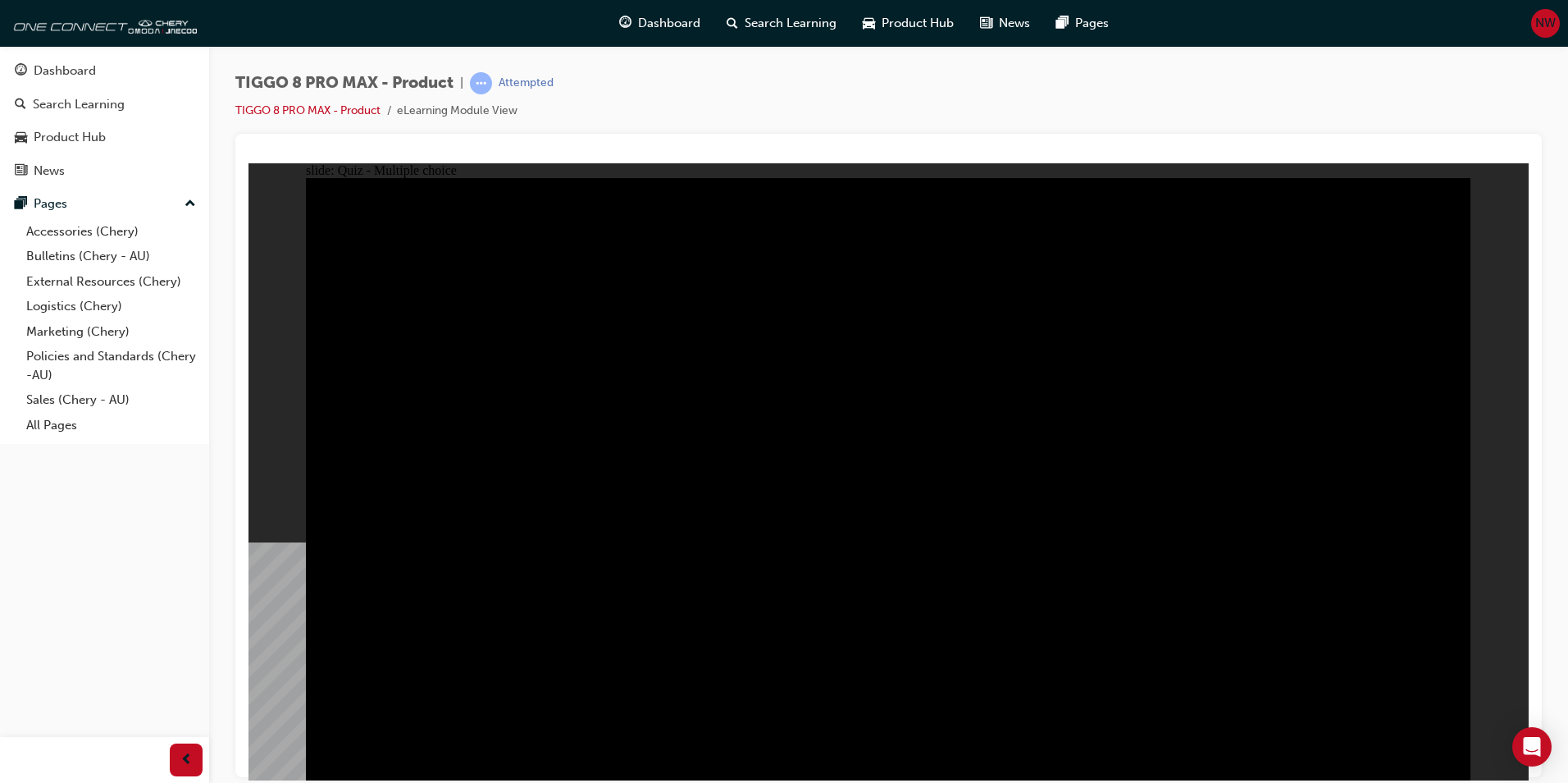
checkbox input "true"
drag, startPoint x: 927, startPoint y: 596, endPoint x: 847, endPoint y: 537, distance: 99.4
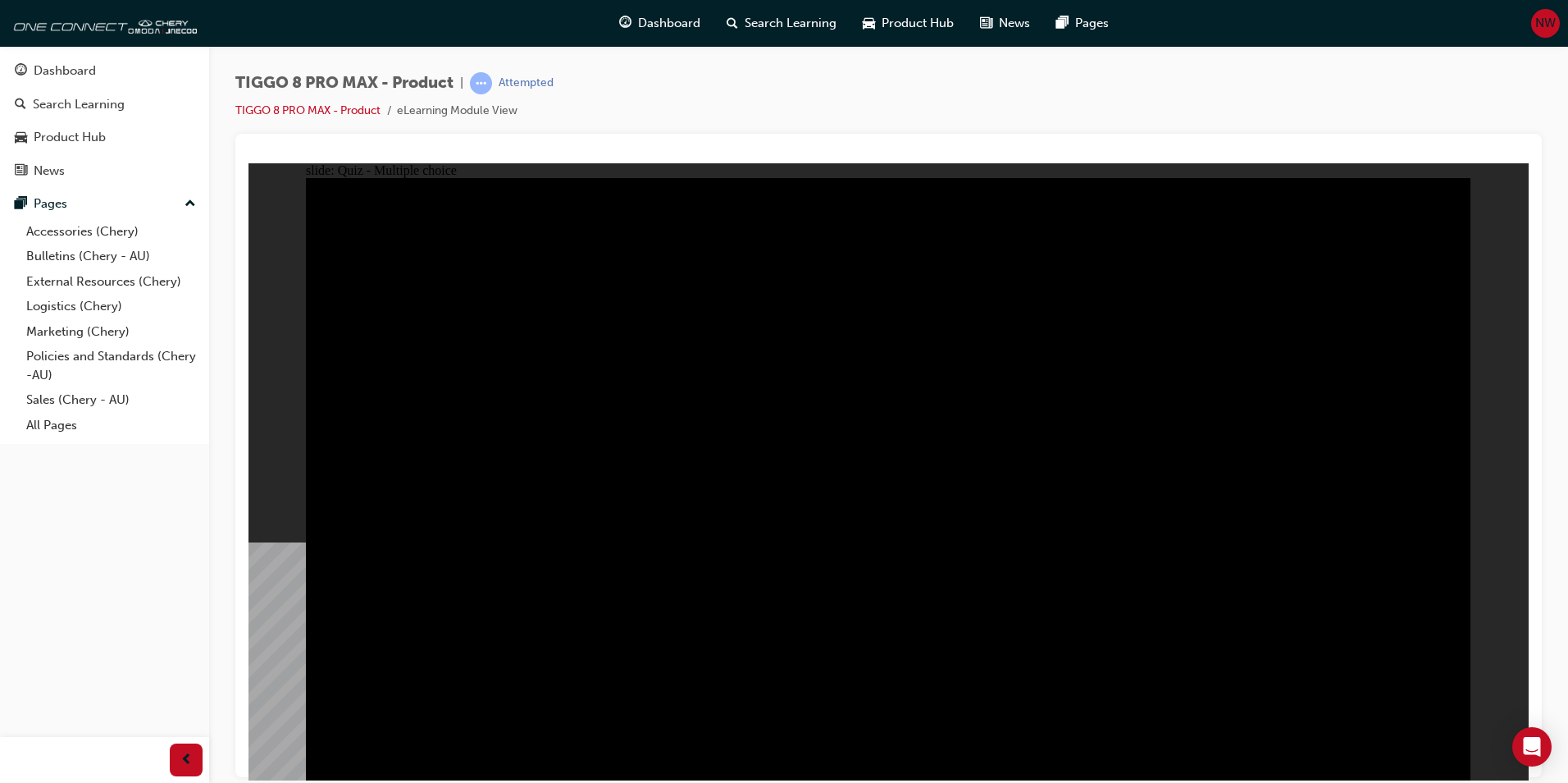
checkbox input "true"
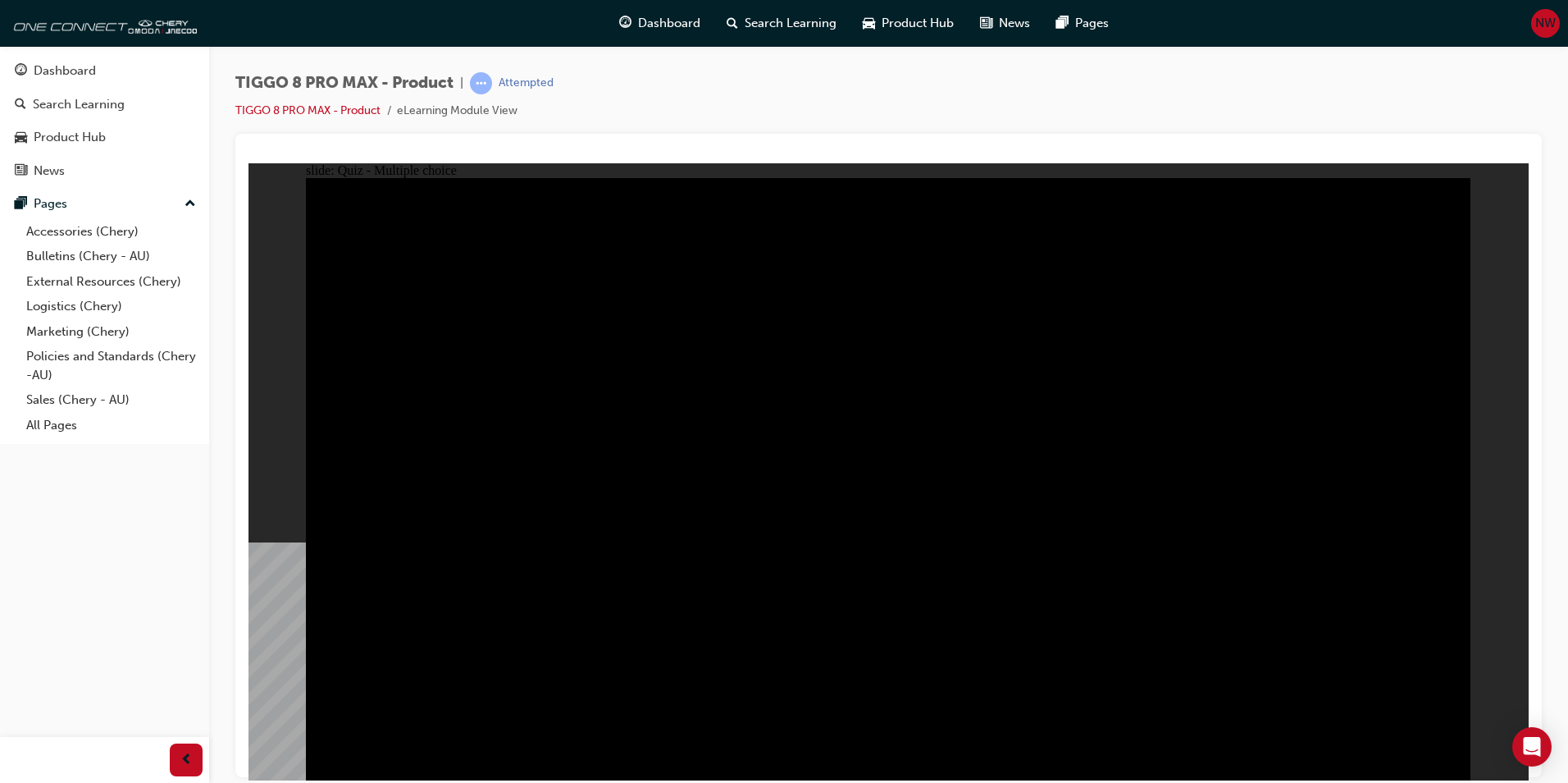
checkbox input "true"
drag, startPoint x: 901, startPoint y: 550, endPoint x: 897, endPoint y: 561, distance: 11.7
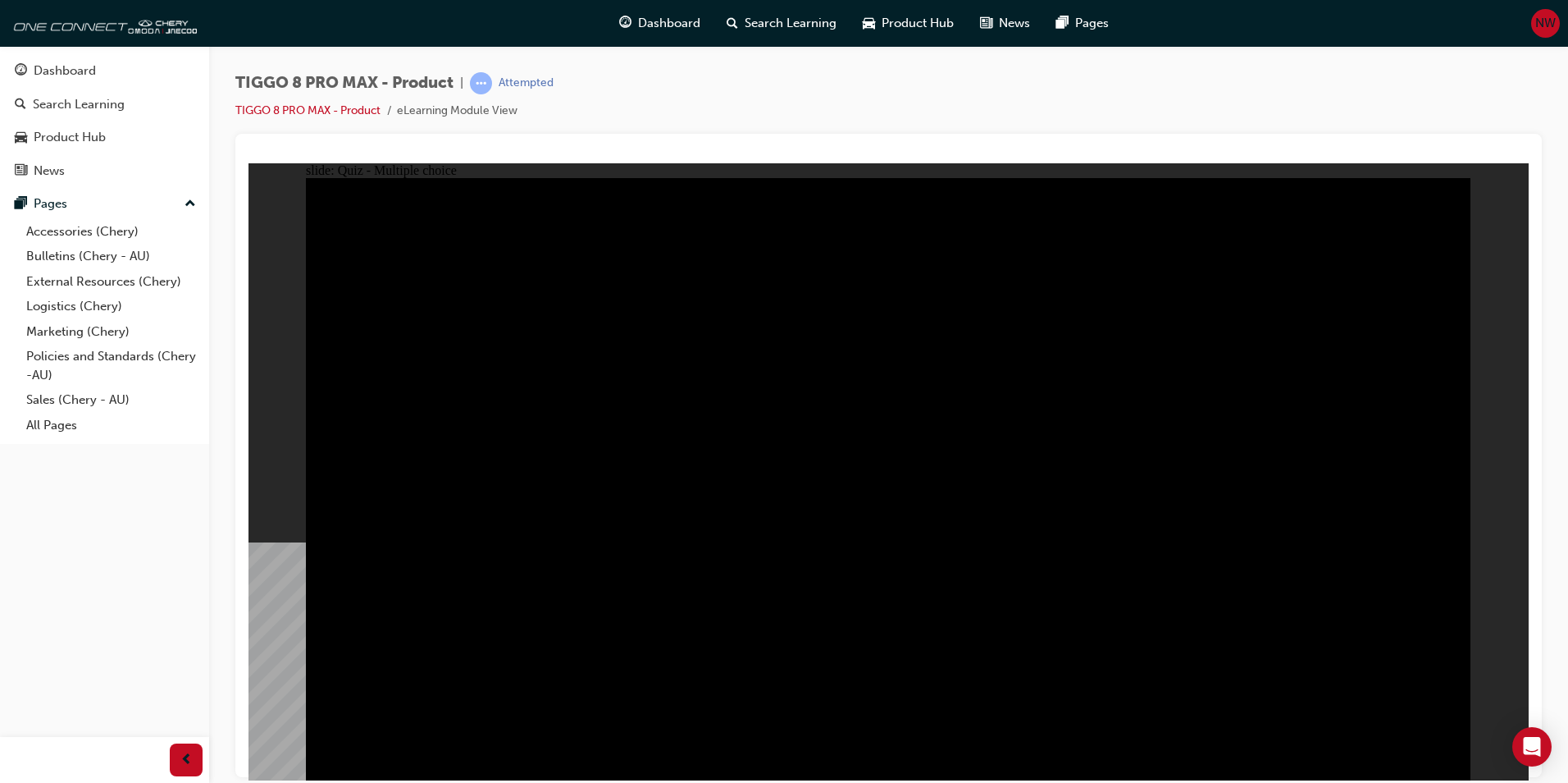
checkbox input "true"
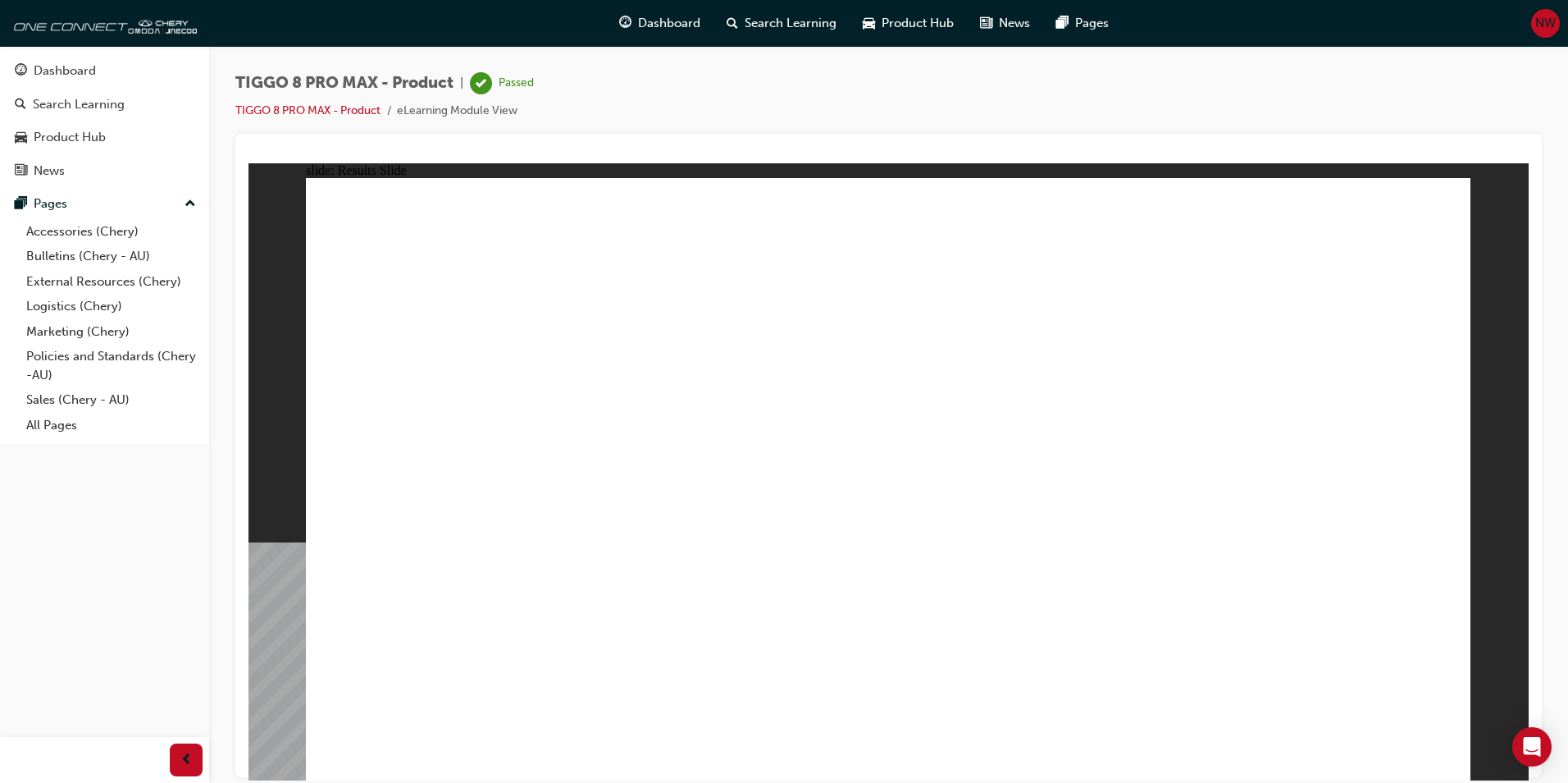
drag, startPoint x: 1247, startPoint y: 677, endPoint x: 1236, endPoint y: 675, distance: 11.2
click at [61, 79] on div "Dashboard" at bounding box center [64, 70] width 62 height 19
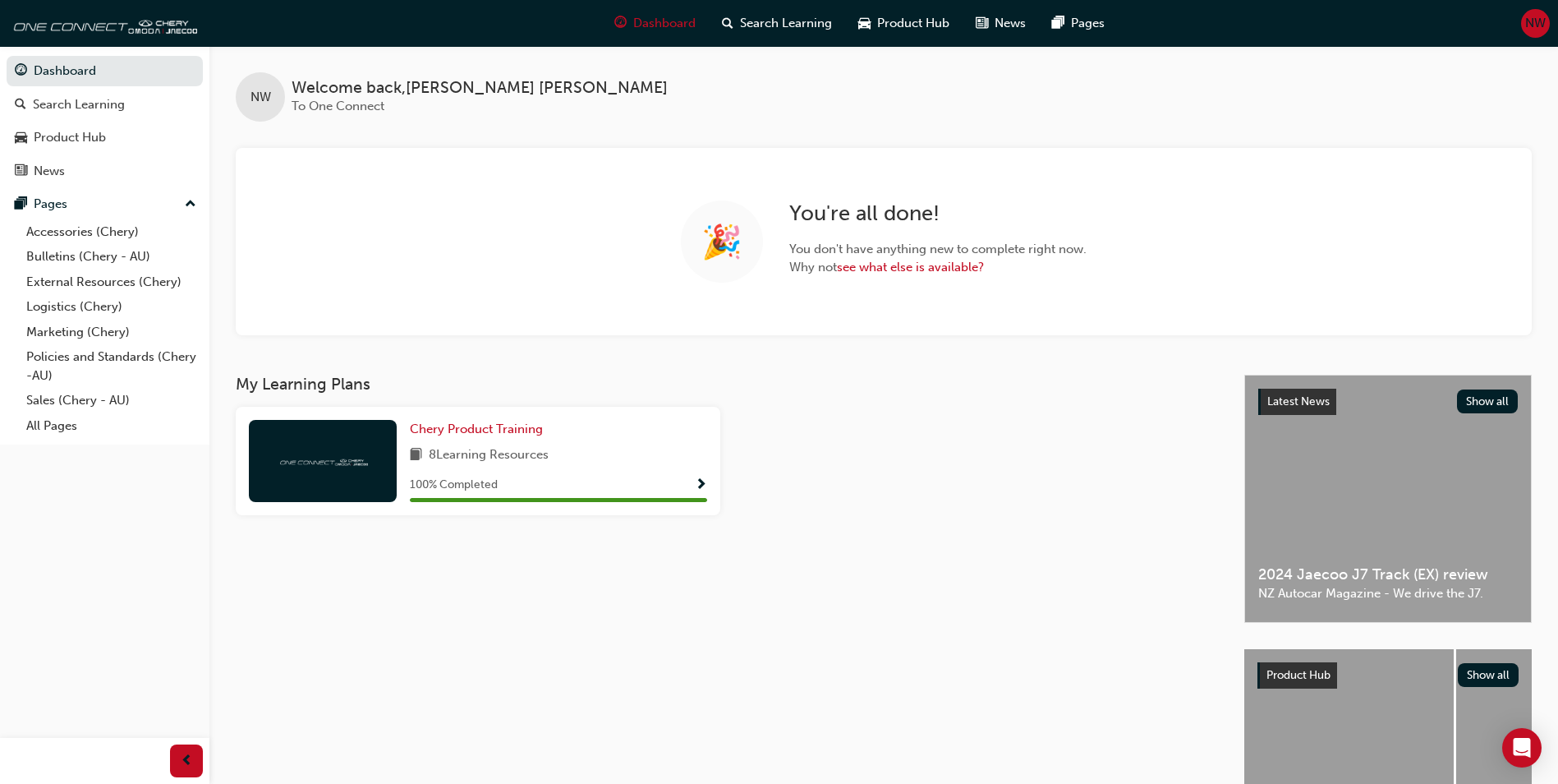
click at [1551, 22] on div "Dashboard Search Learning Product Hub News Pages NW" at bounding box center [779, 23] width 1558 height 46
click at [1543, 21] on span "NW" at bounding box center [1536, 23] width 20 height 19
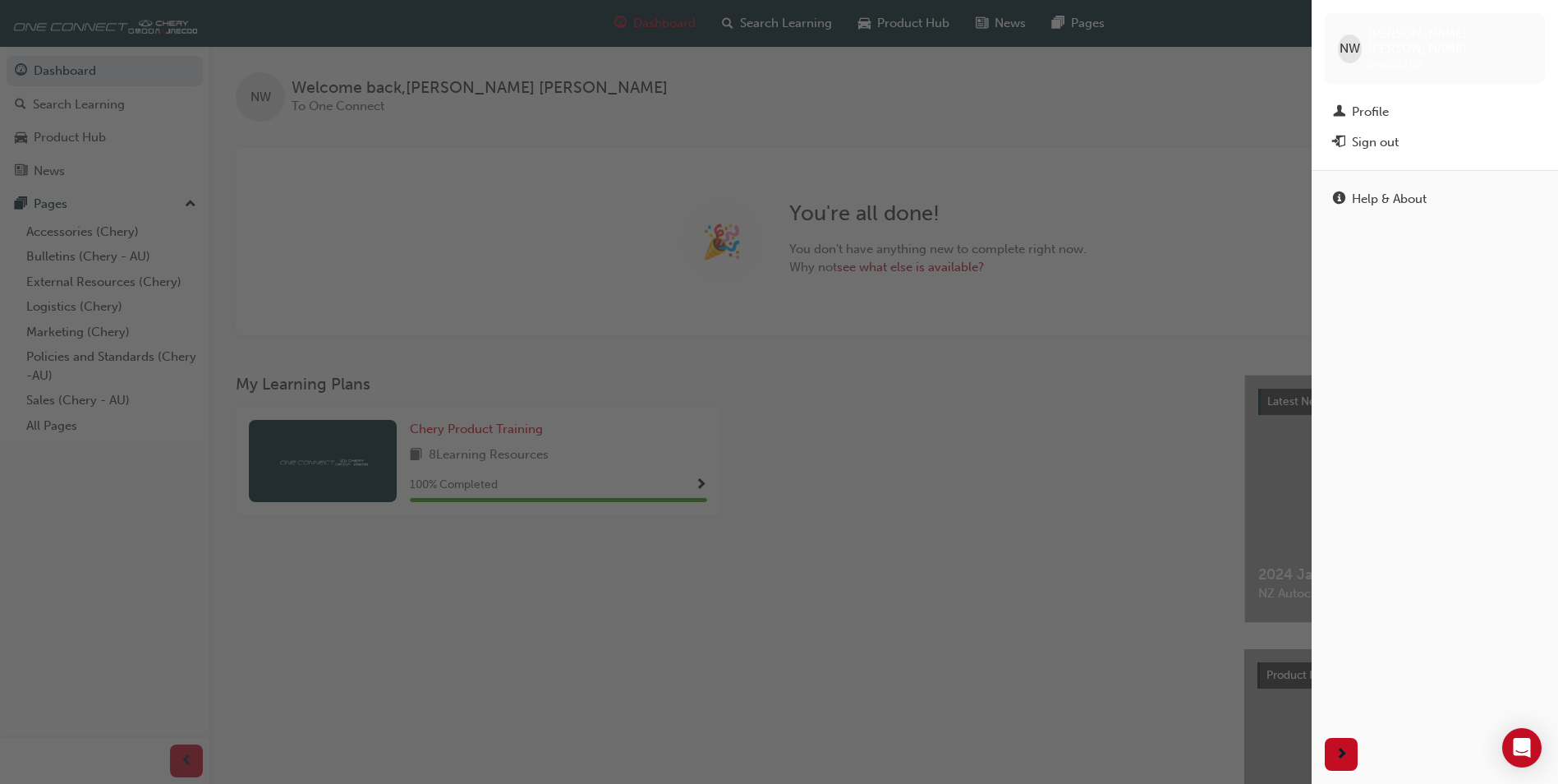
drag, startPoint x: 1364, startPoint y: 114, endPoint x: 1223, endPoint y: 167, distance: 150.6
click at [1223, 163] on div "button" at bounding box center [656, 392] width 1312 height 784
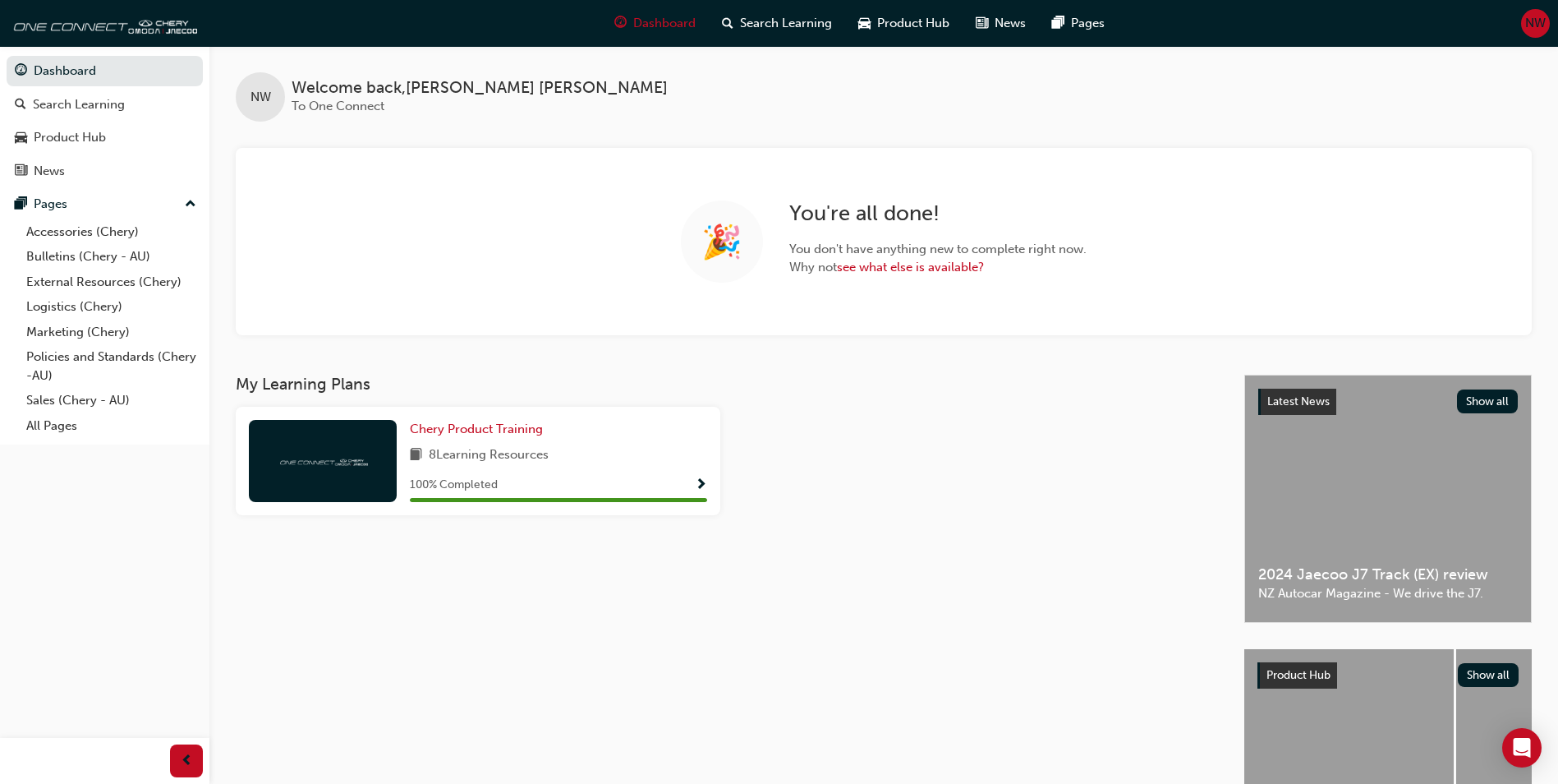
click at [1539, 43] on div "Dashboard Search Learning Product Hub News Pages NW" at bounding box center [779, 23] width 1558 height 46
click at [1536, 32] on span "NW" at bounding box center [1536, 23] width 20 height 19
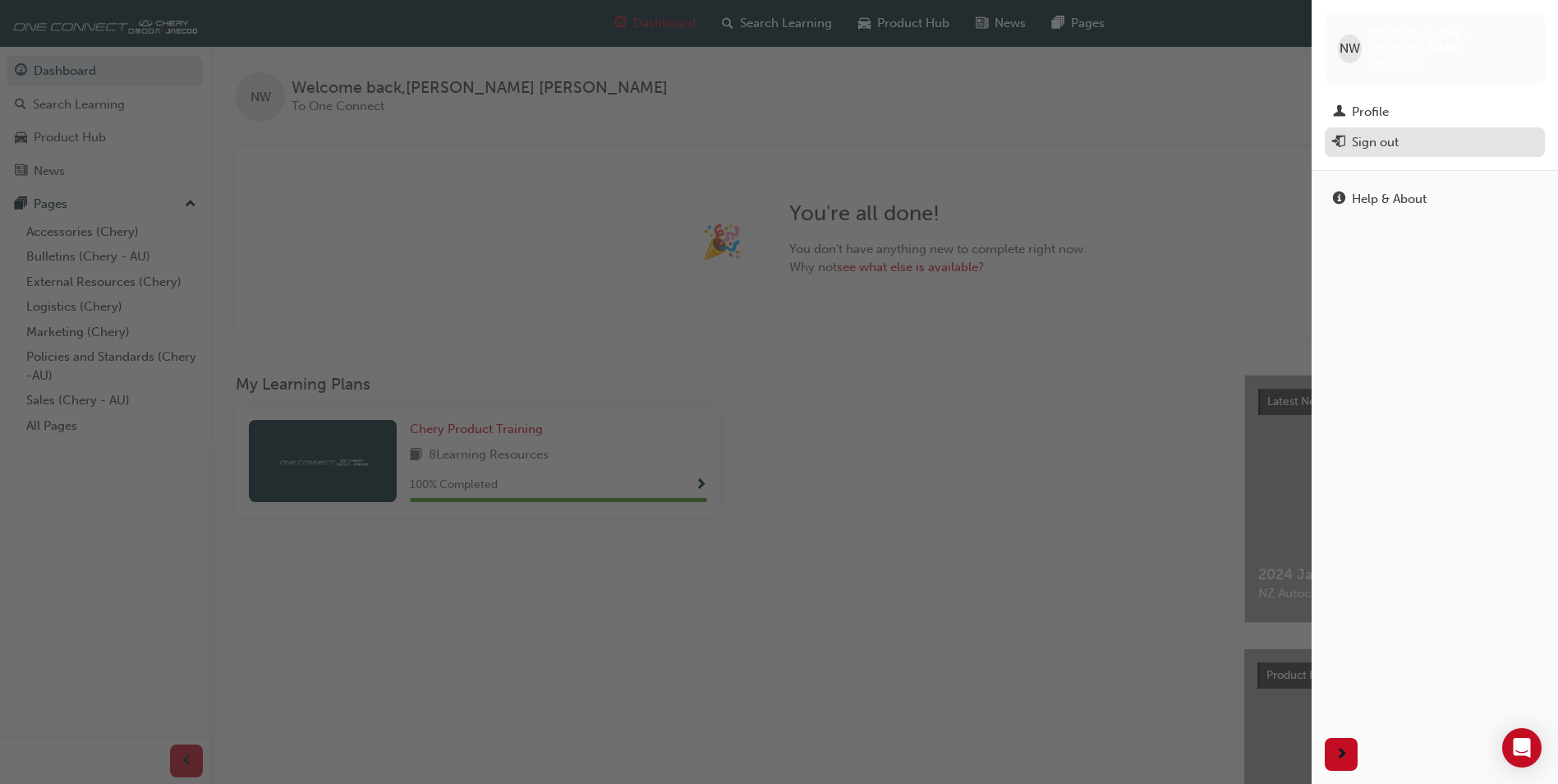
click at [1358, 133] on div "Sign out" at bounding box center [1375, 142] width 46 height 19
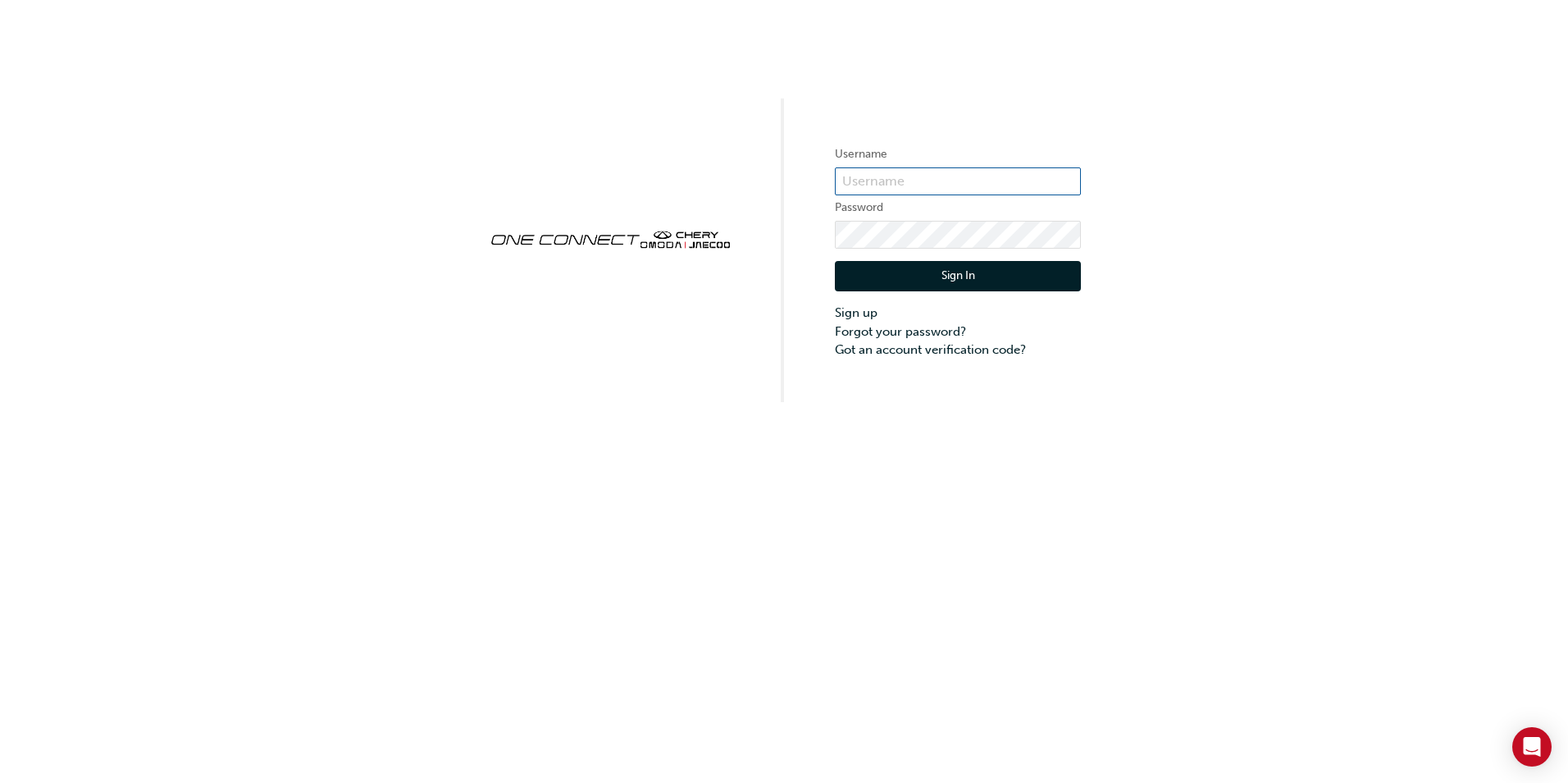
type input "ONE00360"
click at [997, 177] on input "ONE00360" at bounding box center [958, 182] width 246 height 28
click at [1153, 146] on div "Username ONE00360 Password Sign In Sign up Forgot your password? Got an account…" at bounding box center [784, 201] width 1568 height 402
click at [210, 481] on div "Username ONE00360 Password Sign In Sign up Forgot your password? Got an account…" at bounding box center [784, 391] width 1568 height 783
